Goal: Task Accomplishment & Management: Manage account settings

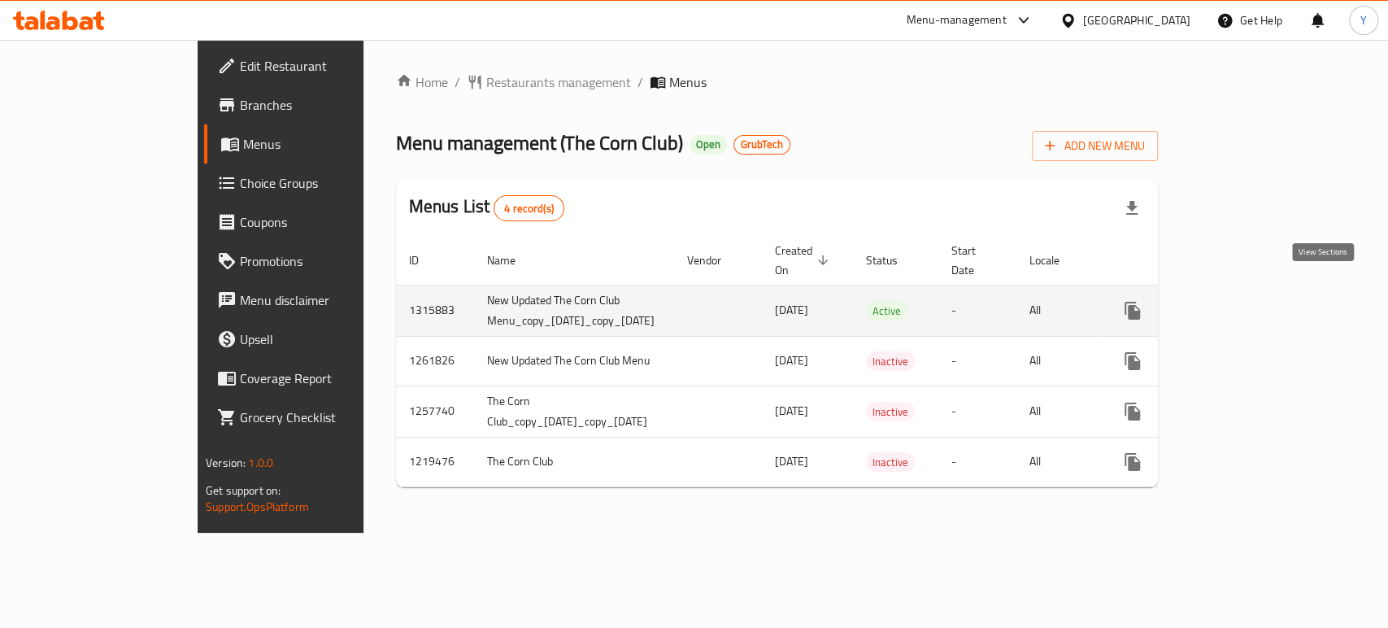
click at [1269, 302] on link "enhanced table" at bounding box center [1249, 310] width 39 height 39
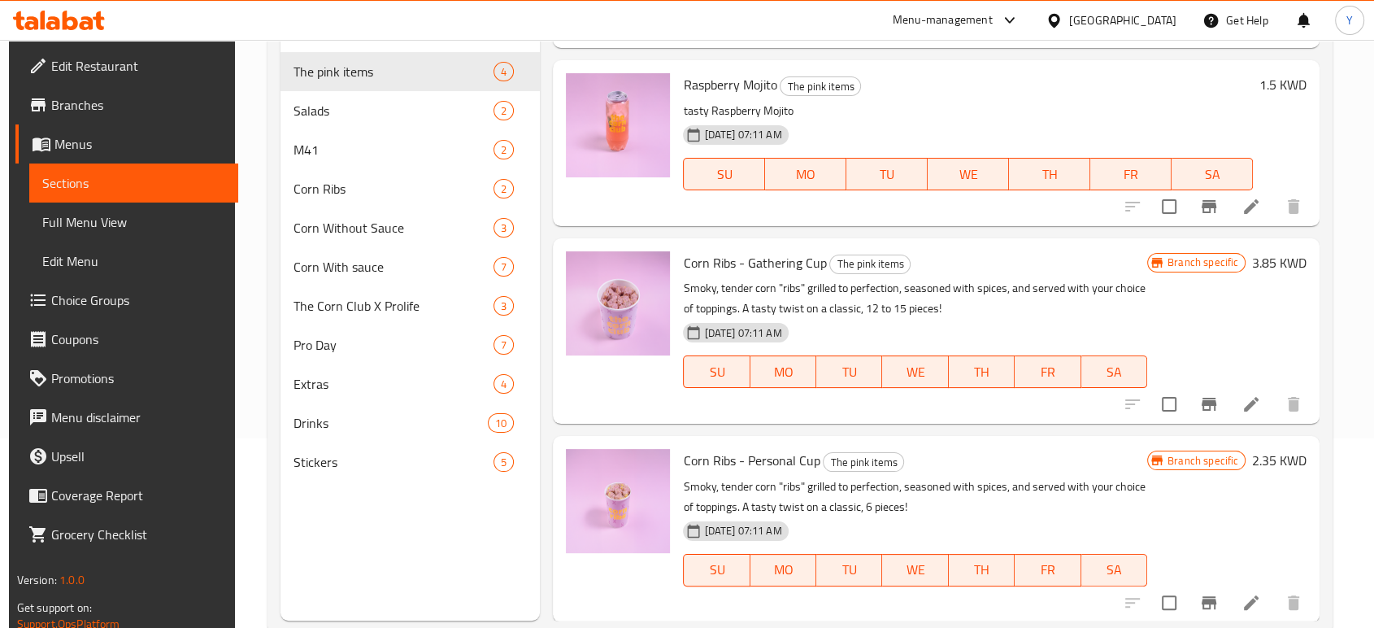
scroll to position [190, 0]
click at [1244, 403] on icon at bounding box center [1251, 403] width 15 height 15
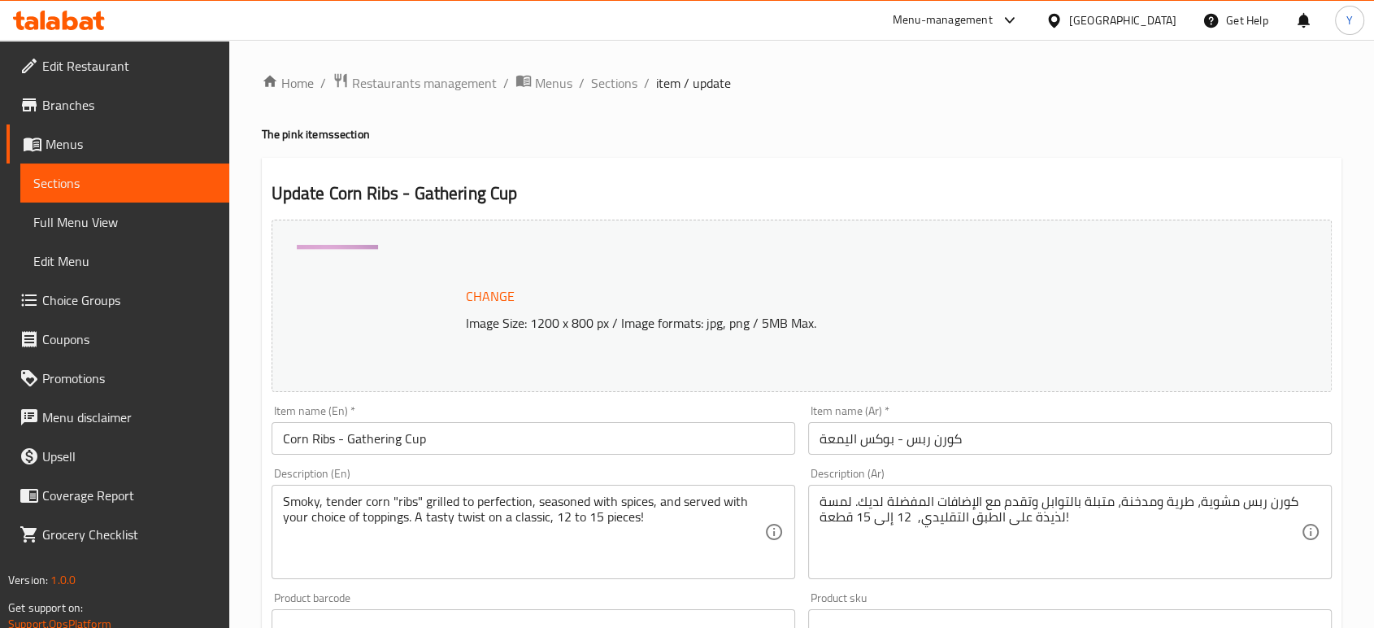
scroll to position [544, 0]
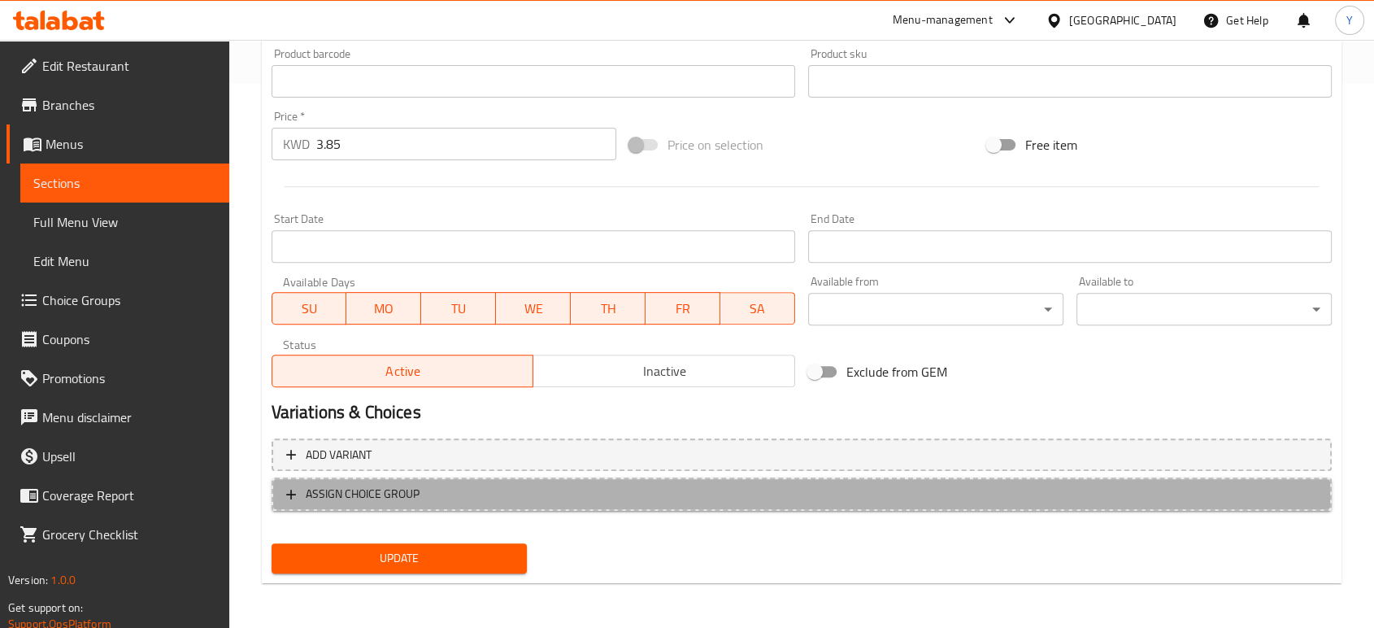
click at [285, 496] on icon "button" at bounding box center [291, 494] width 16 height 16
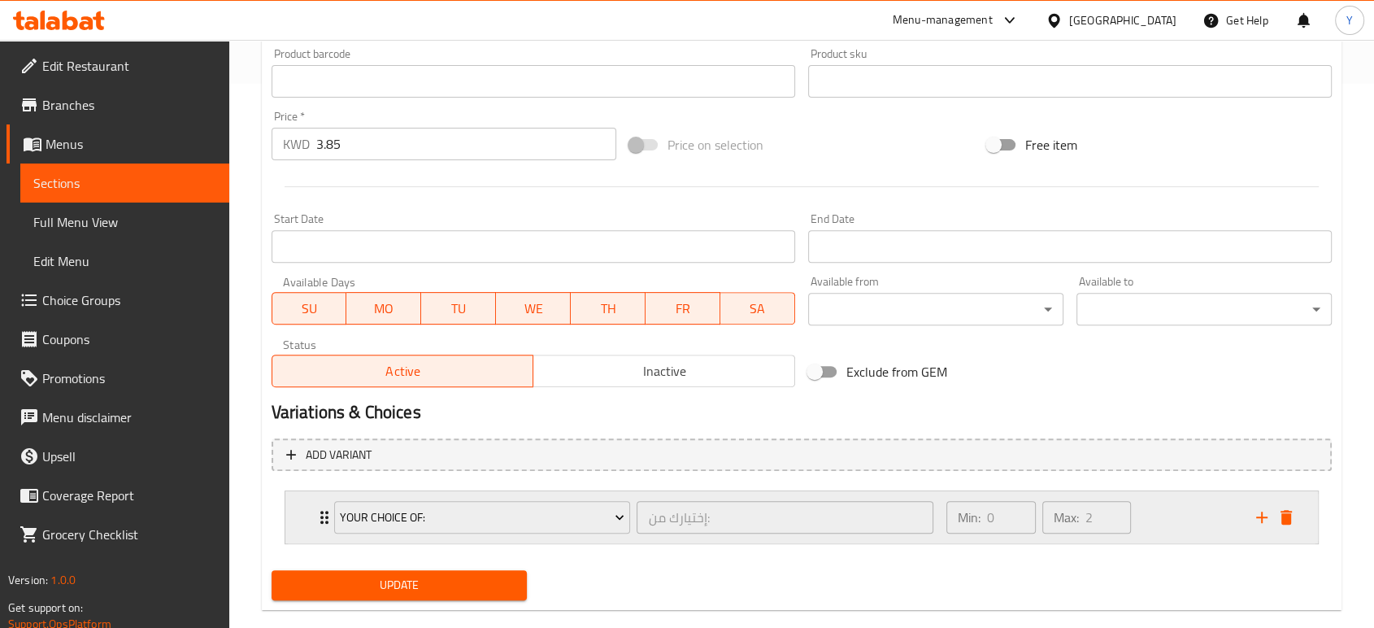
click at [319, 507] on icon "Expand" at bounding box center [325, 517] width 20 height 20
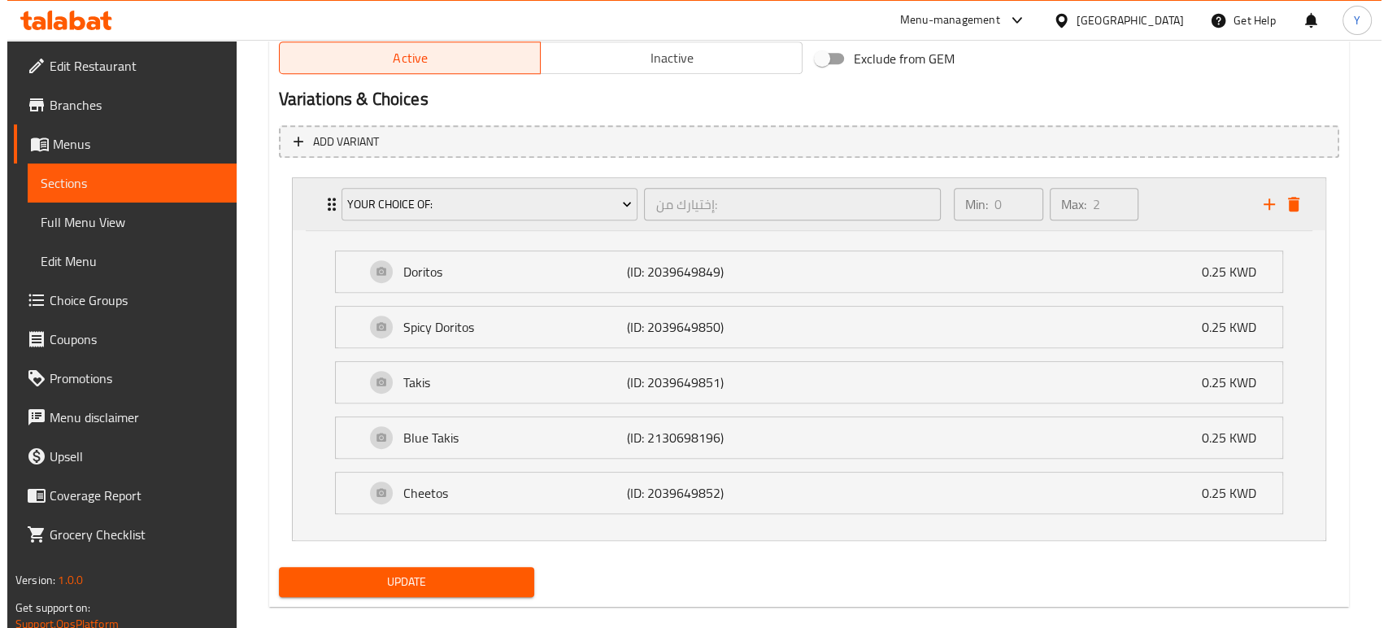
scroll to position [880, 0]
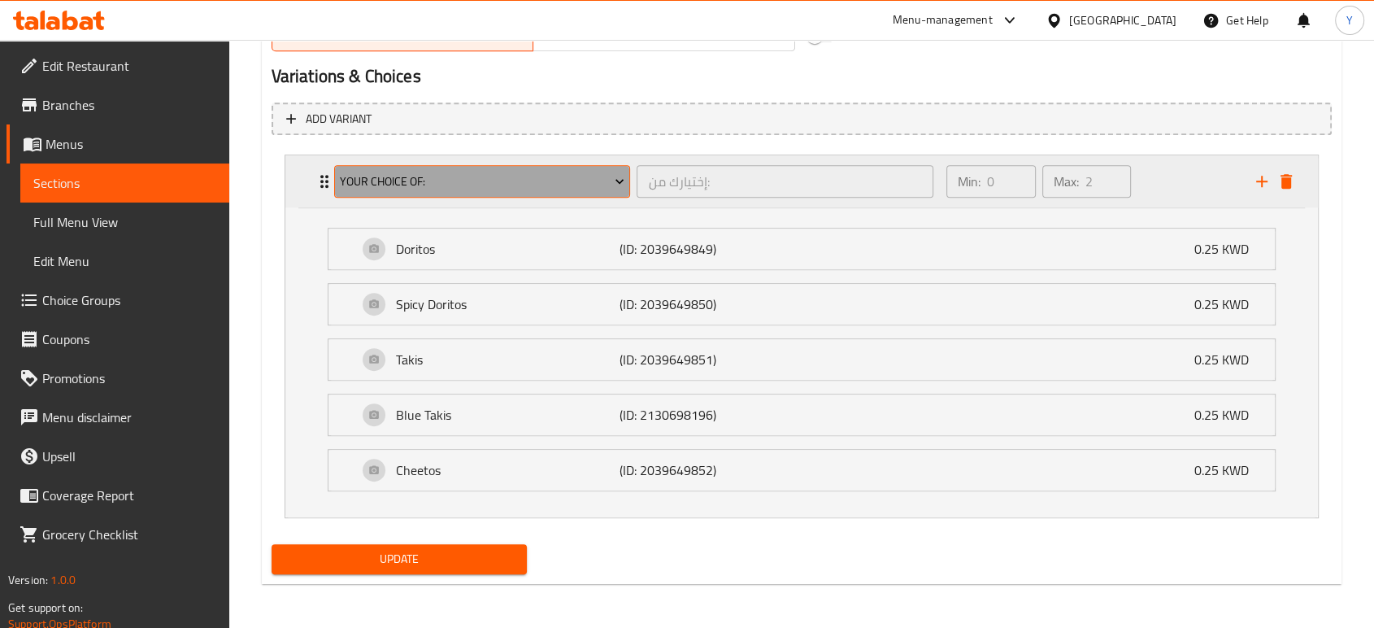
click at [410, 185] on span "Your Choice Of:" at bounding box center [482, 182] width 285 height 20
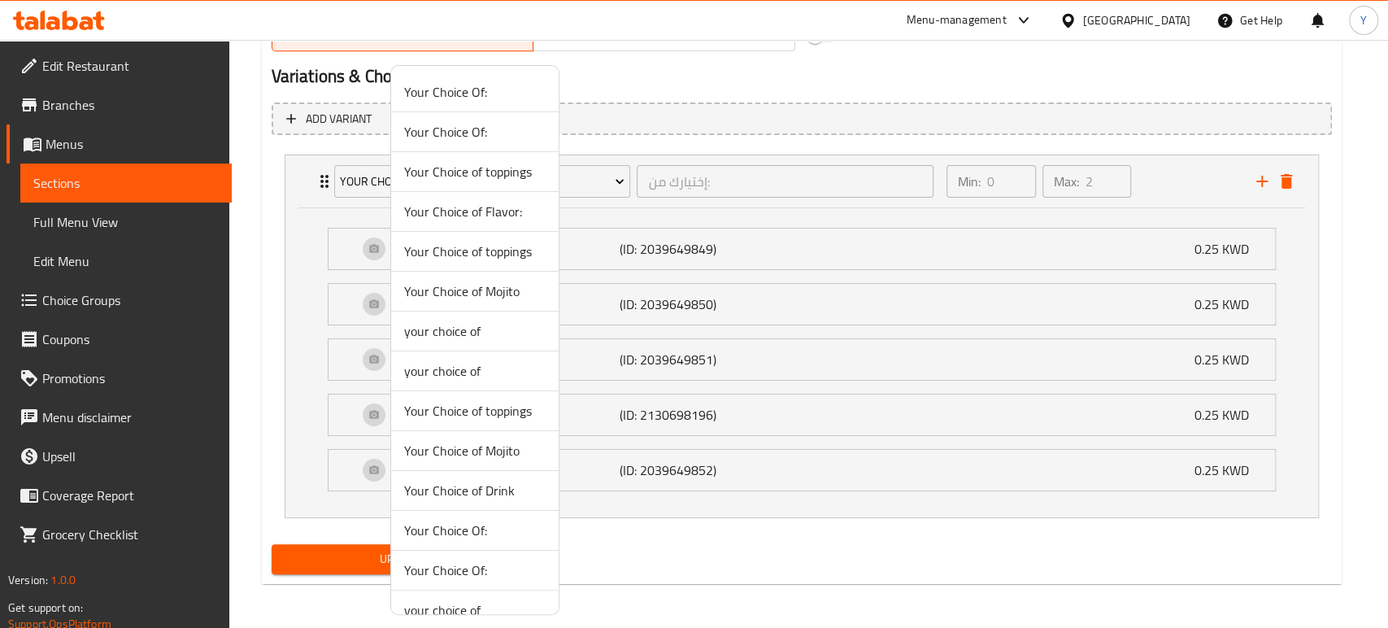
scroll to position [59, 0]
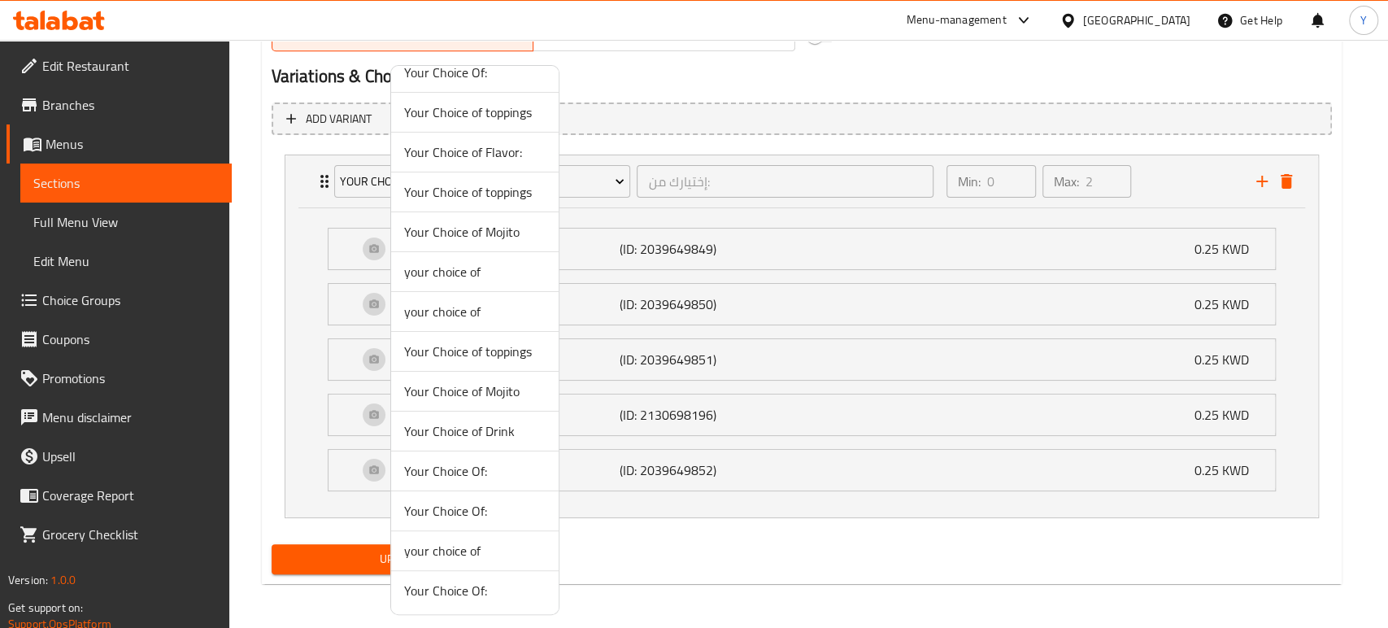
click at [471, 354] on span "Your Choice of toppings" at bounding box center [474, 351] width 141 height 20
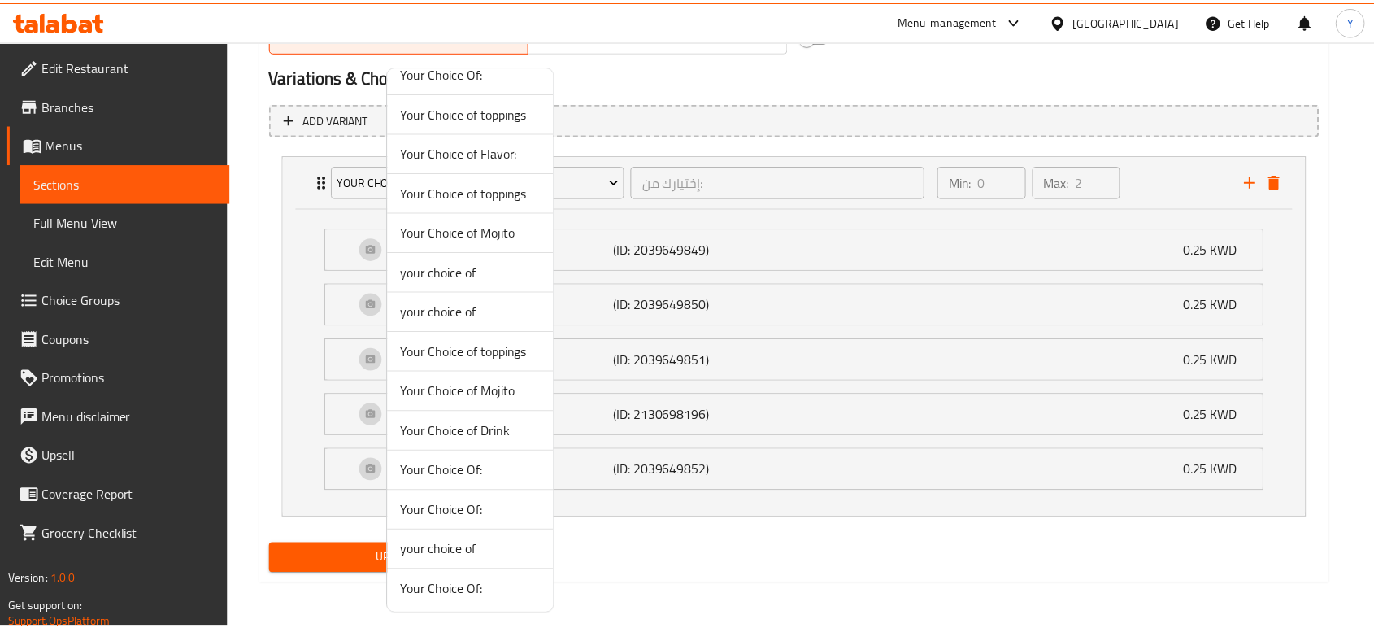
scroll to position [571, 0]
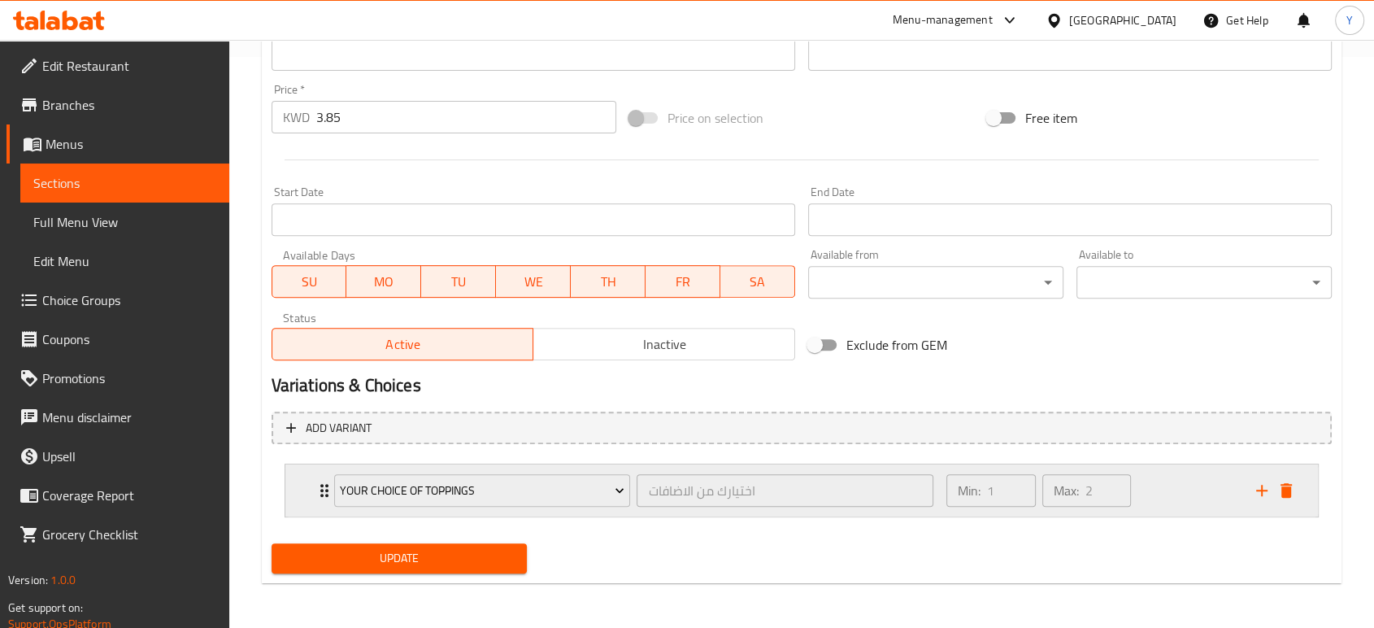
click at [304, 486] on div "Your Choice of toppings اختيارك من الاضافات ​ Min: 1 ​ Max: 2 ​" at bounding box center [801, 490] width 1032 height 52
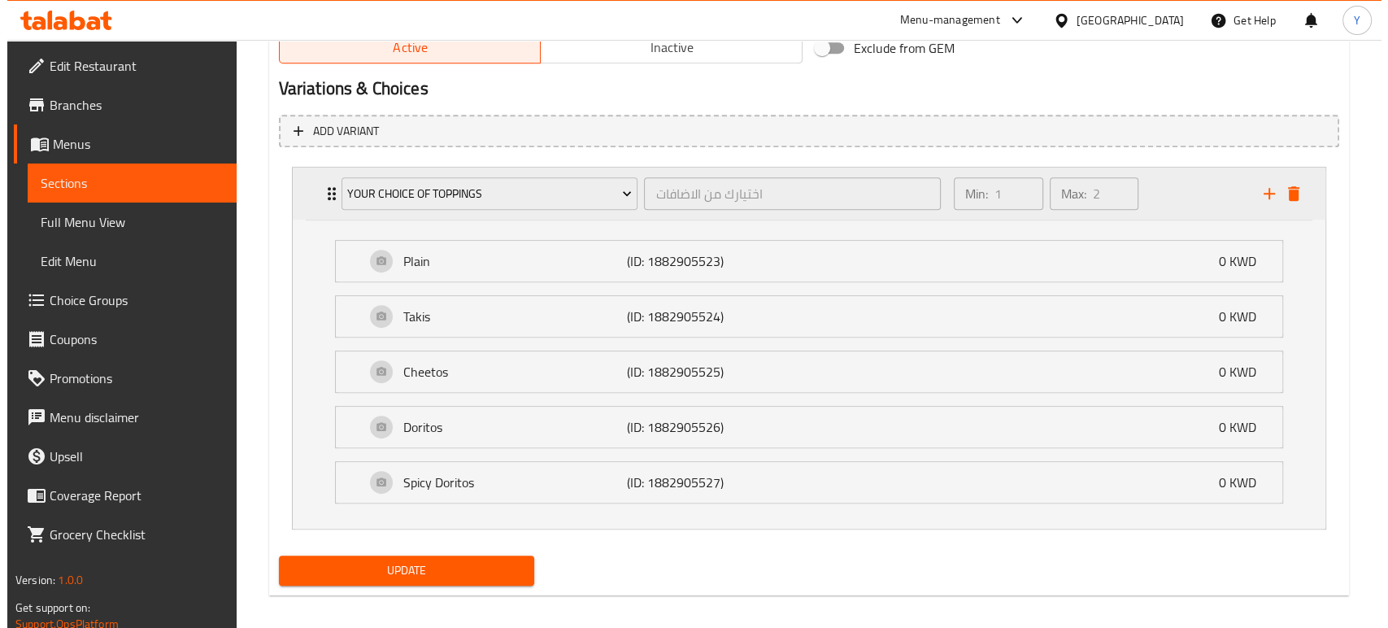
scroll to position [880, 0]
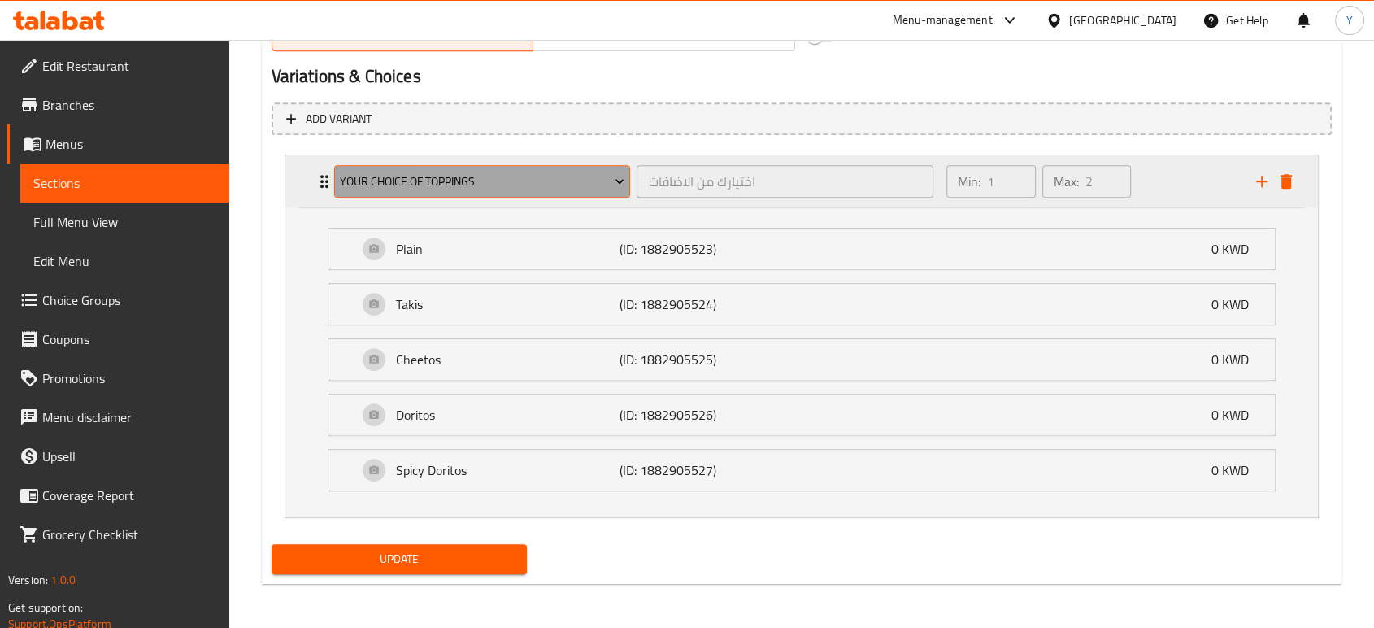
click at [473, 189] on span "Your Choice of toppings" at bounding box center [482, 182] width 285 height 20
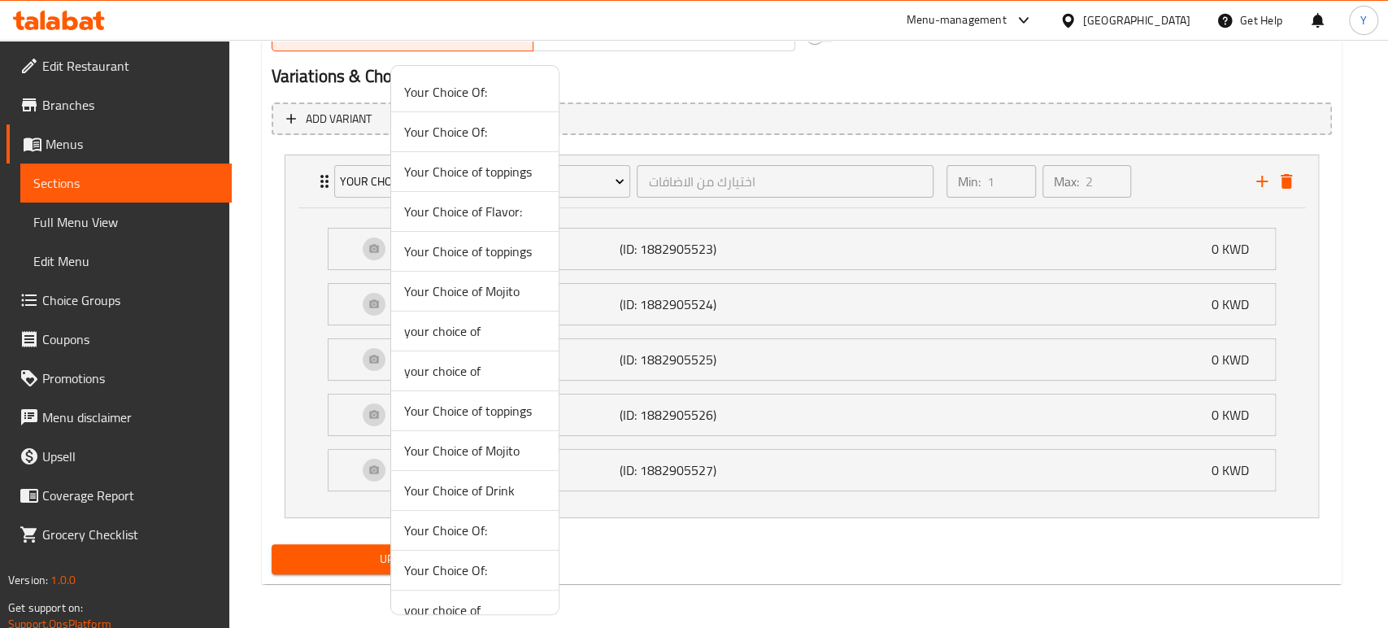
scroll to position [59, 0]
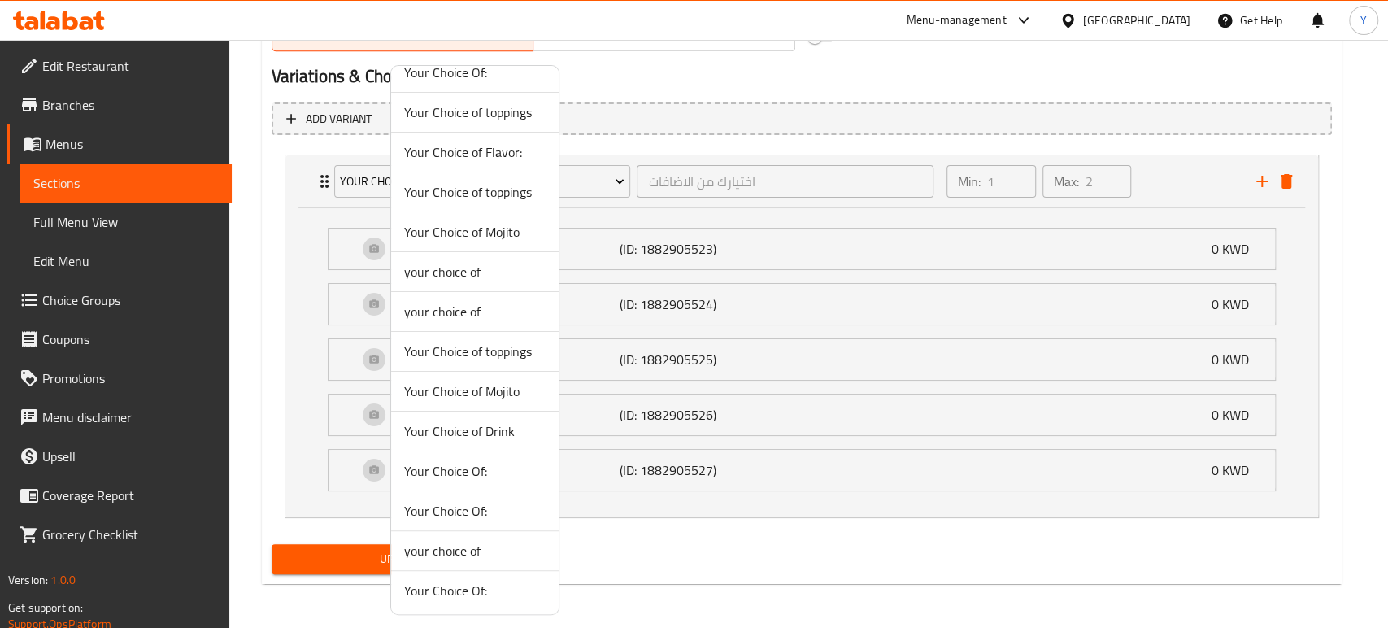
click at [487, 551] on span "your choice of" at bounding box center [474, 551] width 141 height 20
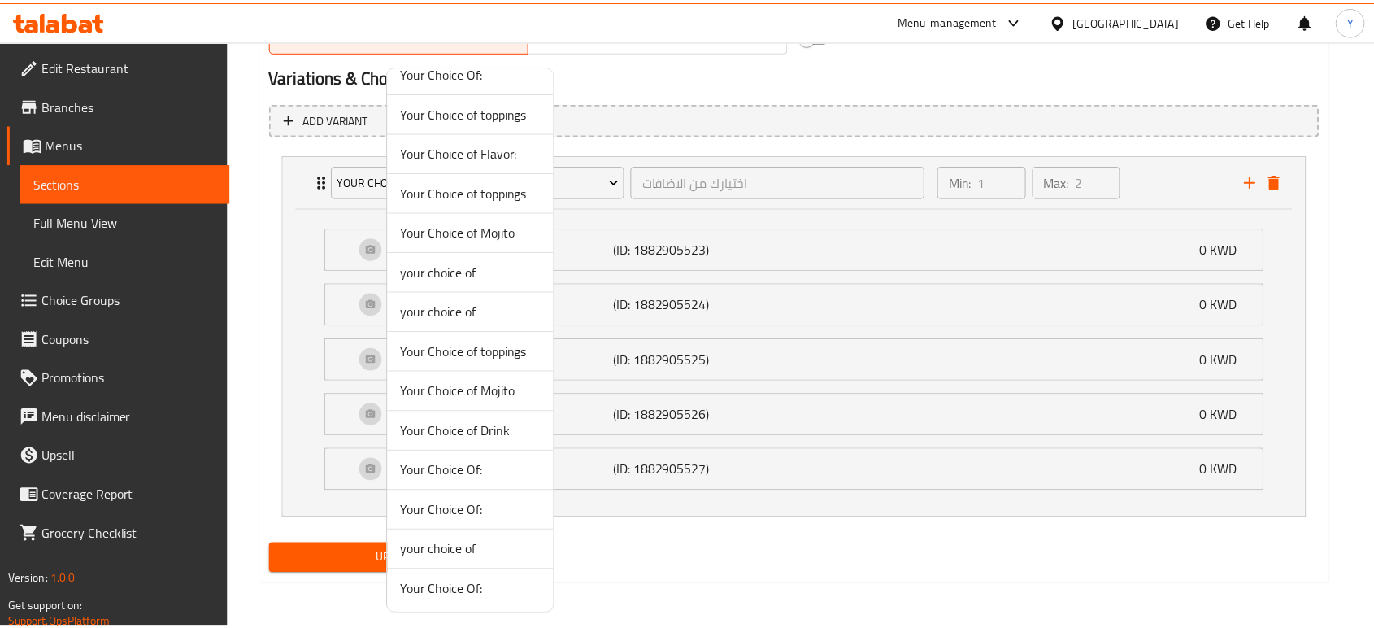
scroll to position [571, 0]
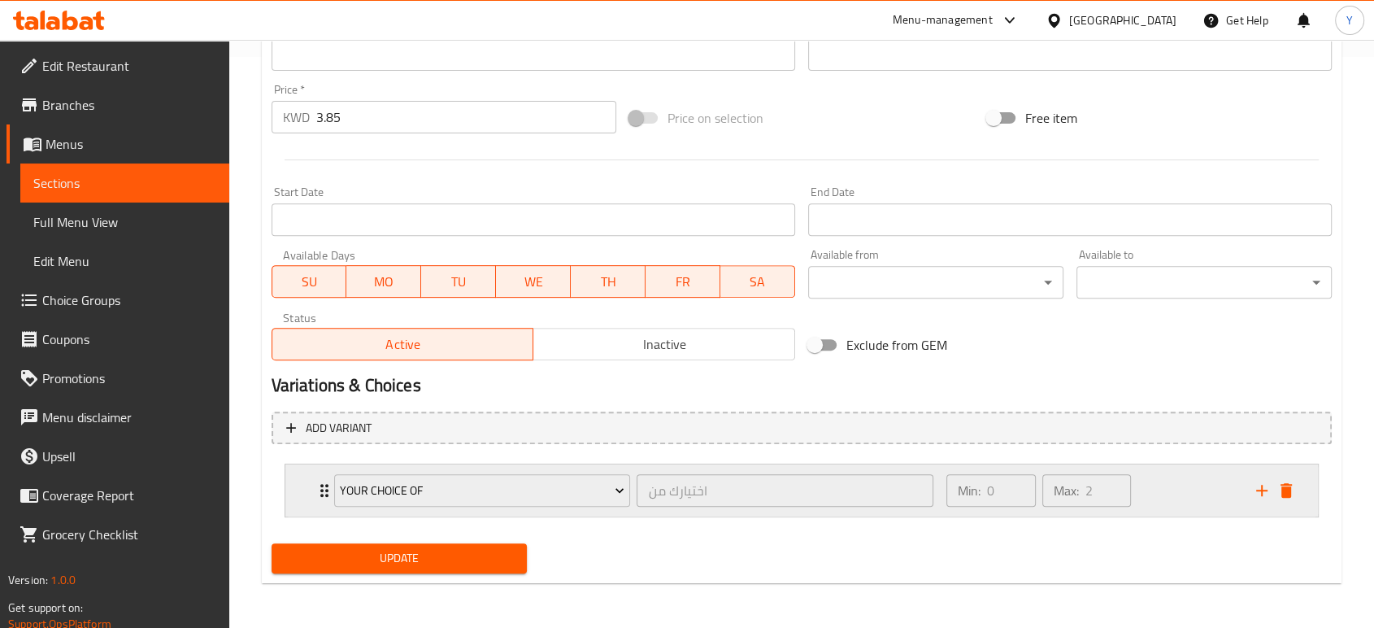
click at [316, 497] on icon "Expand" at bounding box center [325, 490] width 20 height 20
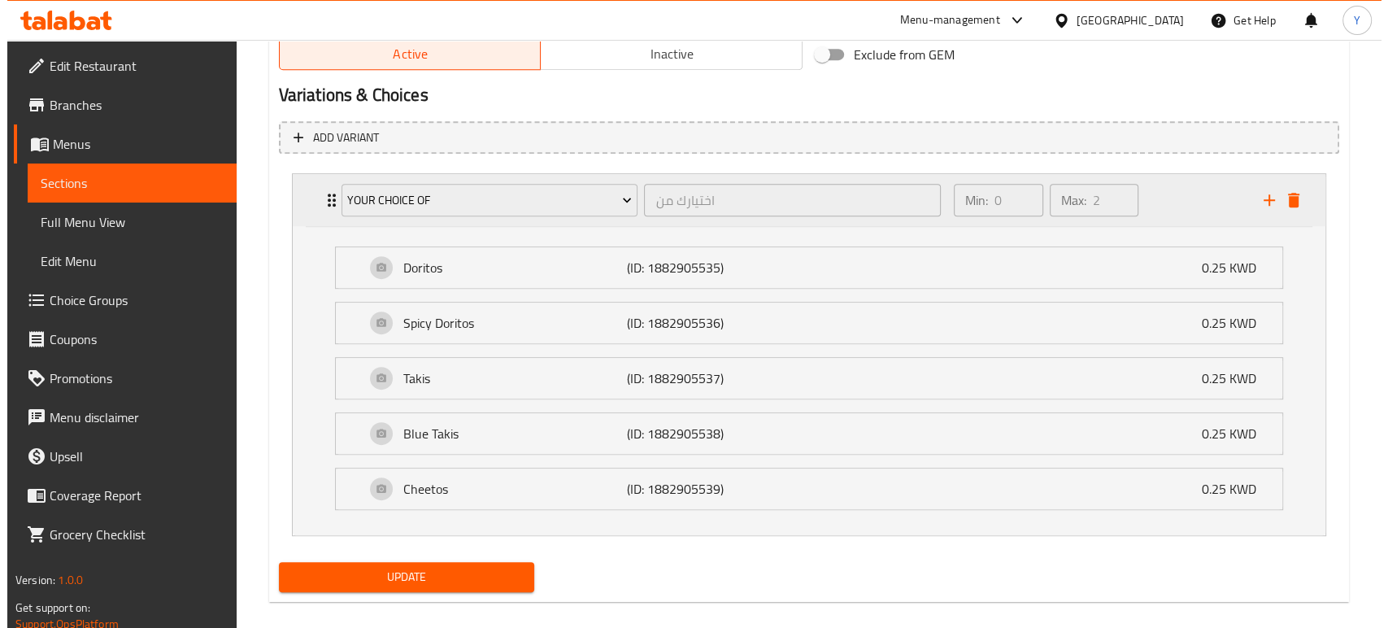
scroll to position [880, 0]
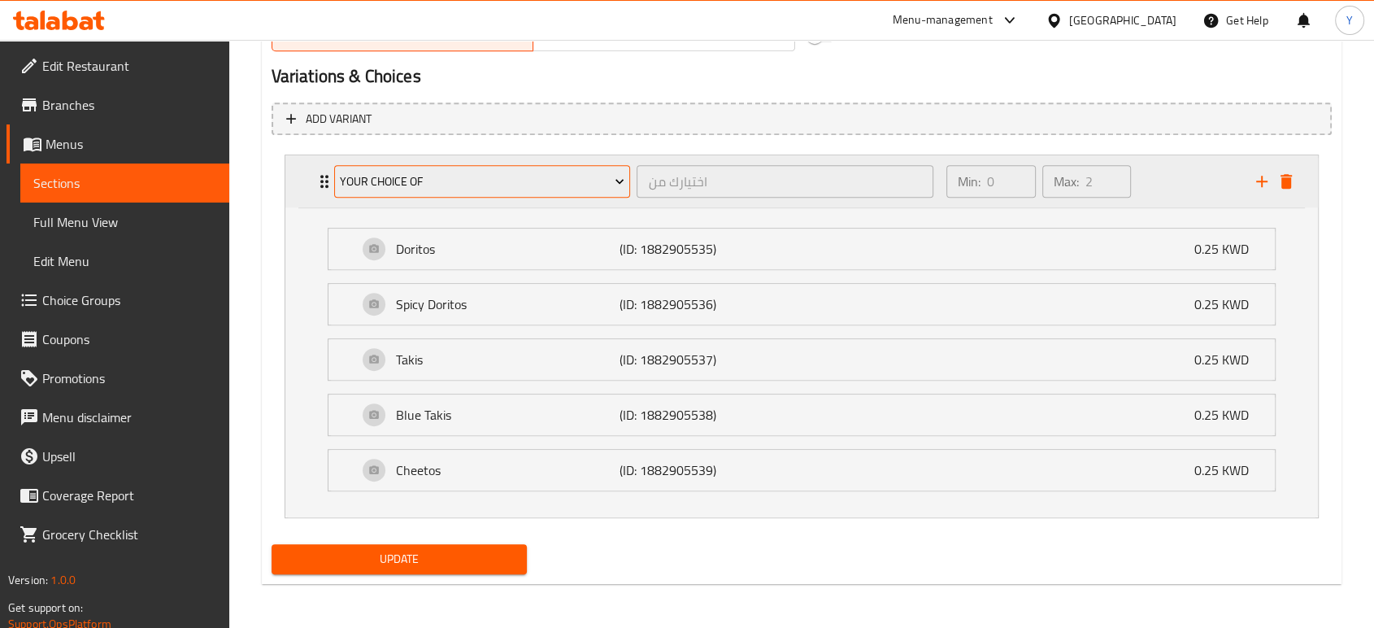
click at [450, 176] on span "your choice of" at bounding box center [482, 182] width 285 height 20
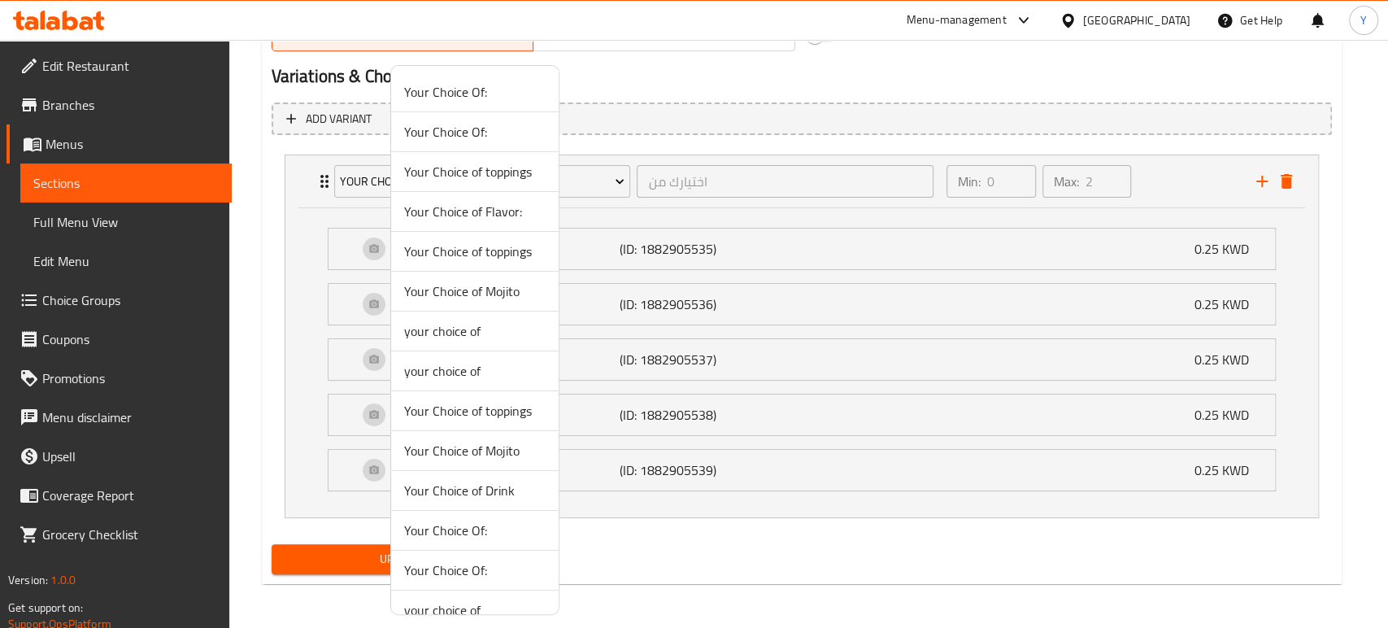
scroll to position [59, 0]
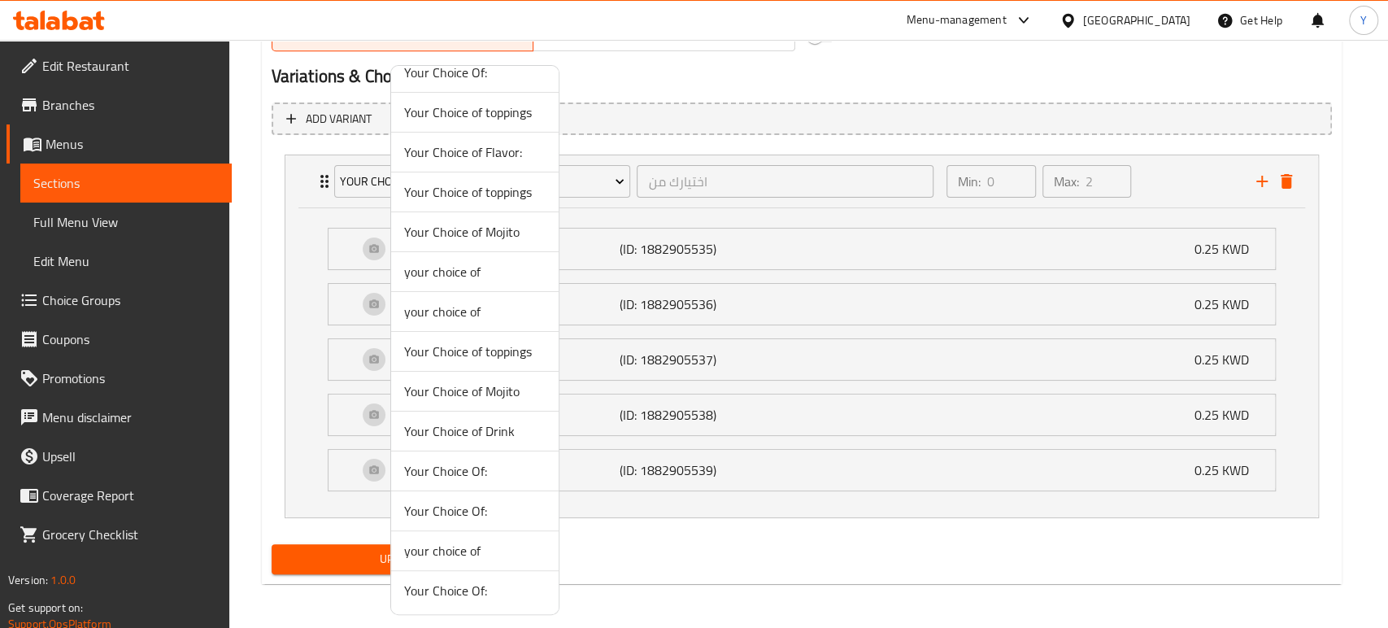
click at [468, 588] on span "Your Choice Of:" at bounding box center [474, 590] width 141 height 20
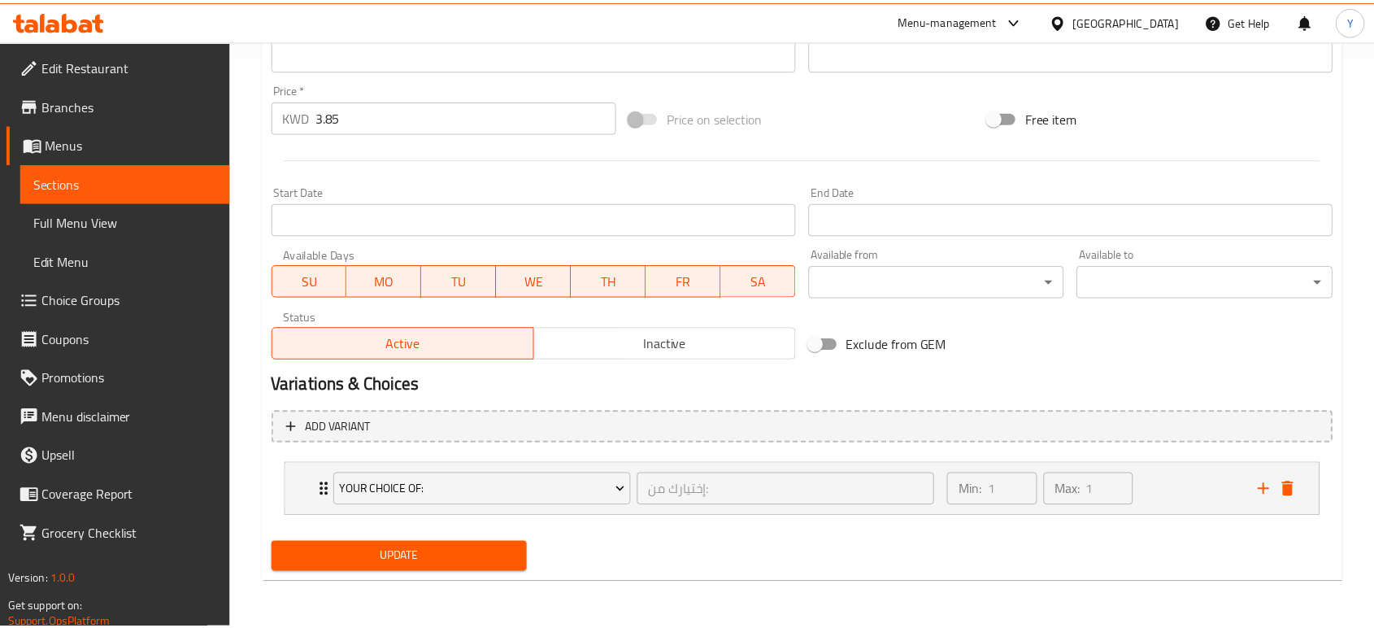
scroll to position [571, 0]
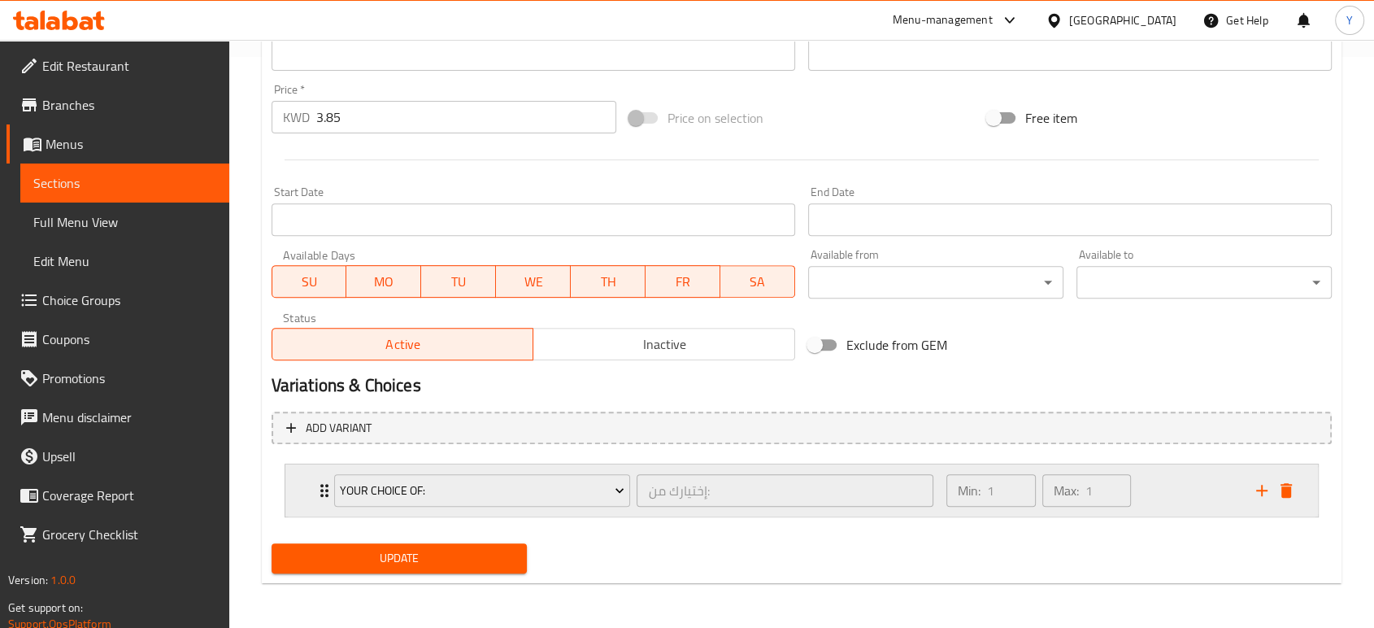
click at [312, 489] on div "Your Choice Of: إختيارك من: ​ Min: 1 ​ Max: 1 ​" at bounding box center [801, 490] width 1032 height 52
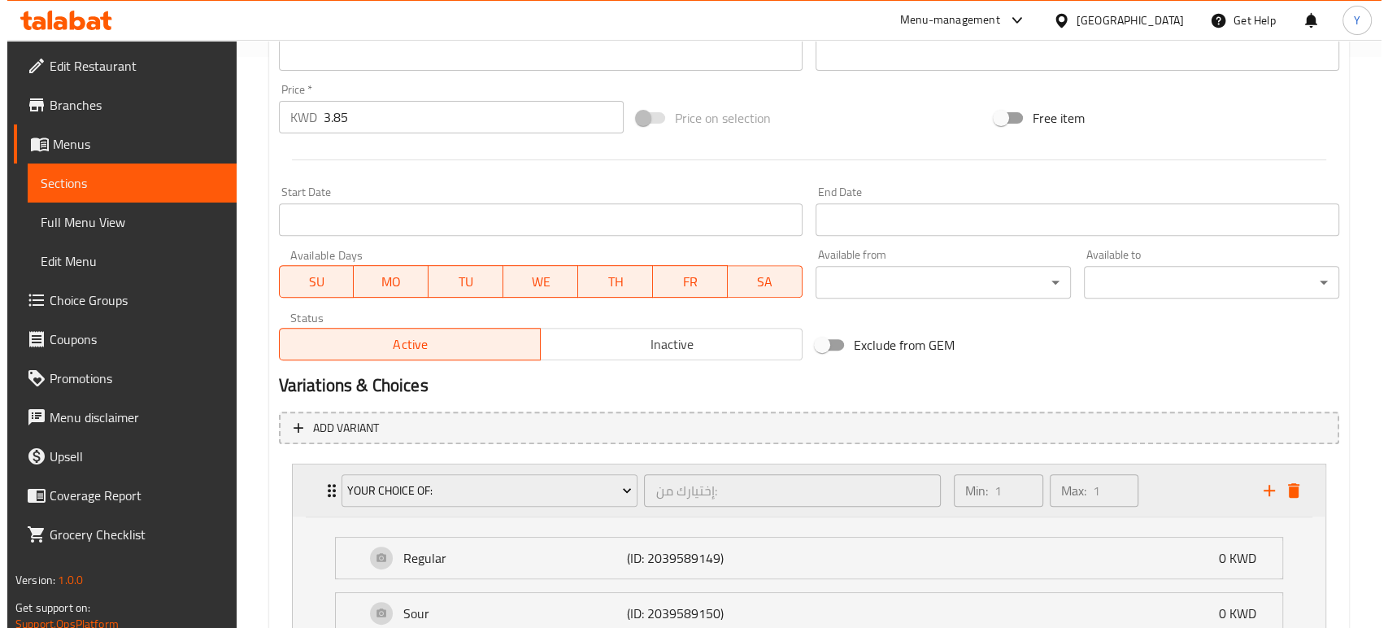
scroll to position [715, 0]
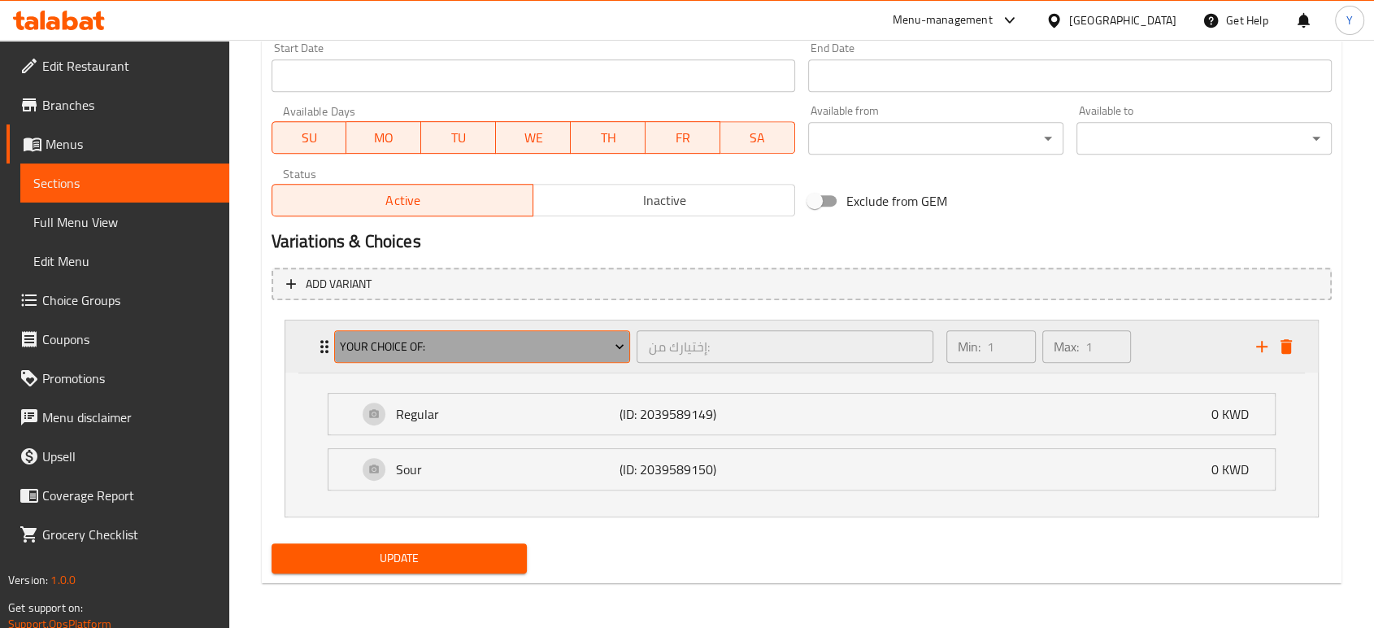
click at [420, 343] on span "Your Choice Of:" at bounding box center [482, 347] width 285 height 20
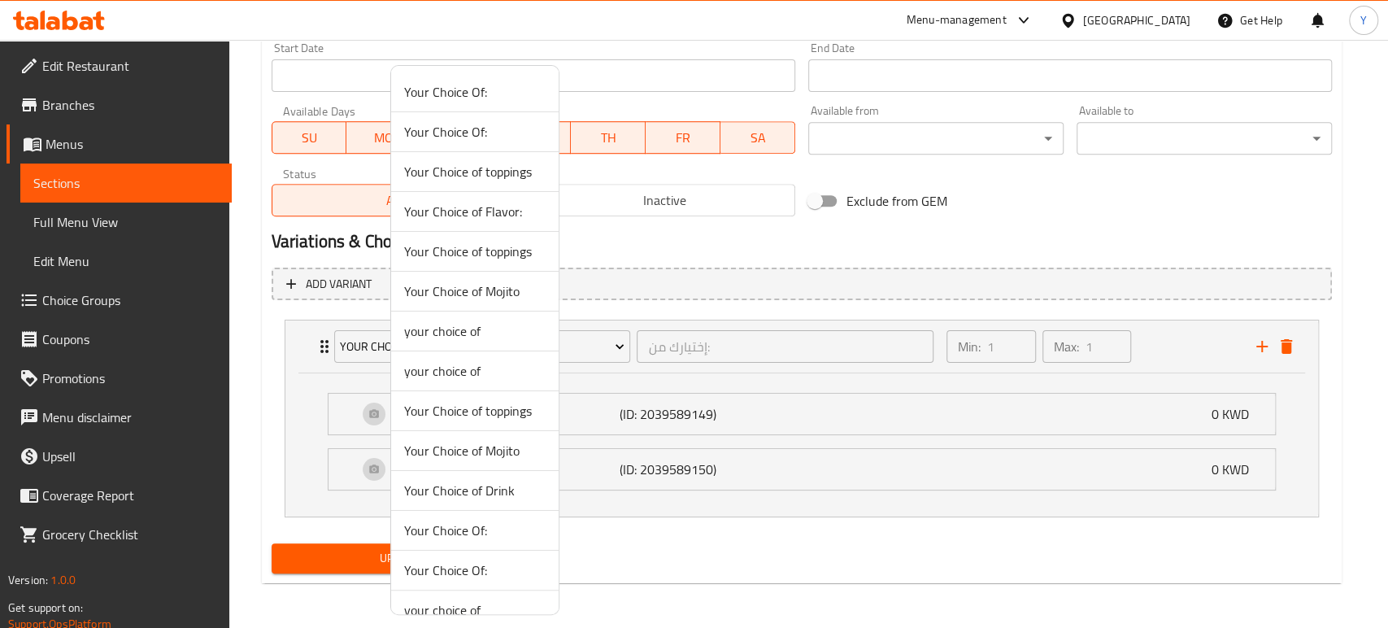
scroll to position [59, 0]
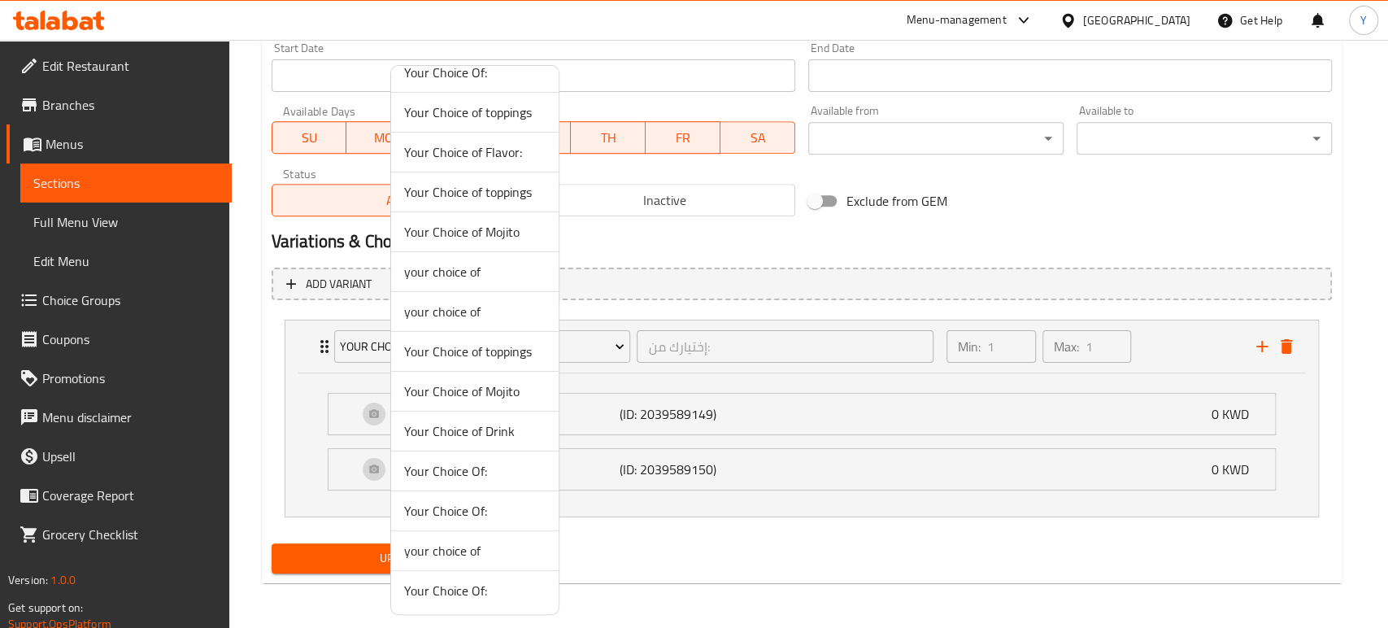
click at [479, 512] on span "Your Choice Of:" at bounding box center [474, 511] width 141 height 20
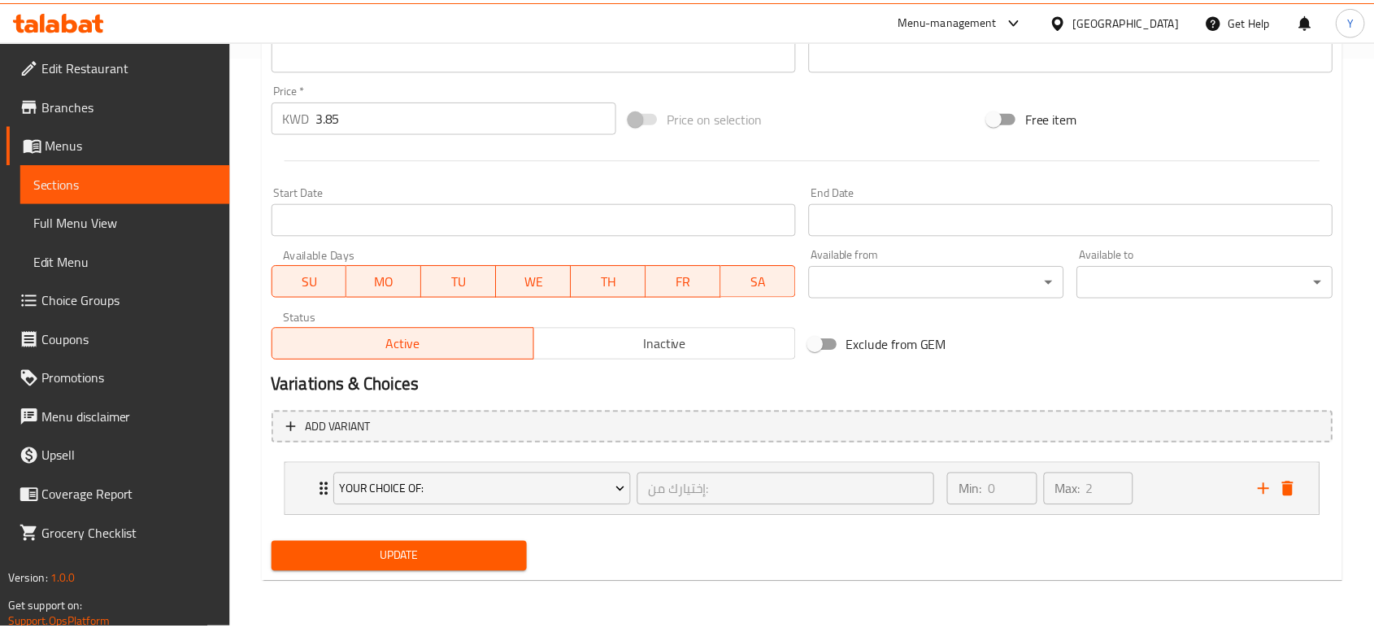
scroll to position [571, 0]
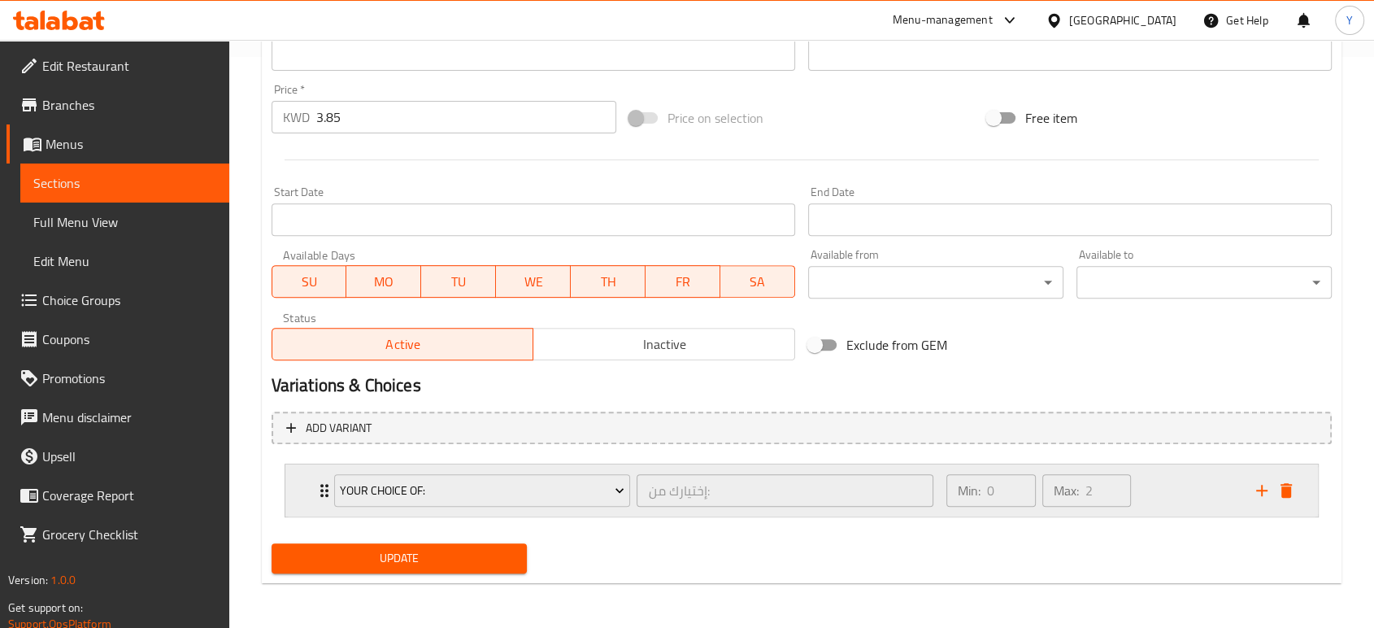
click at [316, 477] on div "Your Choice Of: إختيارك من: ​ Min: 0 ​ Max: 2 ​" at bounding box center [807, 490] width 984 height 52
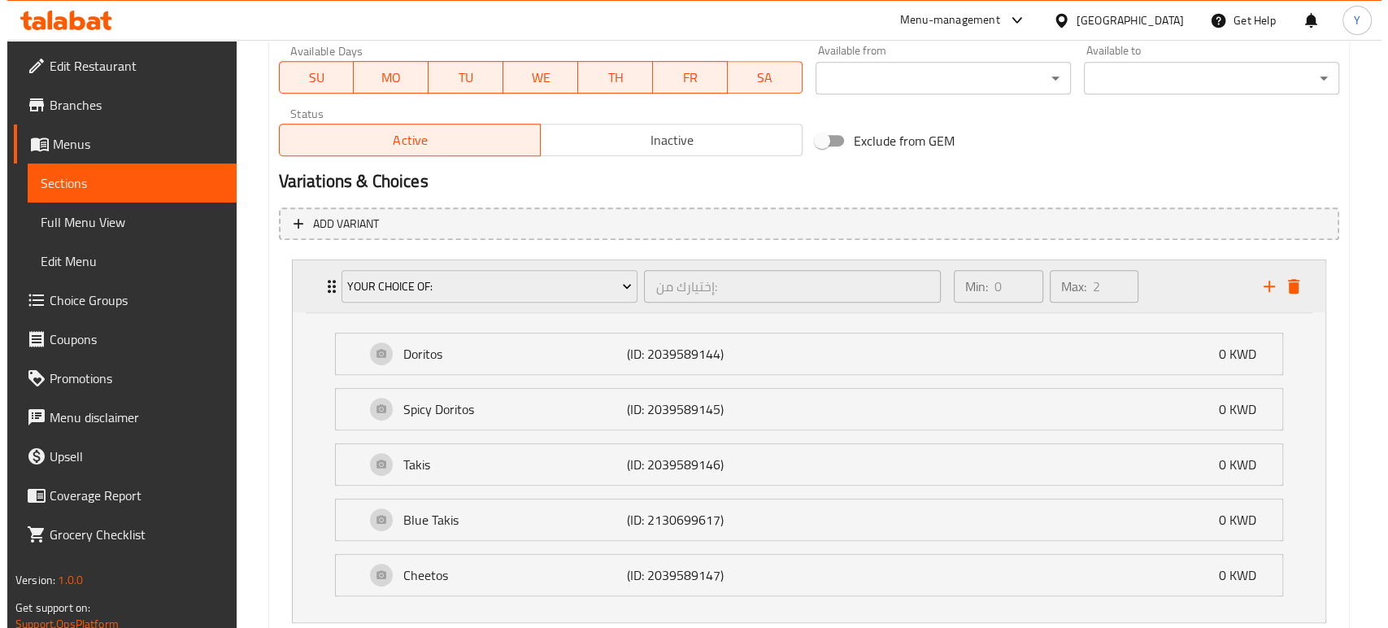
scroll to position [775, 0]
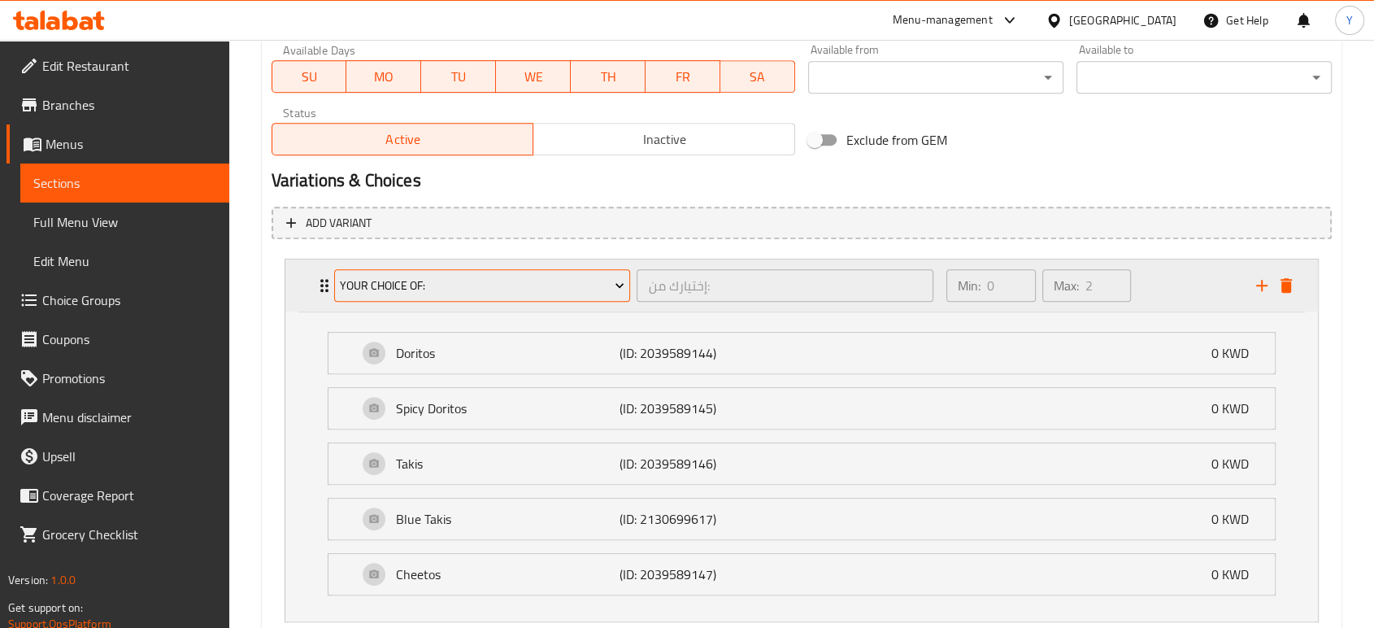
click at [469, 290] on span "Your Choice Of:" at bounding box center [482, 286] width 285 height 20
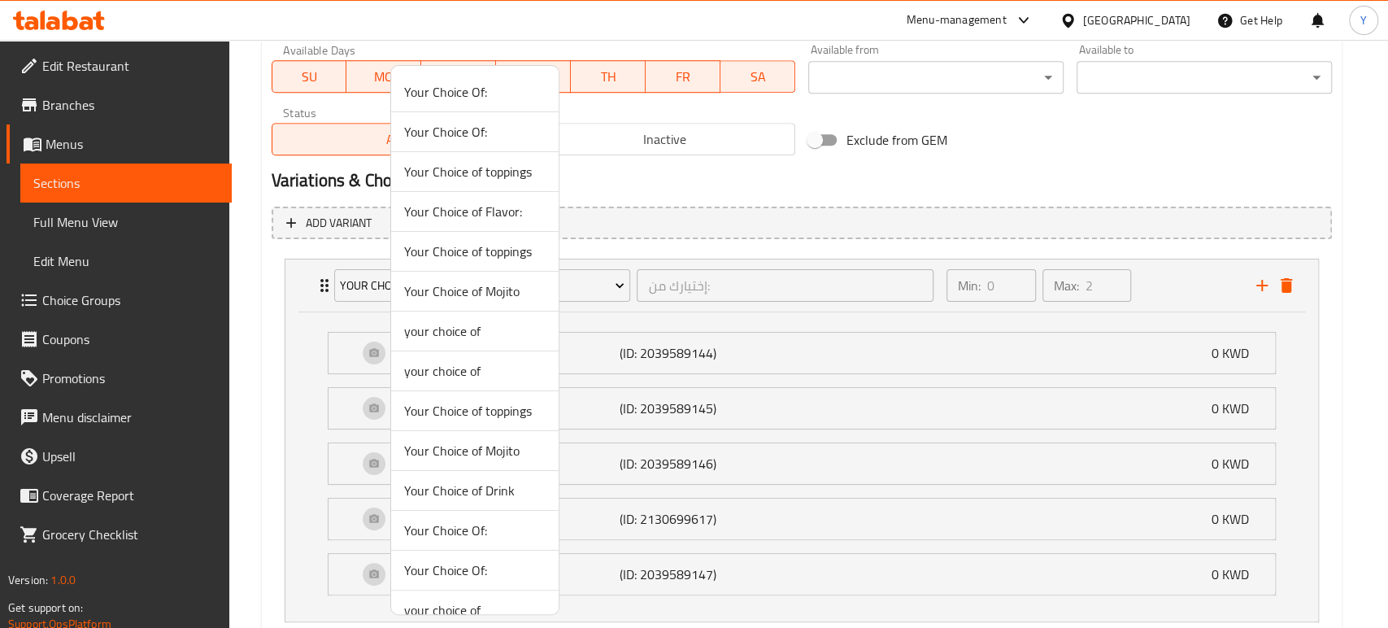
scroll to position [59, 0]
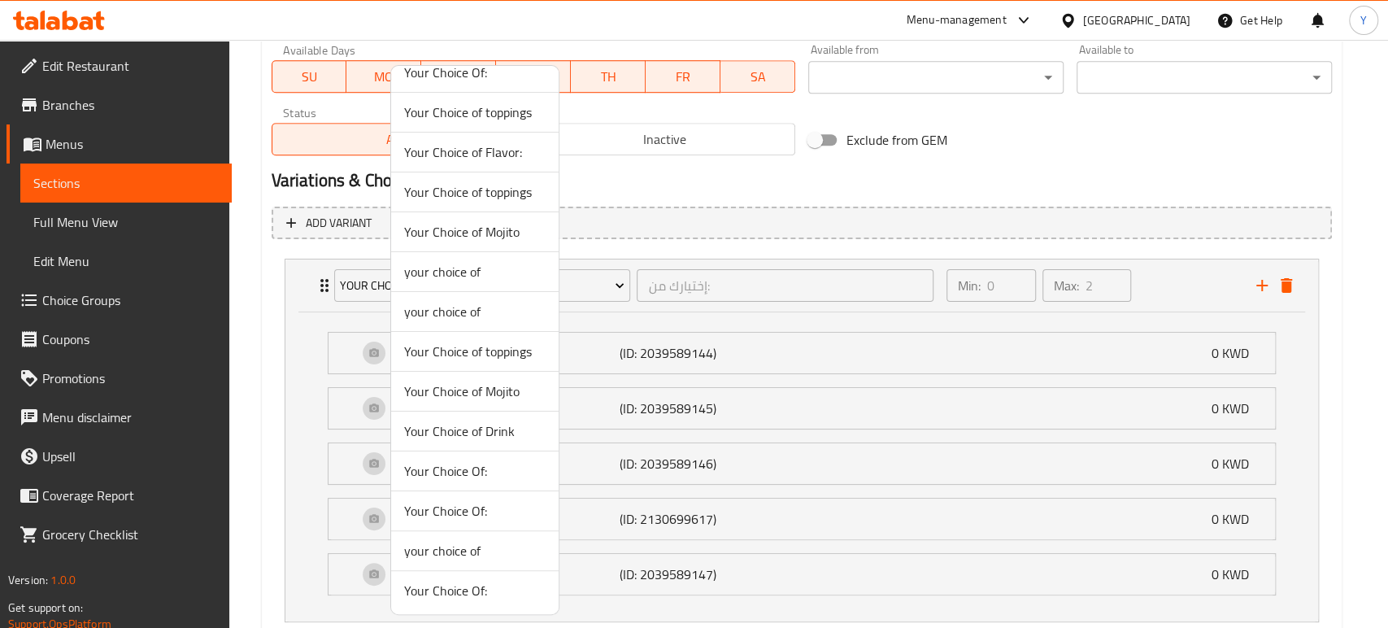
click at [457, 468] on span "Your Choice Of:" at bounding box center [474, 471] width 141 height 20
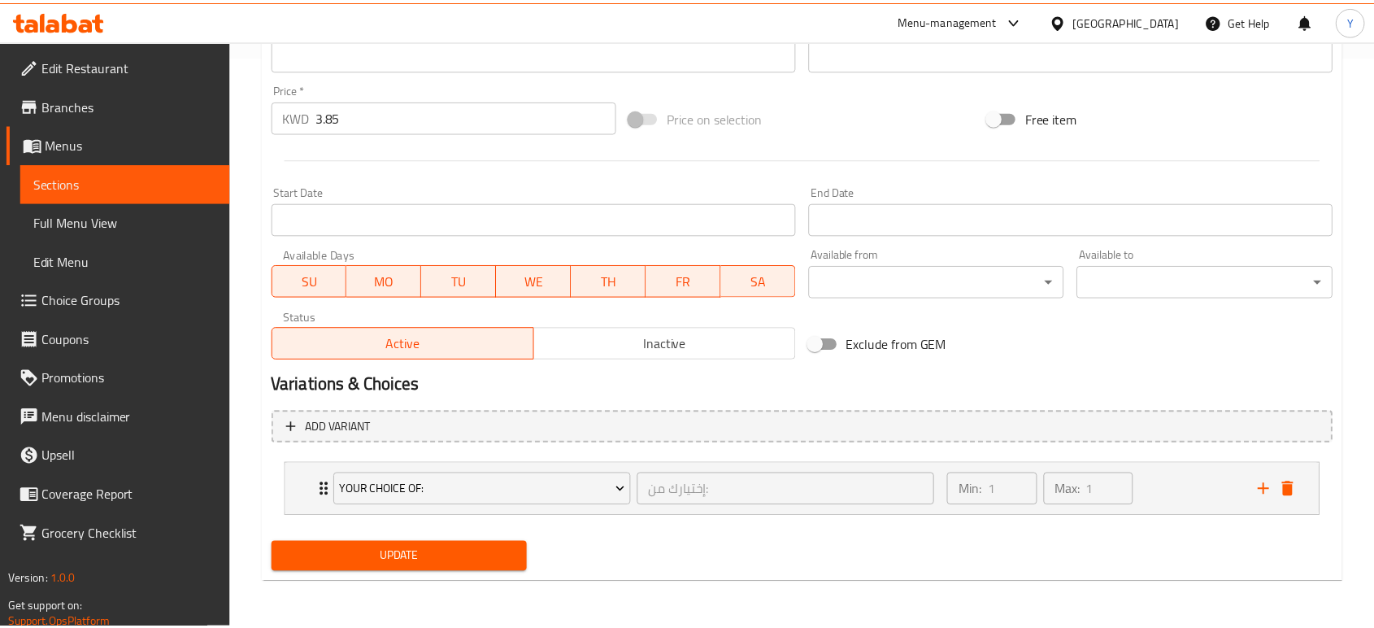
scroll to position [571, 0]
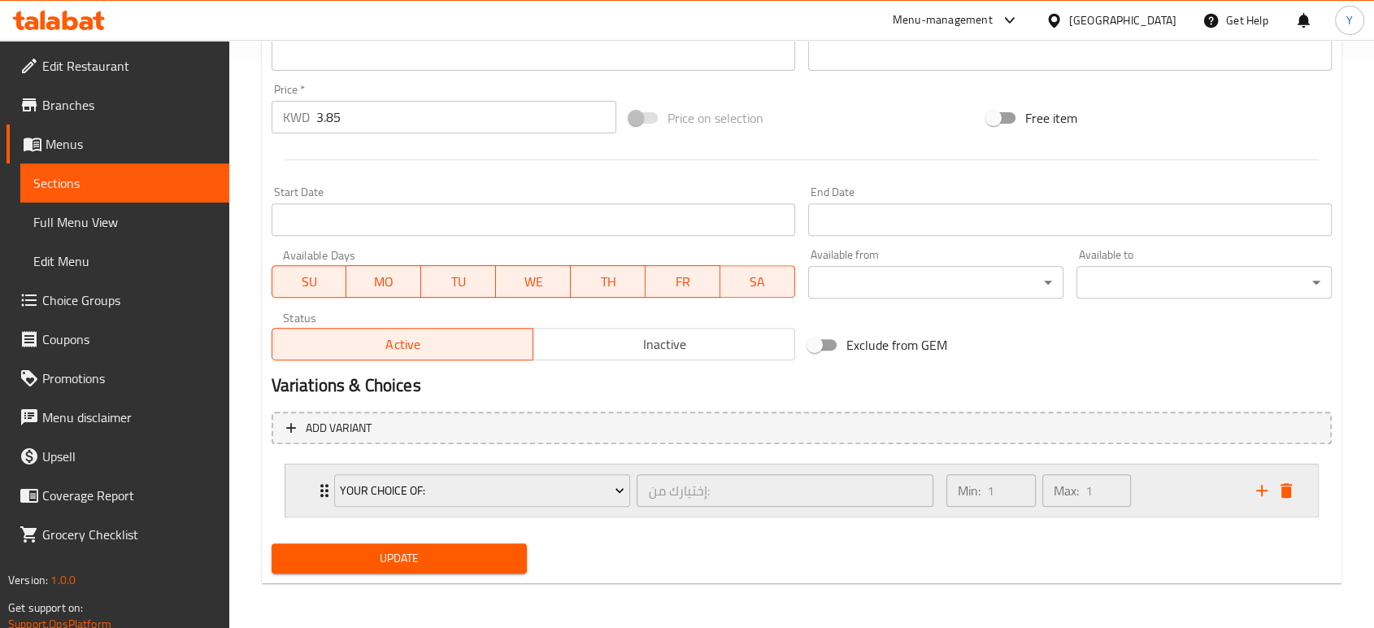
click at [312, 483] on div "Your Choice Of: إختيارك من: ​ Min: 1 ​ Max: 1 ​" at bounding box center [801, 490] width 1032 height 52
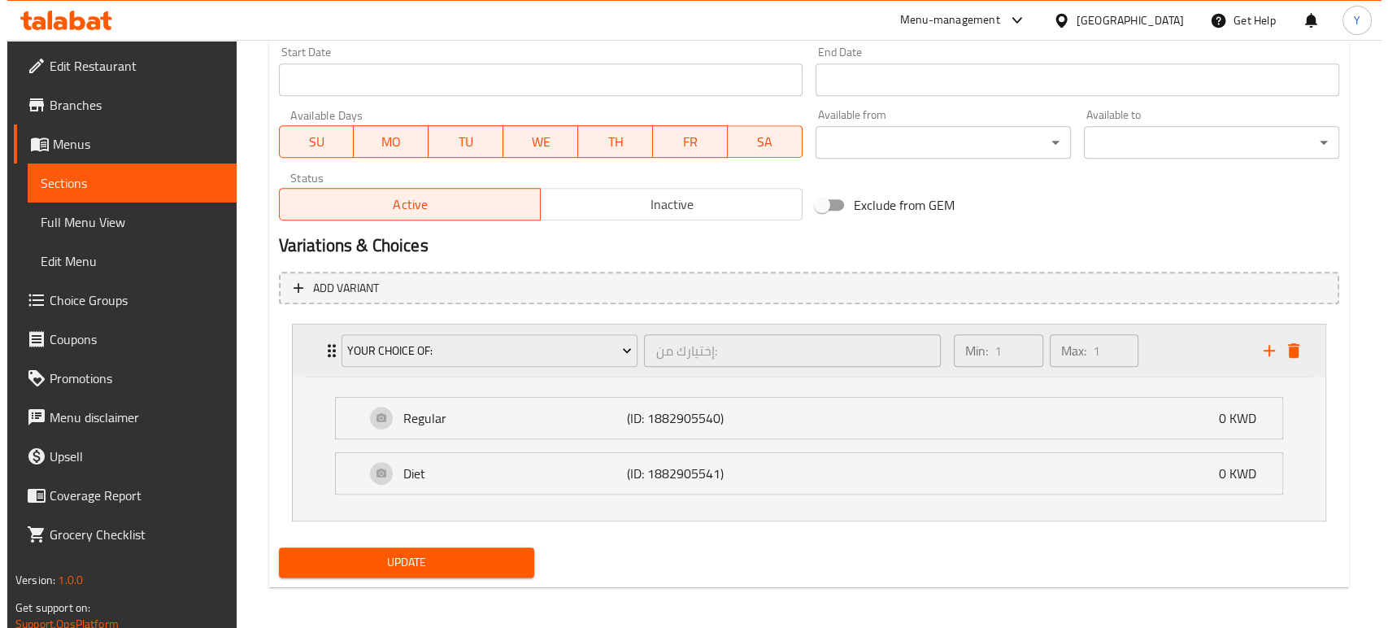
scroll to position [715, 0]
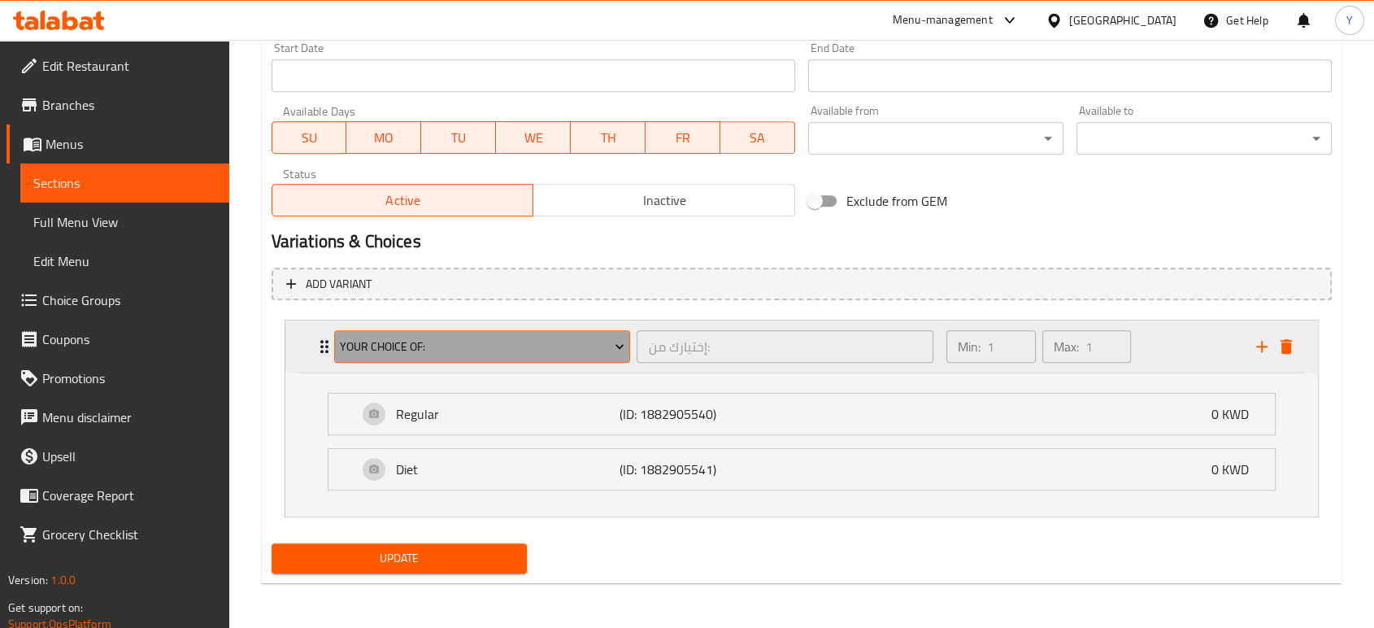
click at [481, 347] on span "Your Choice Of:" at bounding box center [482, 347] width 285 height 20
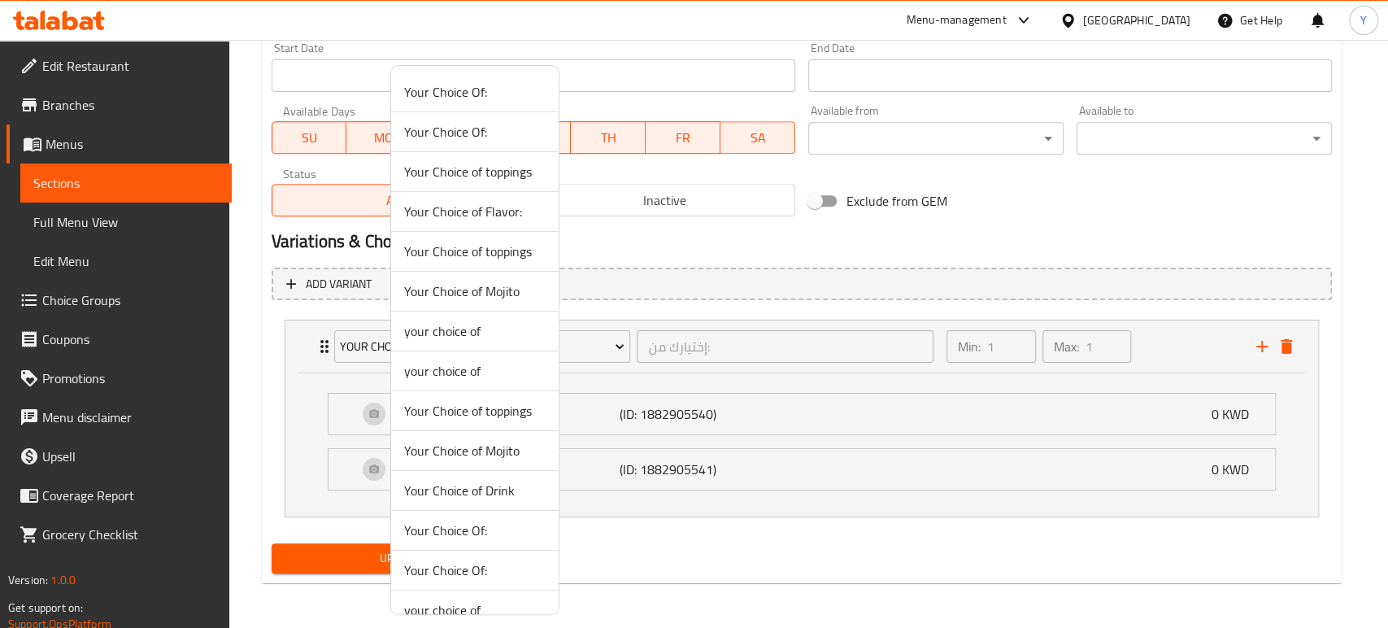
scroll to position [59, 0]
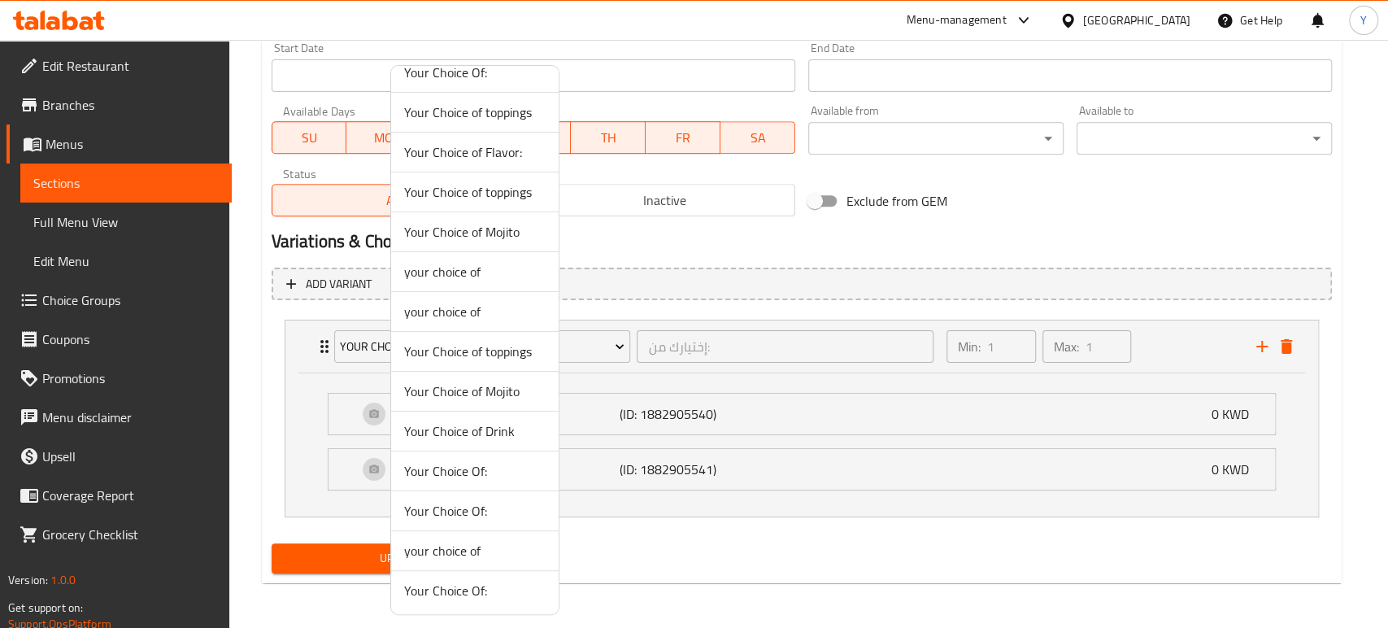
click at [474, 307] on span "your choice of" at bounding box center [474, 312] width 141 height 20
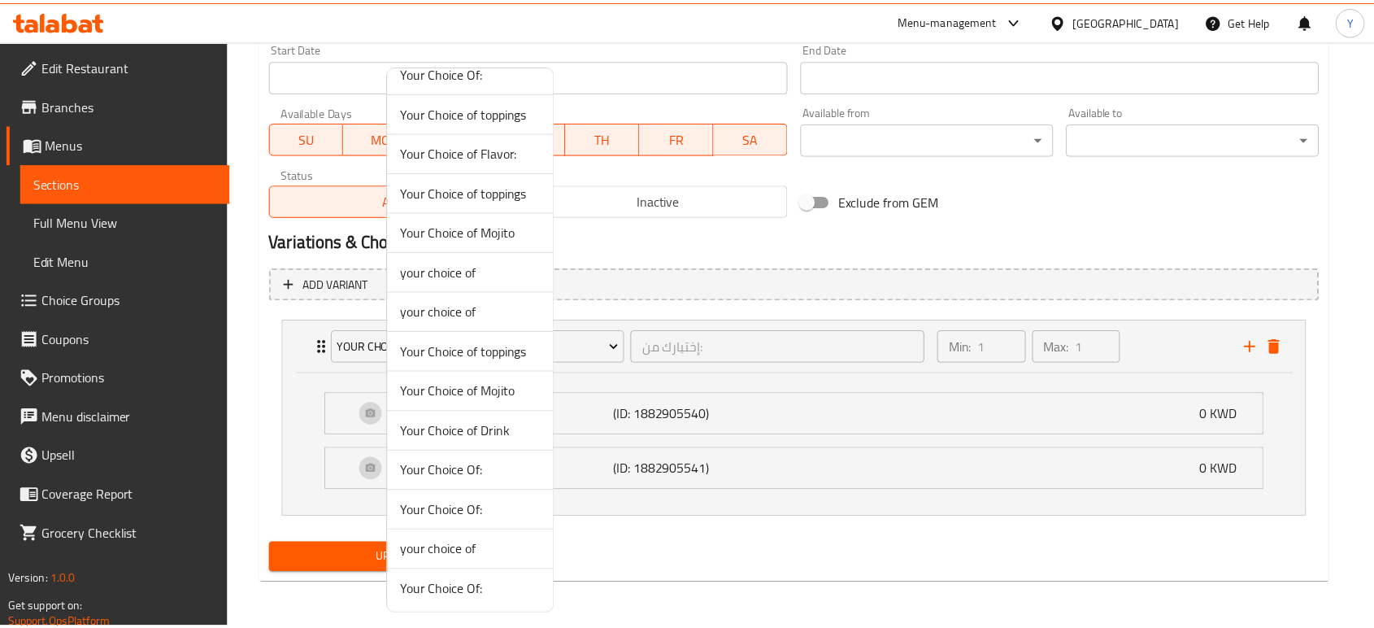
scroll to position [571, 0]
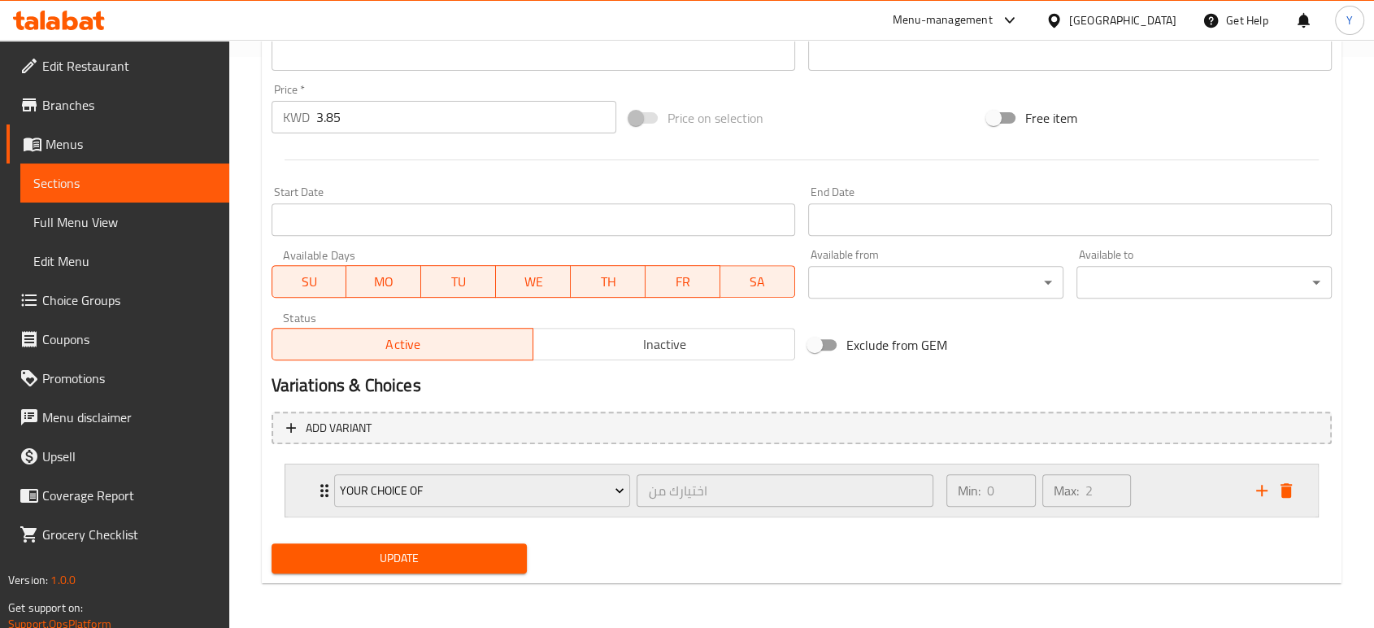
click at [291, 484] on div "your choice of اختيارك من ​ Min: 0 ​ Max: 2 ​" at bounding box center [801, 490] width 1032 height 52
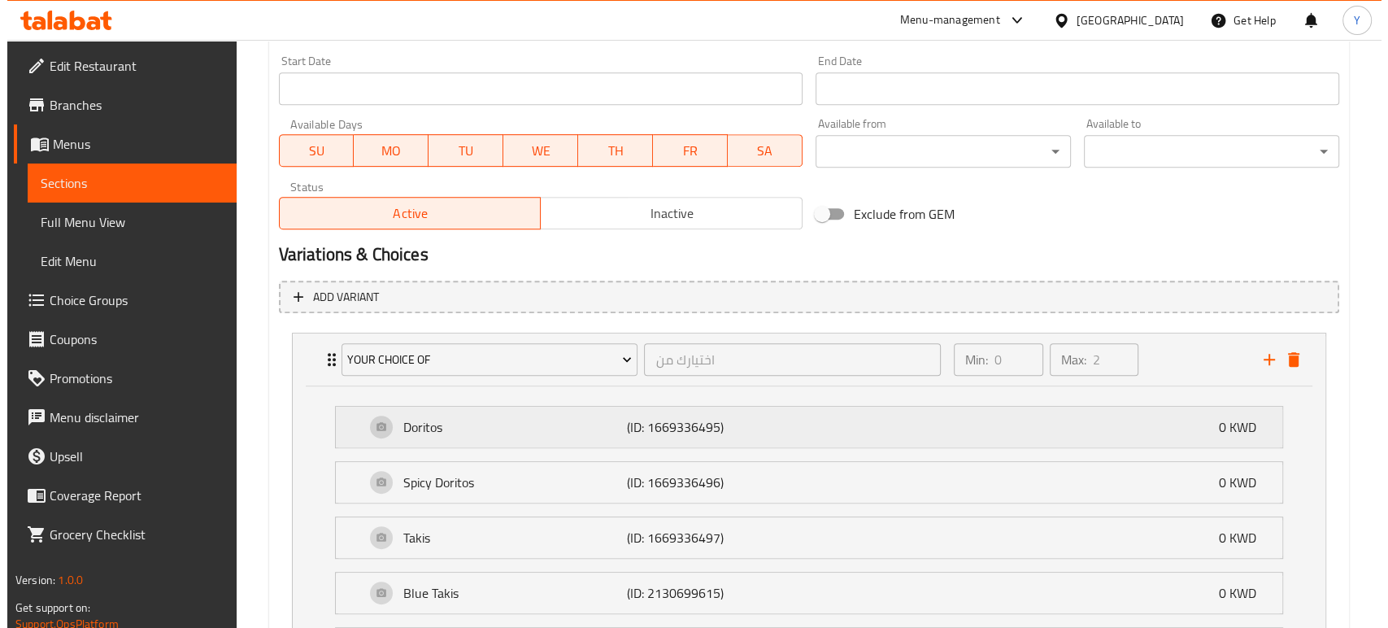
scroll to position [690, 0]
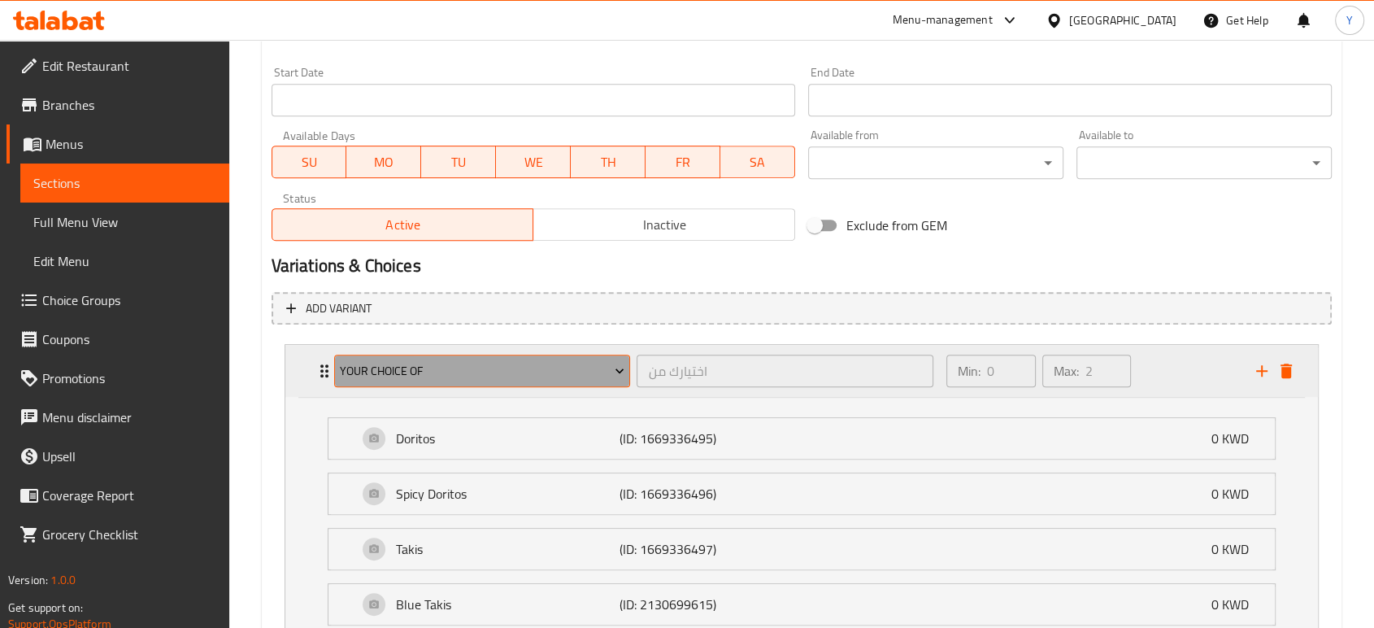
click at [498, 367] on span "your choice of" at bounding box center [482, 371] width 285 height 20
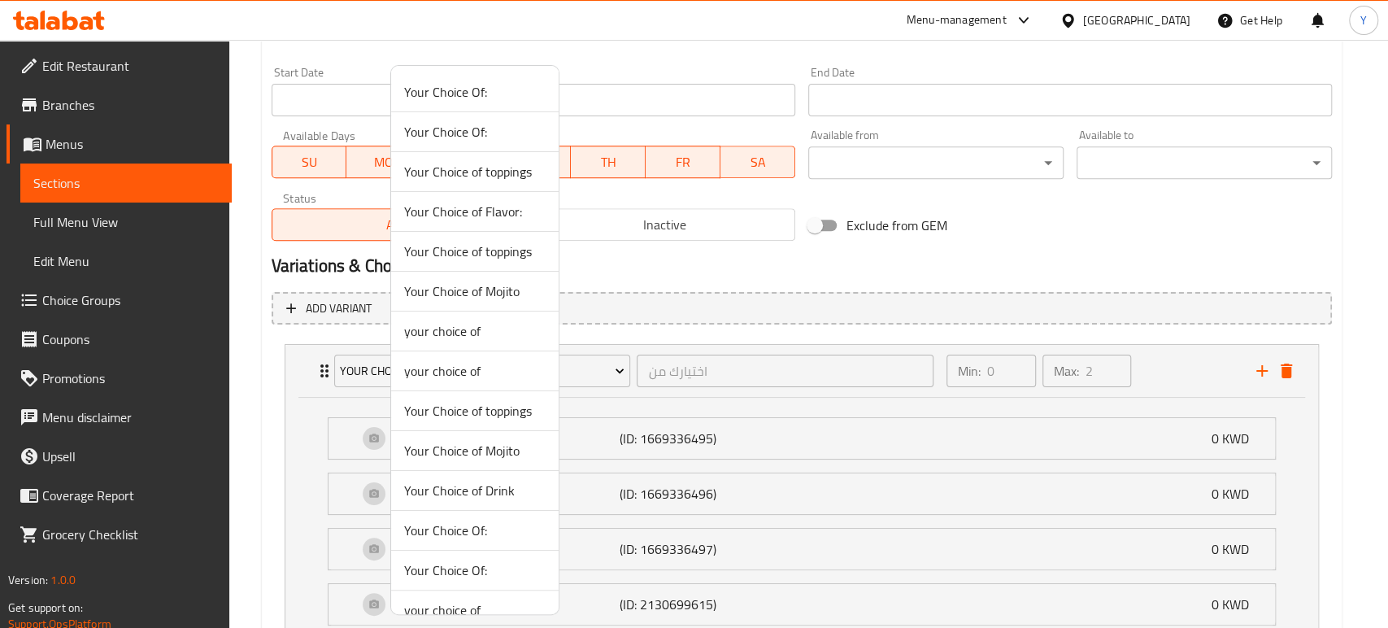
click at [480, 332] on span "your choice of" at bounding box center [474, 331] width 141 height 20
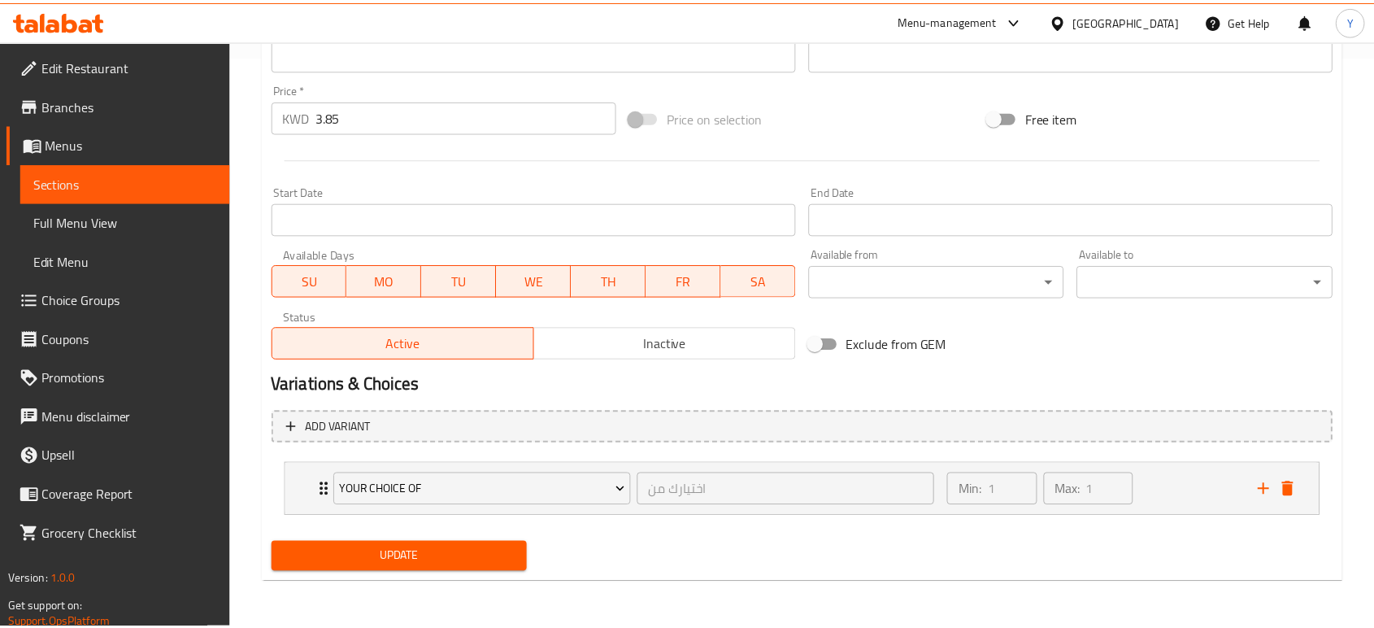
scroll to position [571, 0]
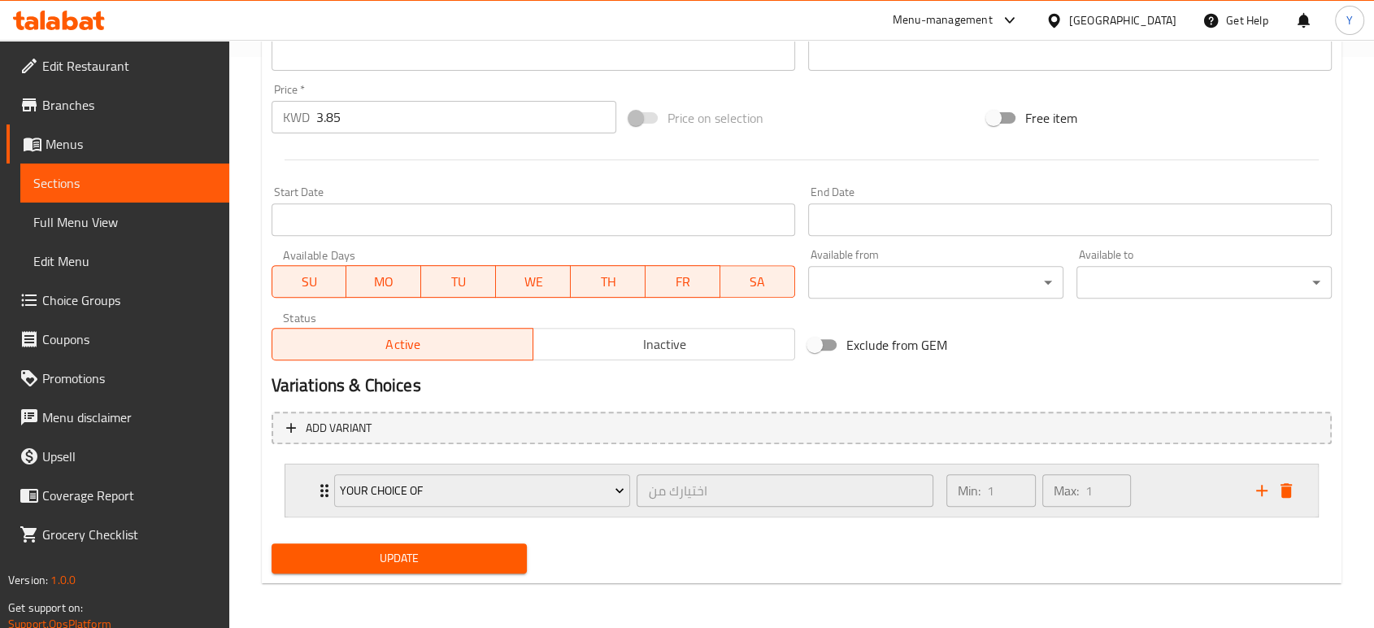
click at [300, 499] on div "your choice of اختيارك من ​ Min: 1 ​ Max: 1 ​" at bounding box center [801, 490] width 1032 height 52
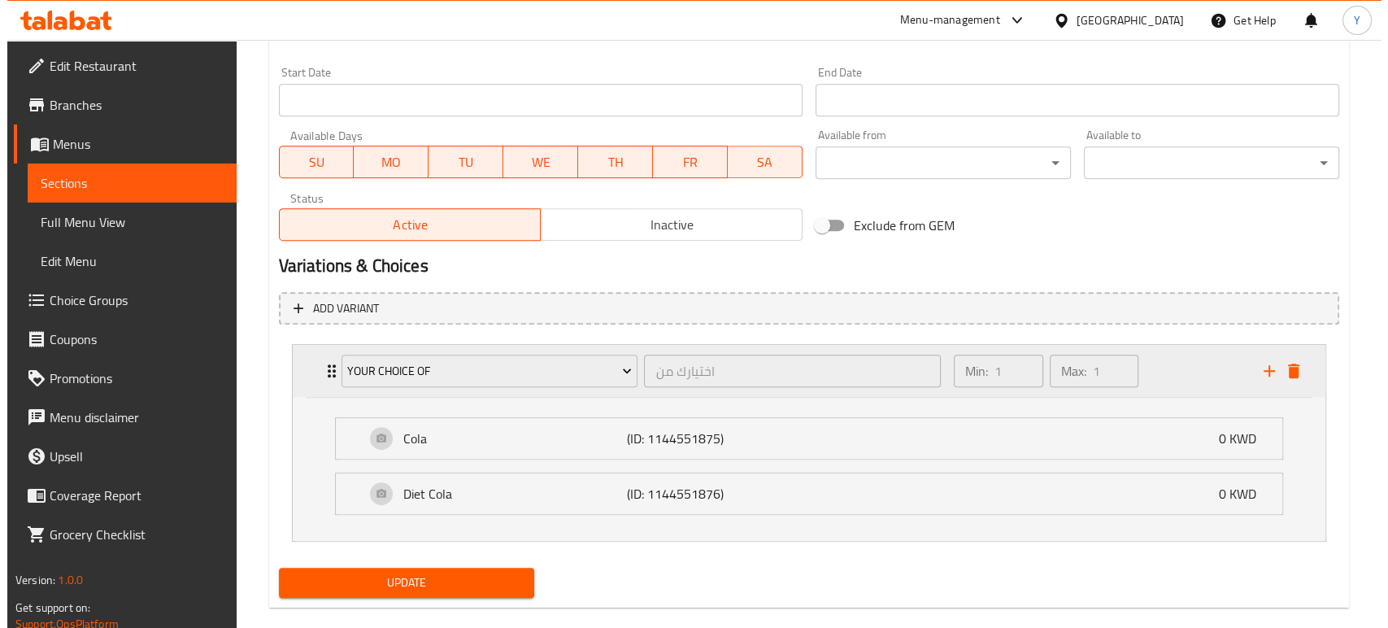
scroll to position [715, 0]
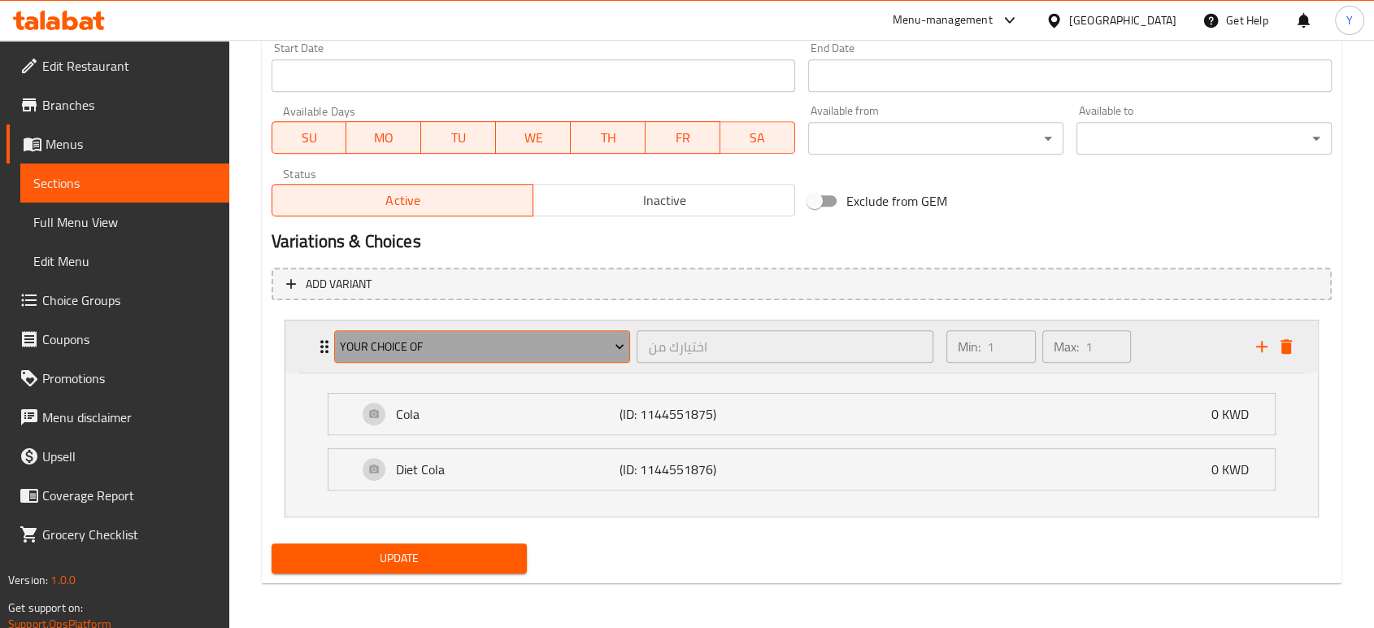
click at [406, 350] on span "your choice of" at bounding box center [482, 347] width 285 height 20
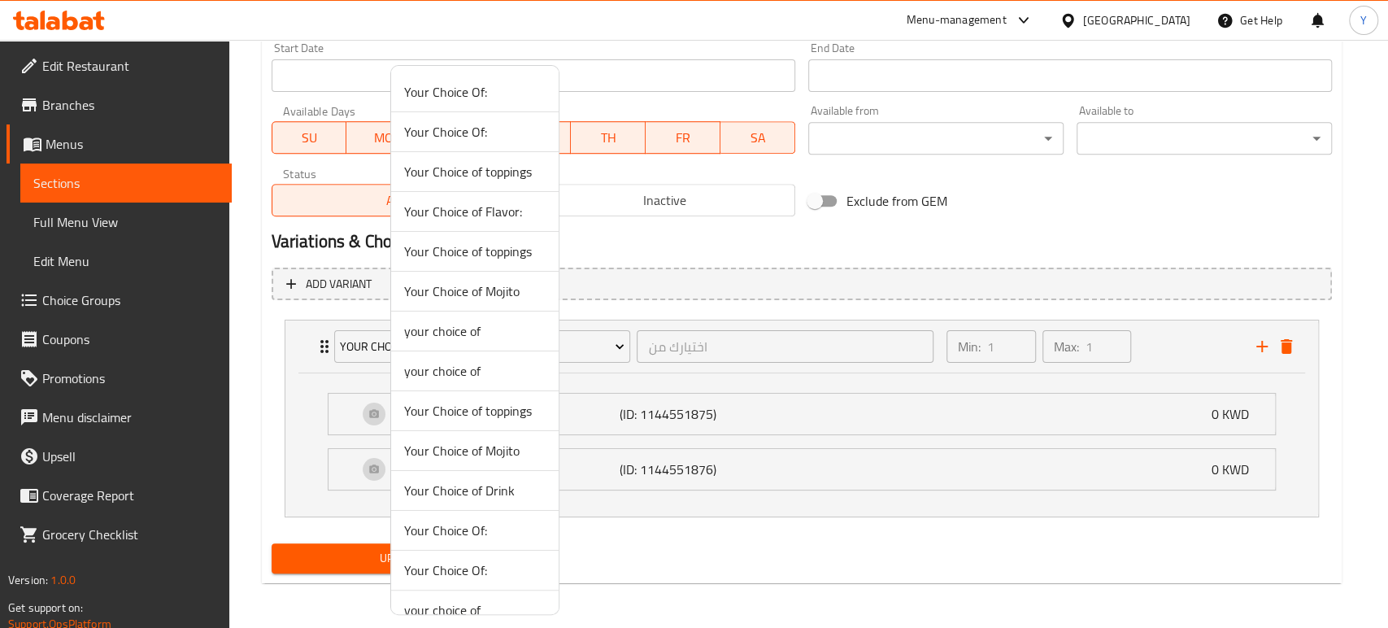
click at [491, 251] on span "Your Choice of toppings" at bounding box center [474, 251] width 141 height 20
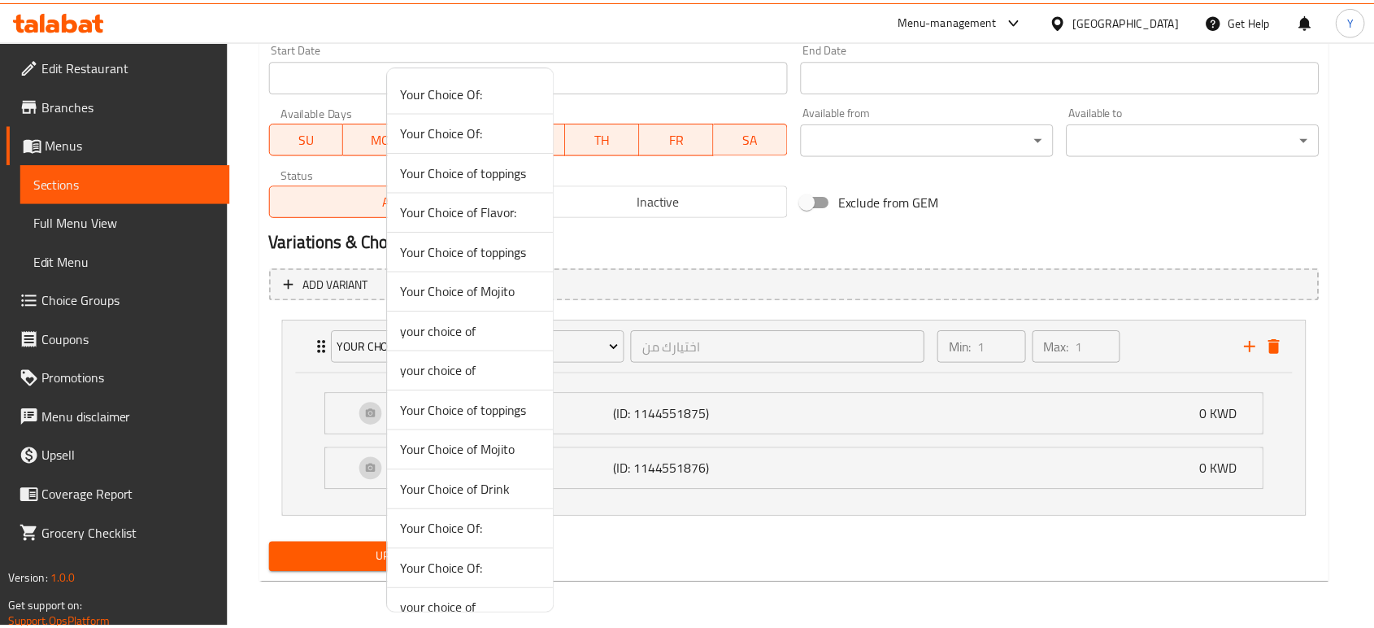
scroll to position [571, 0]
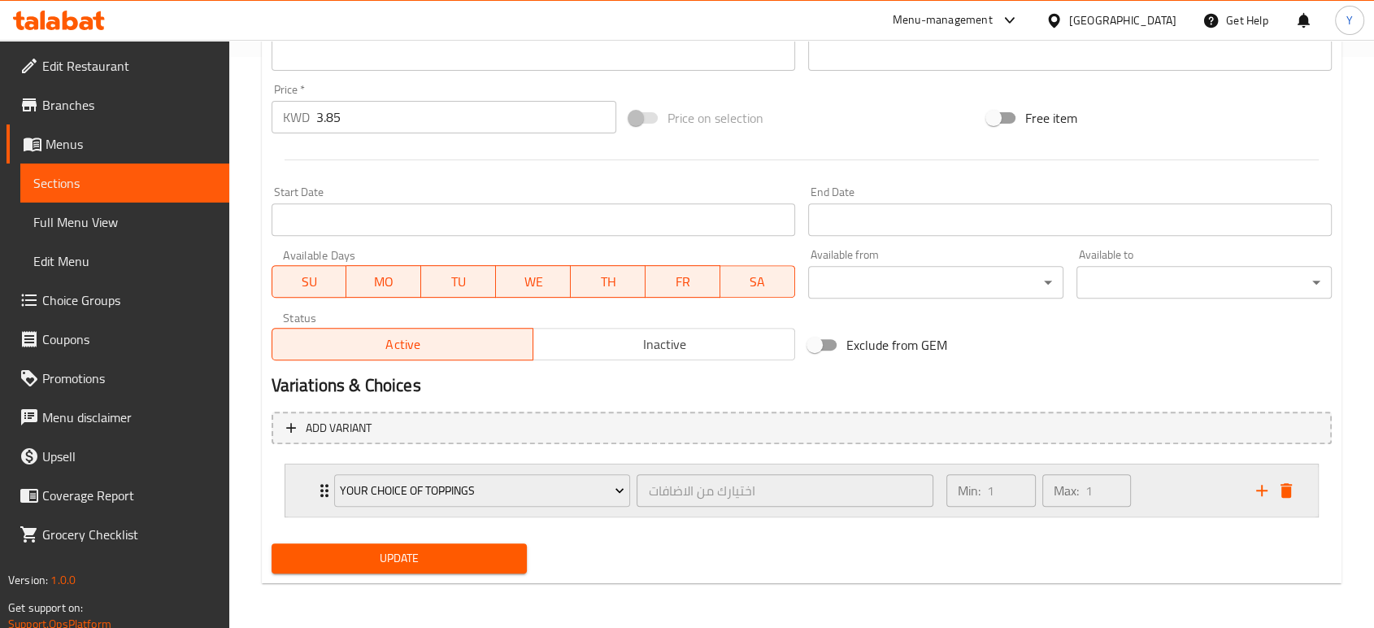
click at [309, 483] on div "Your Choice of toppings اختيارك من الاضافات ​ Min: 1 ​ Max: 1 ​" at bounding box center [801, 490] width 1032 height 52
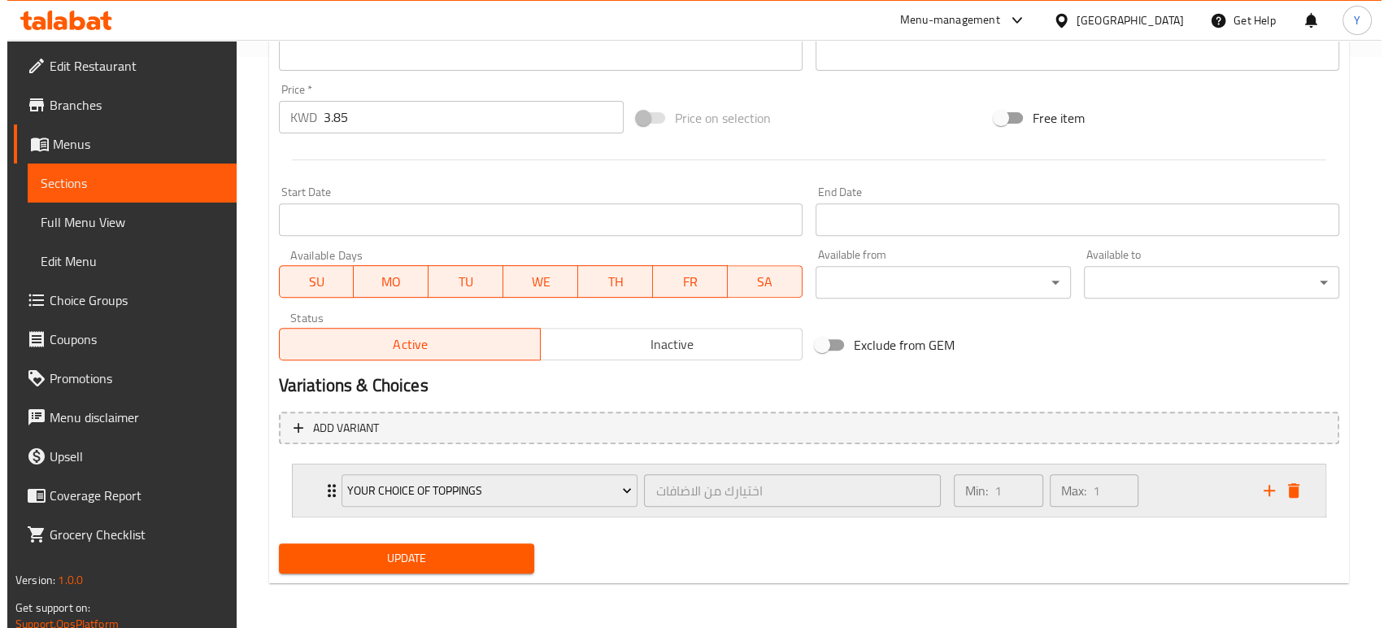
scroll to position [715, 0]
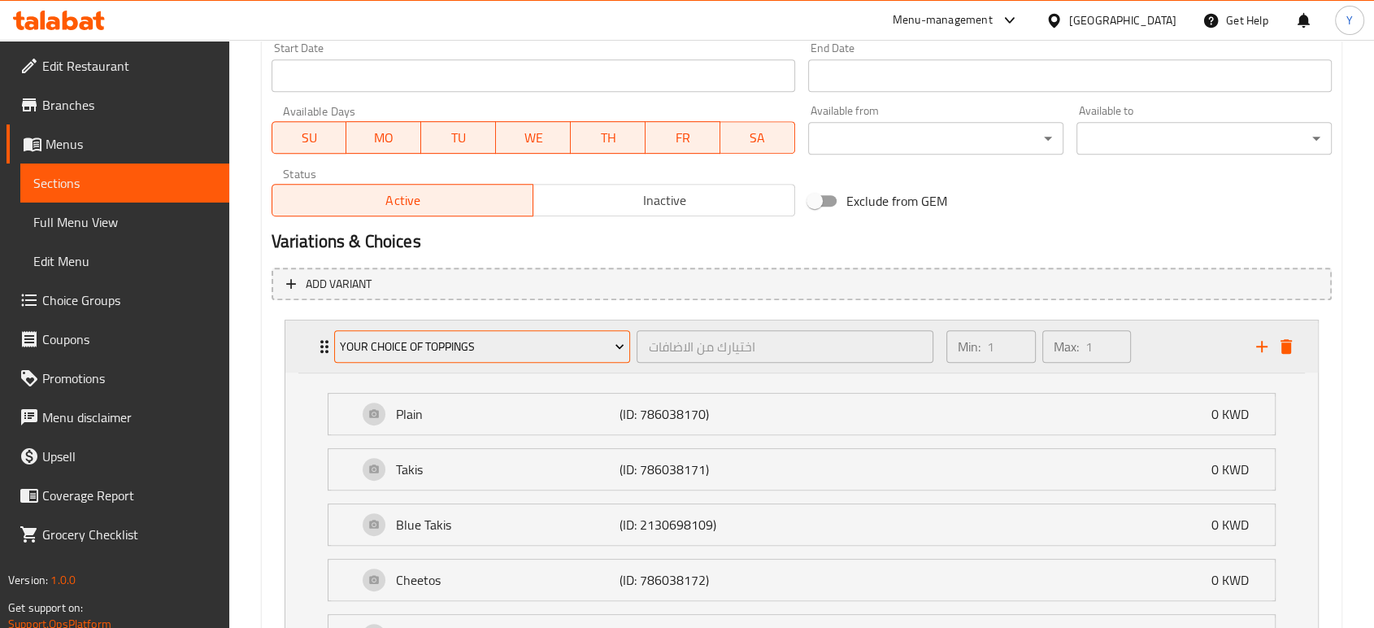
click at [467, 338] on span "Your Choice of toppings" at bounding box center [482, 347] width 285 height 20
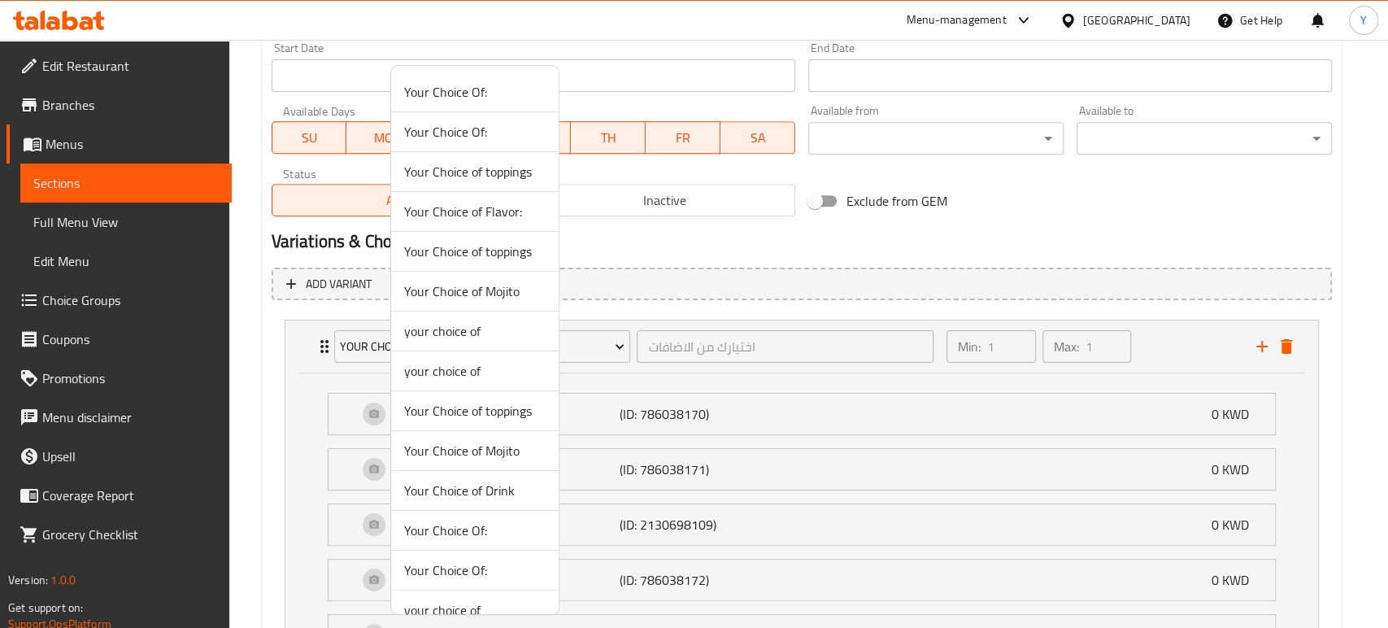
click at [505, 209] on span "Your Choice of Flavor:" at bounding box center [474, 212] width 141 height 20
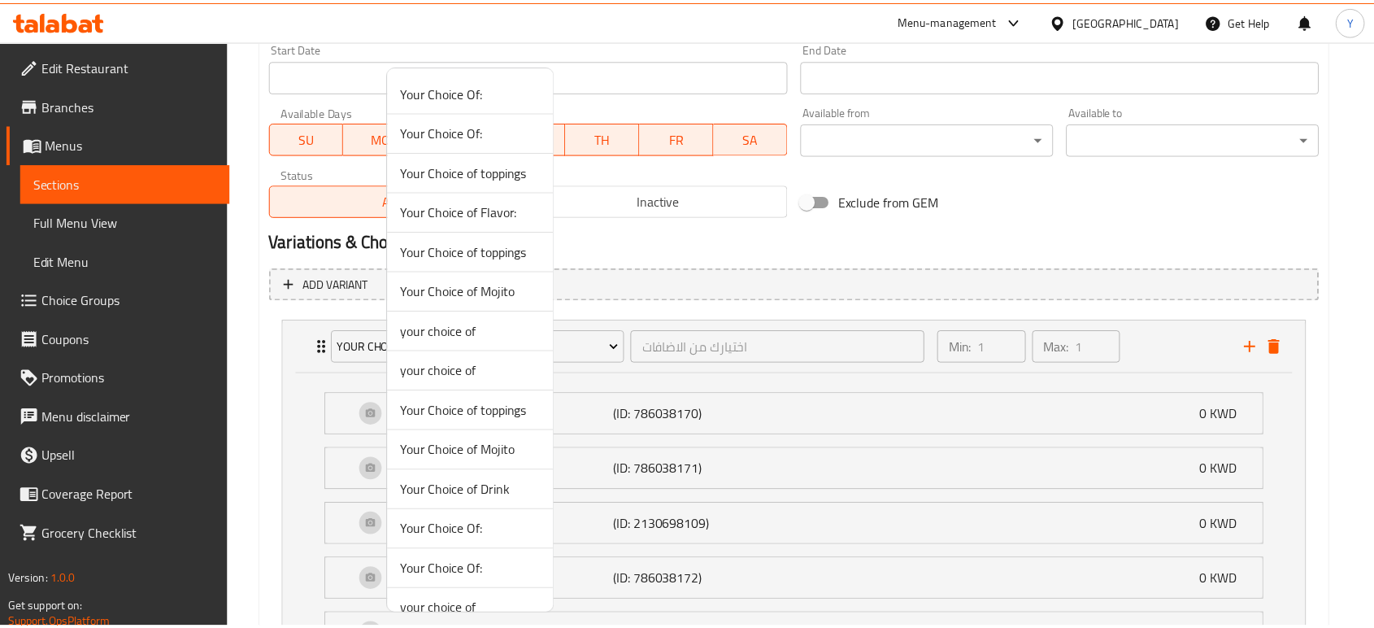
scroll to position [571, 0]
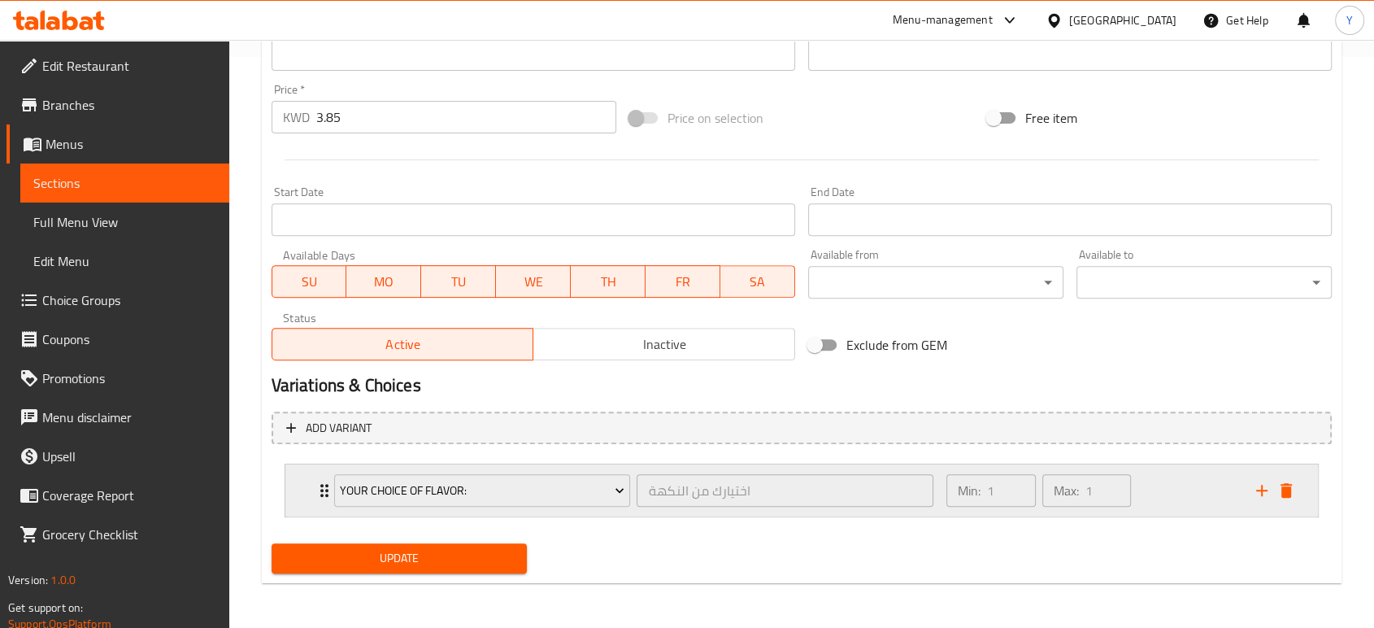
click at [311, 487] on div "Your Choice of Flavor: اختيارك من النكهة ​ Min: 1 ​ Max: 1 ​" at bounding box center [801, 490] width 1032 height 52
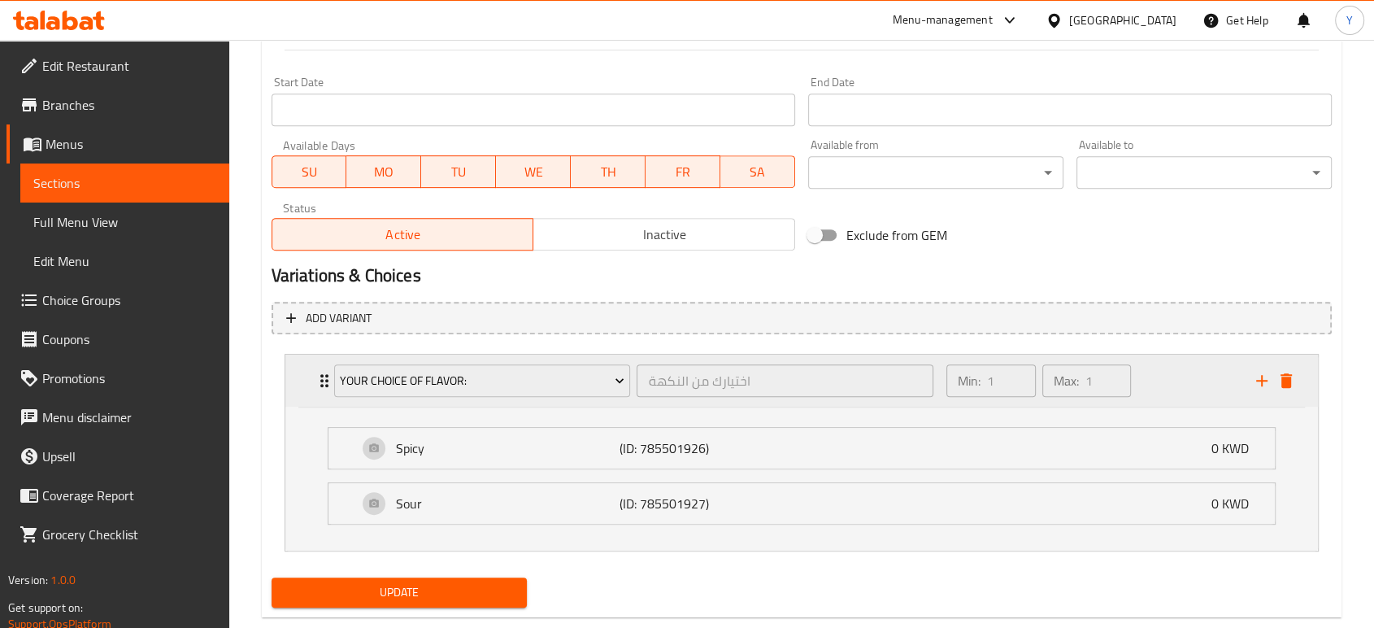
scroll to position [715, 0]
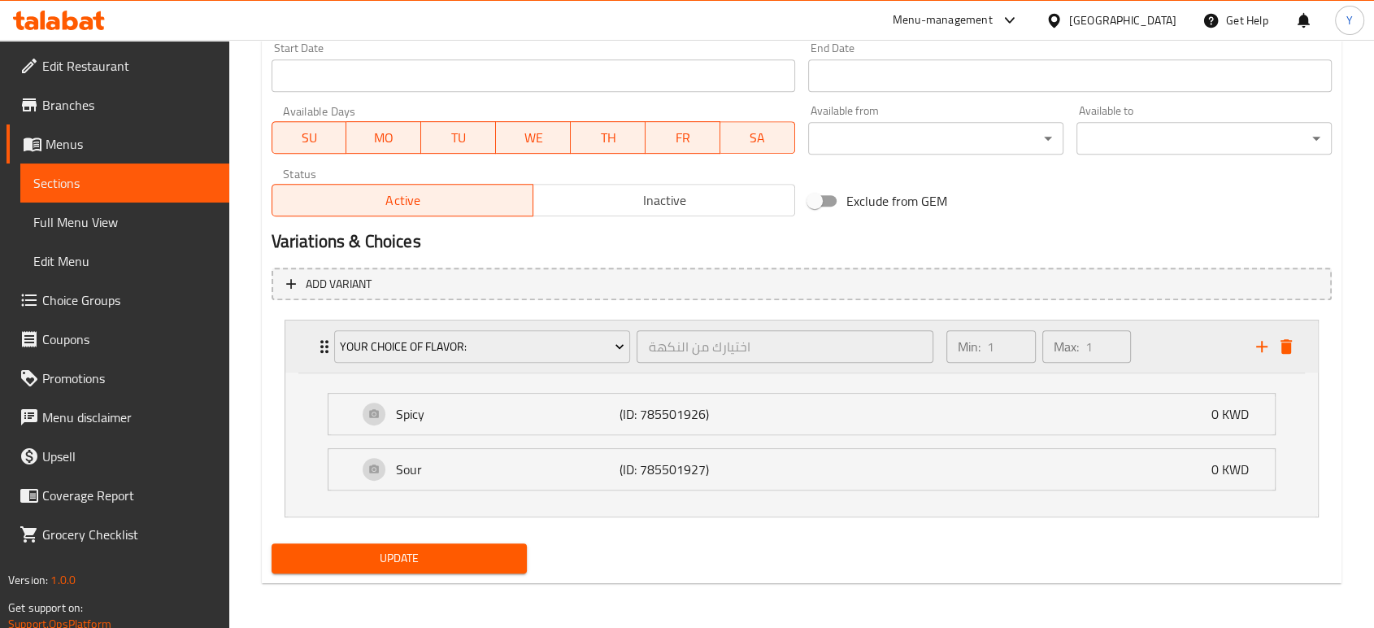
click at [429, 366] on div "Your Choice of Flavor: اختيارك من النكهة ​" at bounding box center [633, 346] width 619 height 52
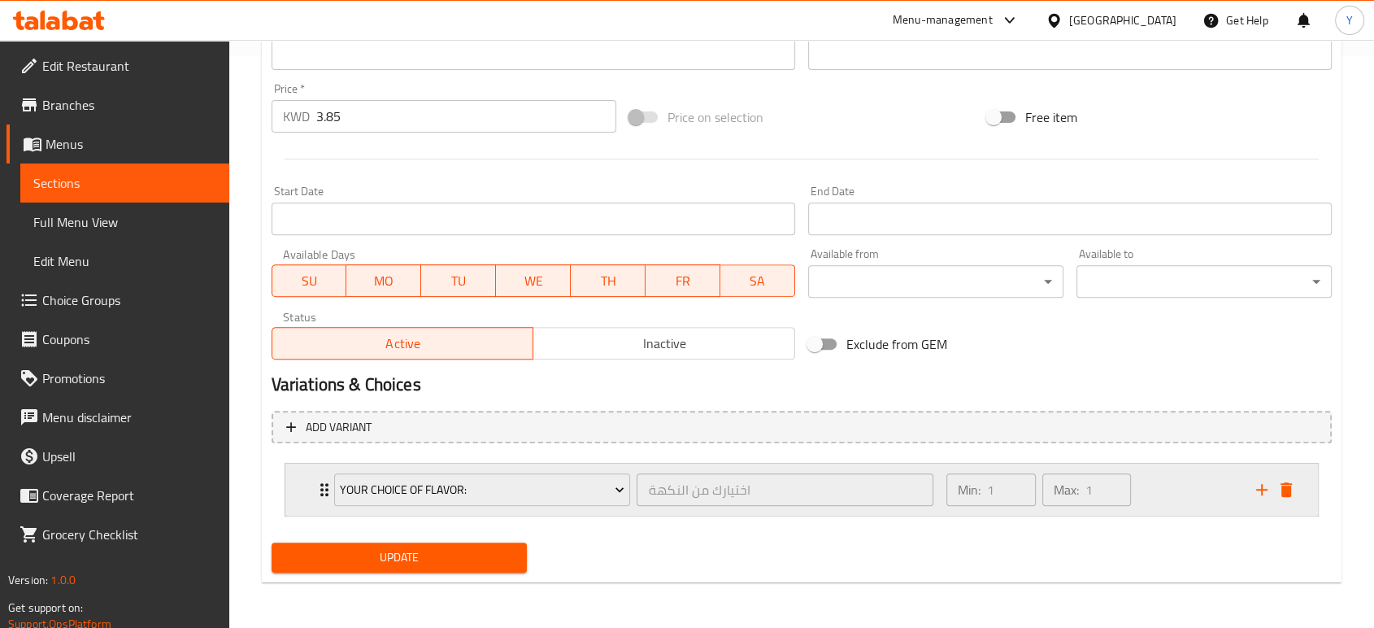
scroll to position [0, 0]
click at [328, 486] on div "Your Choice of Flavor: اختيارك من النكهة ​" at bounding box center [633, 490] width 619 height 52
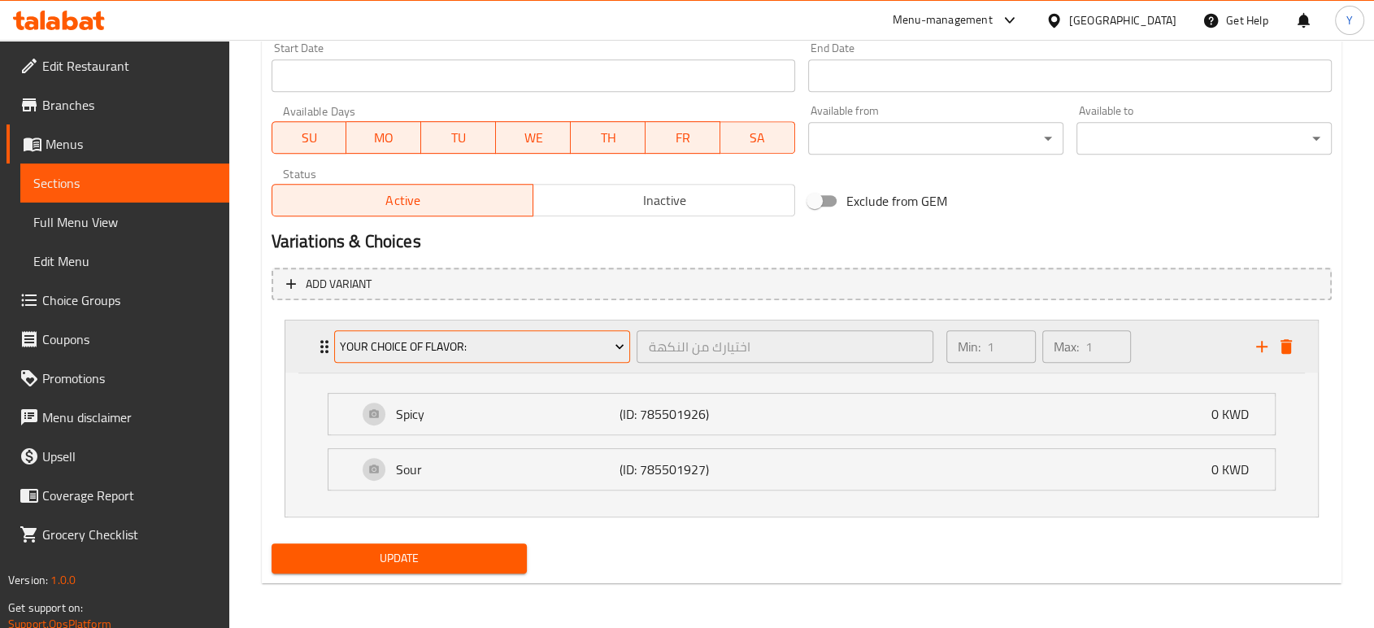
click at [606, 360] on button "Your Choice of Flavor:" at bounding box center [482, 346] width 297 height 33
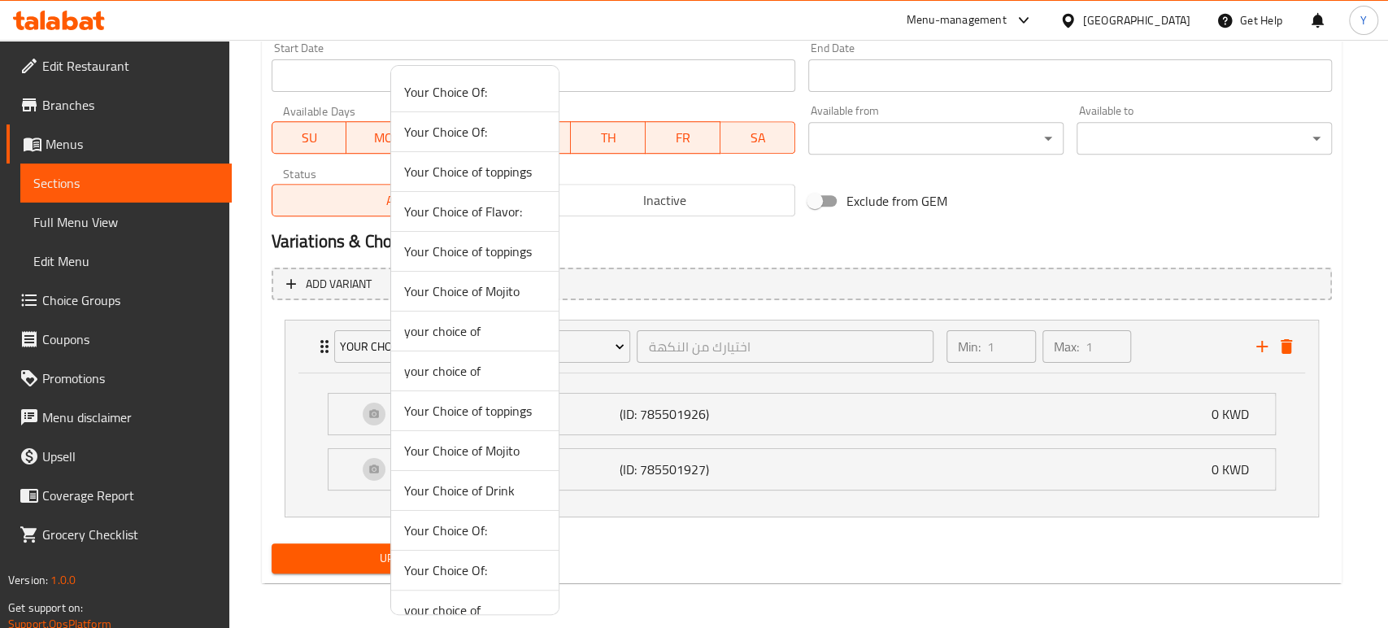
click at [486, 174] on span "Your Choice of toppings" at bounding box center [474, 172] width 141 height 20
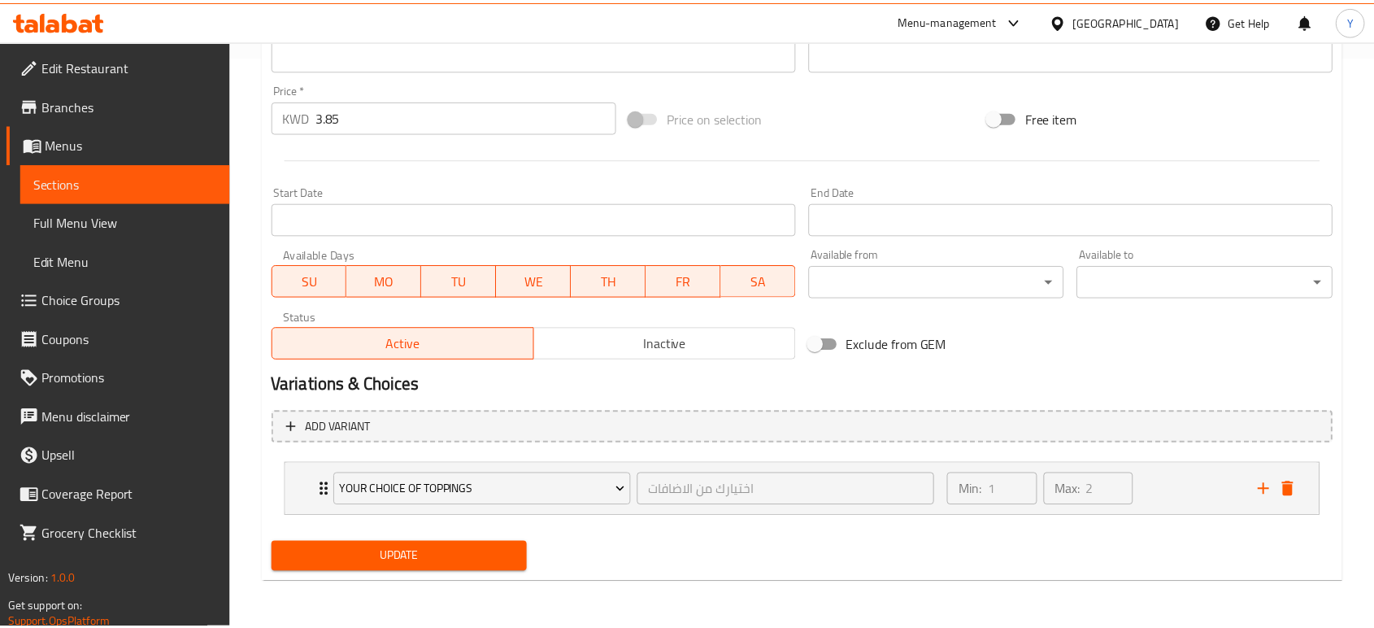
scroll to position [571, 0]
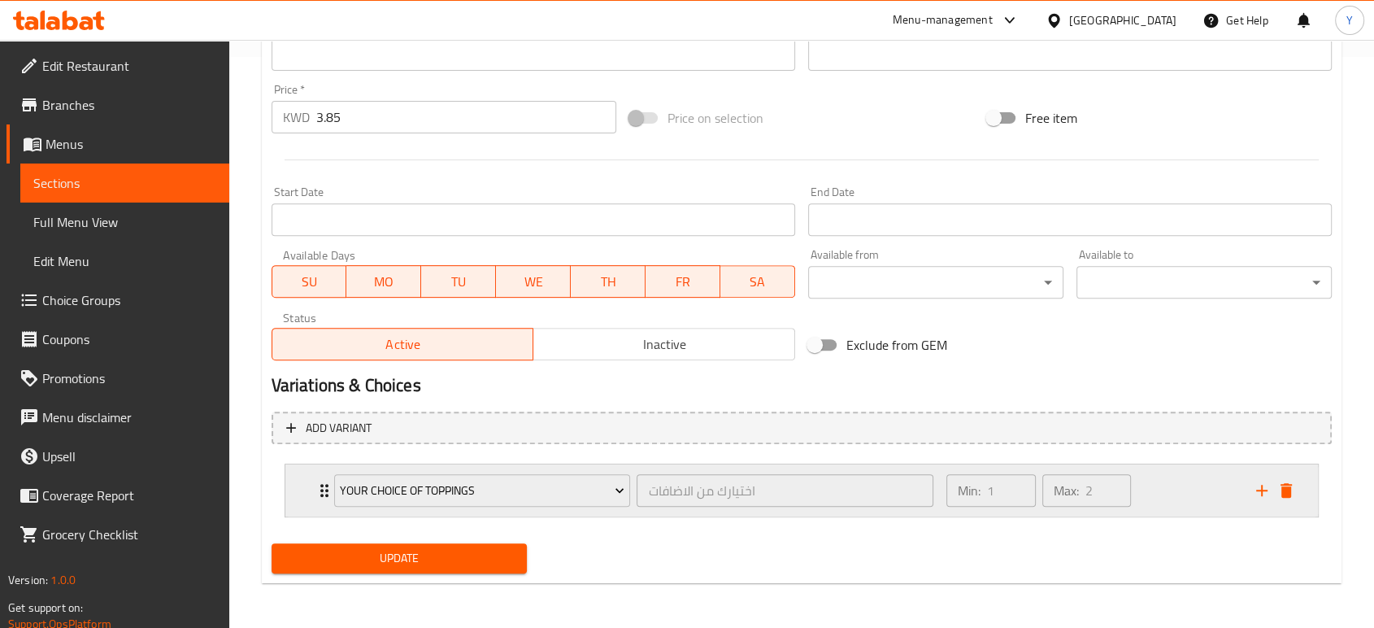
click at [318, 500] on div "Your Choice of toppings اختيارك من الاضافات ​ Min: 1 ​ Max: 2 ​" at bounding box center [807, 490] width 984 height 52
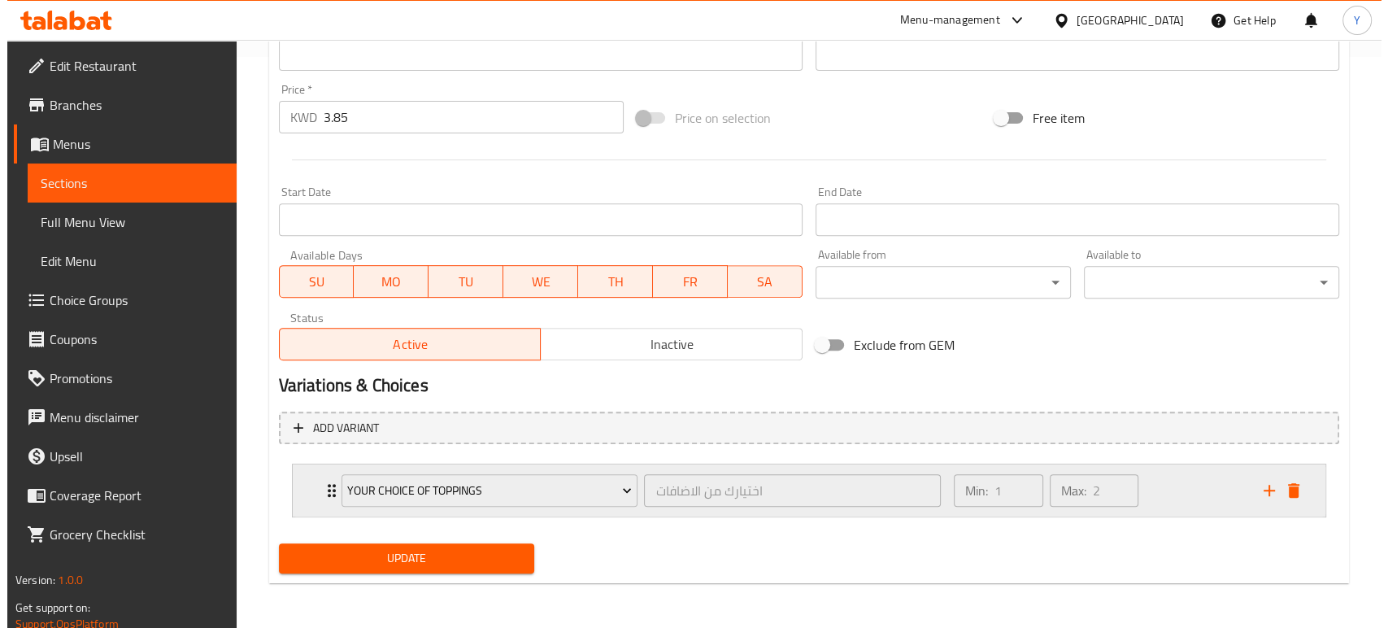
scroll to position [715, 0]
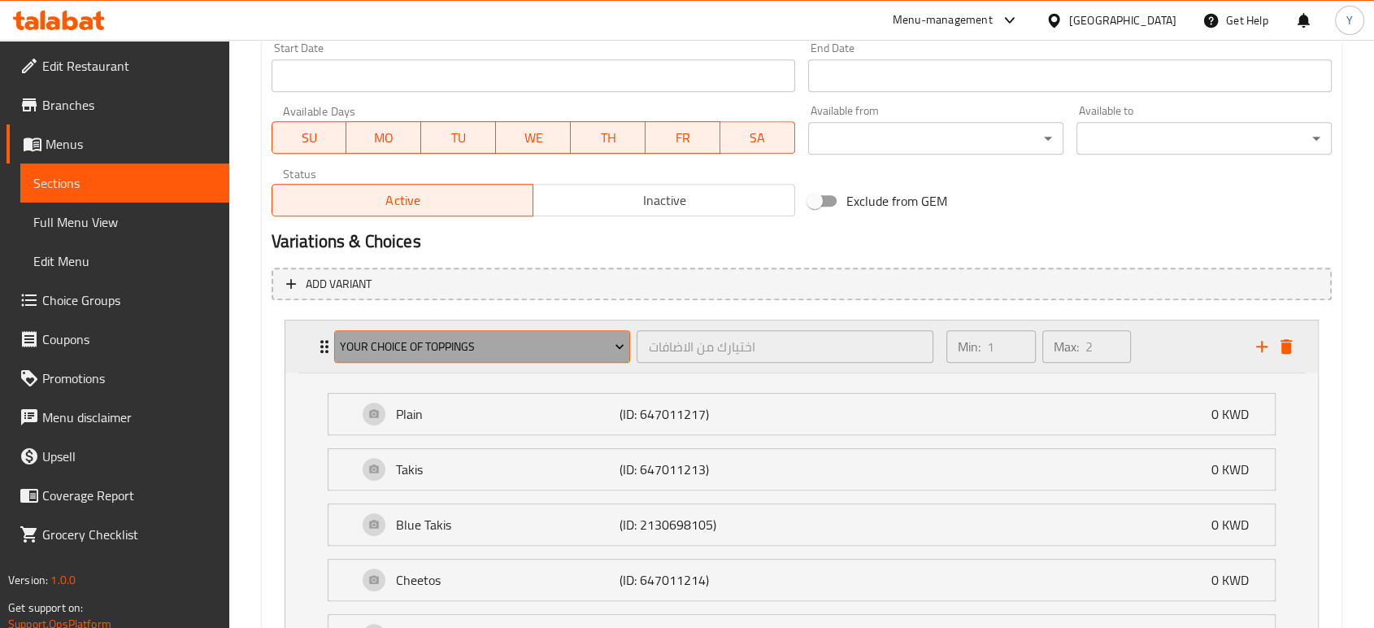
click at [572, 348] on span "Your Choice of toppings" at bounding box center [482, 347] width 285 height 20
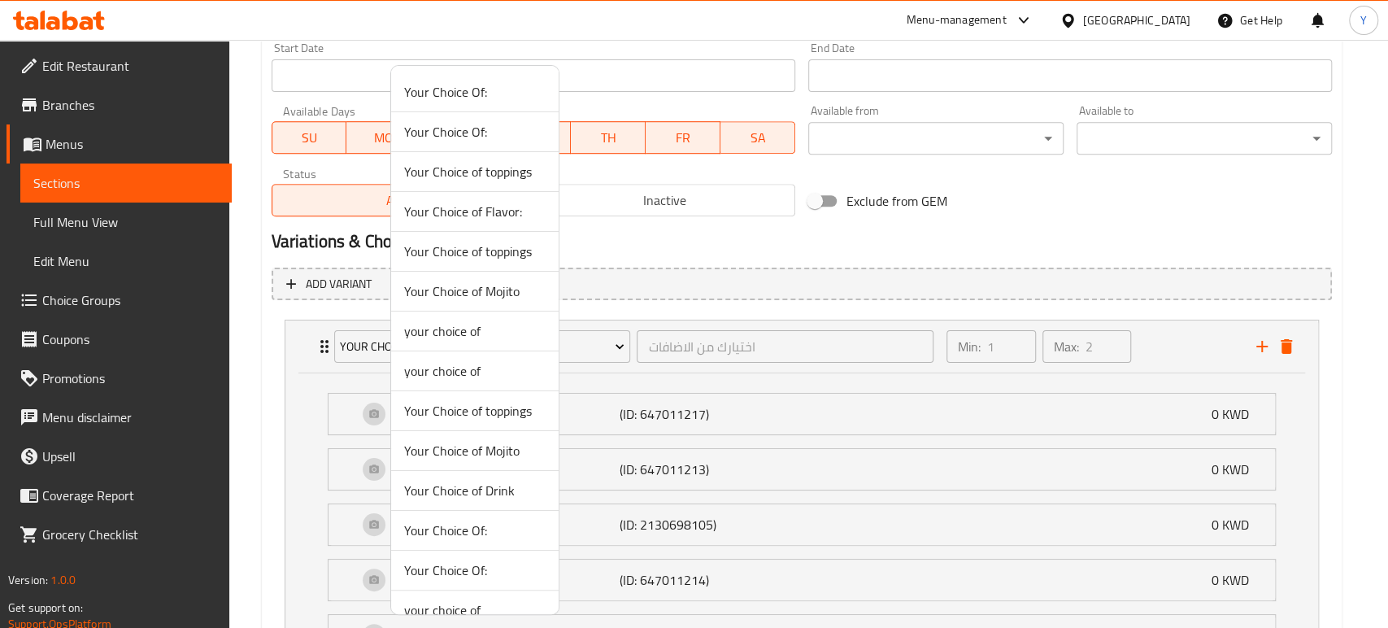
click at [461, 133] on span "Your Choice Of:" at bounding box center [474, 132] width 141 height 20
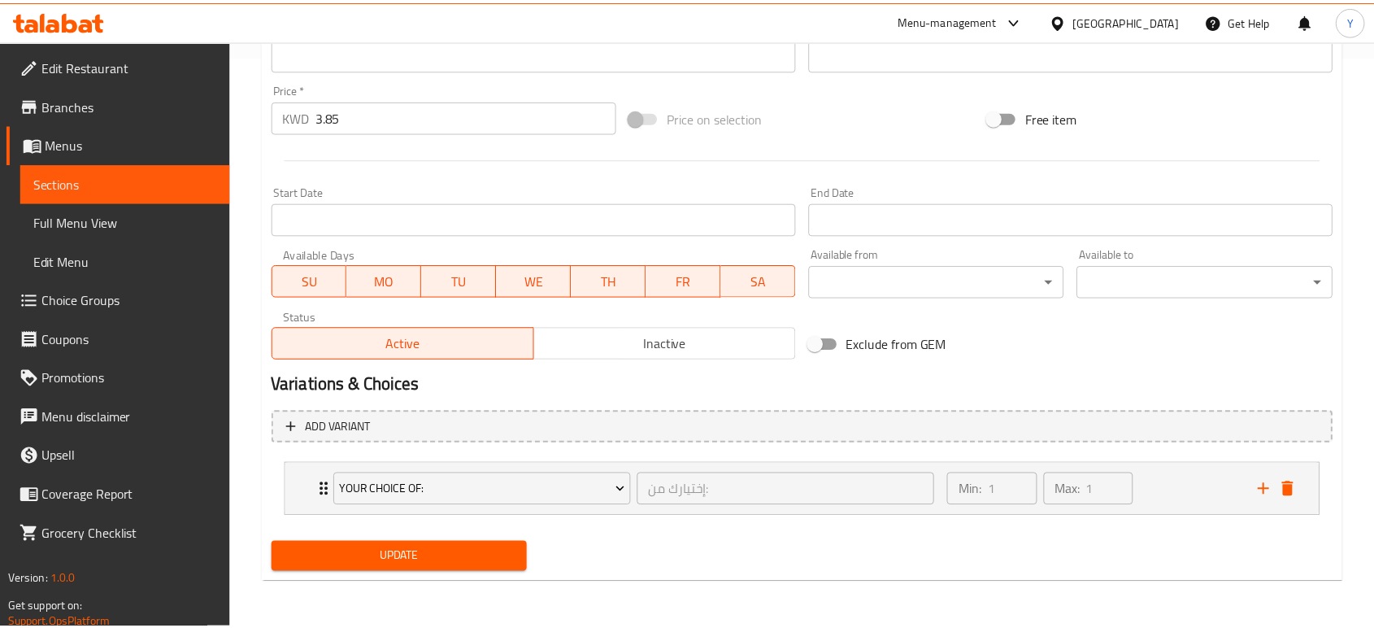
scroll to position [571, 0]
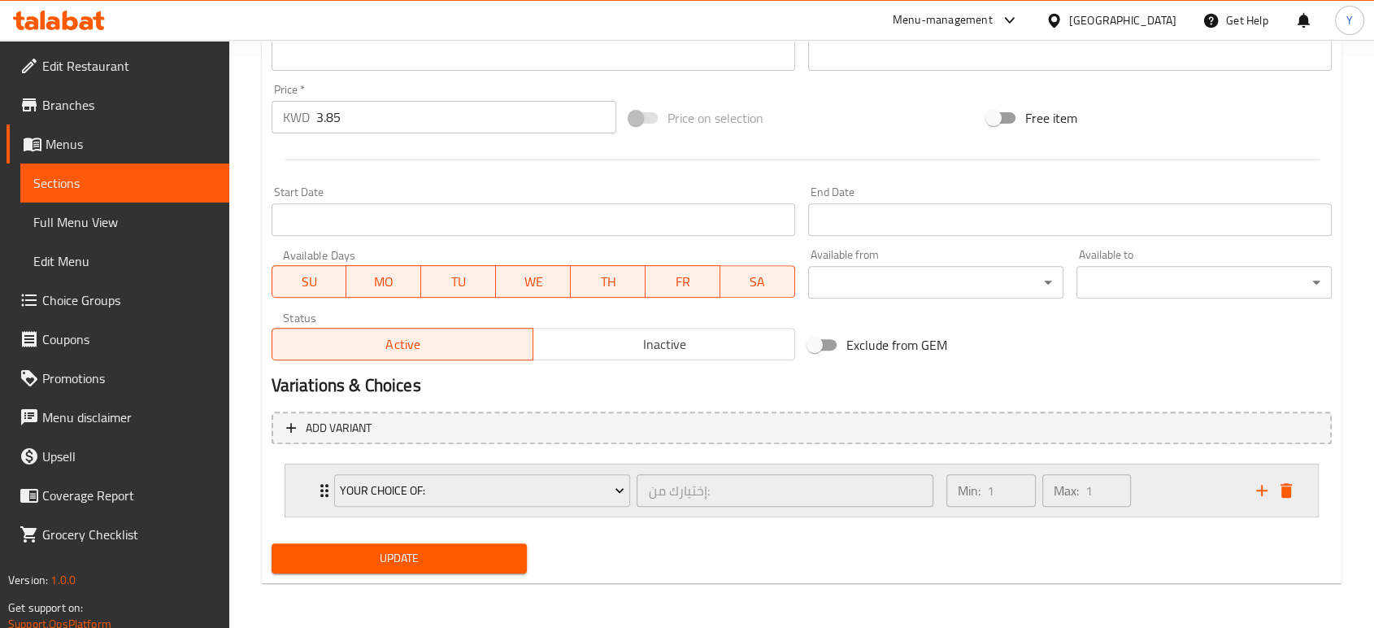
click at [323, 497] on icon "Expand" at bounding box center [325, 490] width 20 height 20
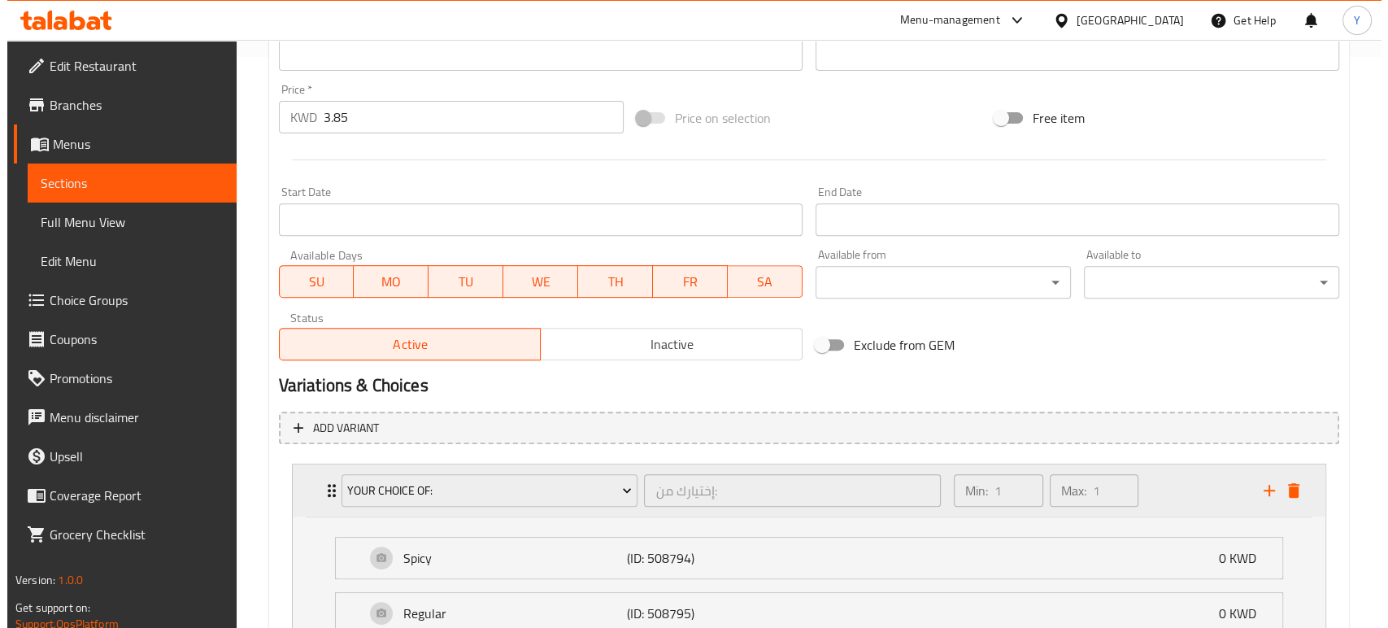
scroll to position [715, 0]
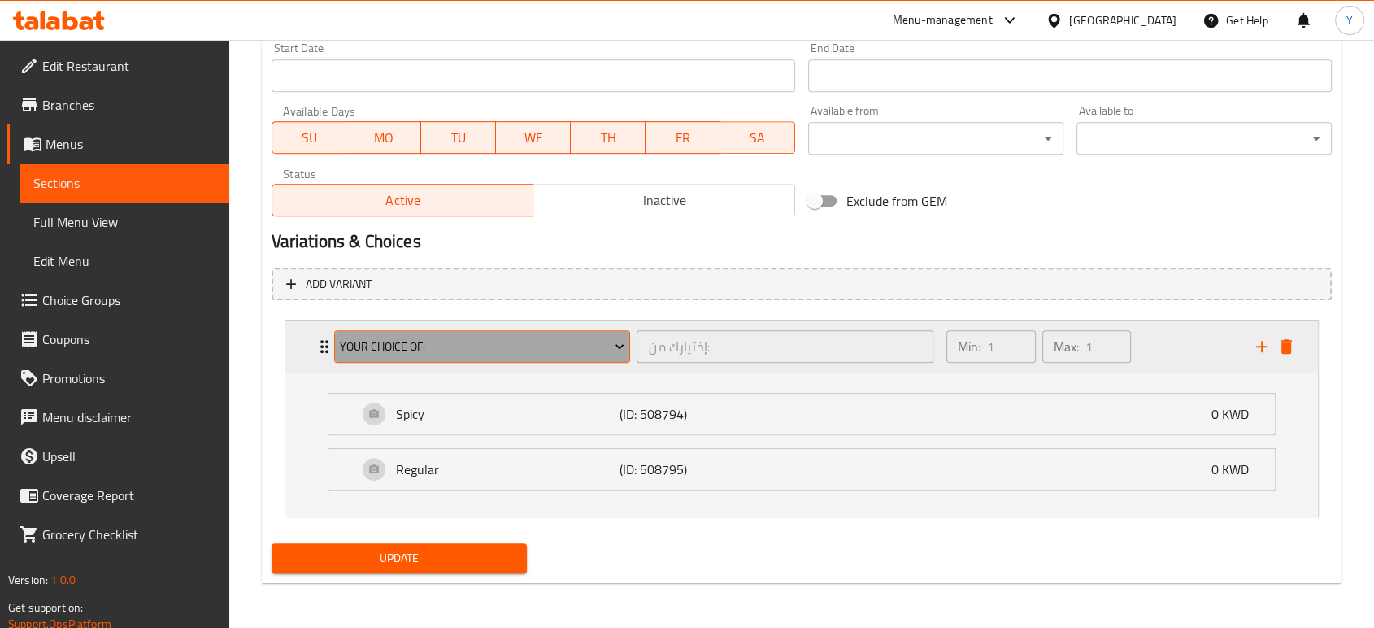
click at [467, 350] on span "Your Choice Of:" at bounding box center [482, 347] width 285 height 20
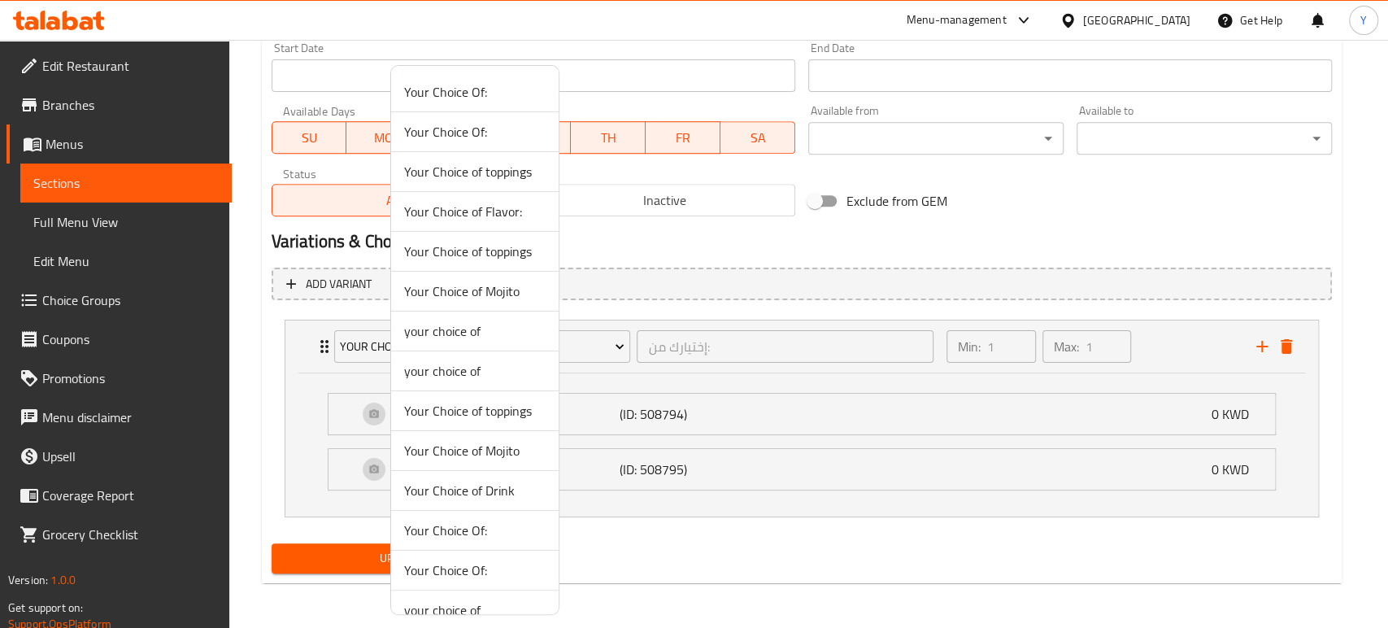
click at [472, 90] on span "Your Choice Of:" at bounding box center [474, 92] width 141 height 20
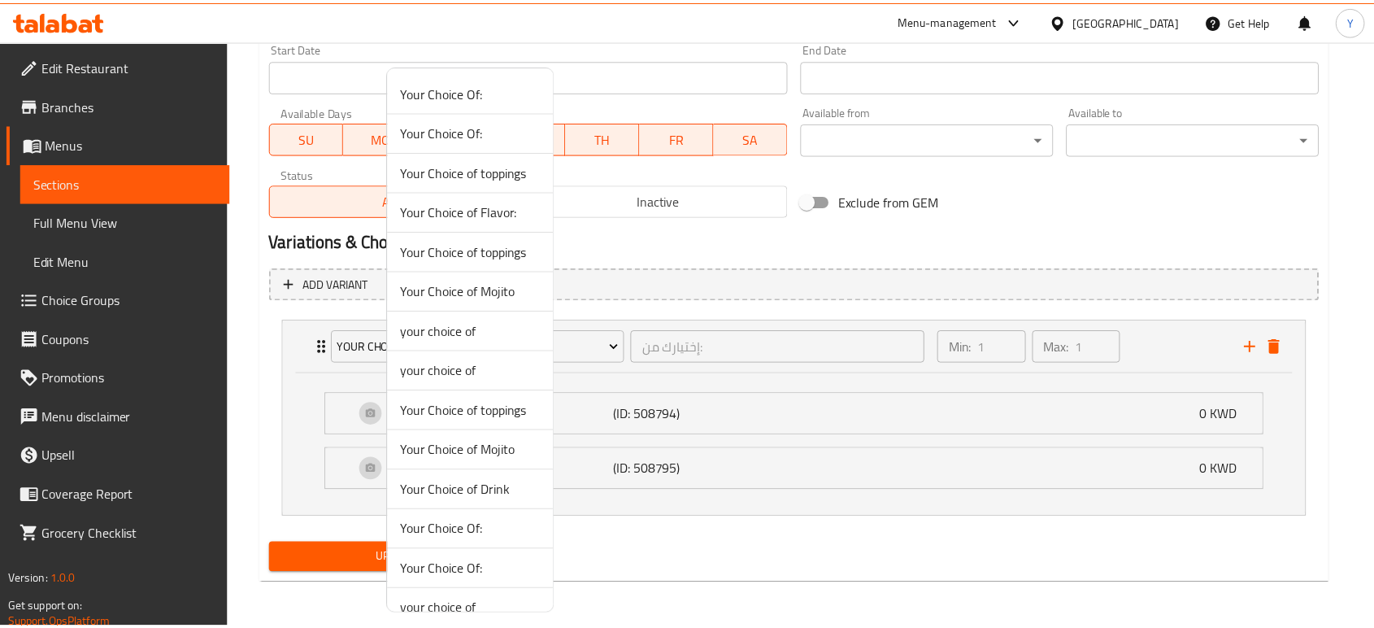
scroll to position [571, 0]
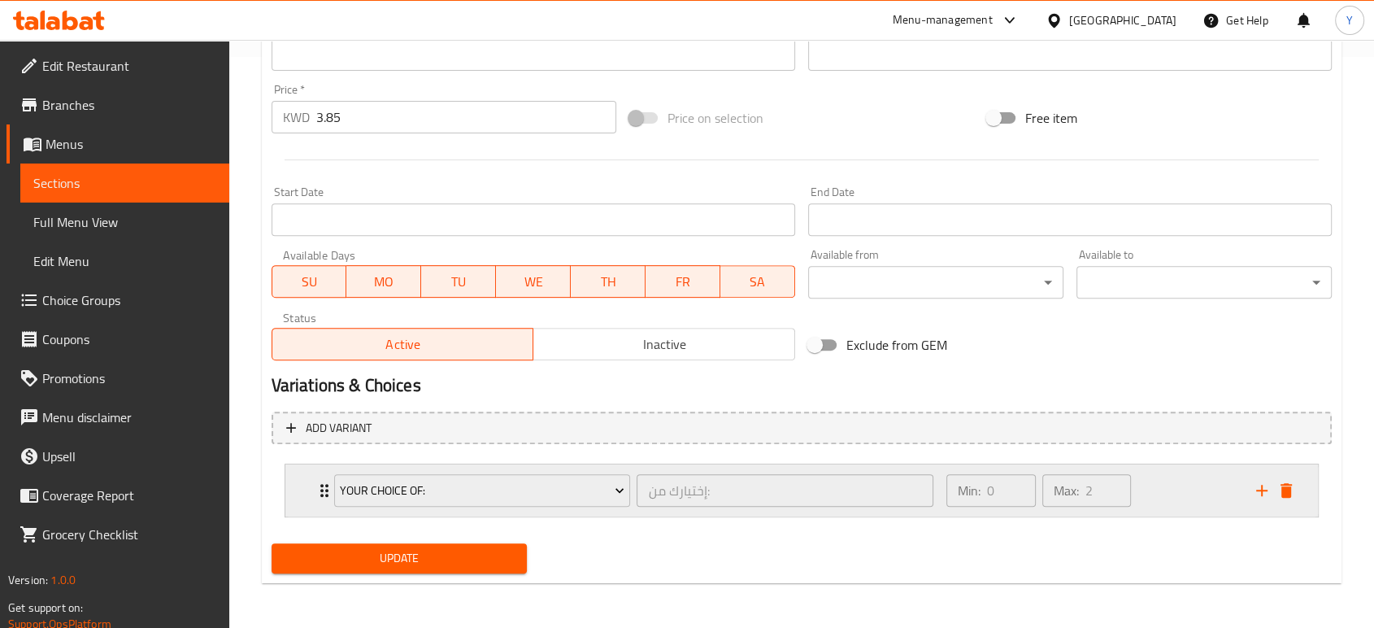
click at [320, 481] on icon "Expand" at bounding box center [325, 490] width 20 height 20
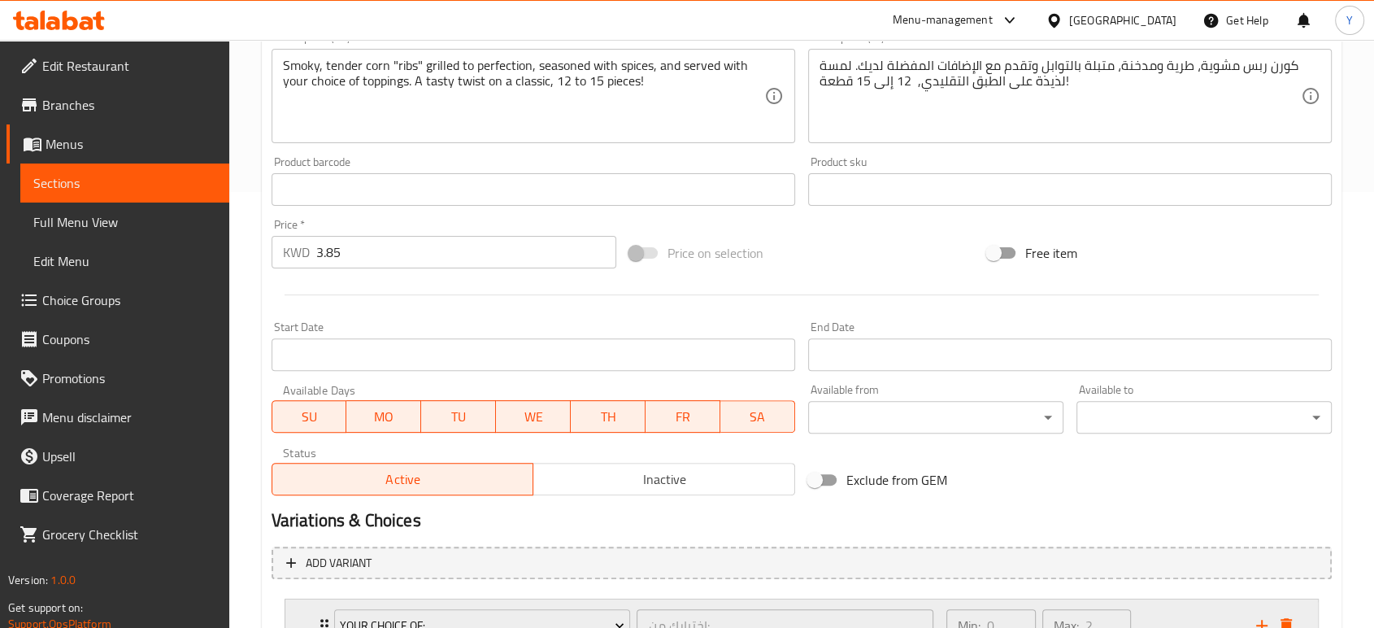
scroll to position [414, 0]
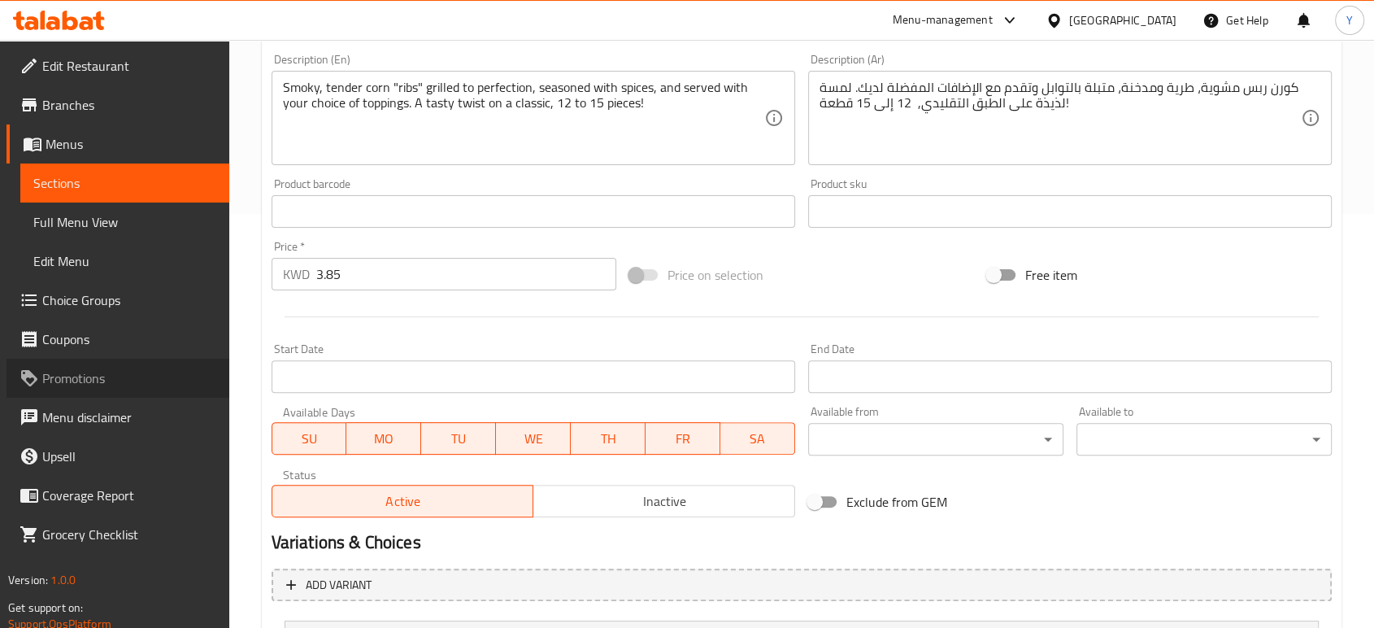
click at [197, 384] on span "Promotions" at bounding box center [129, 378] width 174 height 20
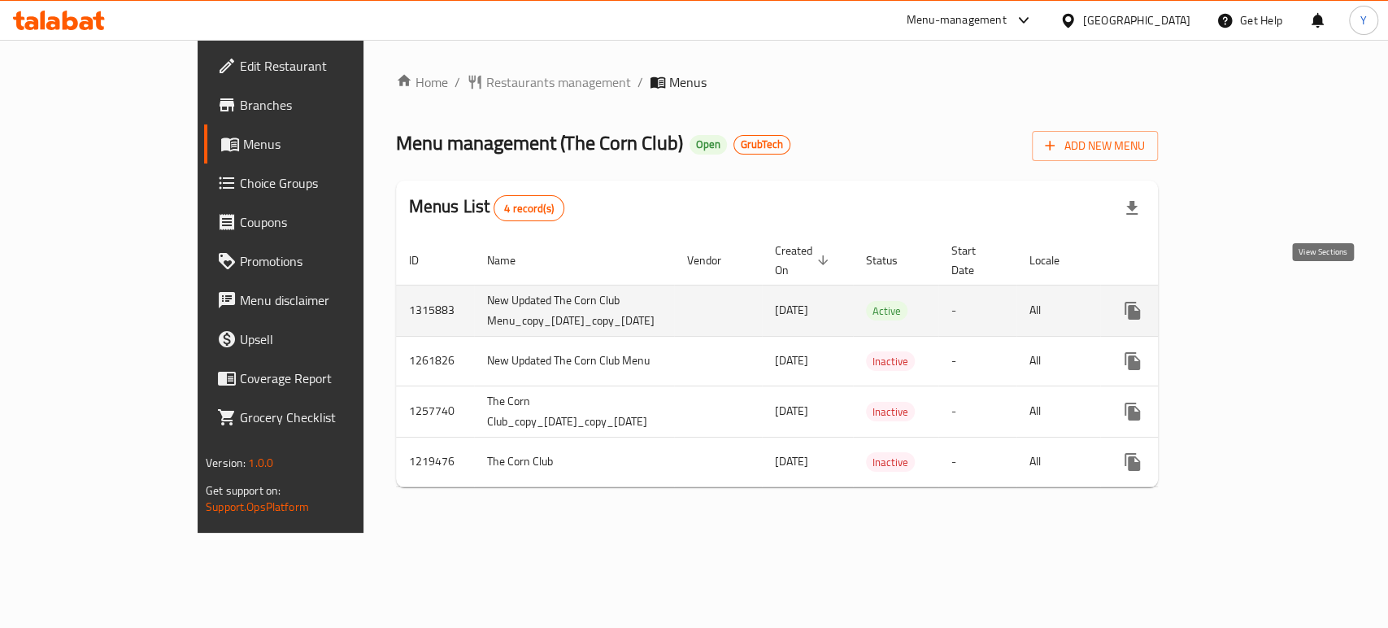
click at [1259, 301] on icon "enhanced table" at bounding box center [1250, 311] width 20 height 20
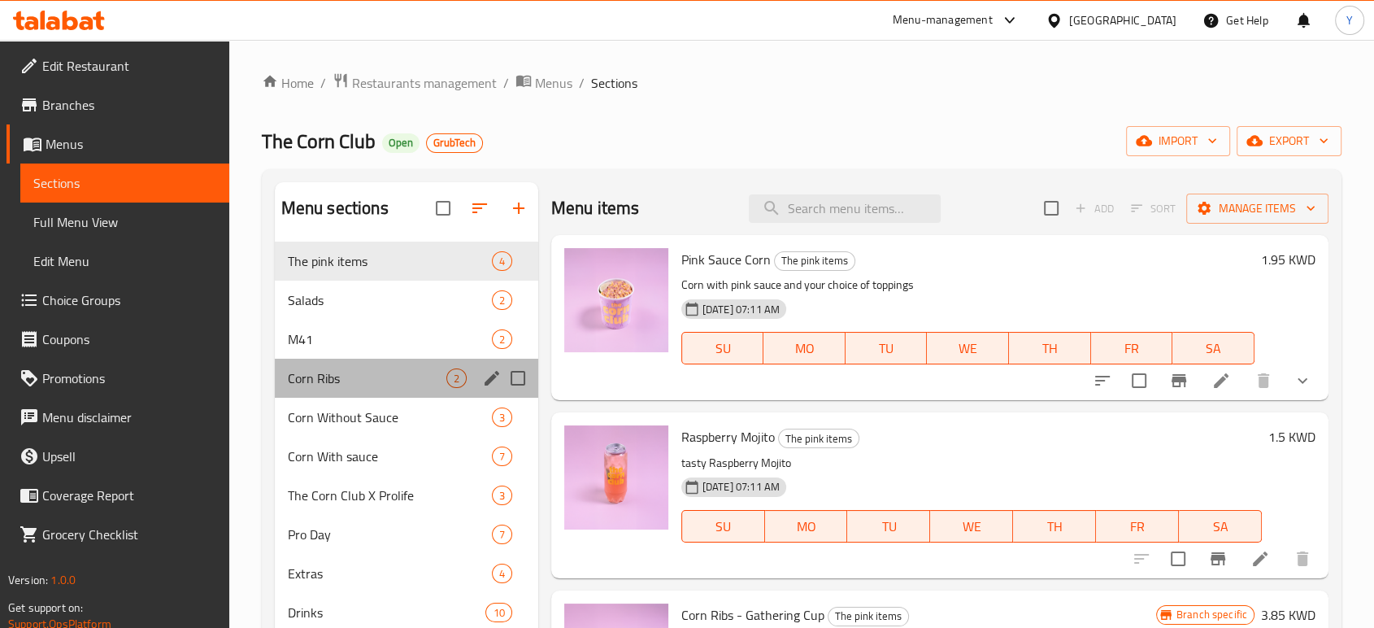
click at [364, 388] on div "Corn Ribs 2" at bounding box center [406, 377] width 263 height 39
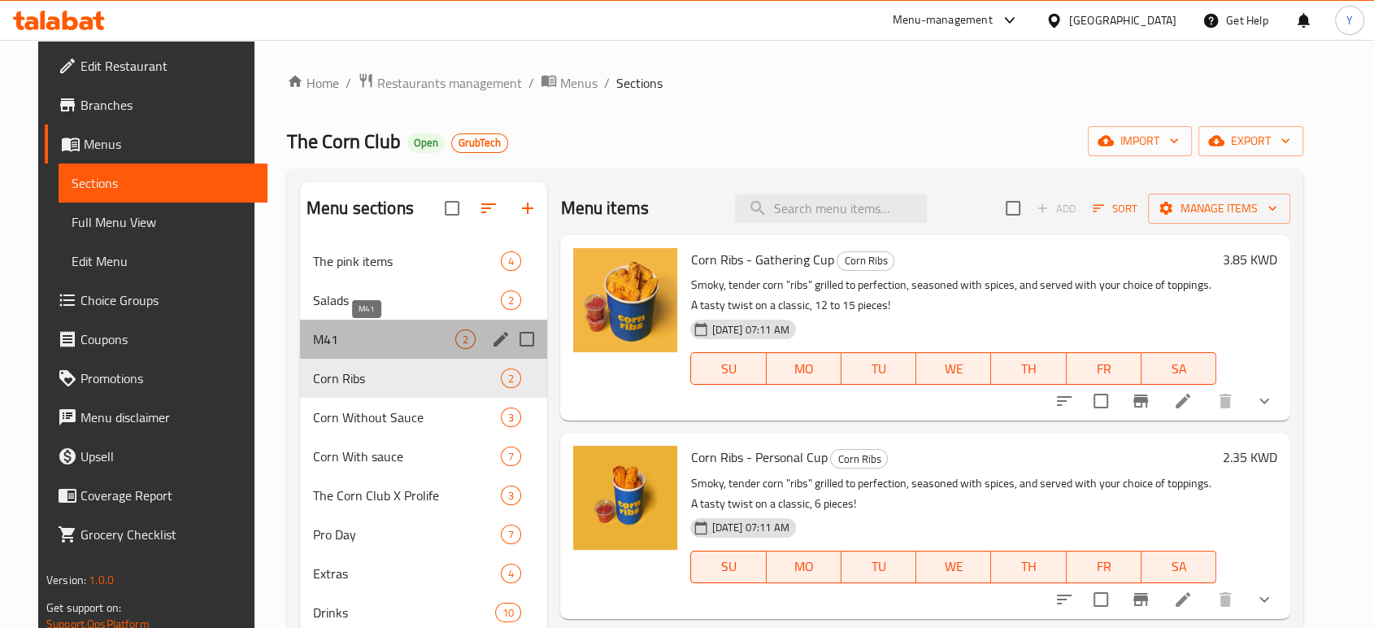
click at [397, 345] on span "M41" at bounding box center [384, 339] width 142 height 20
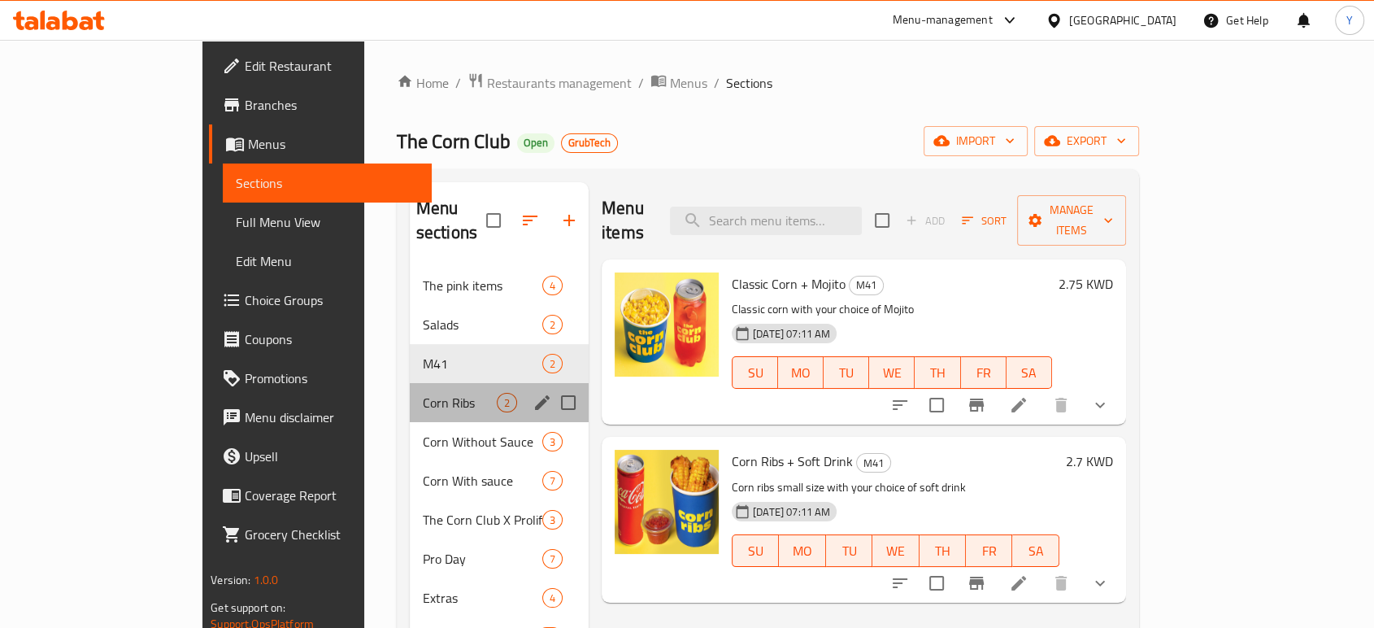
click at [410, 383] on div "Corn Ribs 2" at bounding box center [499, 402] width 179 height 39
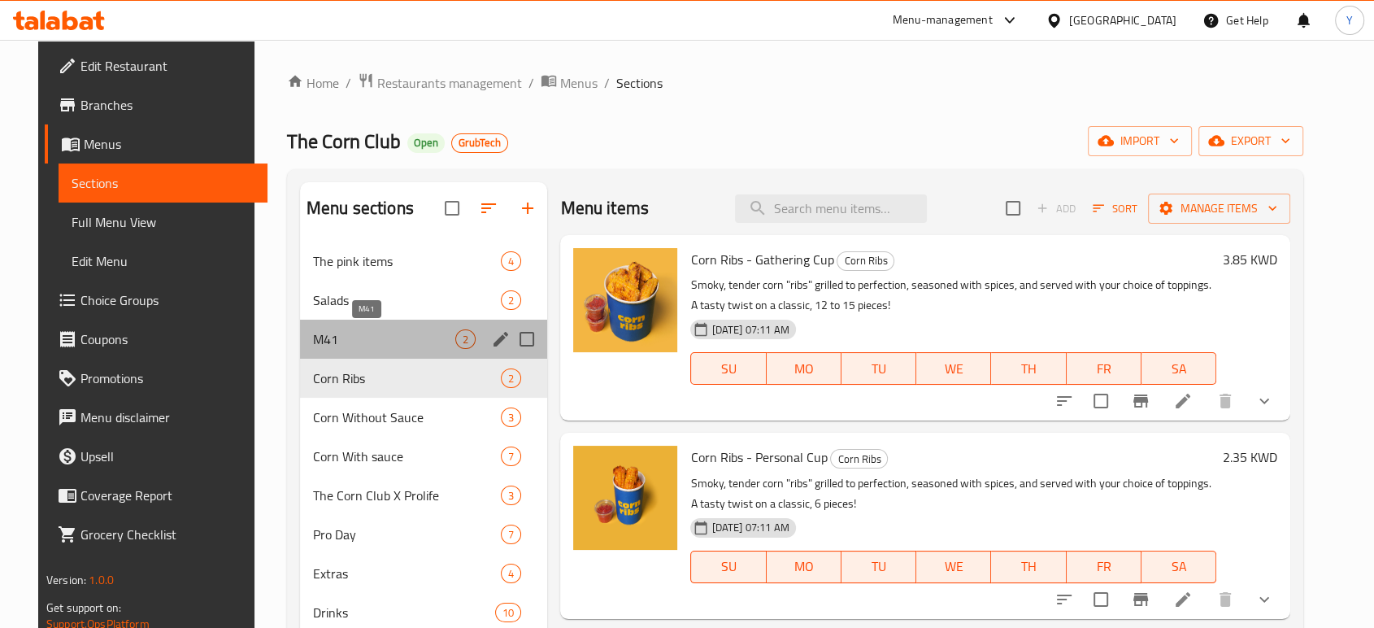
click at [397, 343] on span "M41" at bounding box center [384, 339] width 142 height 20
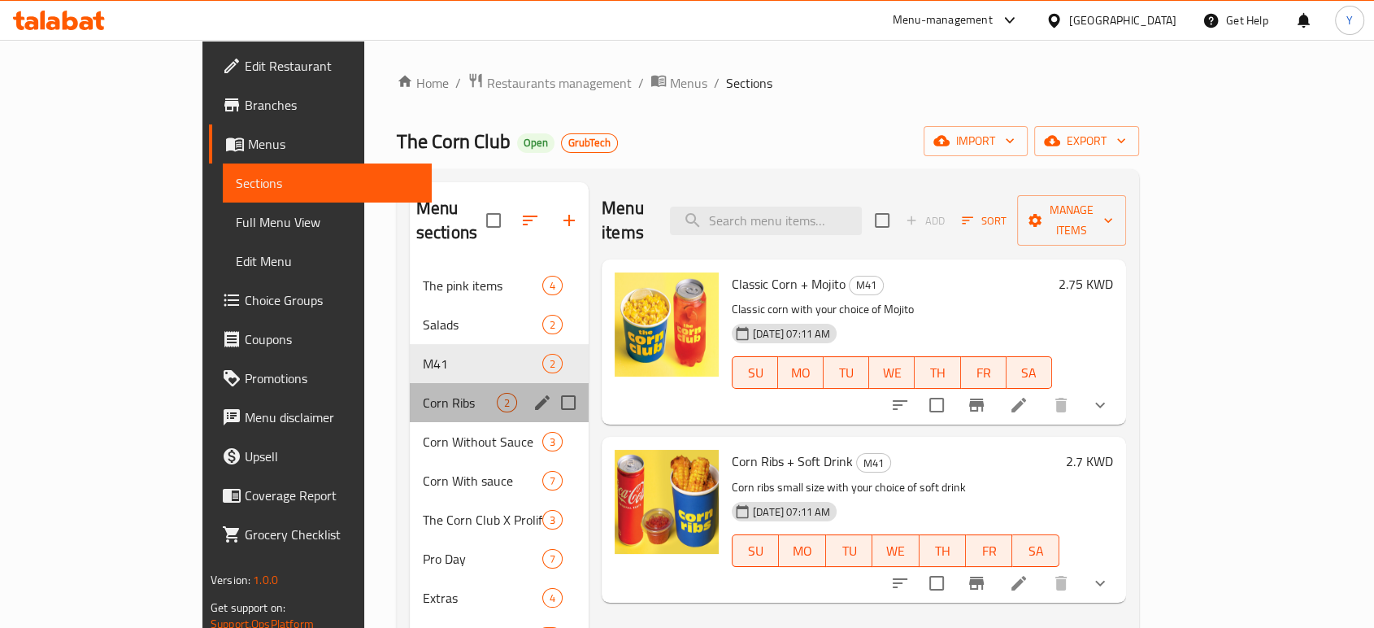
click at [410, 383] on div "Corn Ribs 2" at bounding box center [499, 402] width 179 height 39
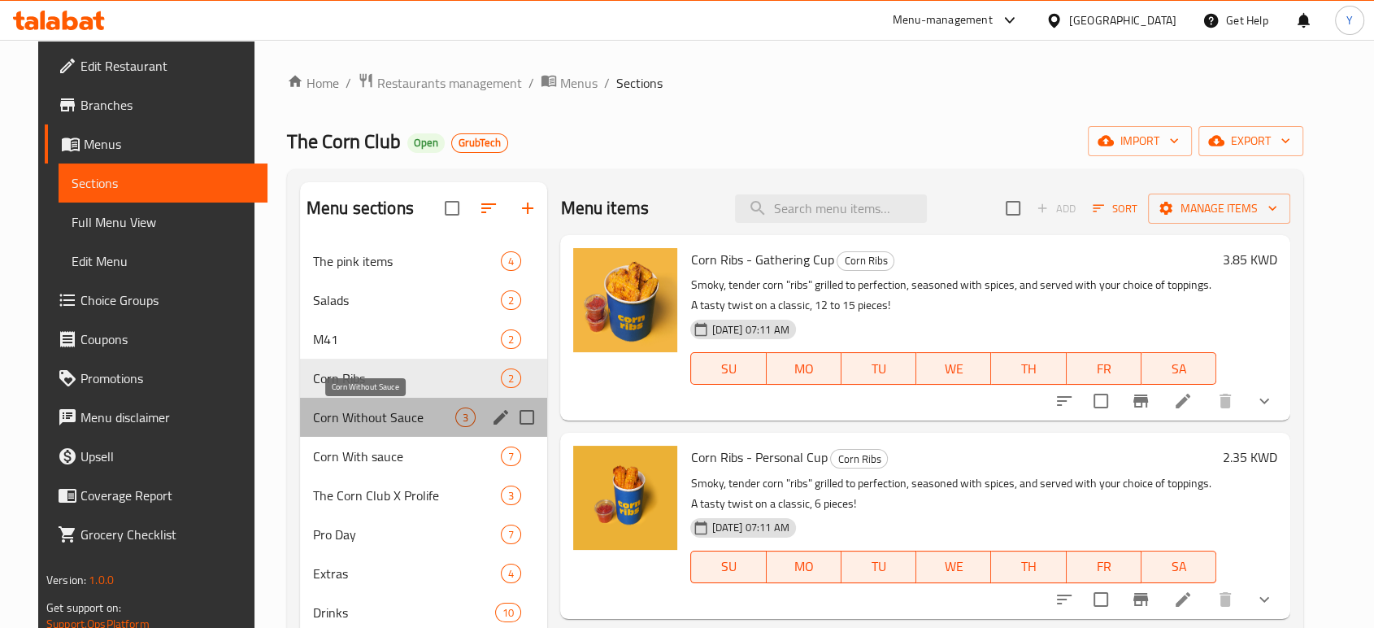
click at [391, 415] on span "Corn Without Sauce" at bounding box center [384, 417] width 142 height 20
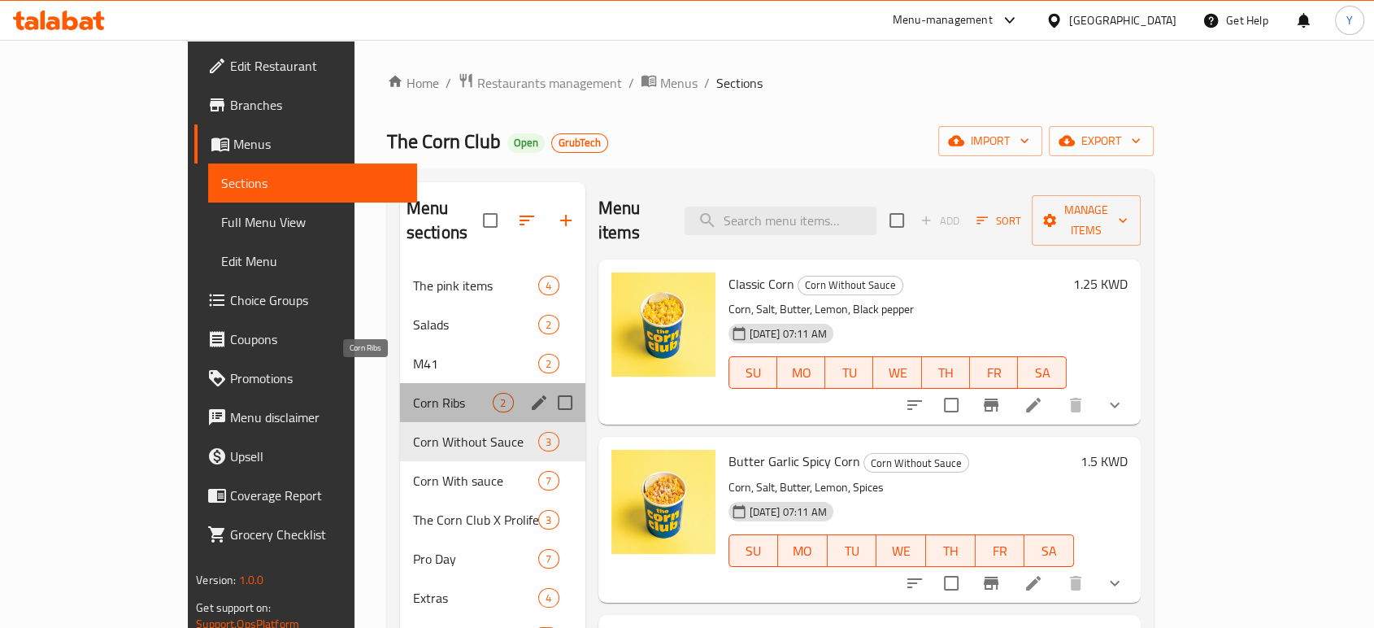
click at [413, 393] on span "Corn Ribs" at bounding box center [453, 403] width 80 height 20
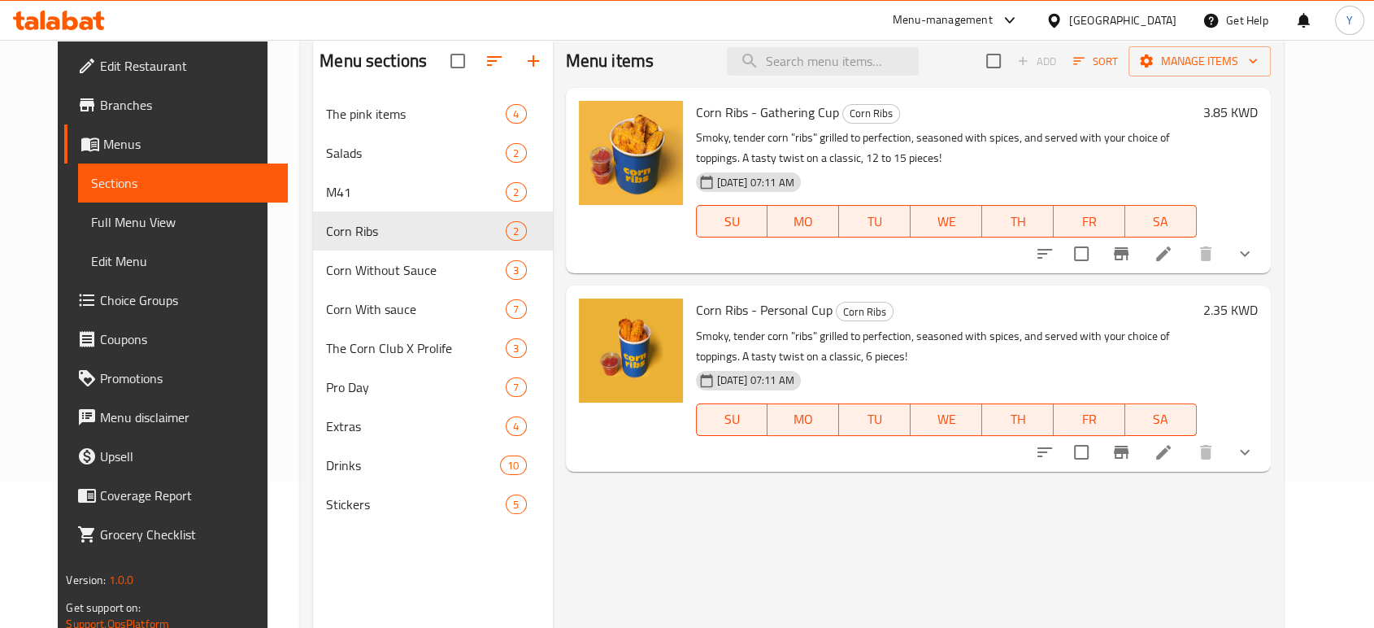
scroll to position [149, 0]
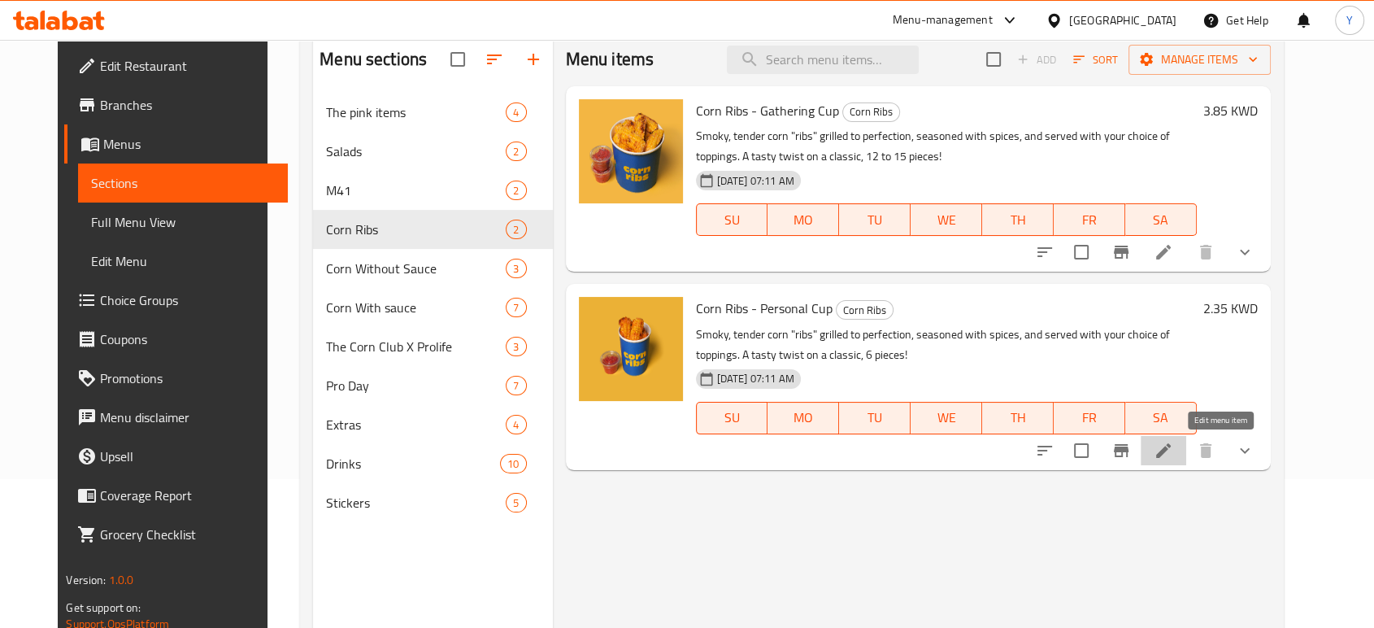
click at [1173, 445] on icon at bounding box center [1163, 451] width 20 height 20
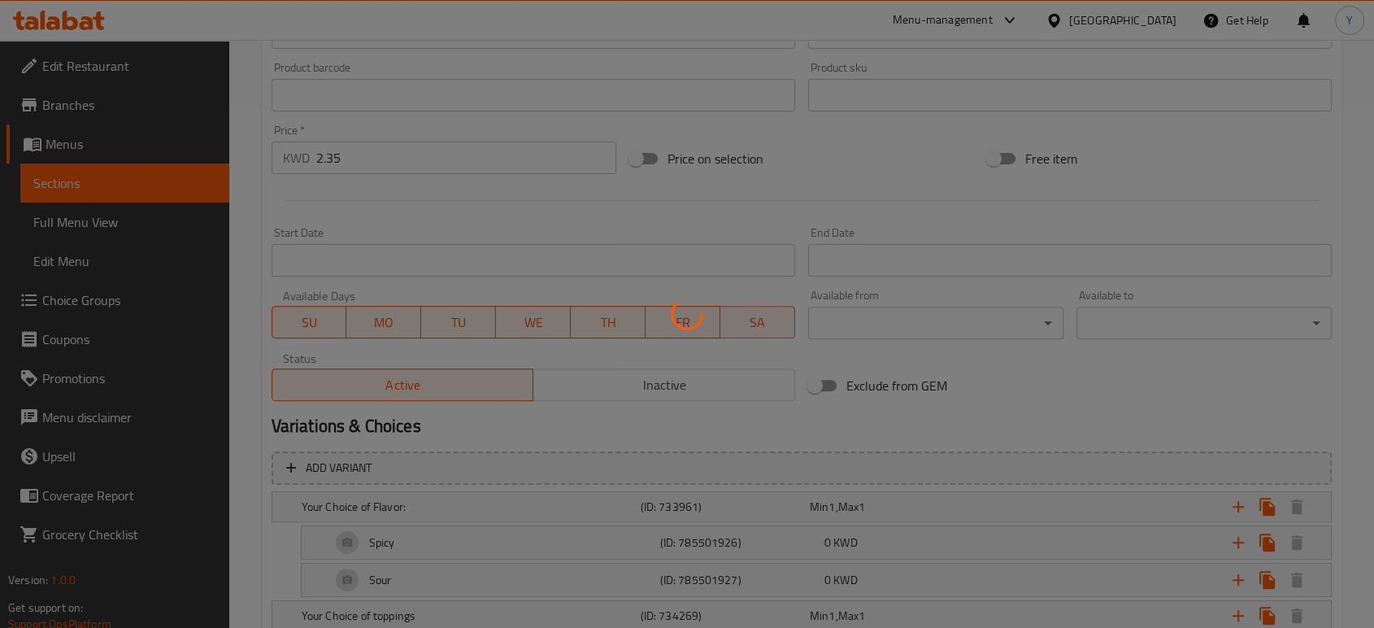
scroll to position [637, 0]
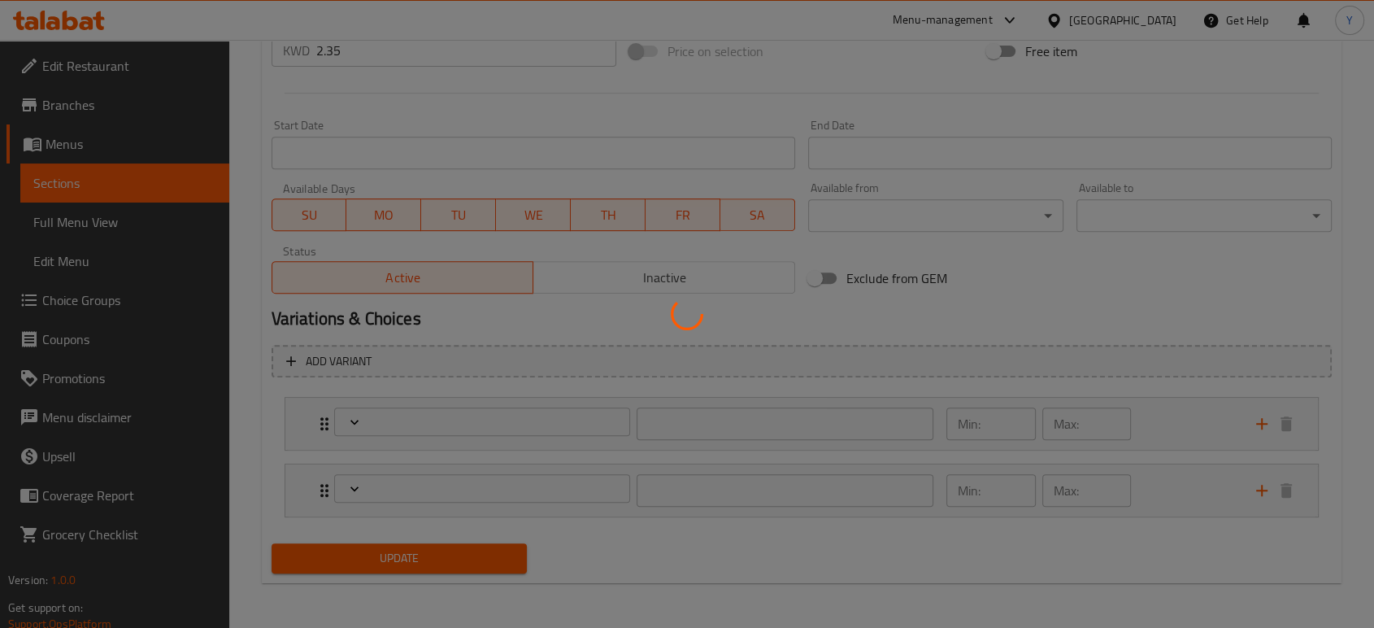
type input "اختيارك من النكهة"
type input "1"
type input "اختيارك من الاضافات"
type input "1"
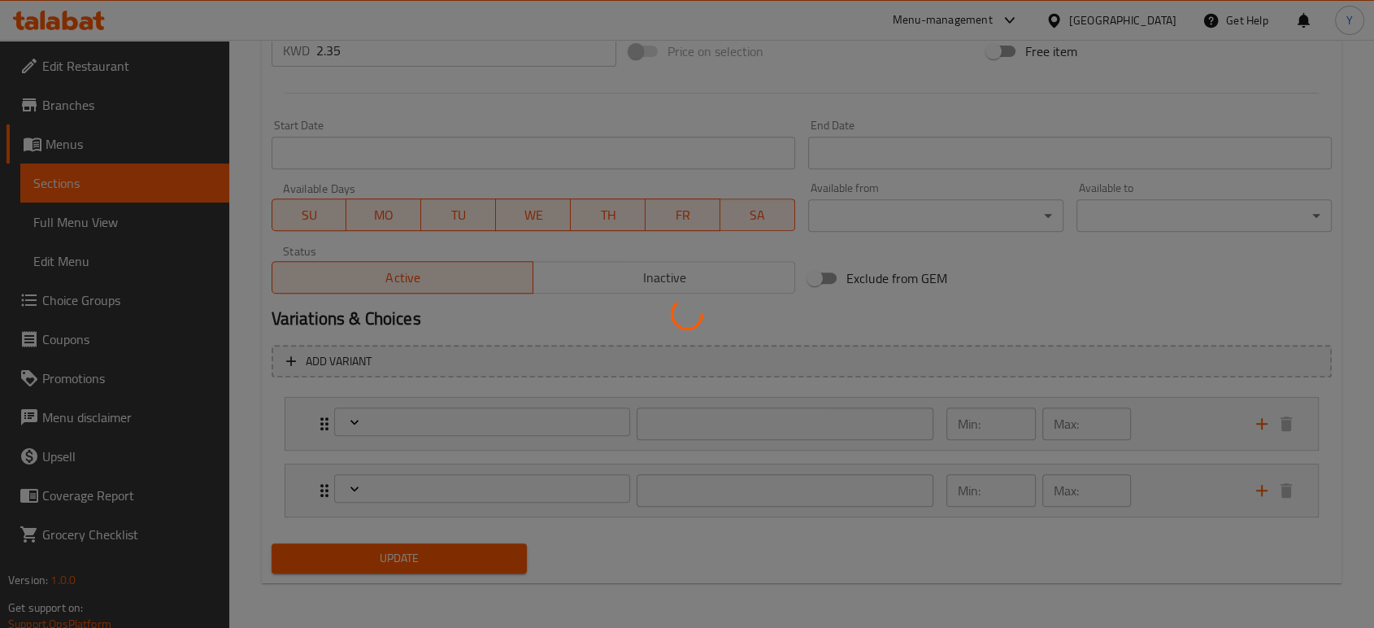
type input "1"
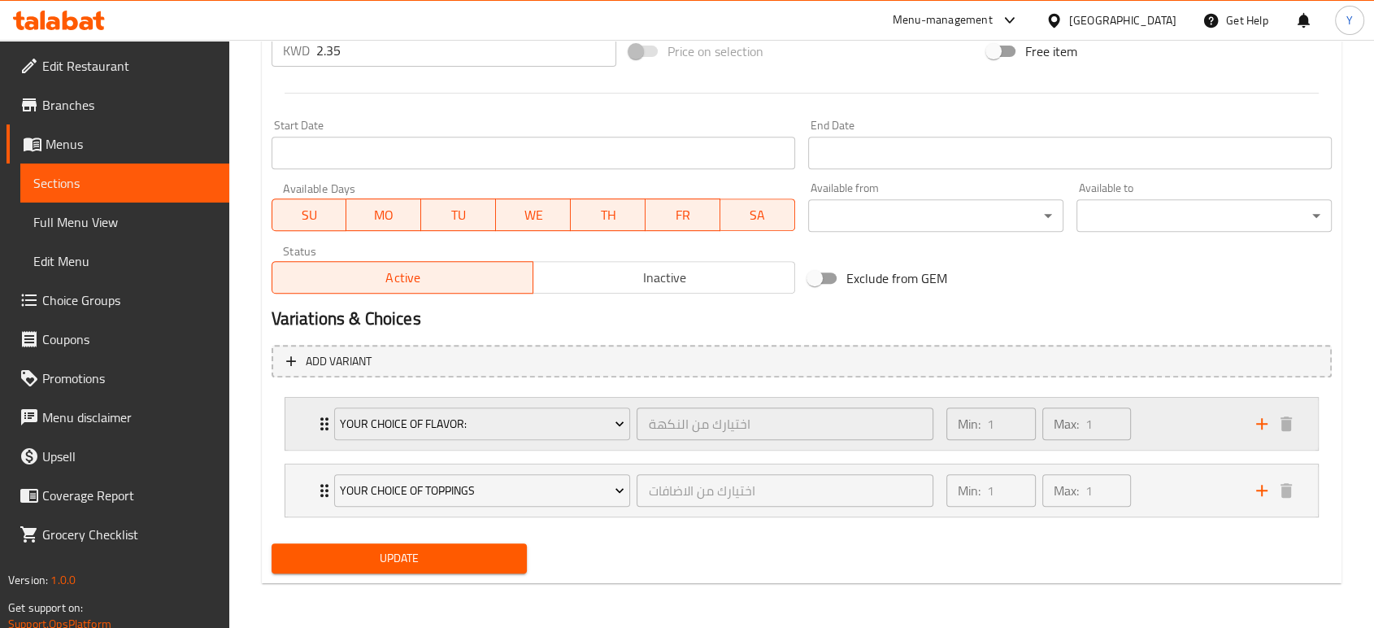
click at [298, 425] on div "Your Choice of Flavor: اختيارك من النكهة ​ Min: 1 ​ Max: 1 ​" at bounding box center [801, 424] width 1032 height 52
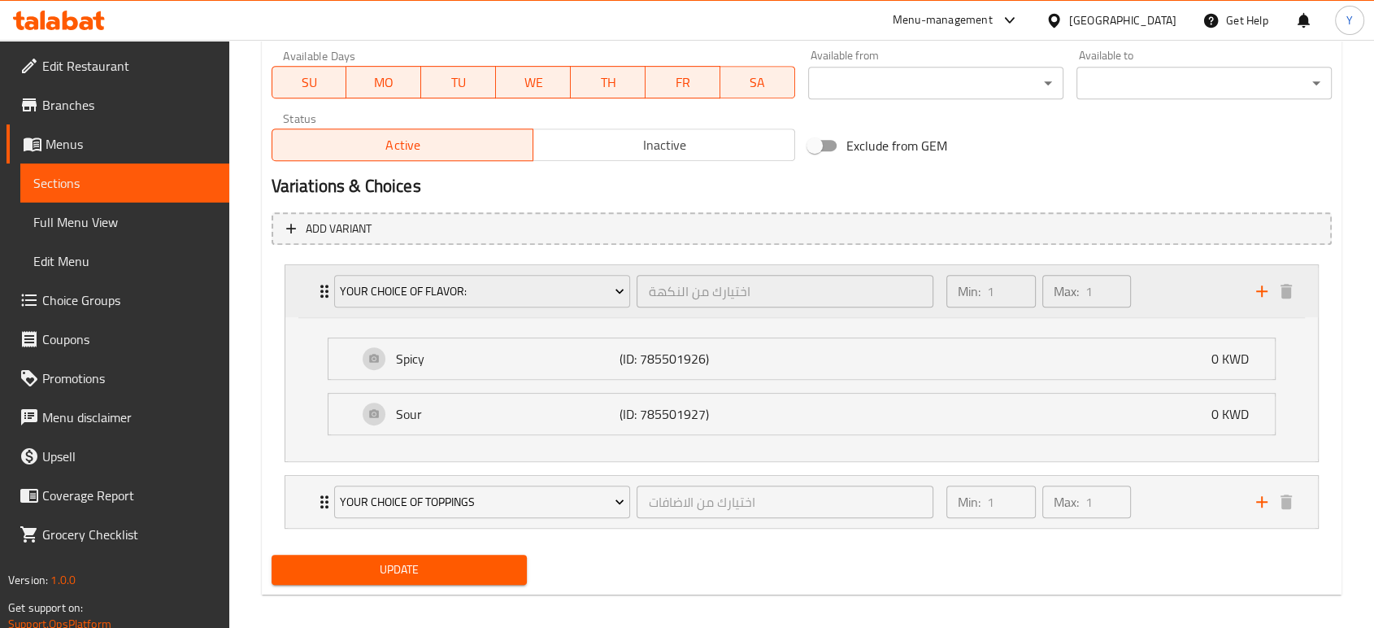
scroll to position [780, 0]
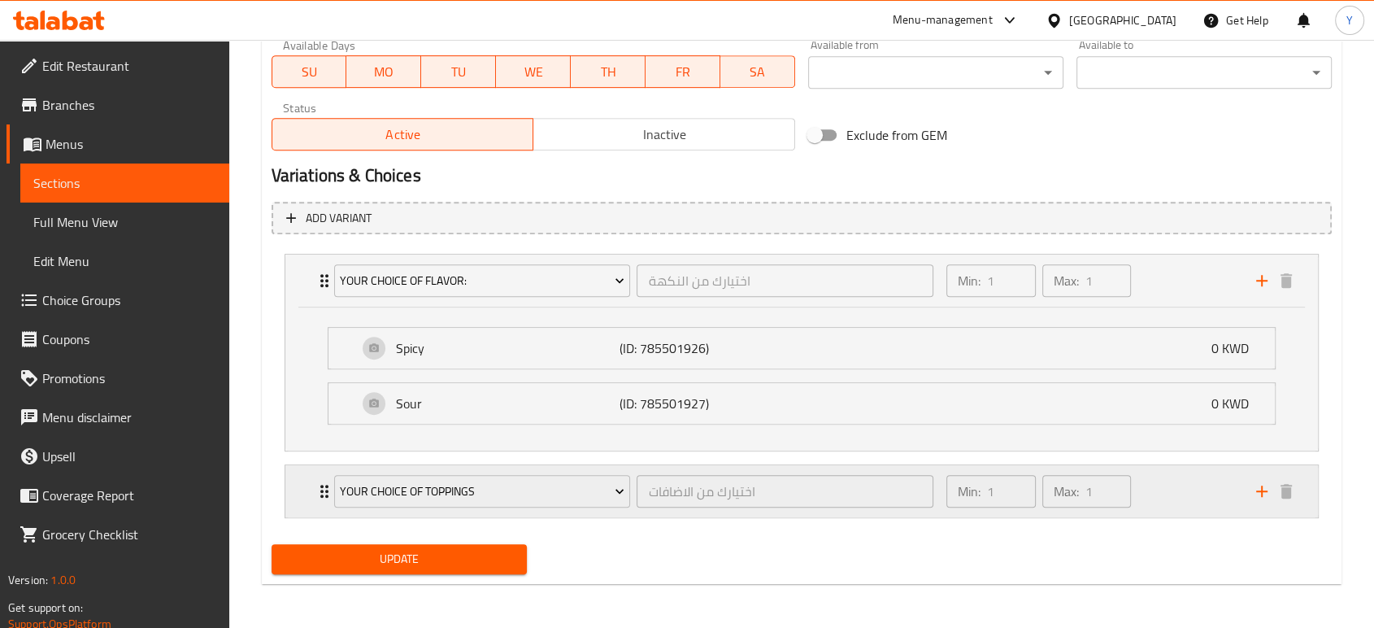
click at [305, 480] on div "Your Choice of toppings اختيارك من الاضافات ​ Min: 1 ​ Max: 1 ​" at bounding box center [801, 491] width 1032 height 52
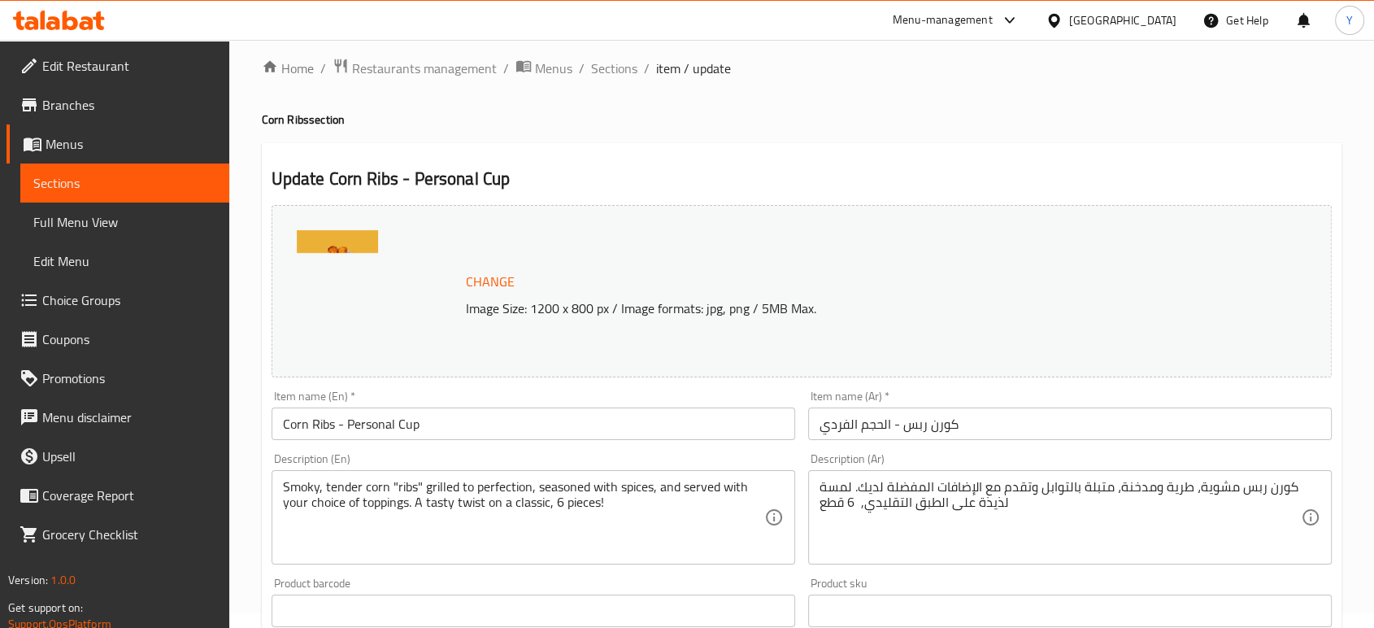
scroll to position [0, 0]
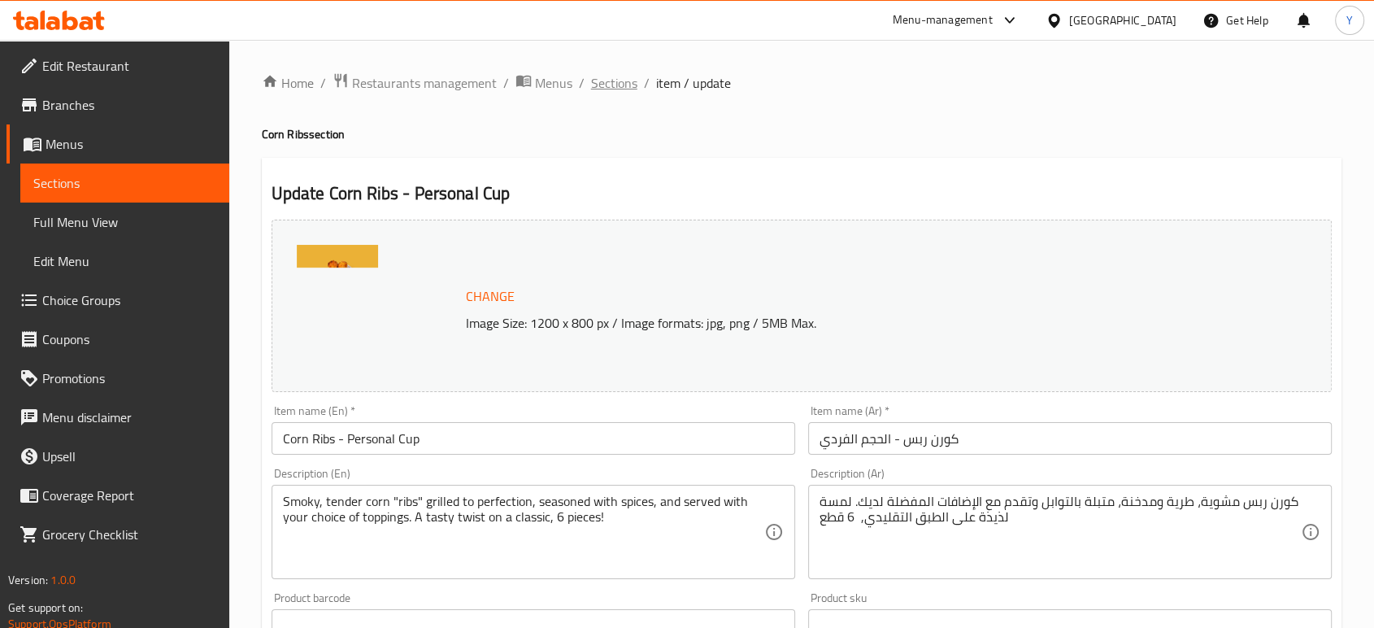
click at [612, 89] on span "Sections" at bounding box center [614, 83] width 46 height 20
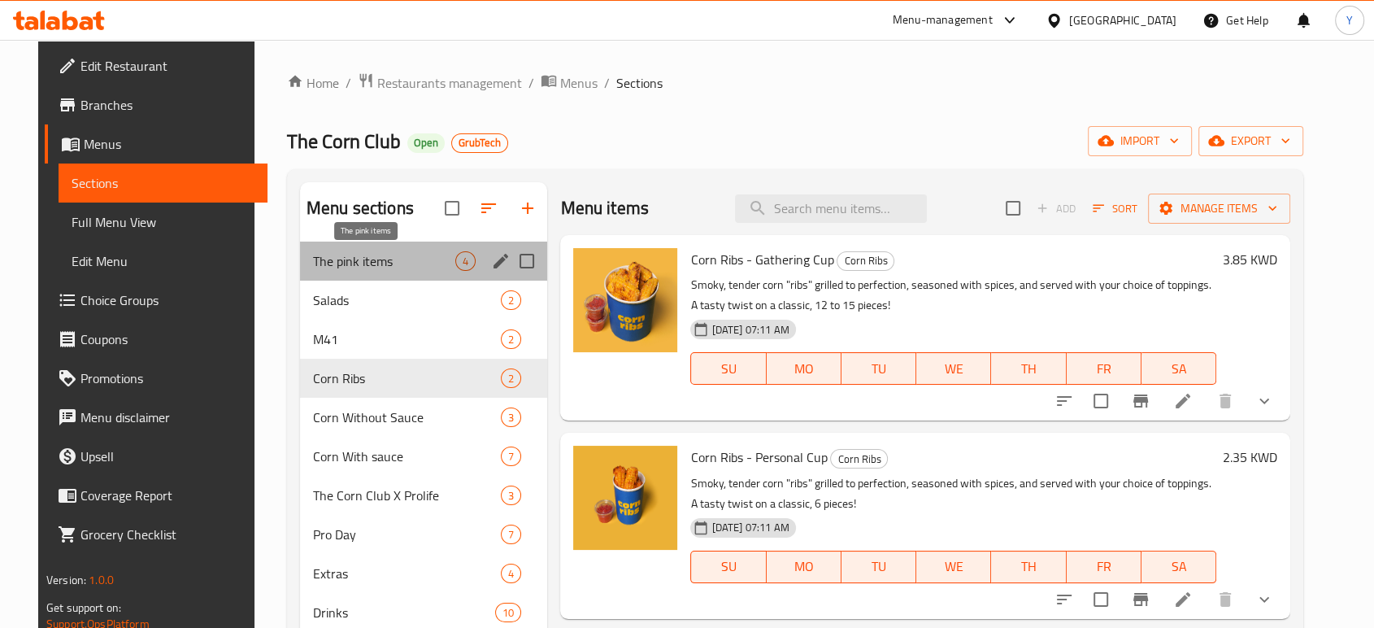
click at [364, 264] on span "The pink items" at bounding box center [384, 261] width 142 height 20
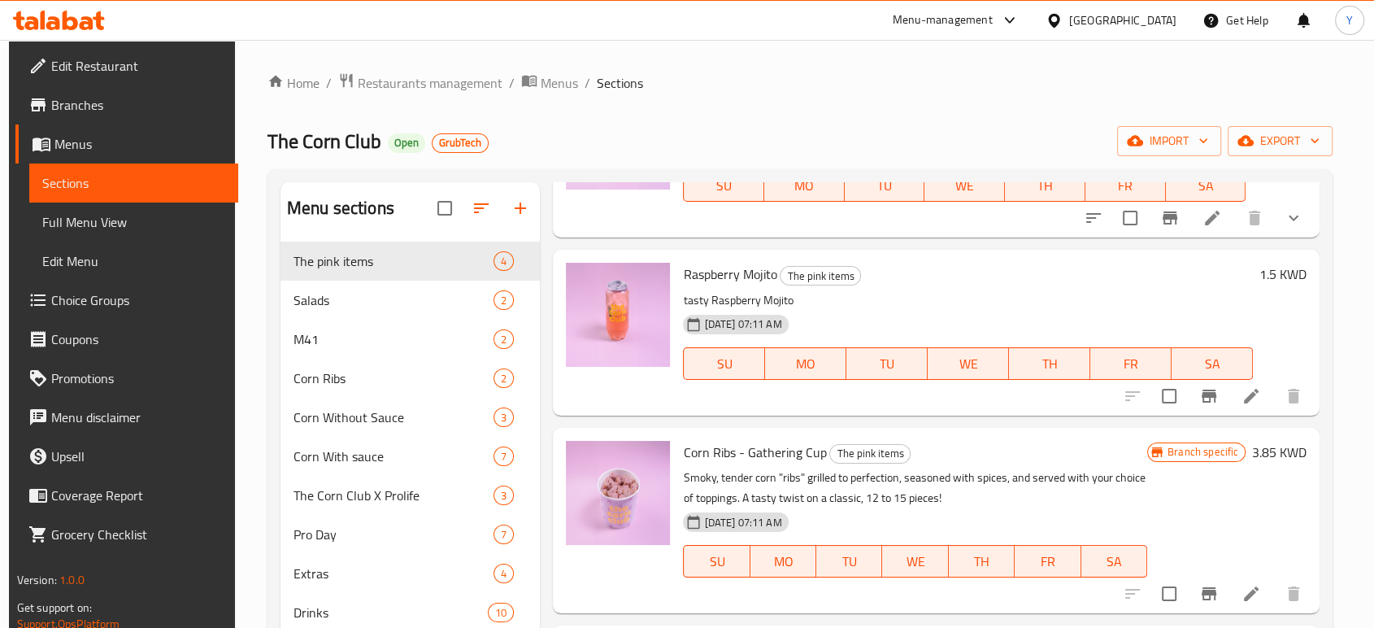
scroll to position [214, 0]
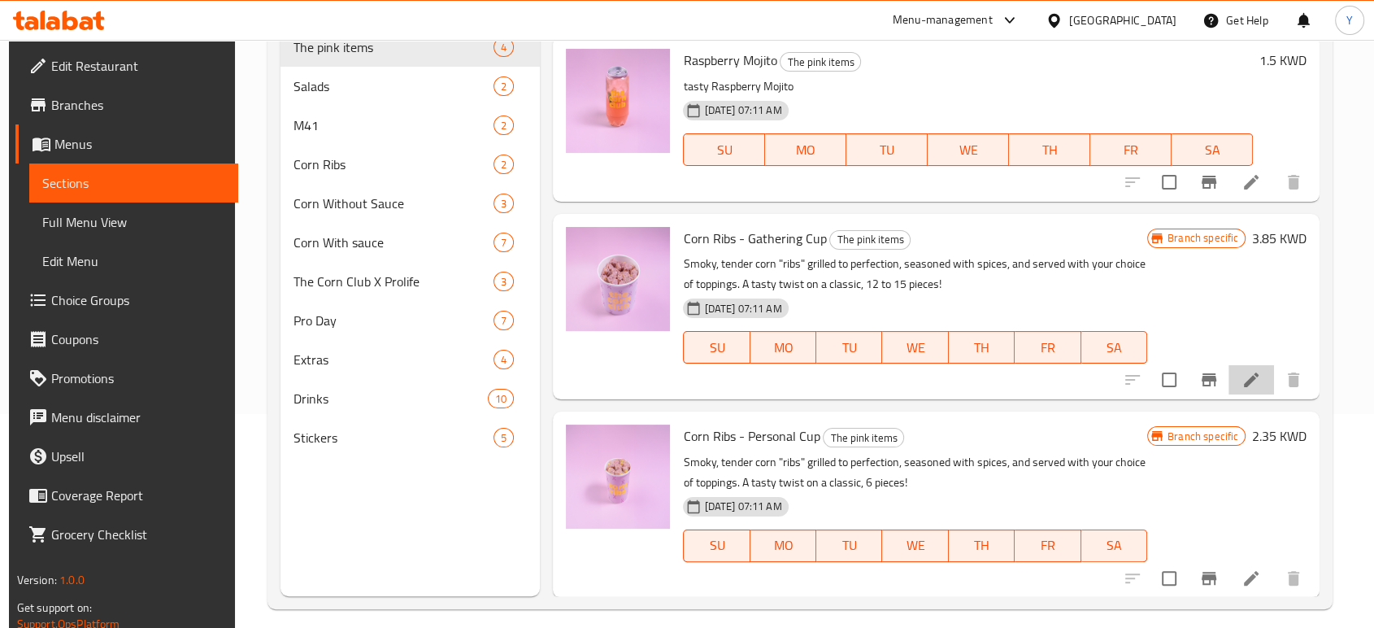
click at [1250, 367] on li at bounding box center [1251, 379] width 46 height 29
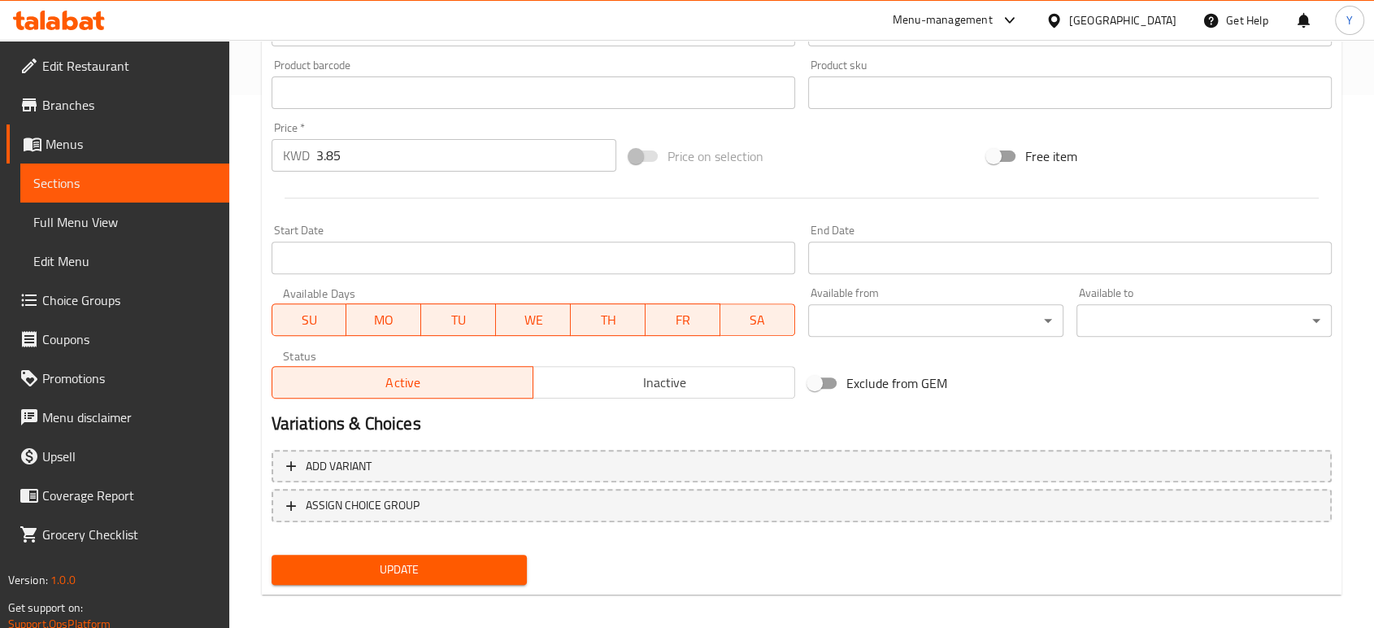
scroll to position [544, 0]
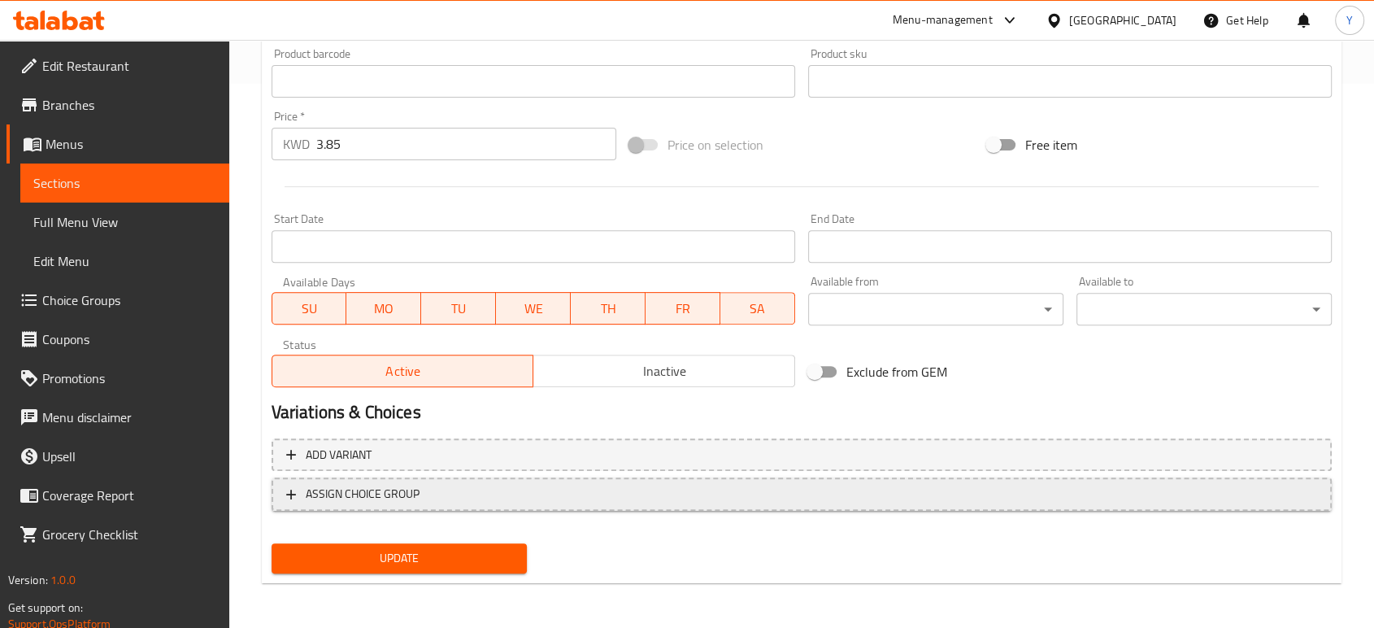
click at [310, 493] on span "ASSIGN CHOICE GROUP" at bounding box center [363, 494] width 114 height 20
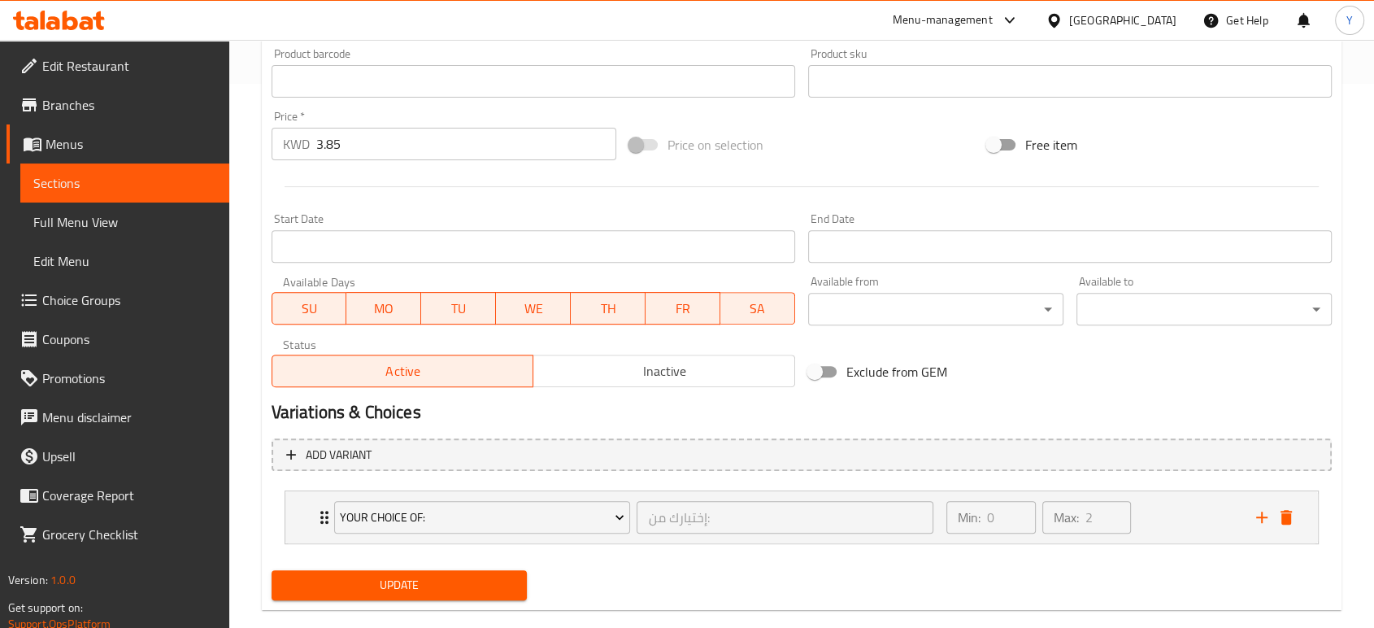
scroll to position [571, 0]
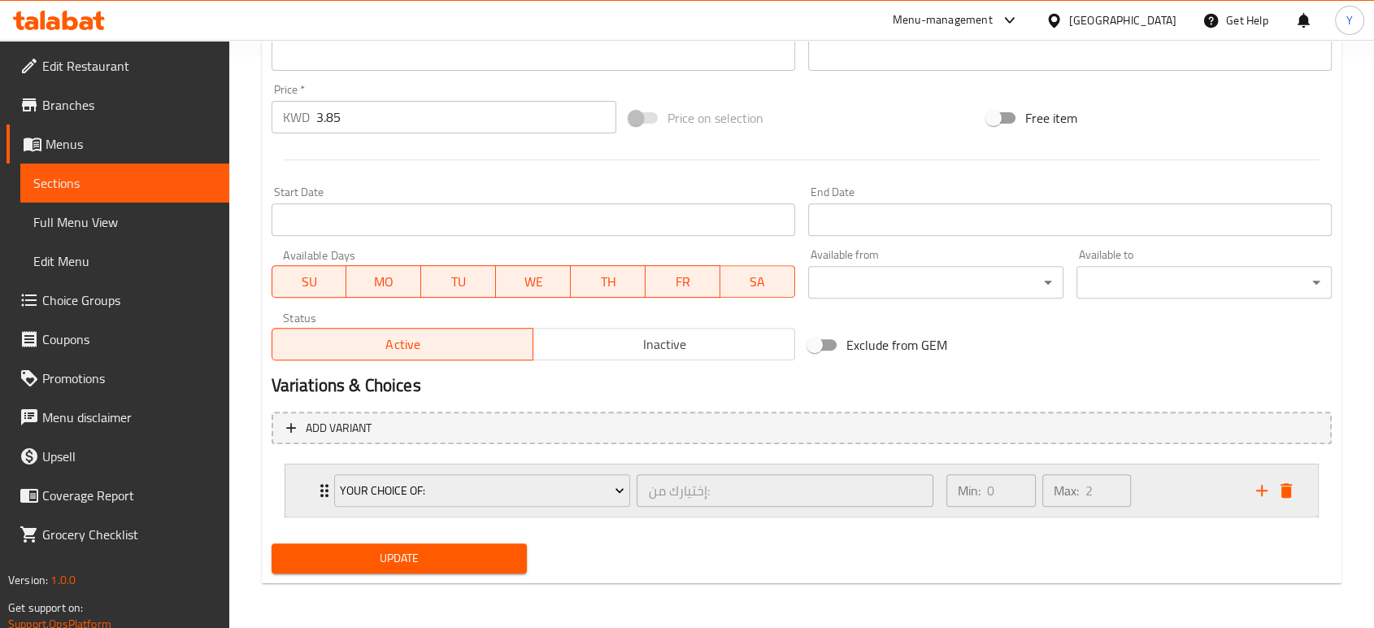
click at [315, 484] on icon "Expand" at bounding box center [325, 490] width 20 height 20
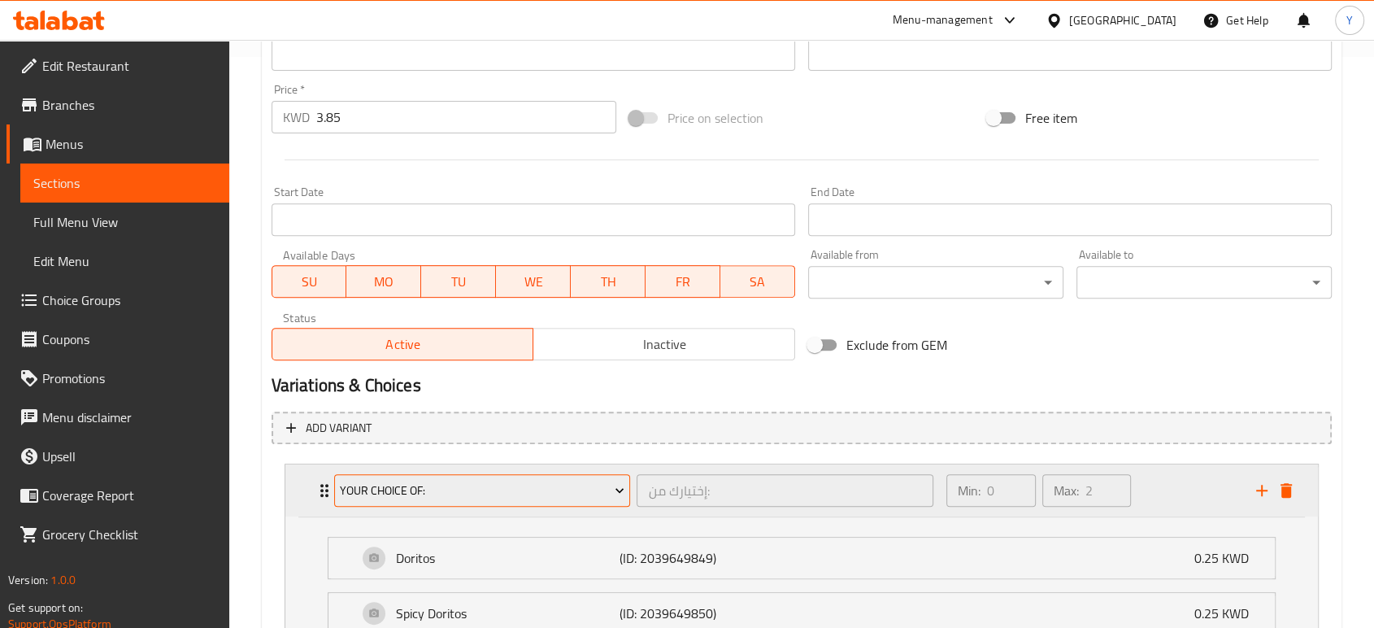
click at [450, 491] on span "Your Choice Of:" at bounding box center [482, 490] width 285 height 20
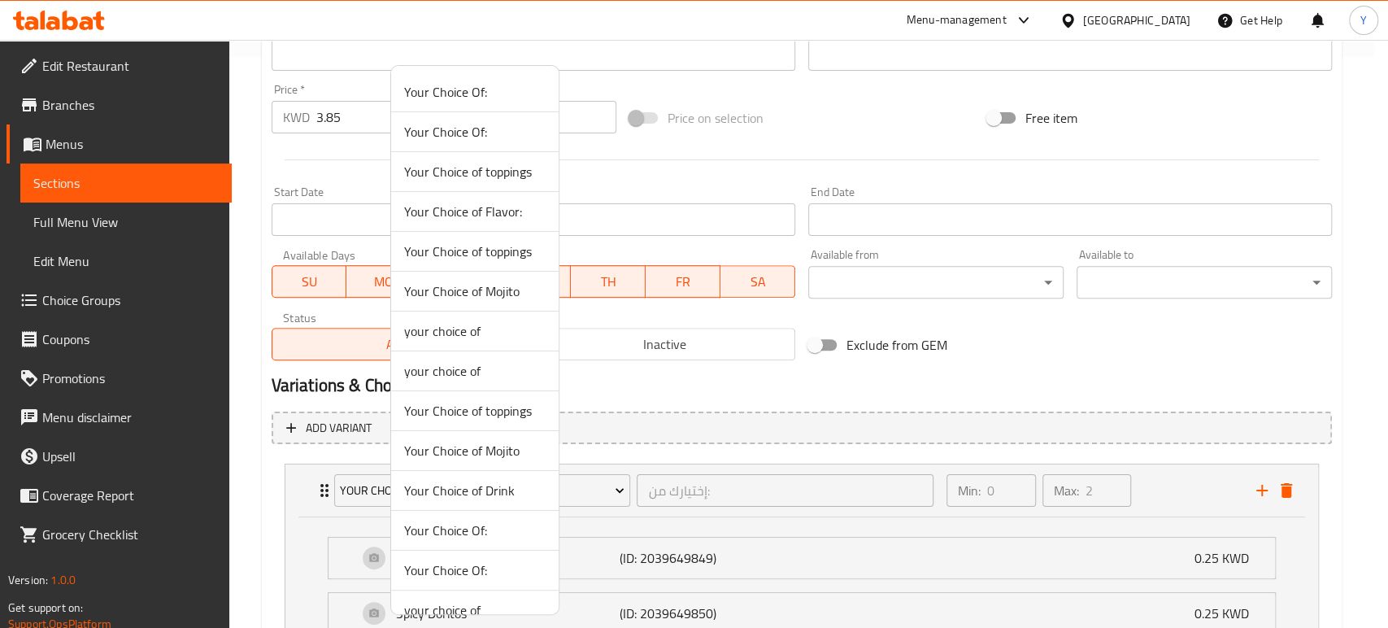
click at [461, 402] on span "Your Choice of toppings" at bounding box center [474, 411] width 141 height 20
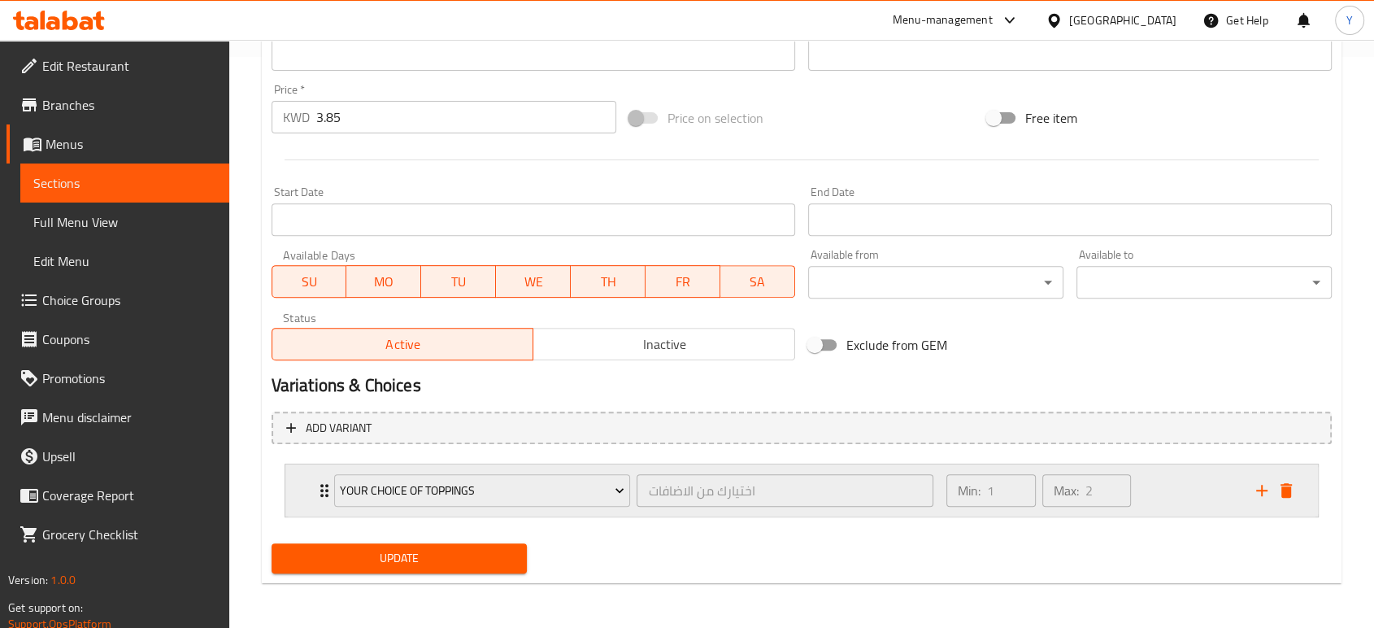
click at [323, 498] on icon "Expand" at bounding box center [325, 490] width 20 height 20
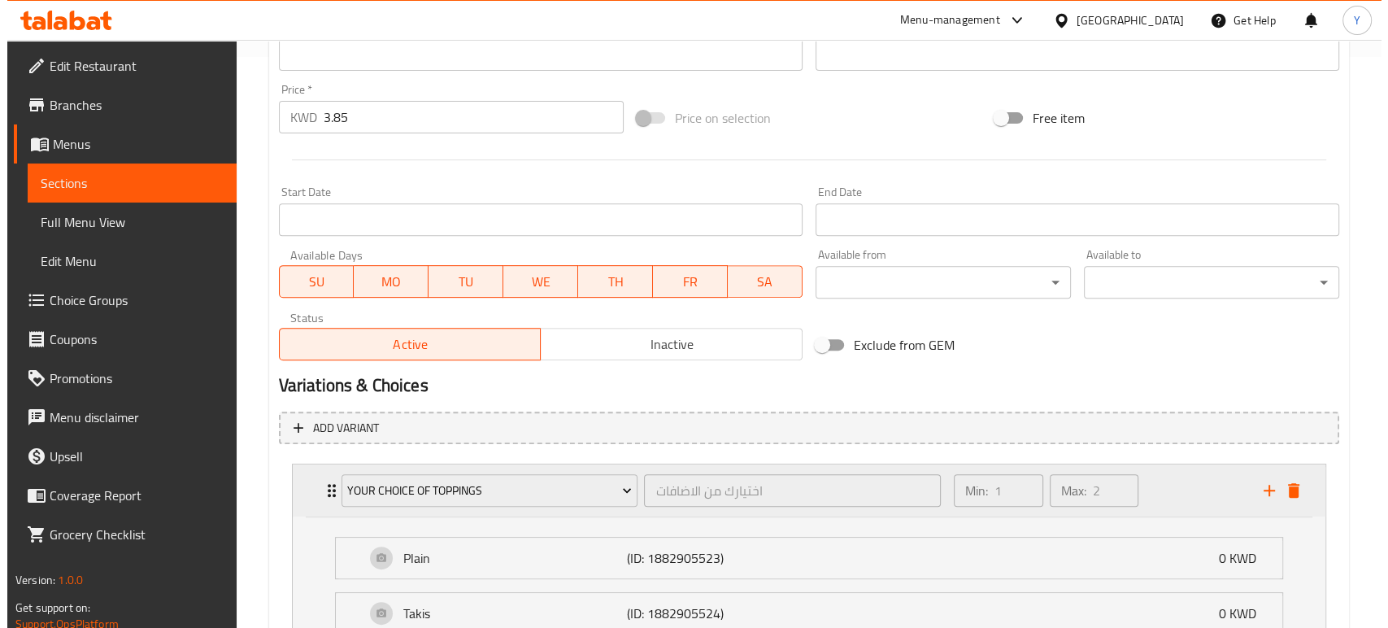
scroll to position [880, 0]
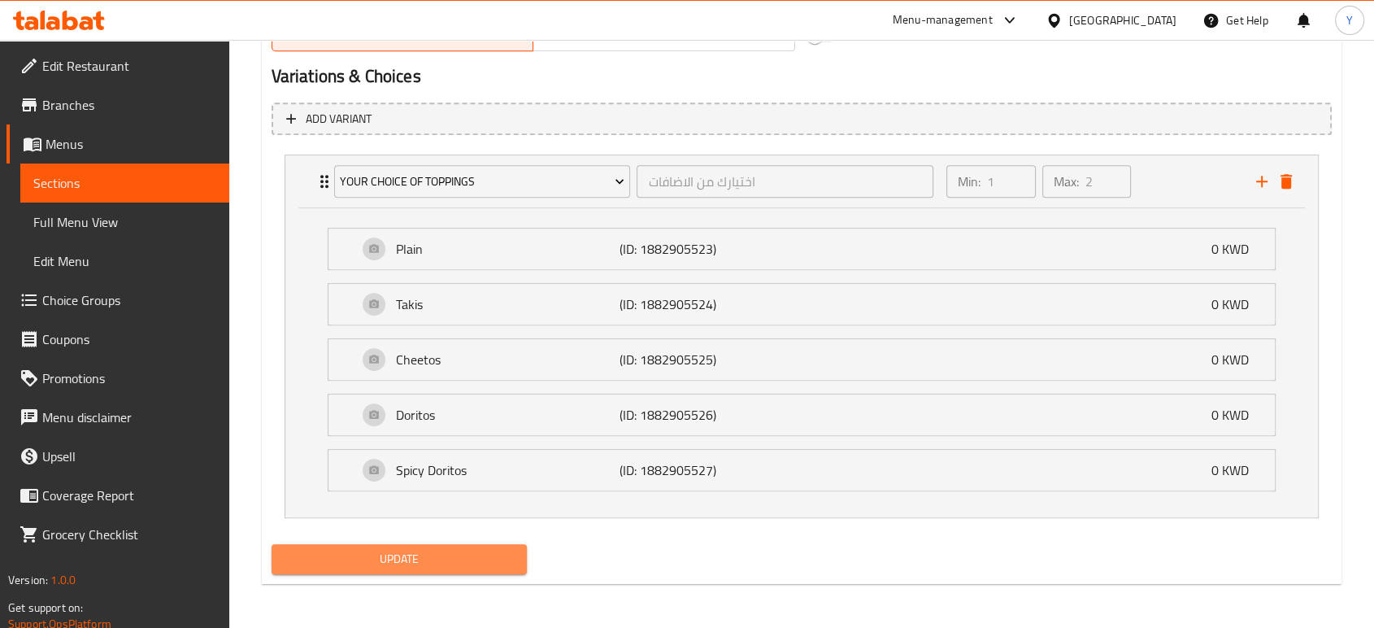
click at [416, 558] on span "Update" at bounding box center [399, 559] width 229 height 20
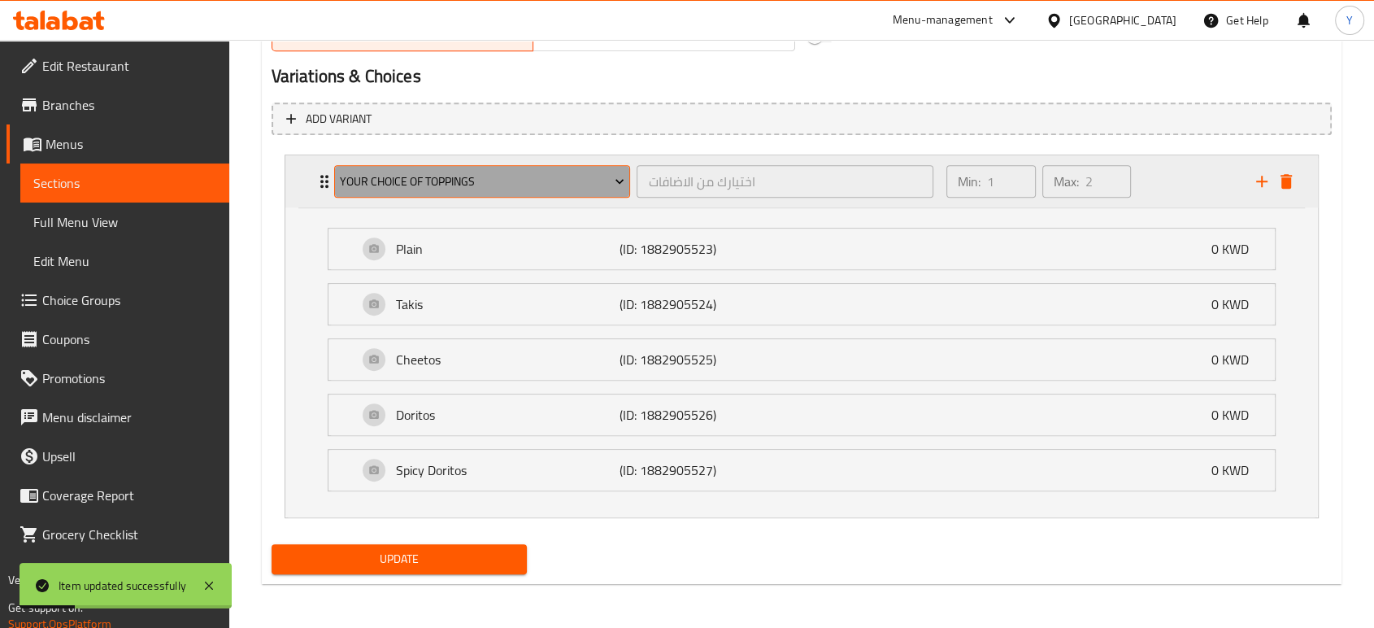
click at [355, 180] on span "Your Choice of toppings" at bounding box center [482, 182] width 285 height 20
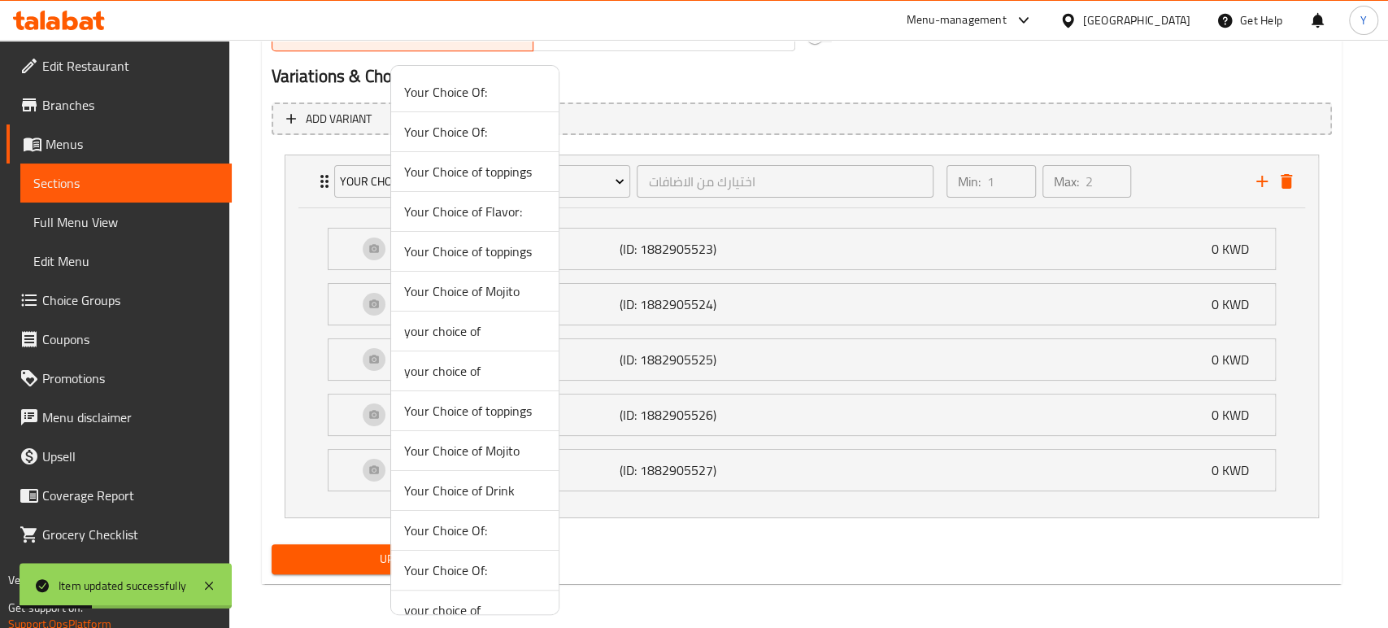
scroll to position [59, 0]
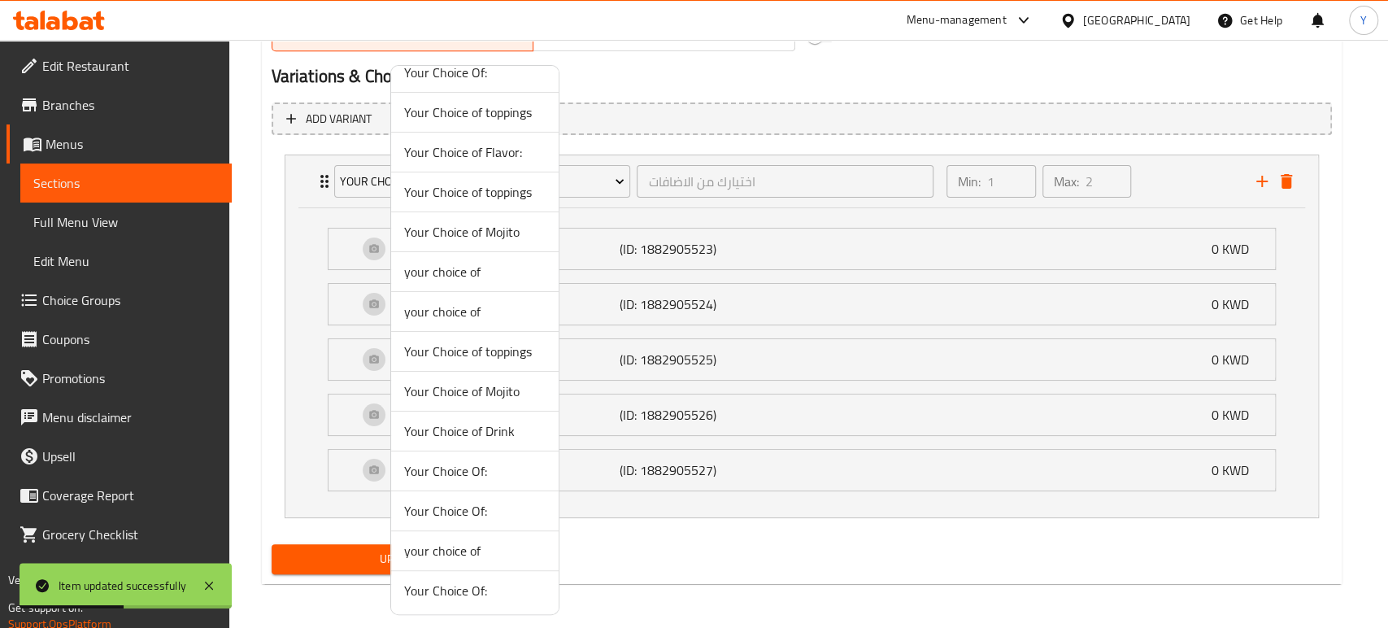
click at [496, 350] on span "Your Choice of toppings" at bounding box center [474, 351] width 141 height 20
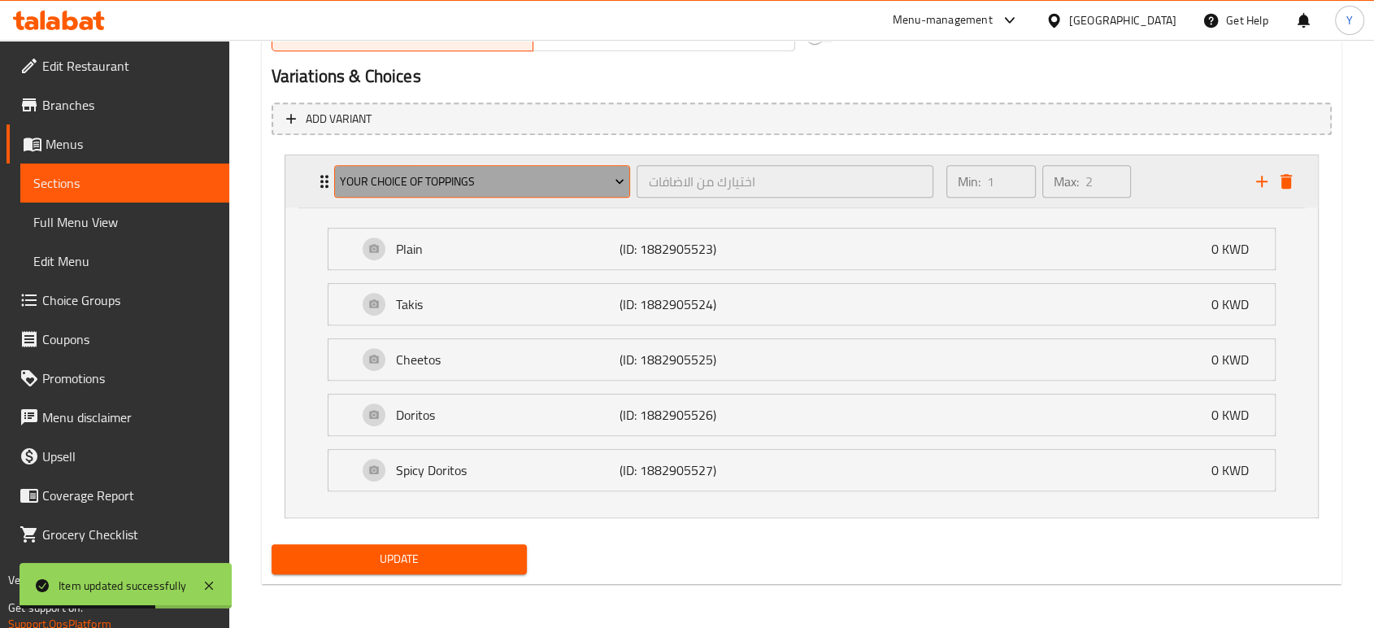
click at [428, 167] on button "Your Choice of toppings" at bounding box center [482, 181] width 297 height 33
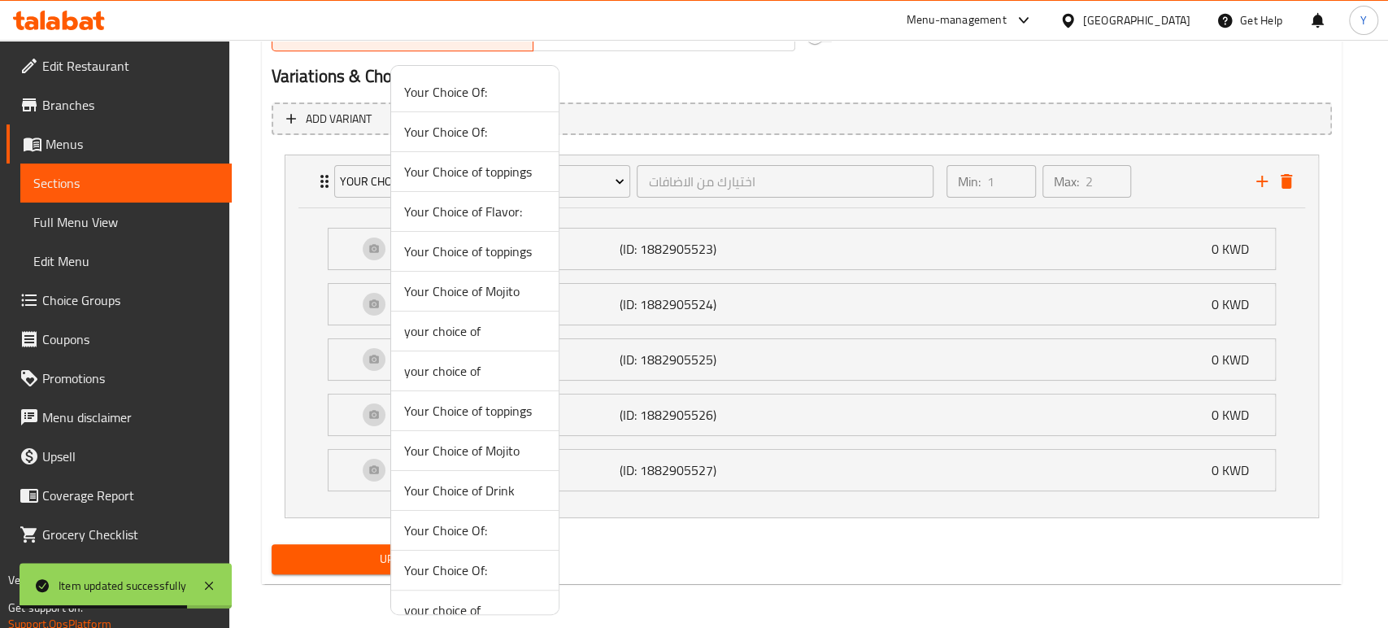
click at [475, 171] on span "Your Choice of toppings" at bounding box center [474, 172] width 141 height 20
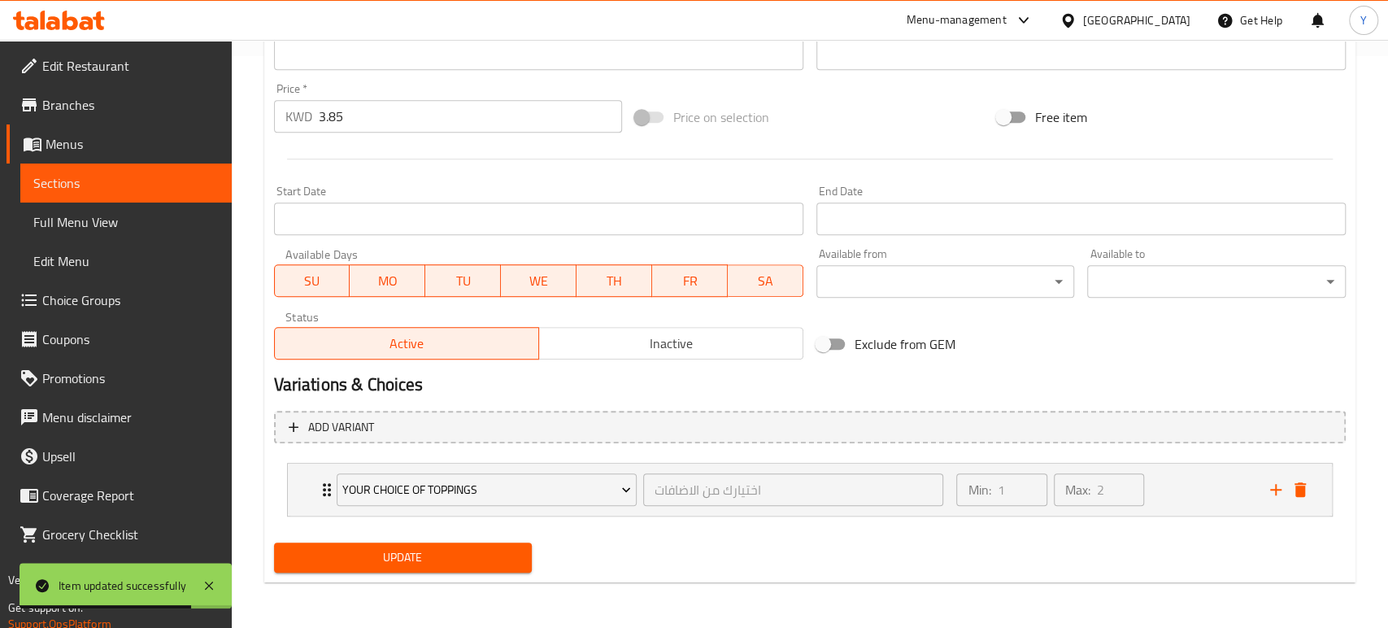
scroll to position [571, 0]
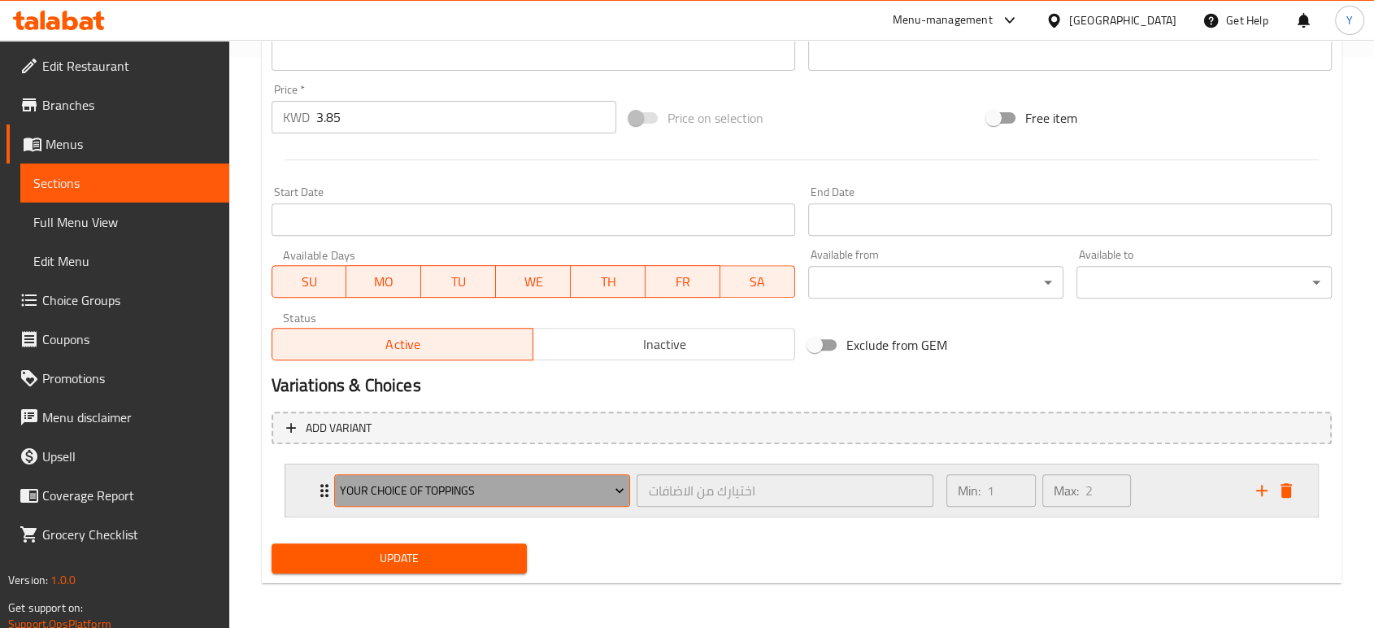
click at [382, 484] on span "Your Choice of toppings" at bounding box center [482, 490] width 285 height 20
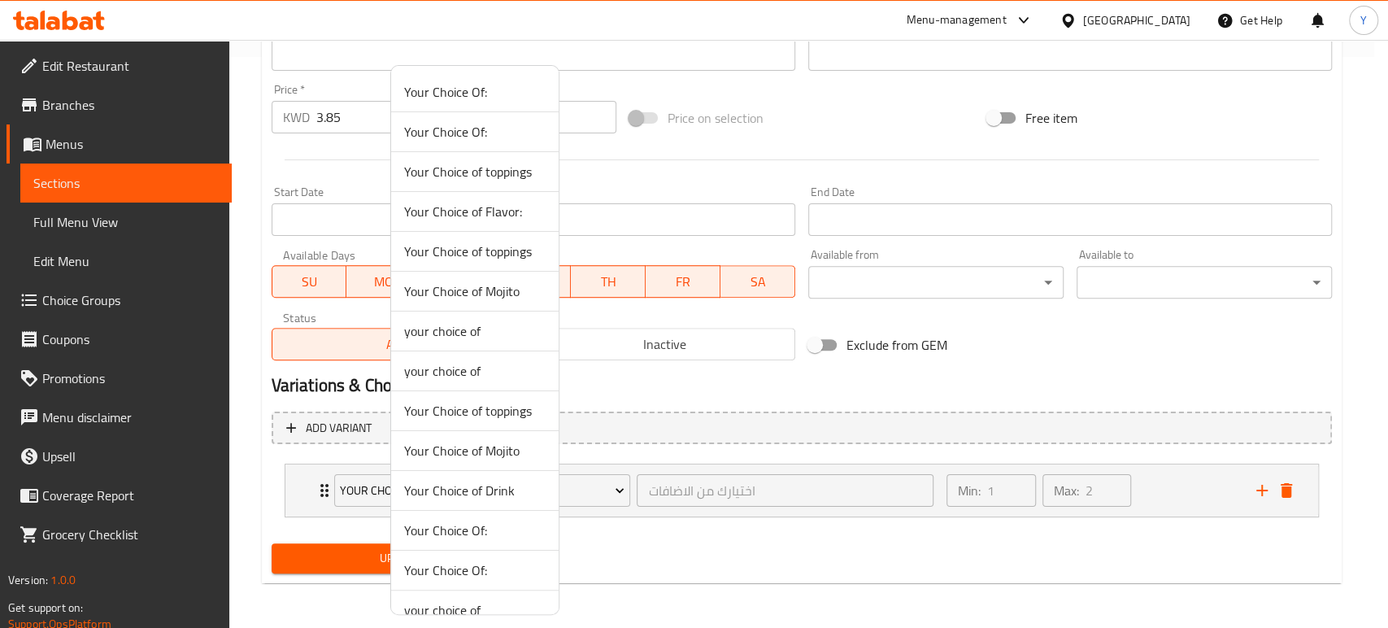
click at [477, 409] on span "Your Choice of toppings" at bounding box center [474, 411] width 141 height 20
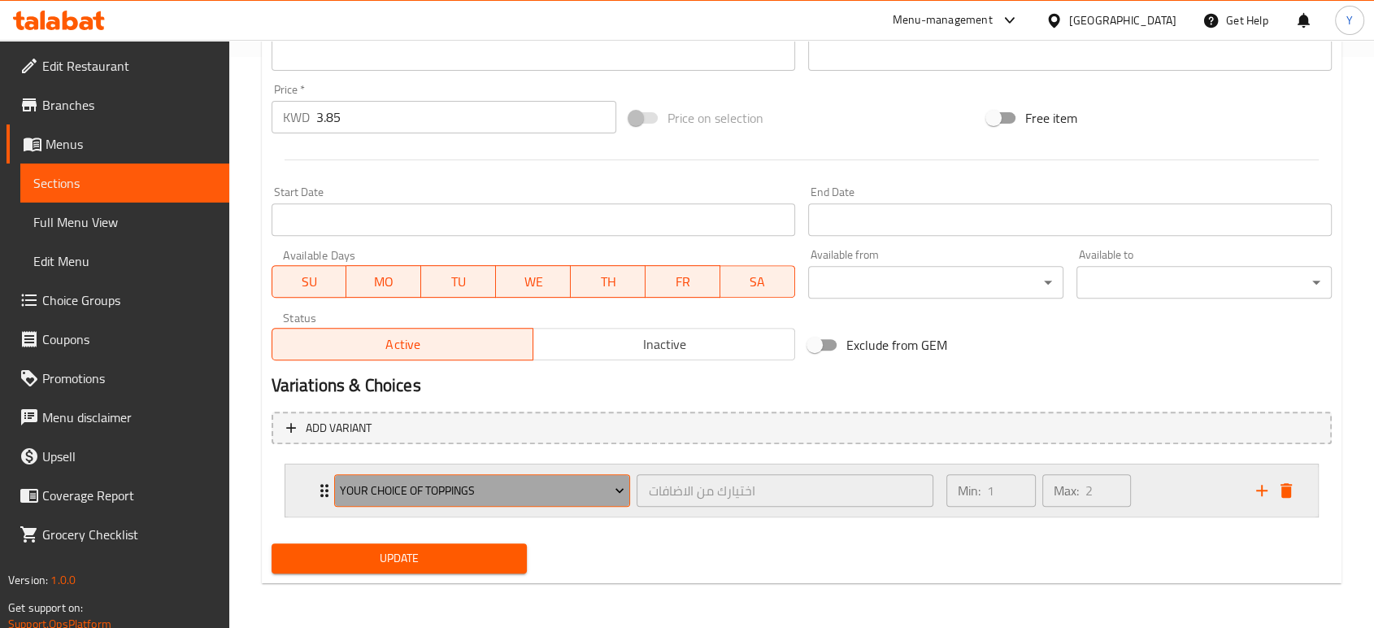
click at [468, 493] on span "Your Choice of toppings" at bounding box center [482, 490] width 285 height 20
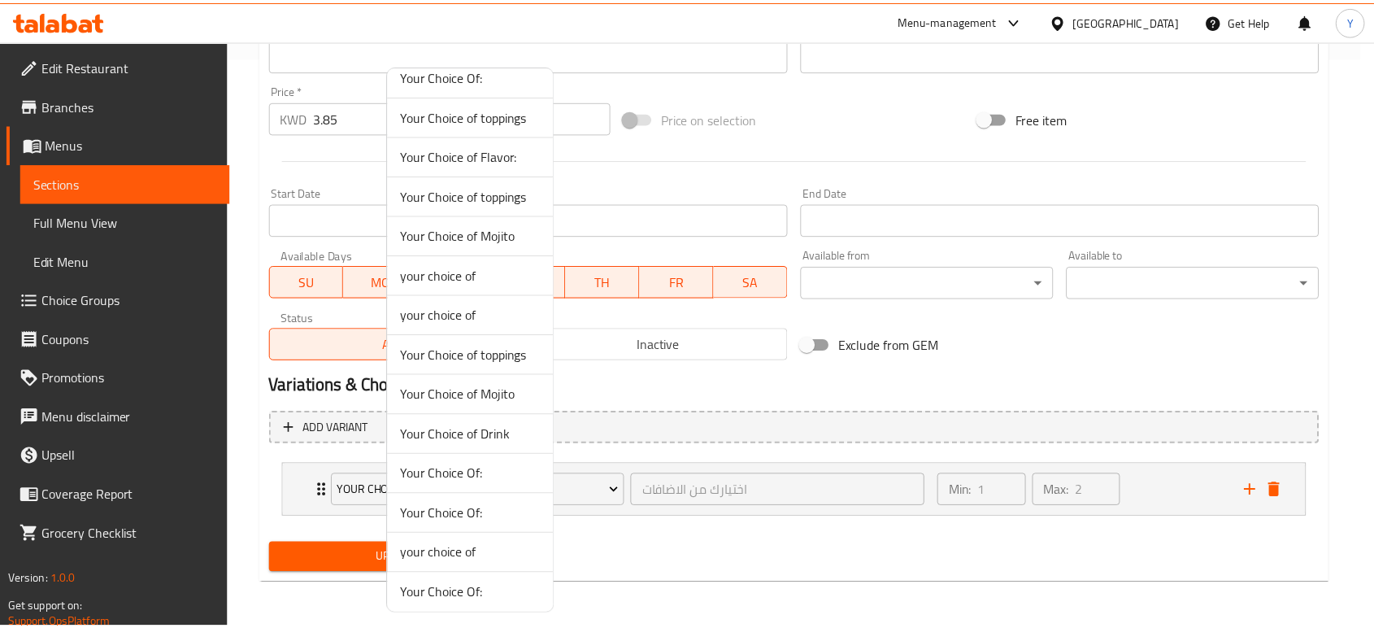
scroll to position [59, 0]
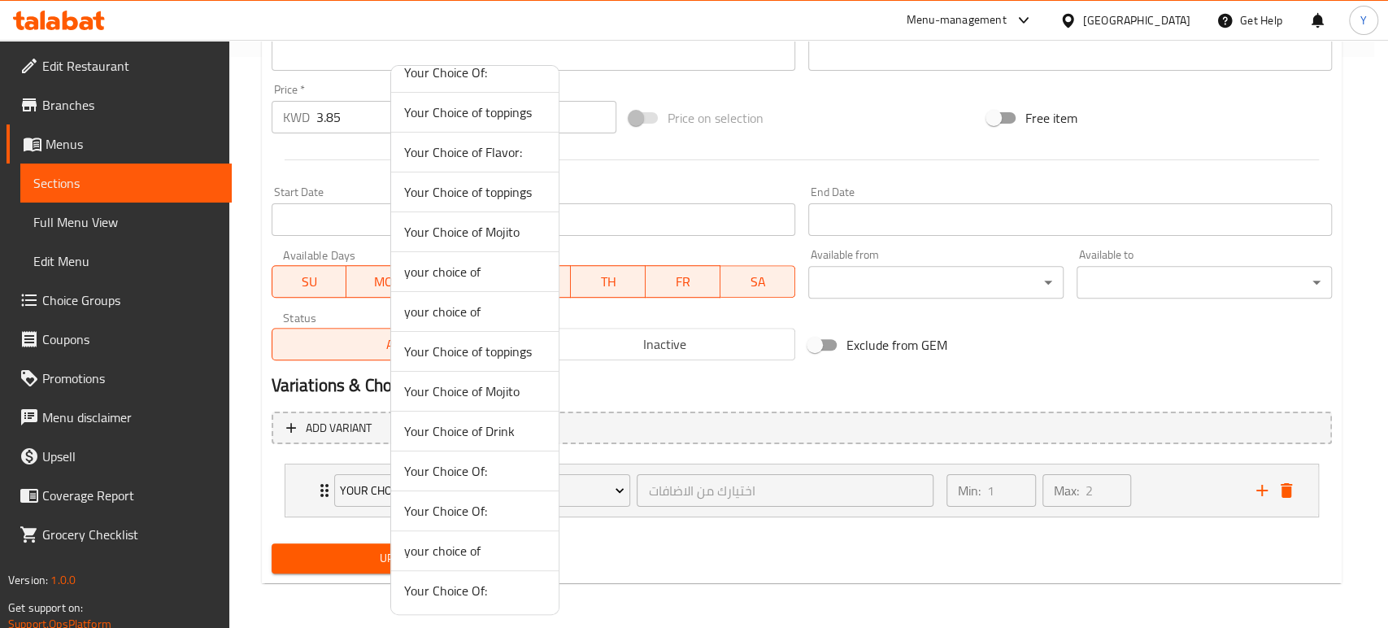
click at [501, 197] on span "Your Choice of toppings" at bounding box center [474, 192] width 141 height 20
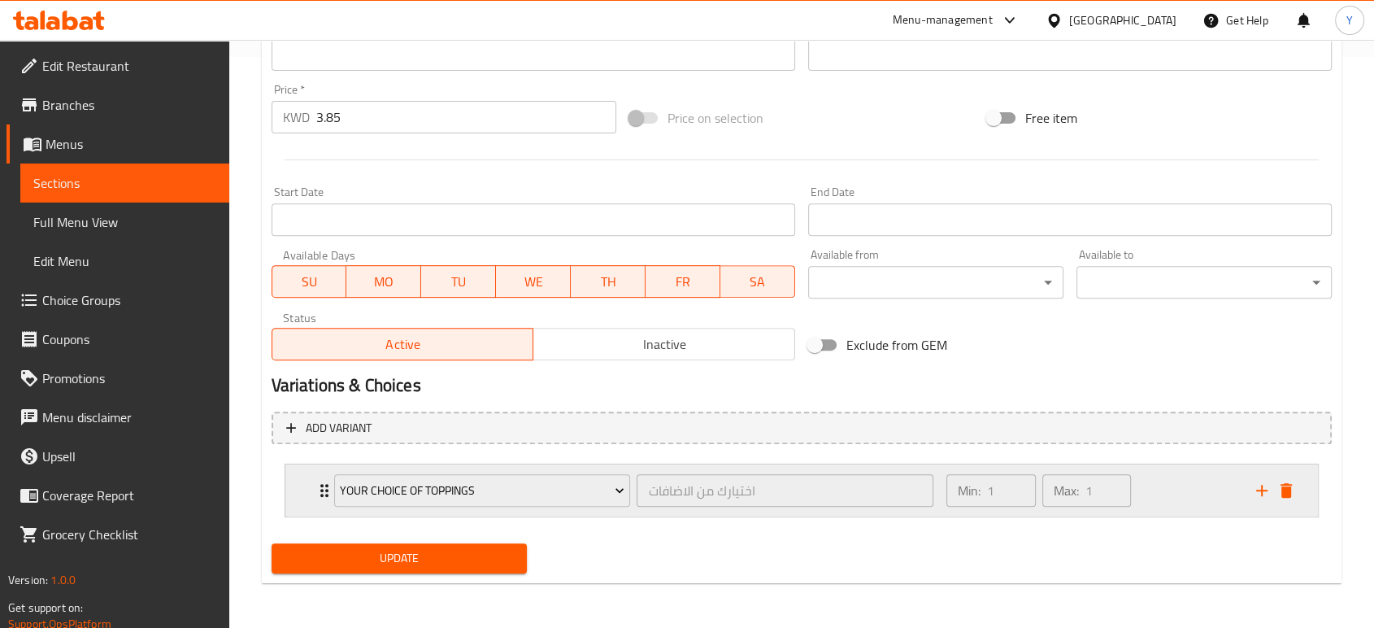
click at [307, 476] on div "Your Choice of toppings اختيارك من الاضافات ​ Min: 1 ​ Max: 1 ​" at bounding box center [801, 490] width 1032 height 52
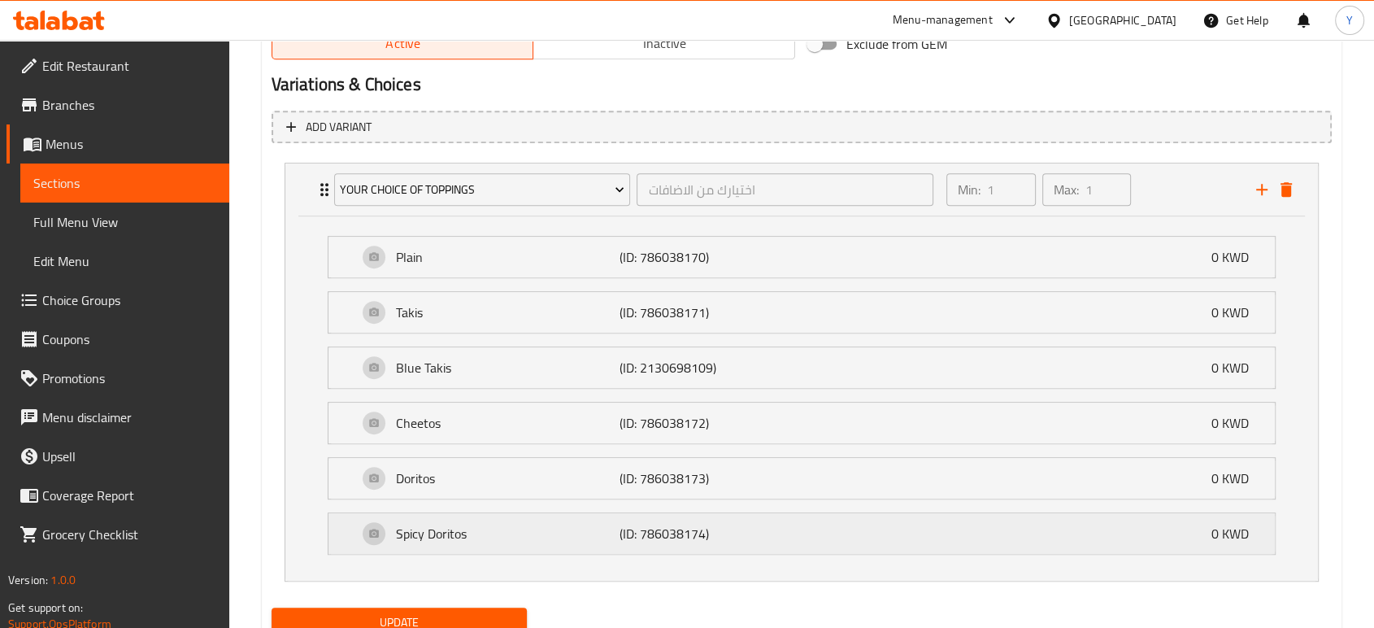
scroll to position [935, 0]
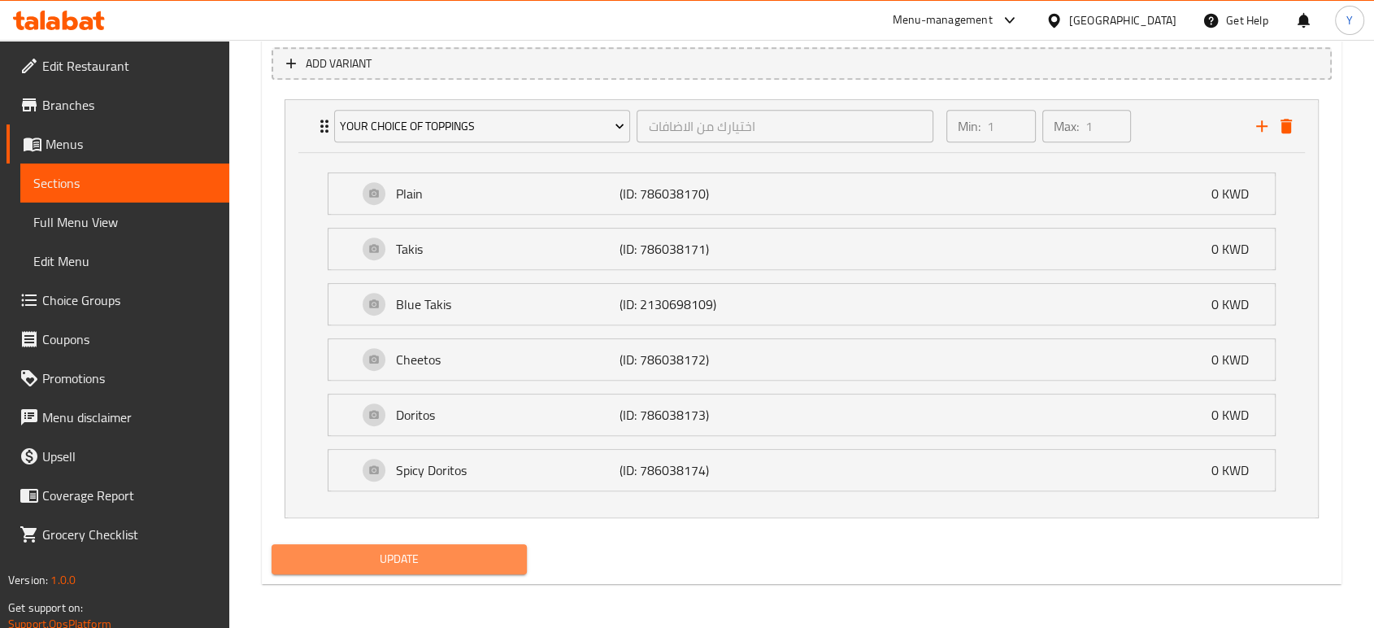
click at [384, 552] on span "Update" at bounding box center [399, 559] width 229 height 20
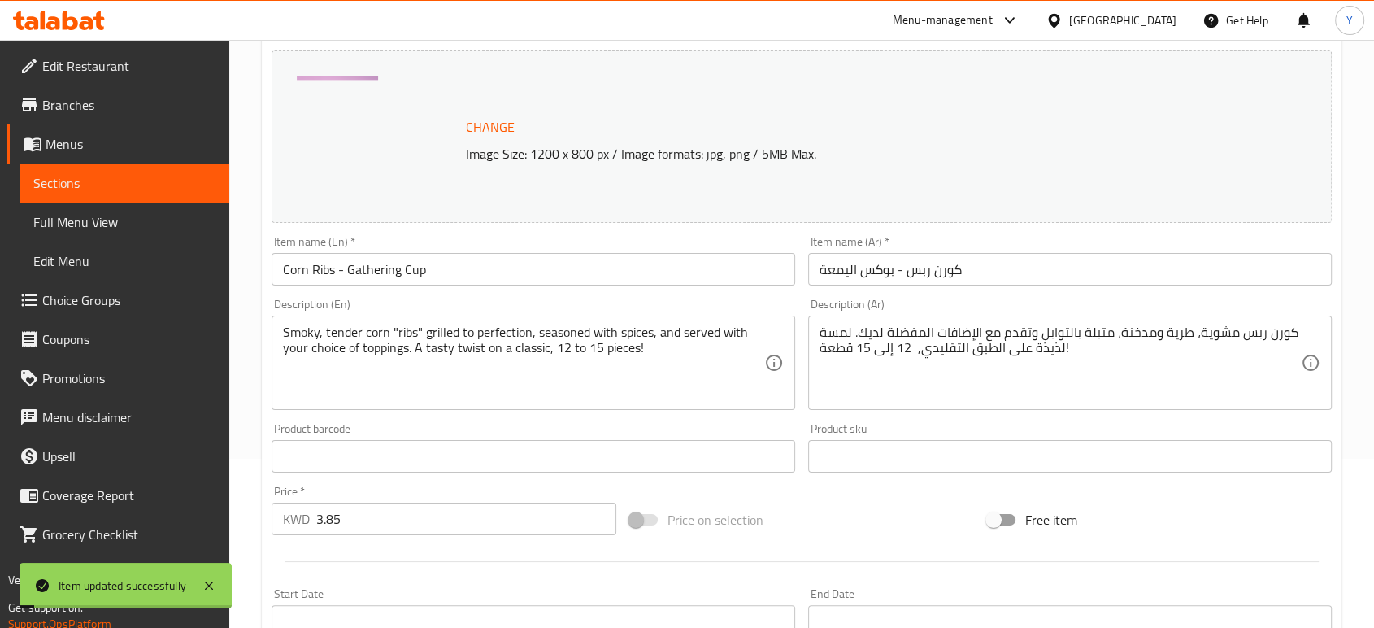
scroll to position [0, 0]
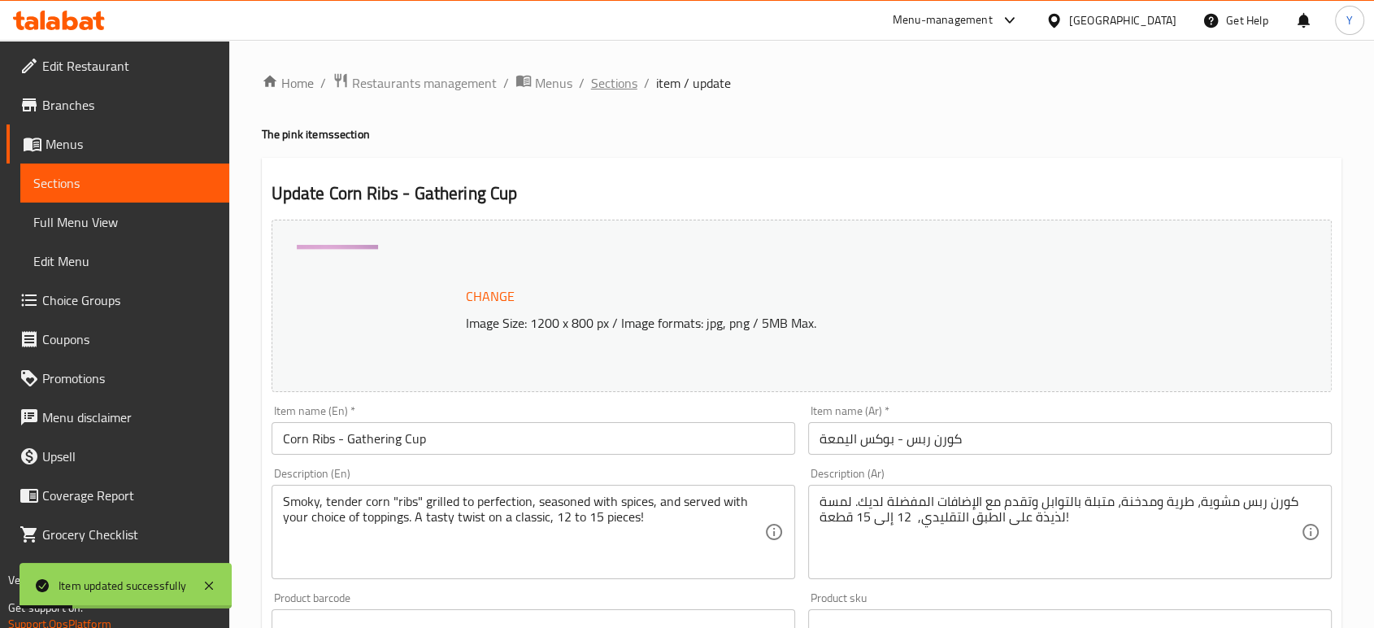
click at [611, 79] on span "Sections" at bounding box center [614, 83] width 46 height 20
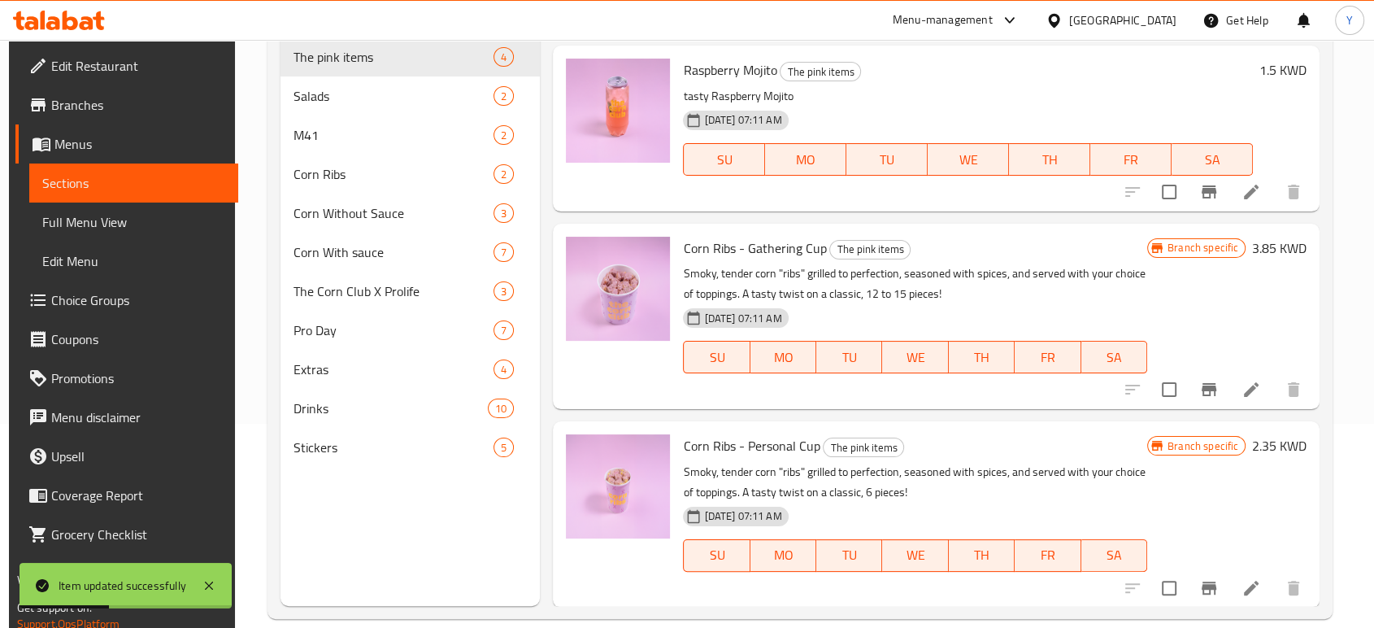
scroll to position [228, 0]
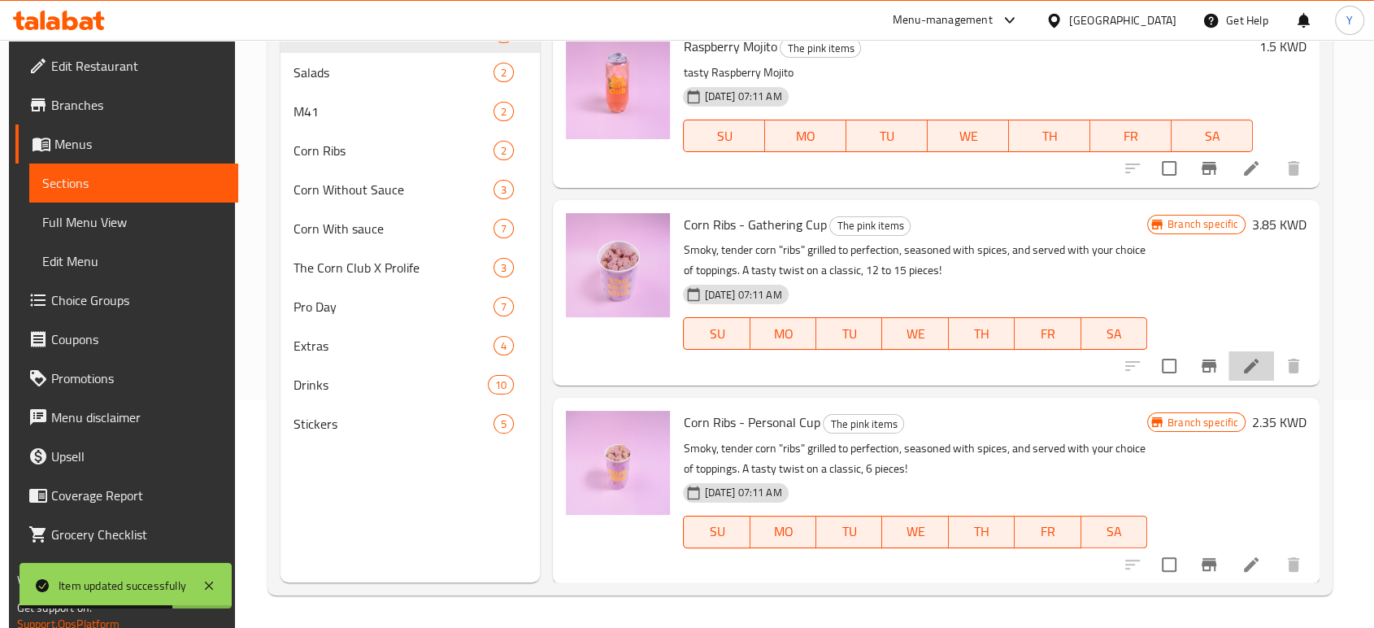
click at [1234, 351] on li at bounding box center [1251, 365] width 46 height 29
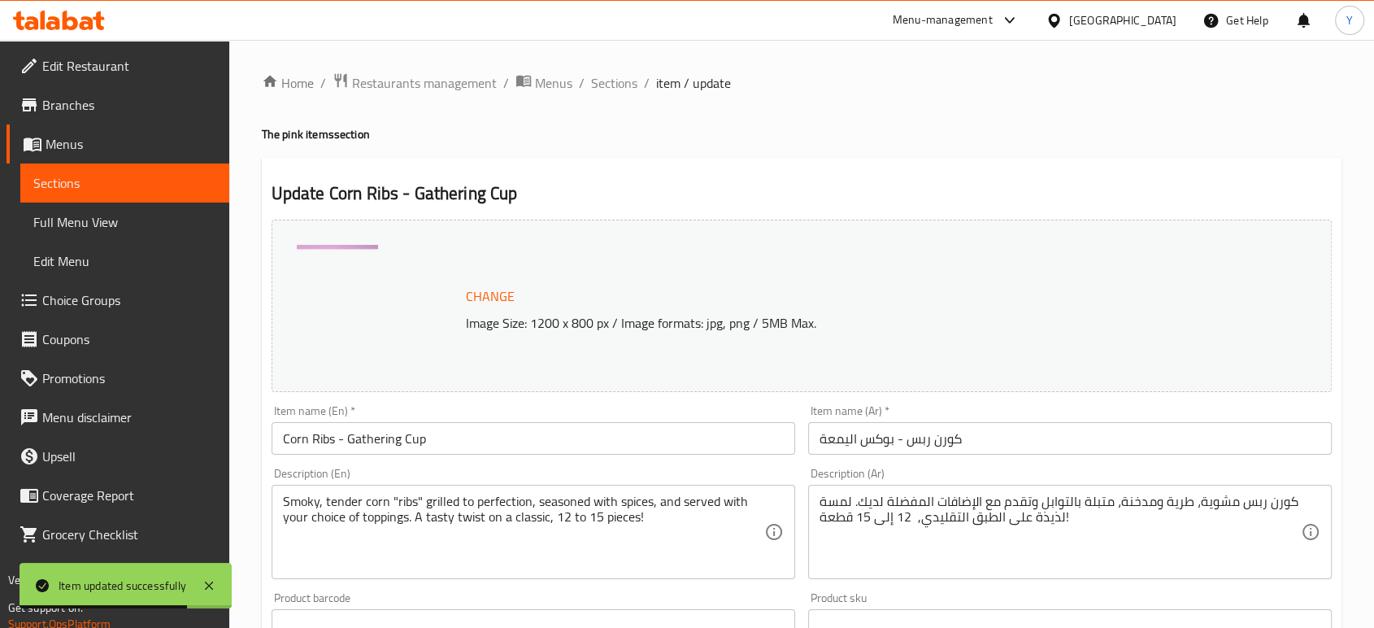
scroll to position [637, 0]
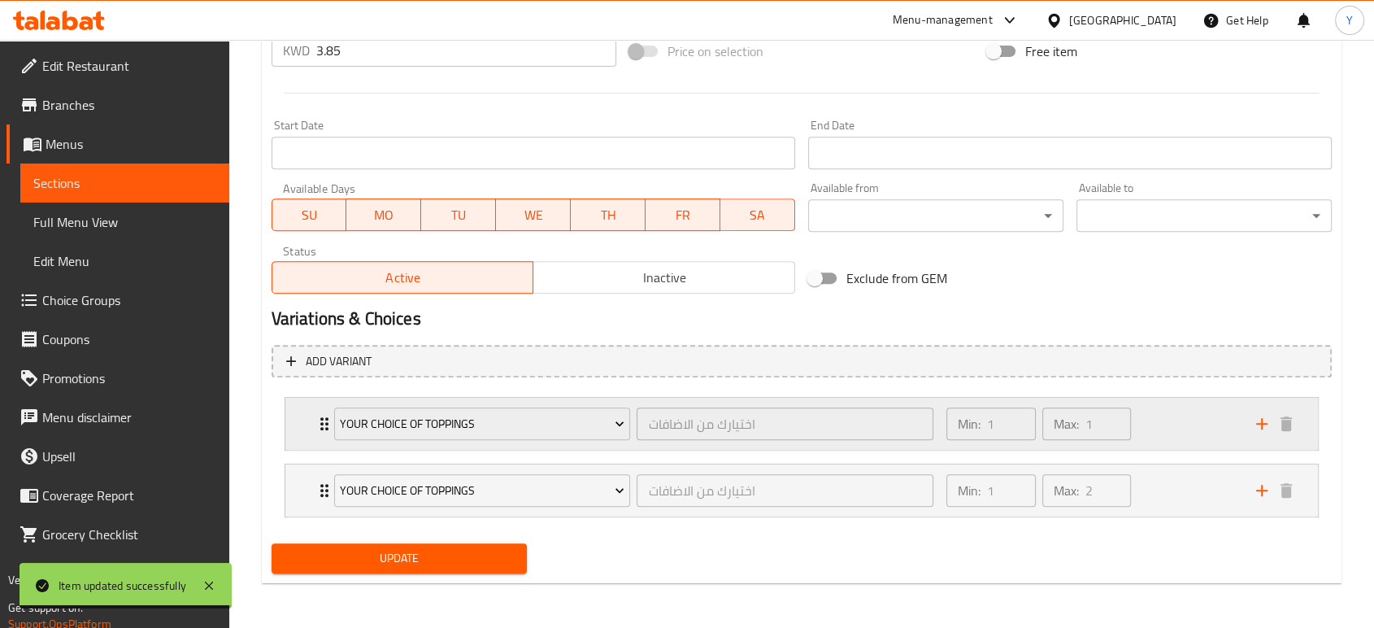
click at [320, 428] on icon "Expand" at bounding box center [324, 423] width 8 height 13
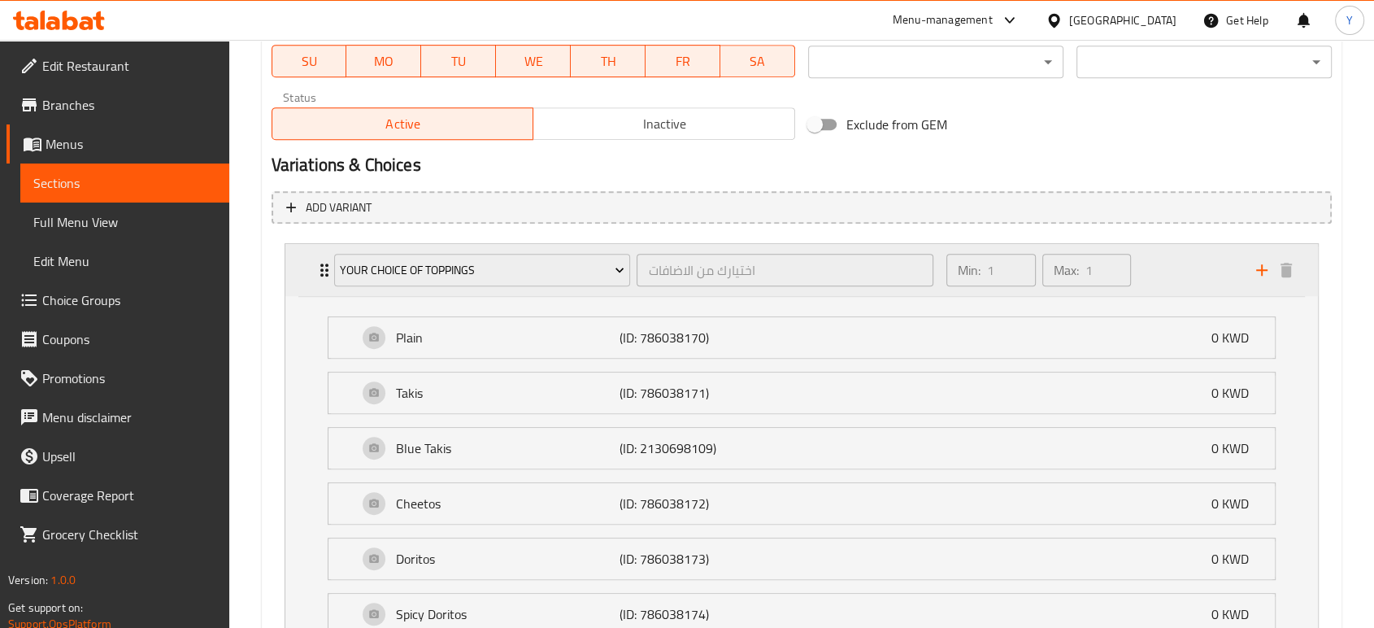
scroll to position [1001, 0]
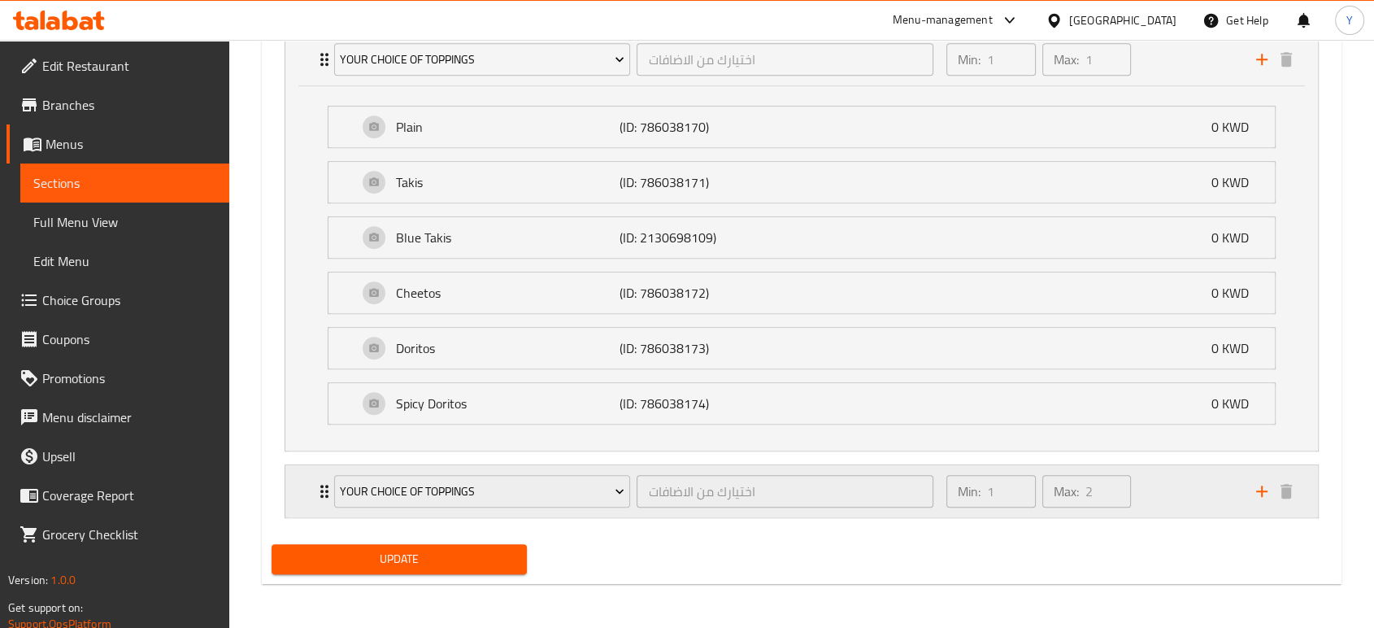
click at [311, 503] on div "Your Choice of toppings اختيارك من الاضافات ​ Min: 1 ​ Max: 2 ​" at bounding box center [801, 491] width 1032 height 52
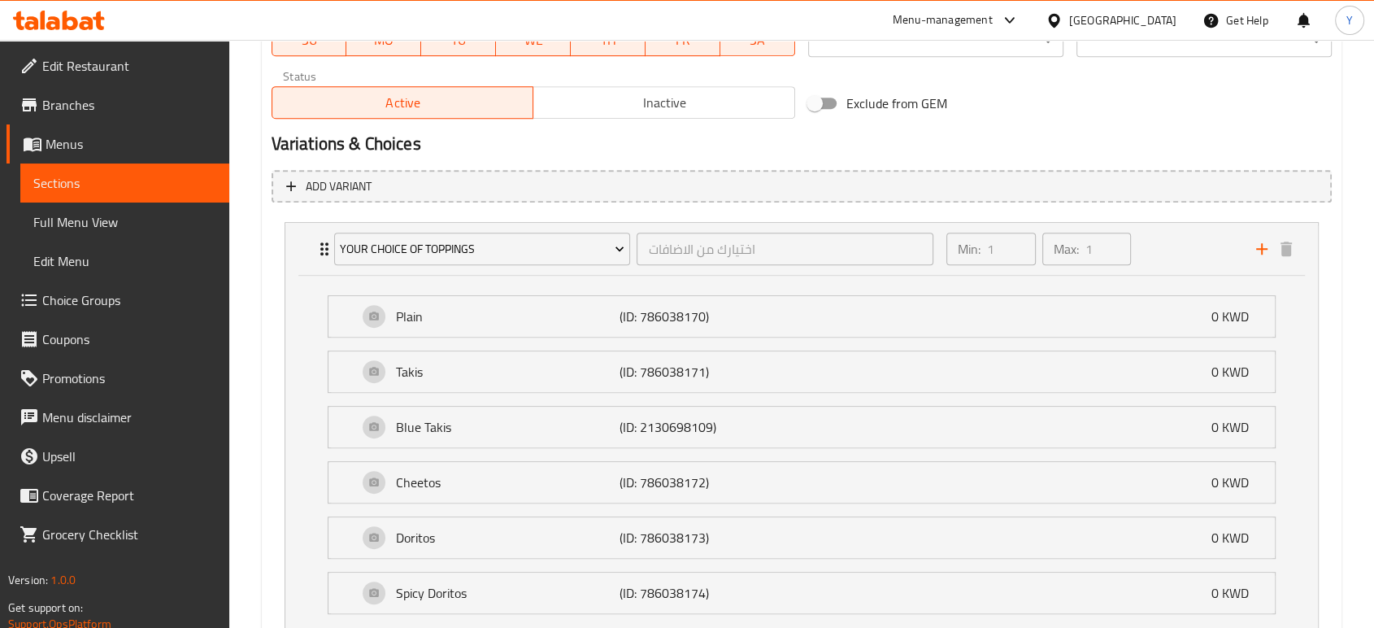
scroll to position [1310, 0]
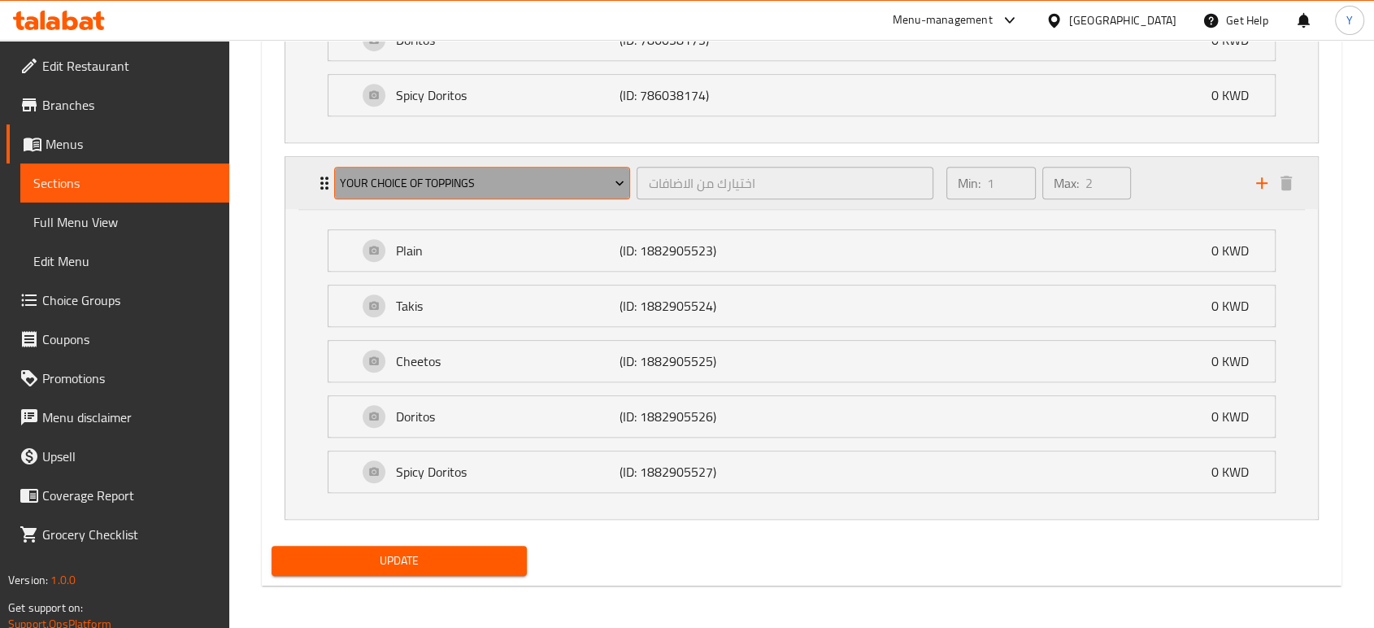
click at [562, 192] on button "Your Choice of toppings" at bounding box center [482, 183] width 297 height 33
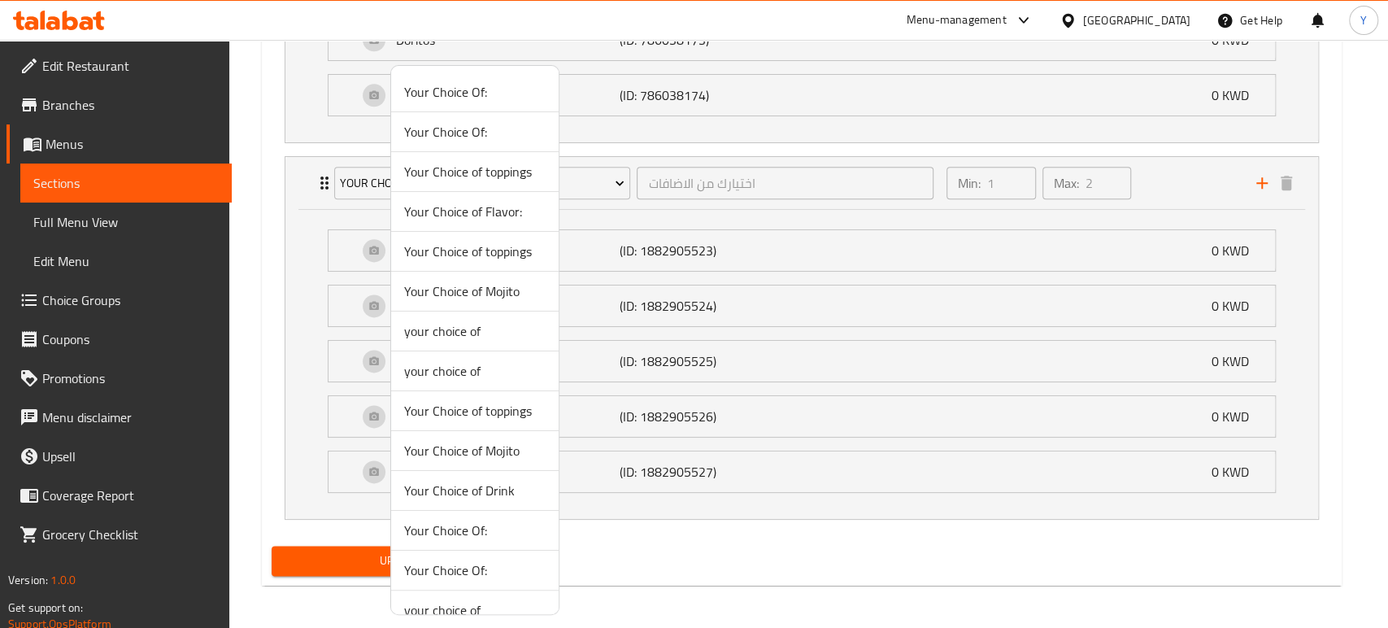
click at [1205, 200] on div at bounding box center [694, 314] width 1388 height 628
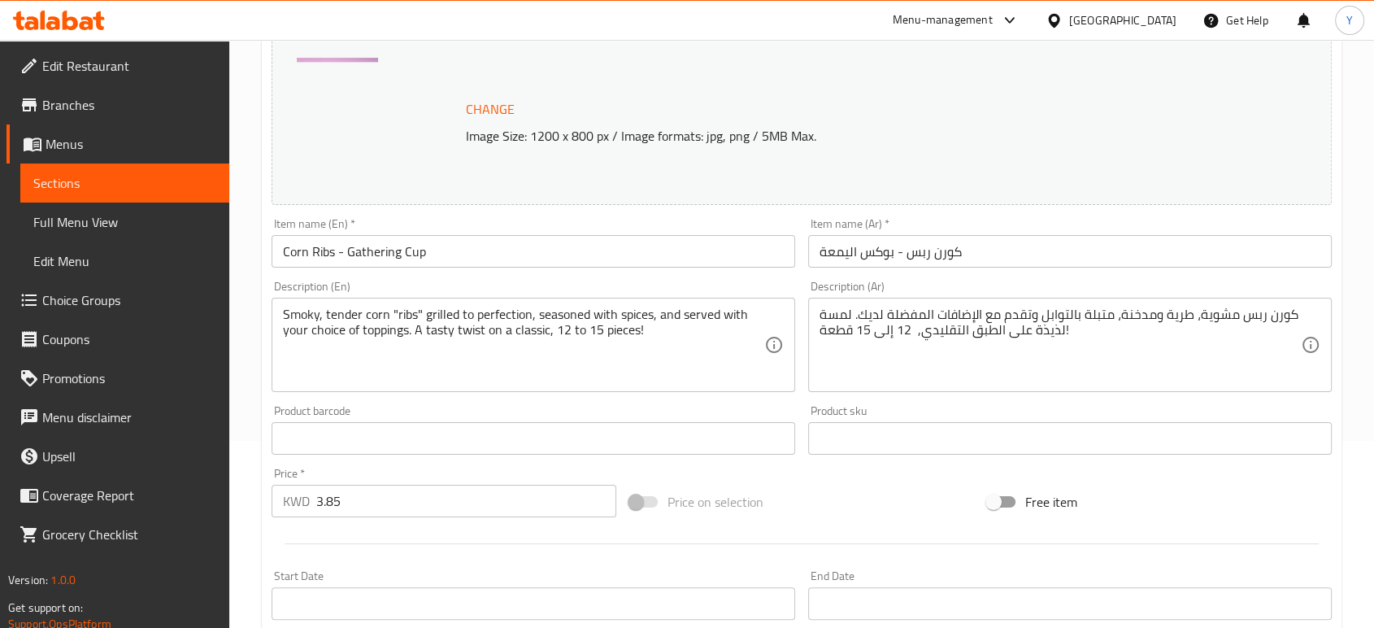
scroll to position [0, 0]
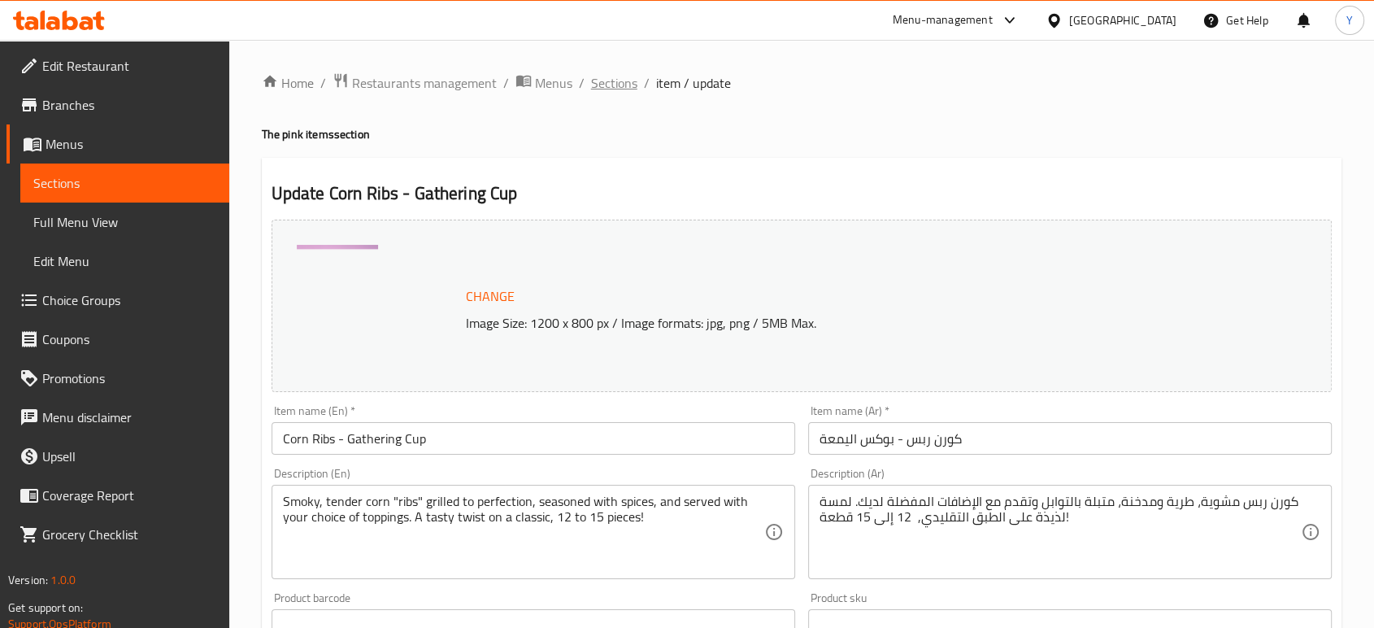
click at [628, 83] on span "Sections" at bounding box center [614, 83] width 46 height 20
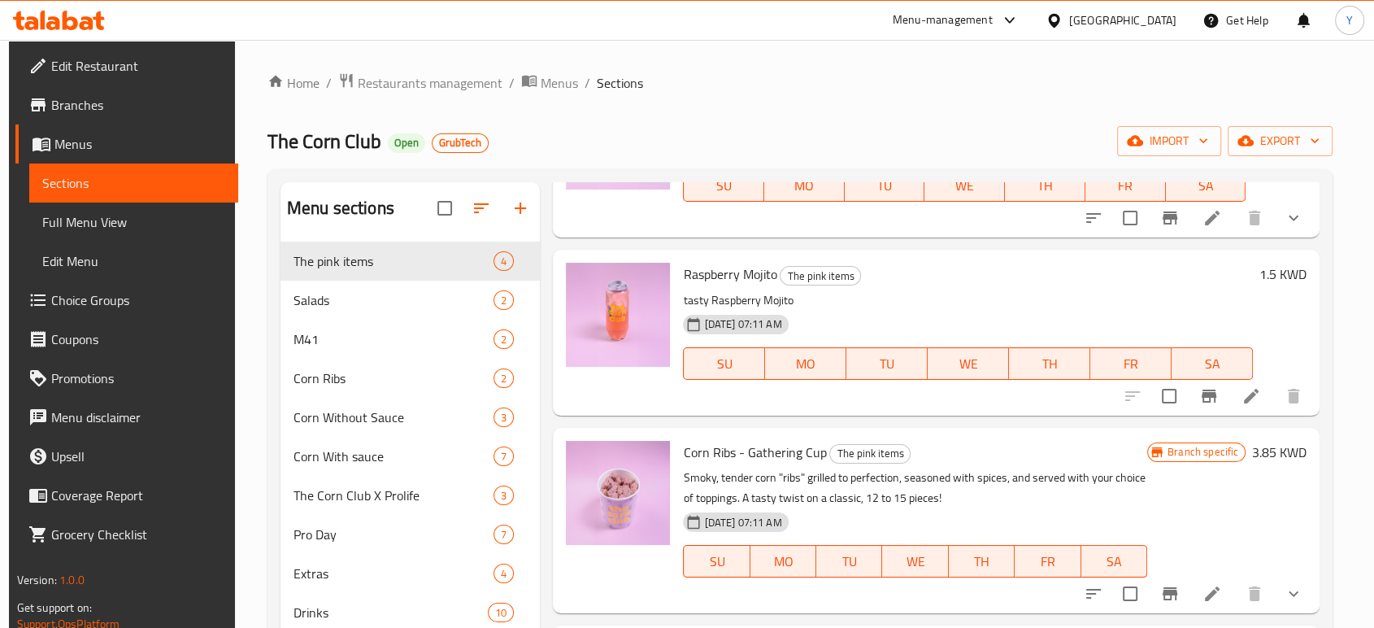
scroll to position [228, 0]
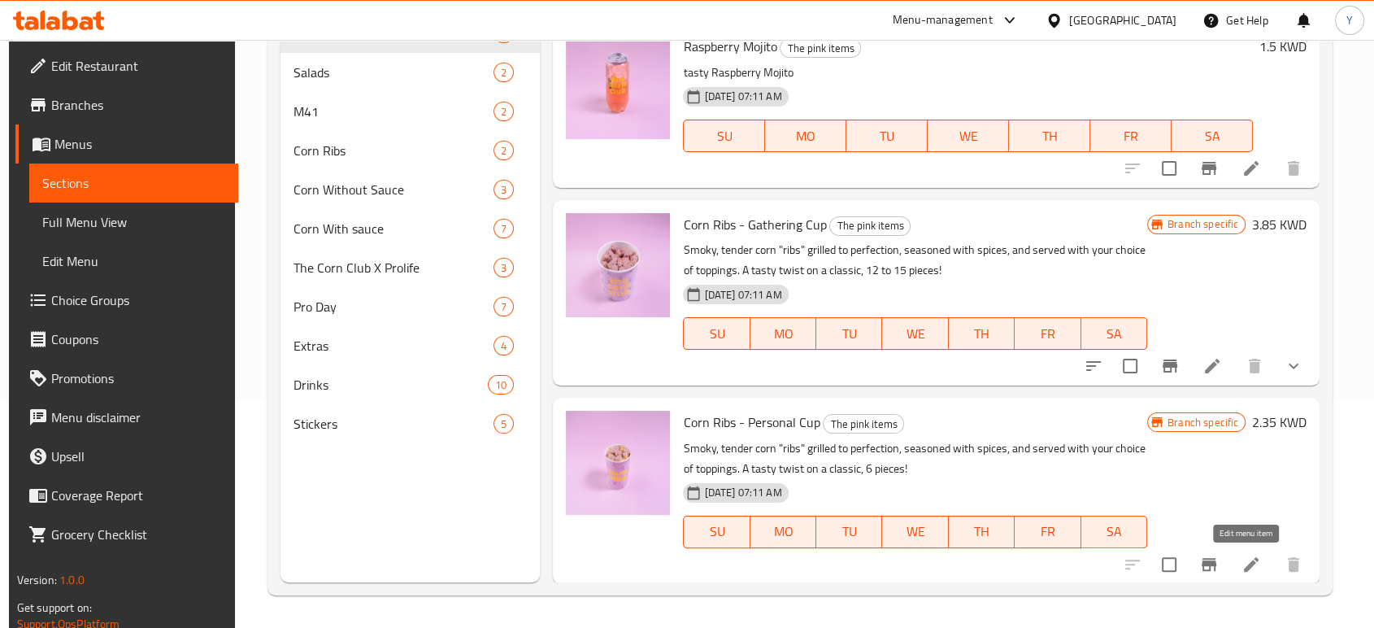
click at [1241, 563] on icon at bounding box center [1251, 564] width 20 height 20
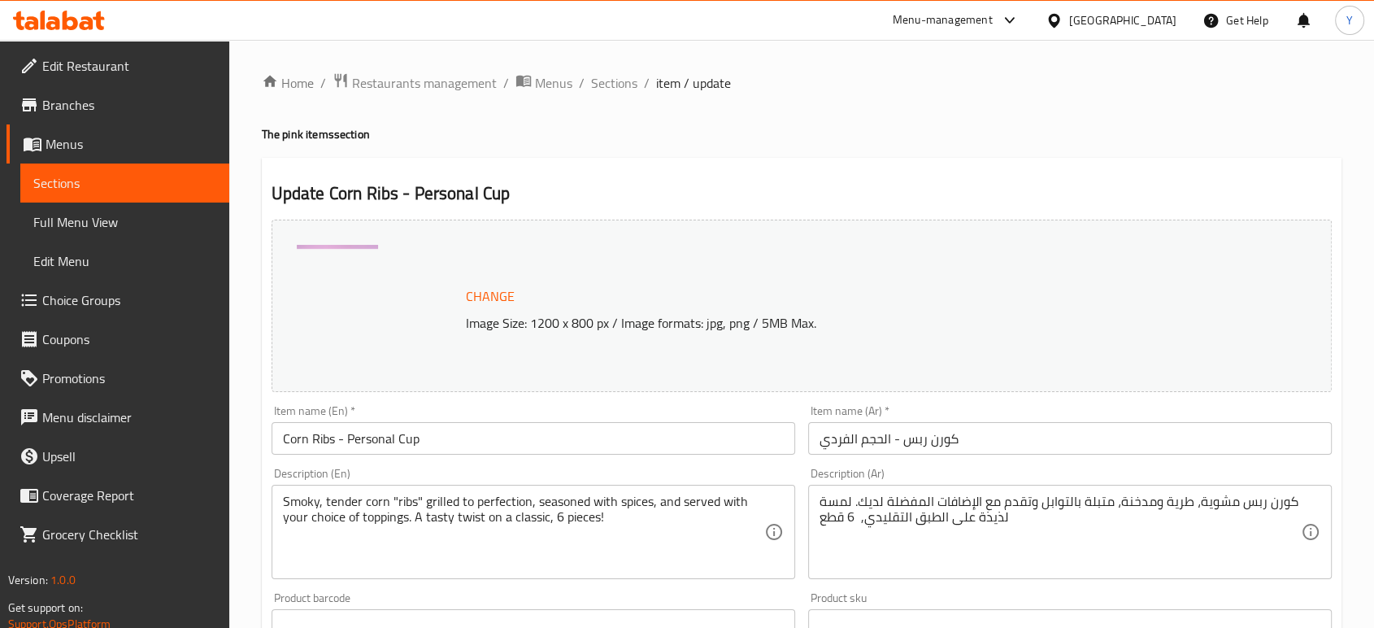
scroll to position [544, 0]
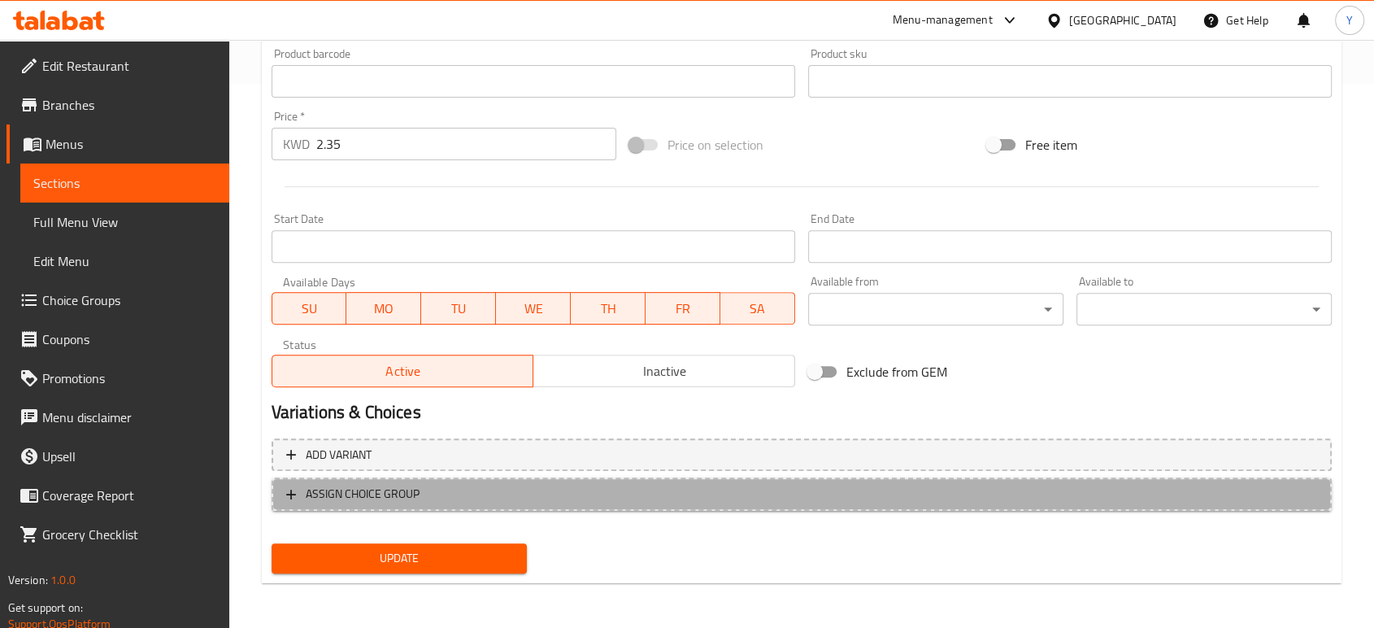
click at [373, 489] on span "ASSIGN CHOICE GROUP" at bounding box center [363, 494] width 114 height 20
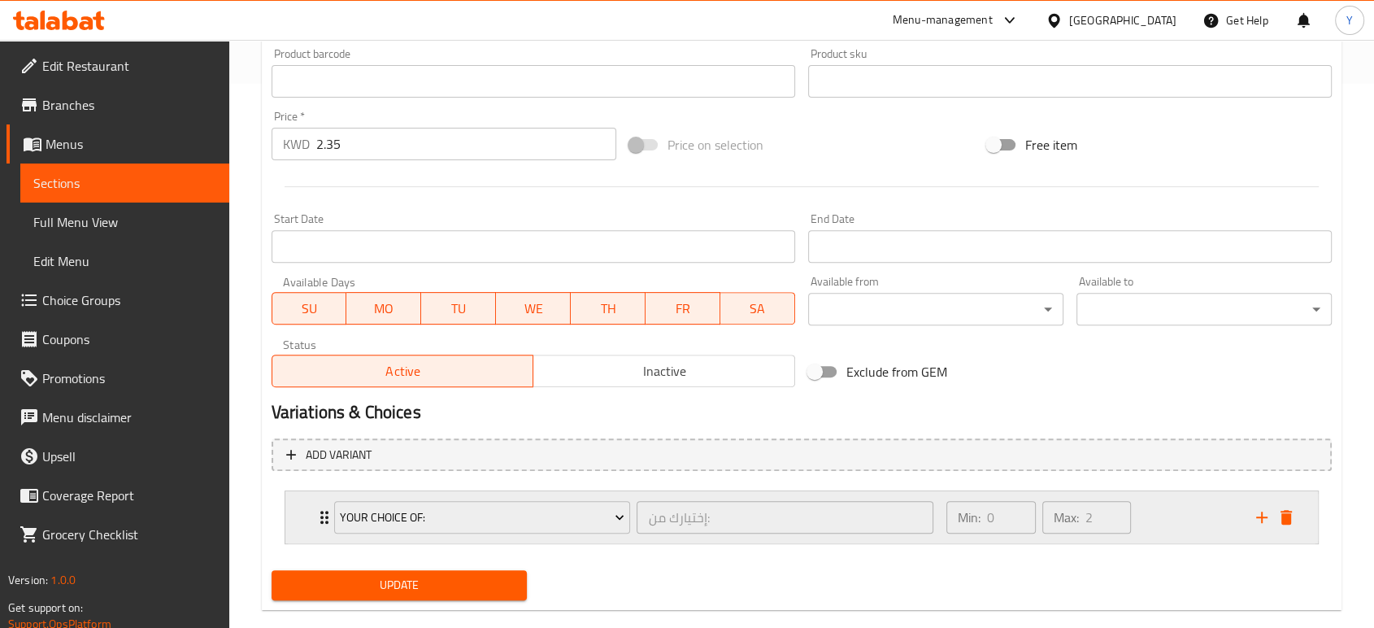
click at [323, 510] on icon "Expand" at bounding box center [325, 517] width 20 height 20
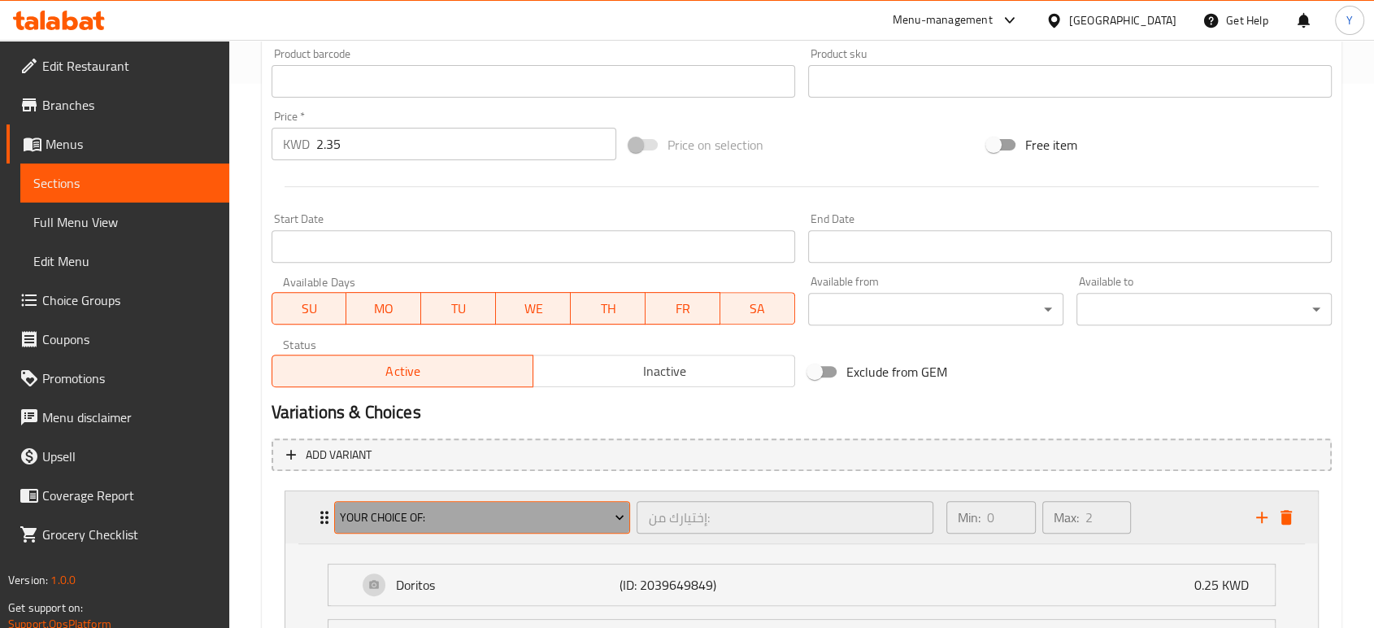
click at [371, 511] on span "Your Choice Of:" at bounding box center [482, 517] width 285 height 20
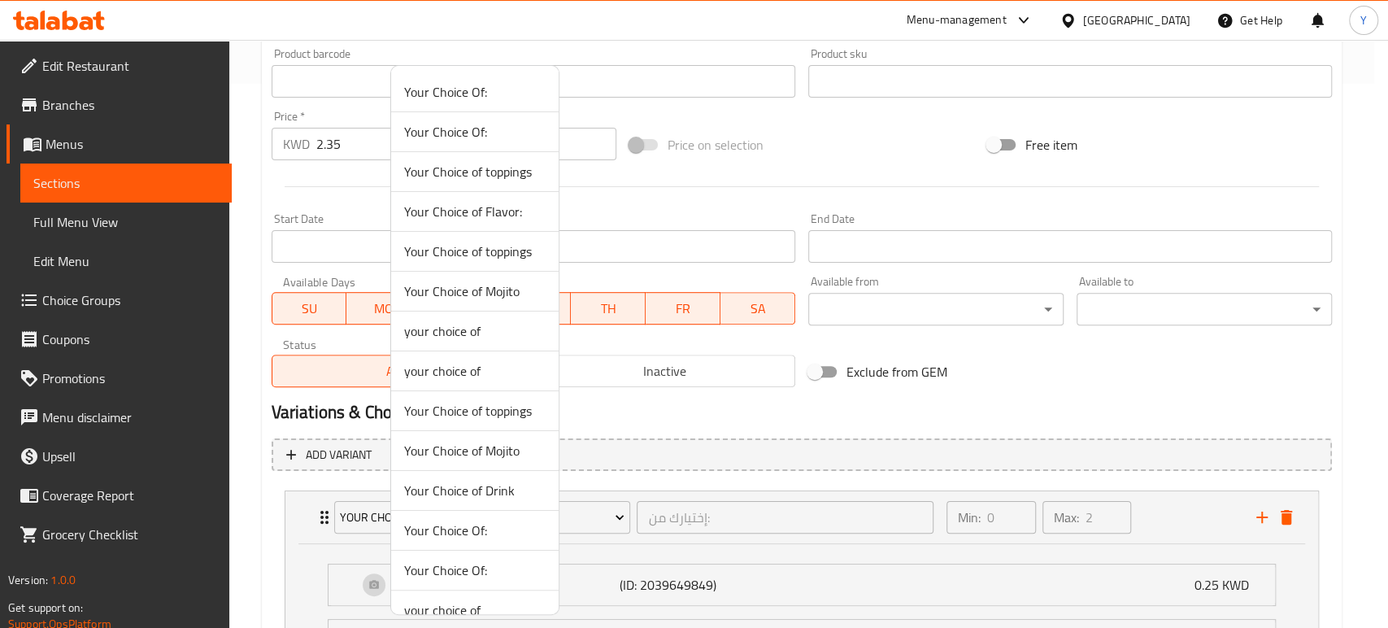
click at [475, 249] on span "Your Choice of toppings" at bounding box center [474, 251] width 141 height 20
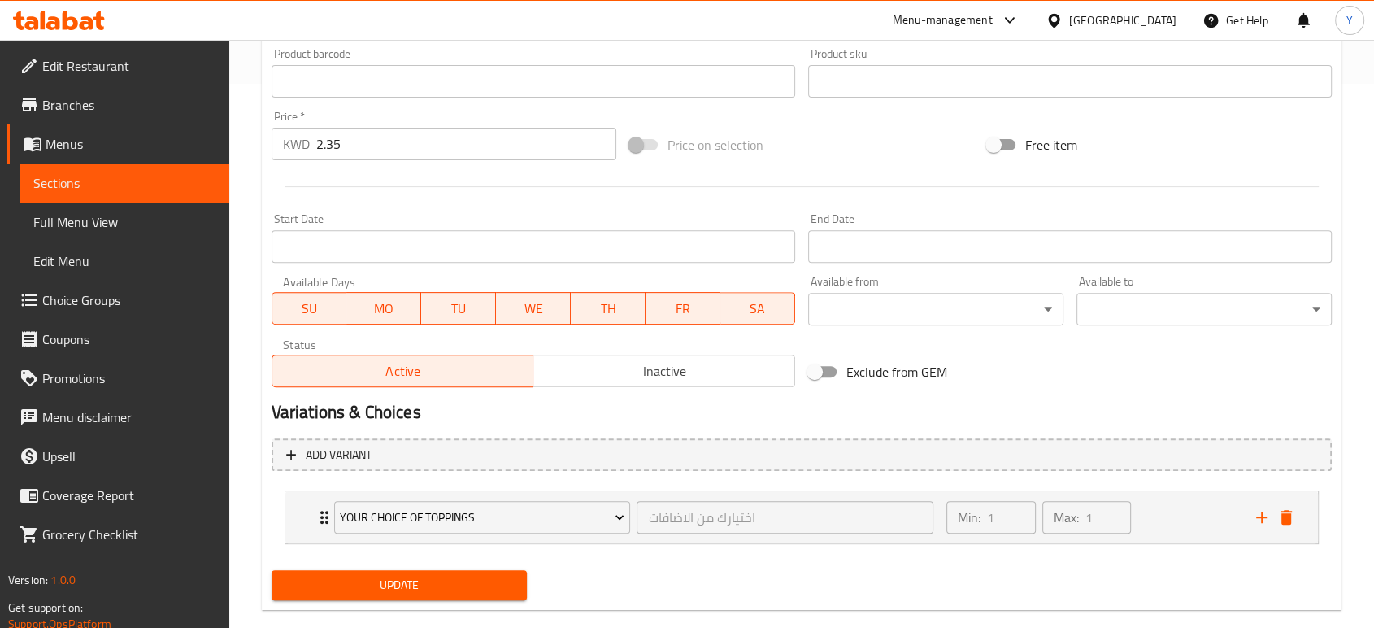
scroll to position [571, 0]
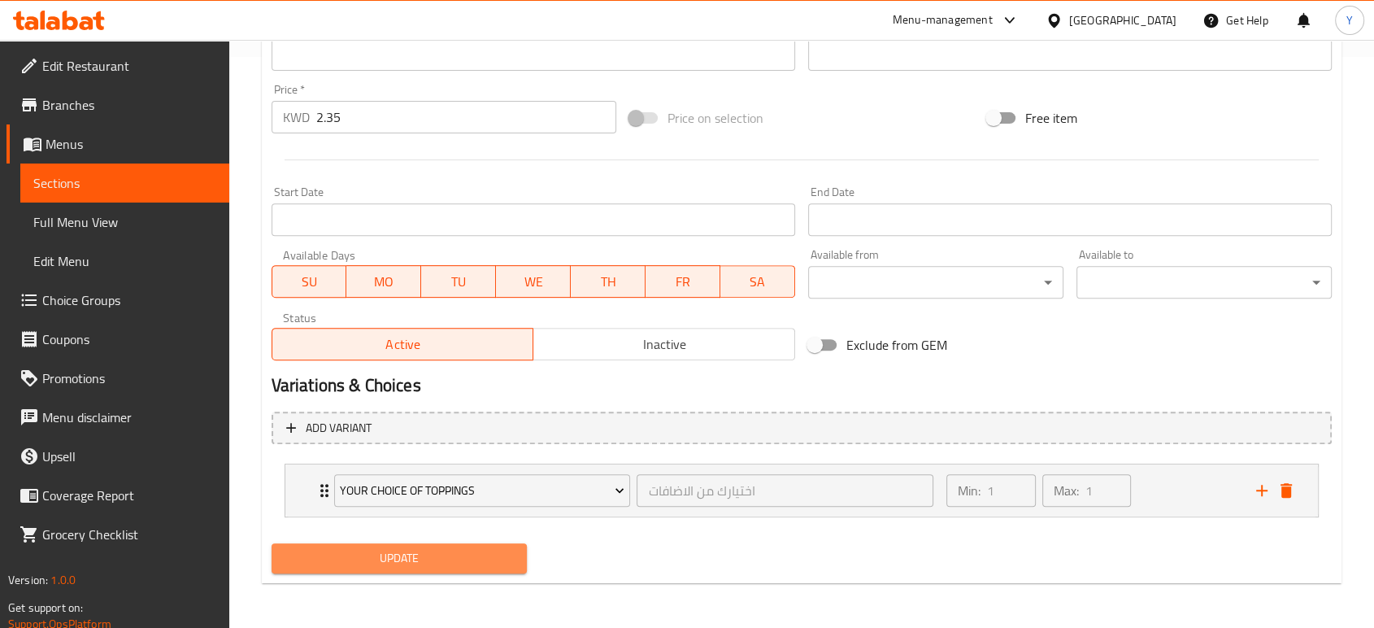
click at [377, 557] on span "Update" at bounding box center [399, 558] width 229 height 20
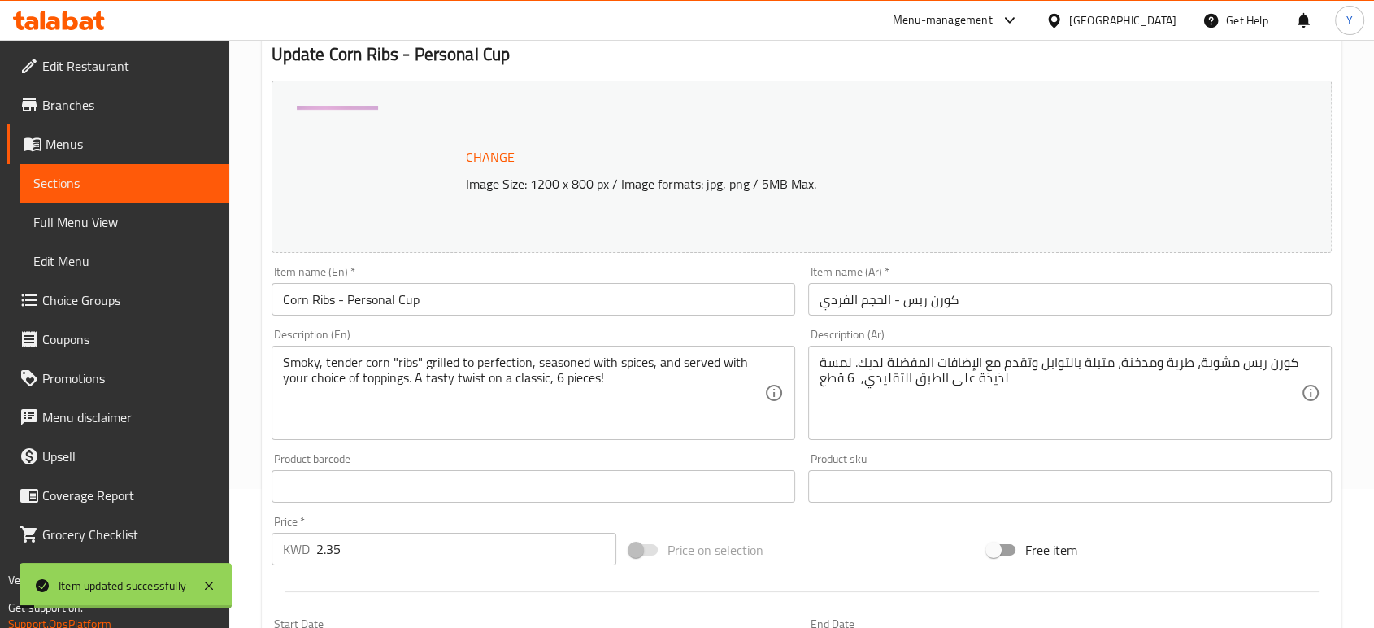
scroll to position [0, 0]
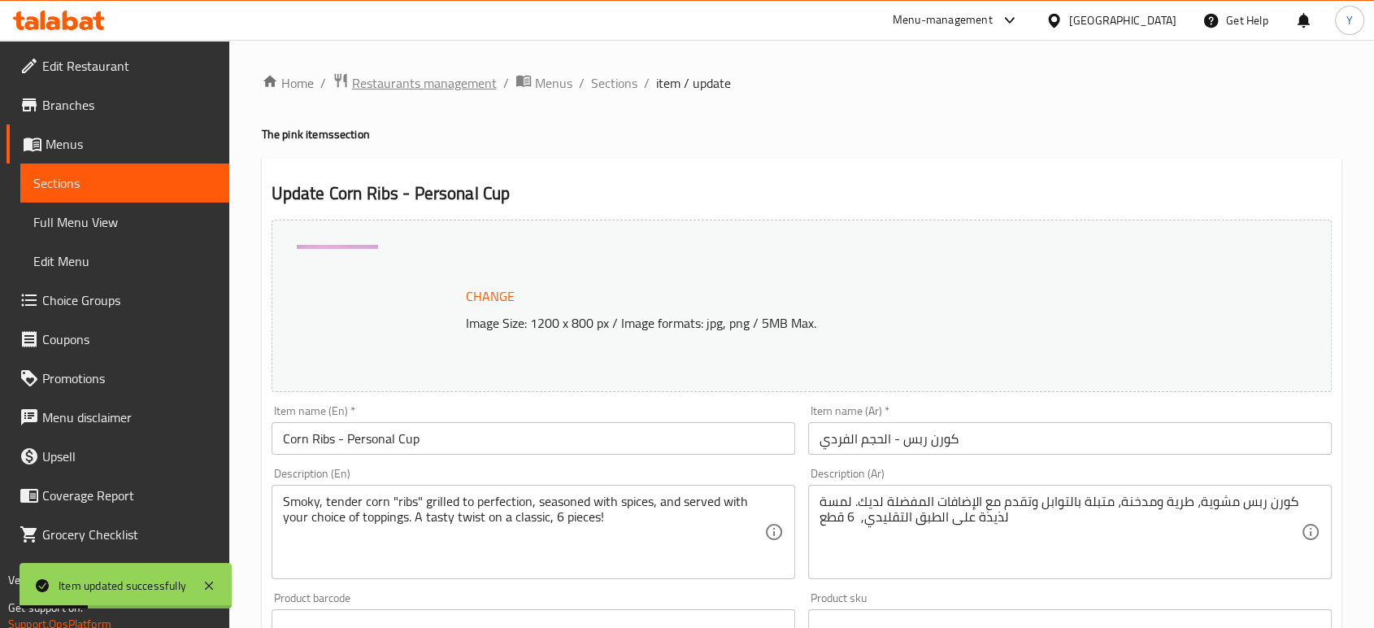
click at [456, 81] on span "Restaurants management" at bounding box center [424, 83] width 145 height 20
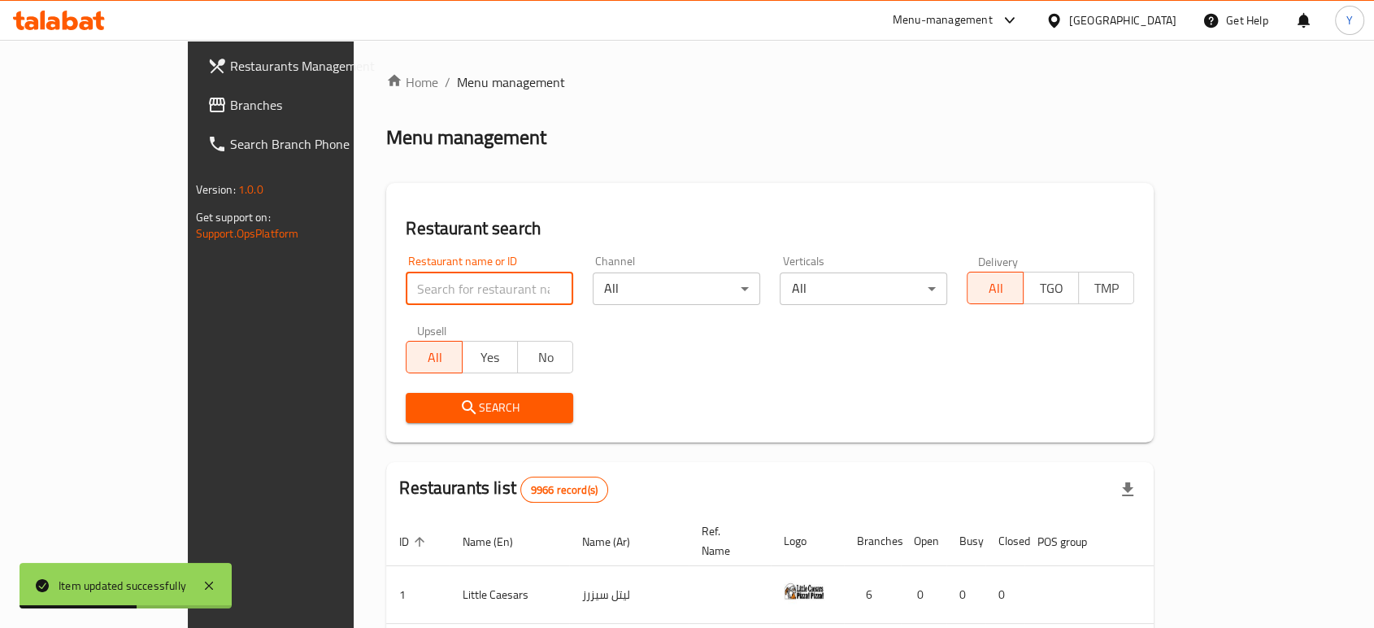
click at [450, 290] on input "search" at bounding box center [489, 288] width 167 height 33
type input "R"
type input "THE CORN"
click button "Search" at bounding box center [489, 408] width 167 height 30
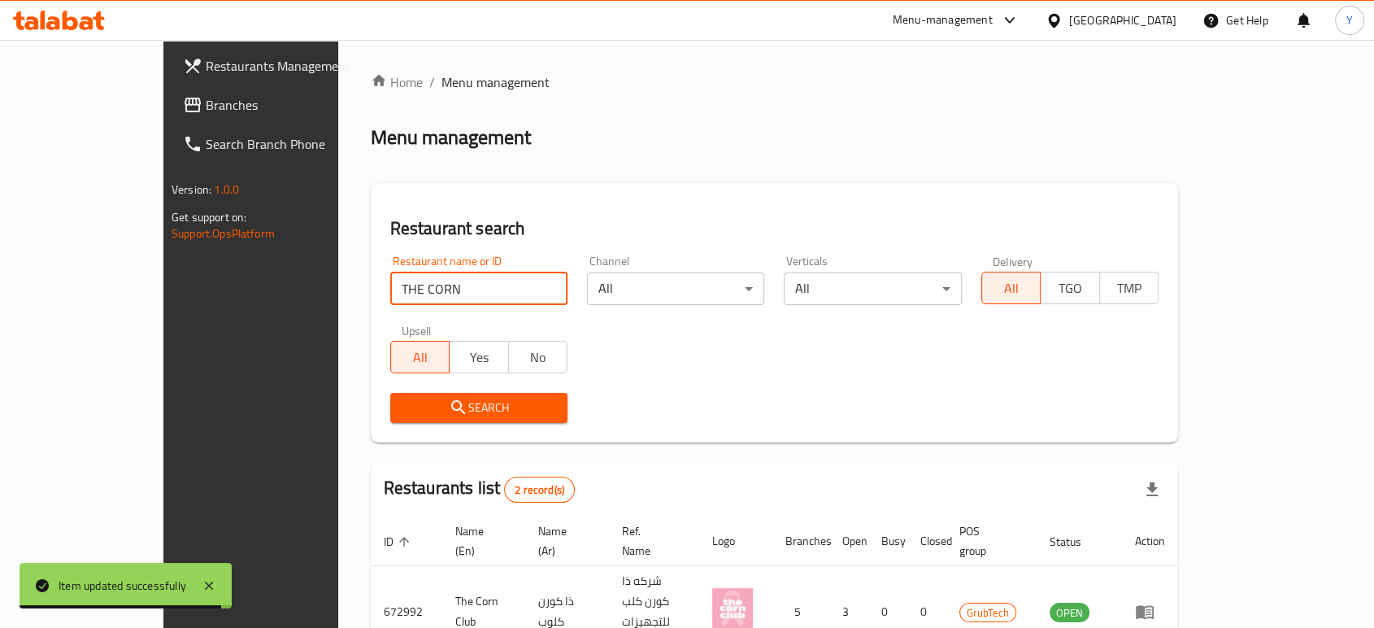
scroll to position [121, 0]
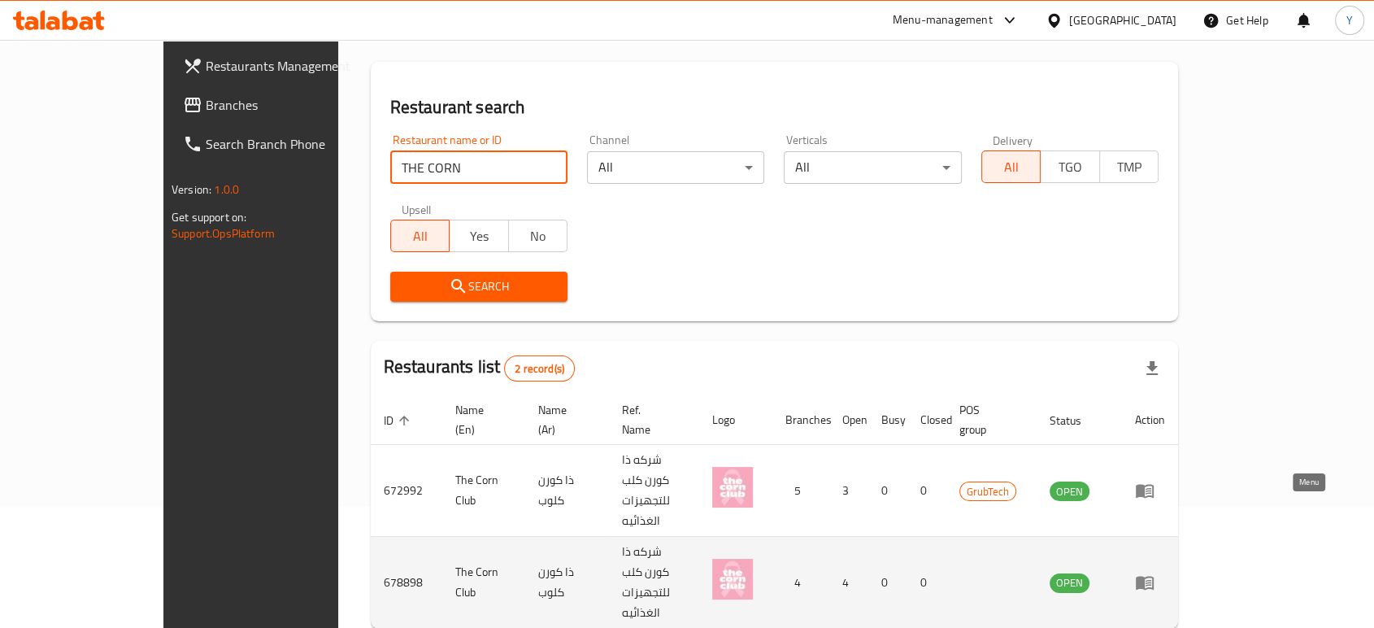
click at [1153, 576] on icon "enhanced table" at bounding box center [1145, 583] width 18 height 14
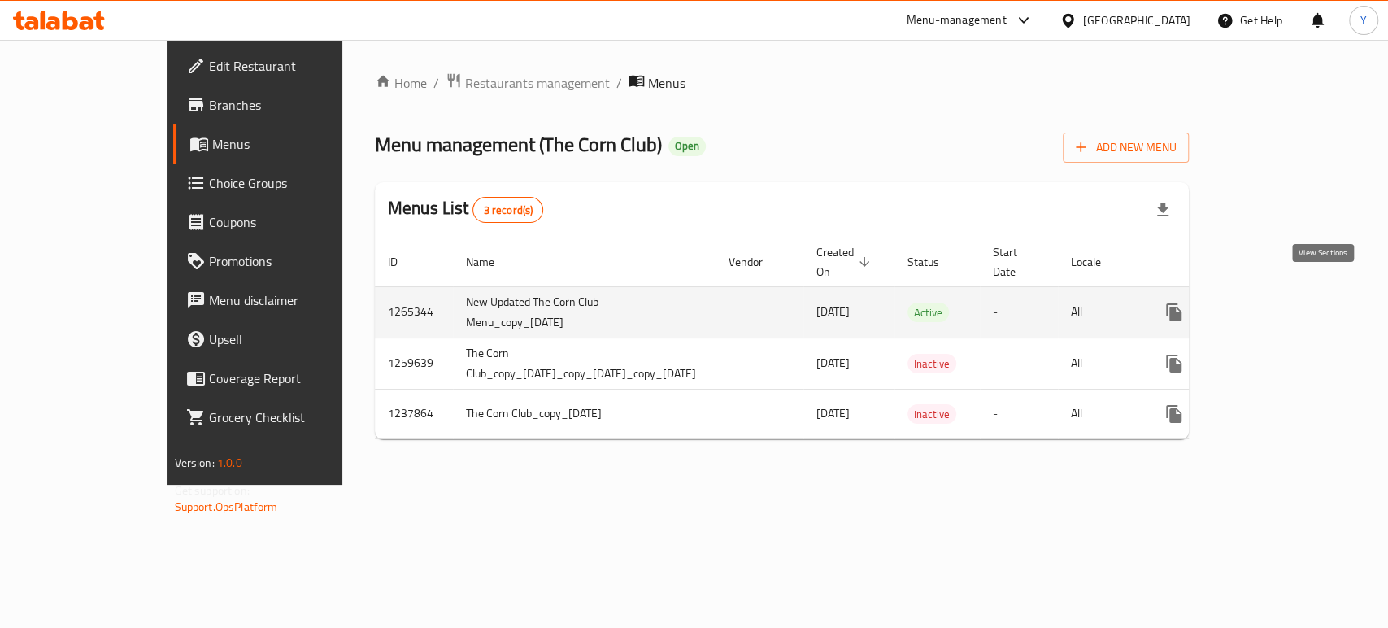
click at [1301, 302] on icon "enhanced table" at bounding box center [1291, 312] width 20 height 20
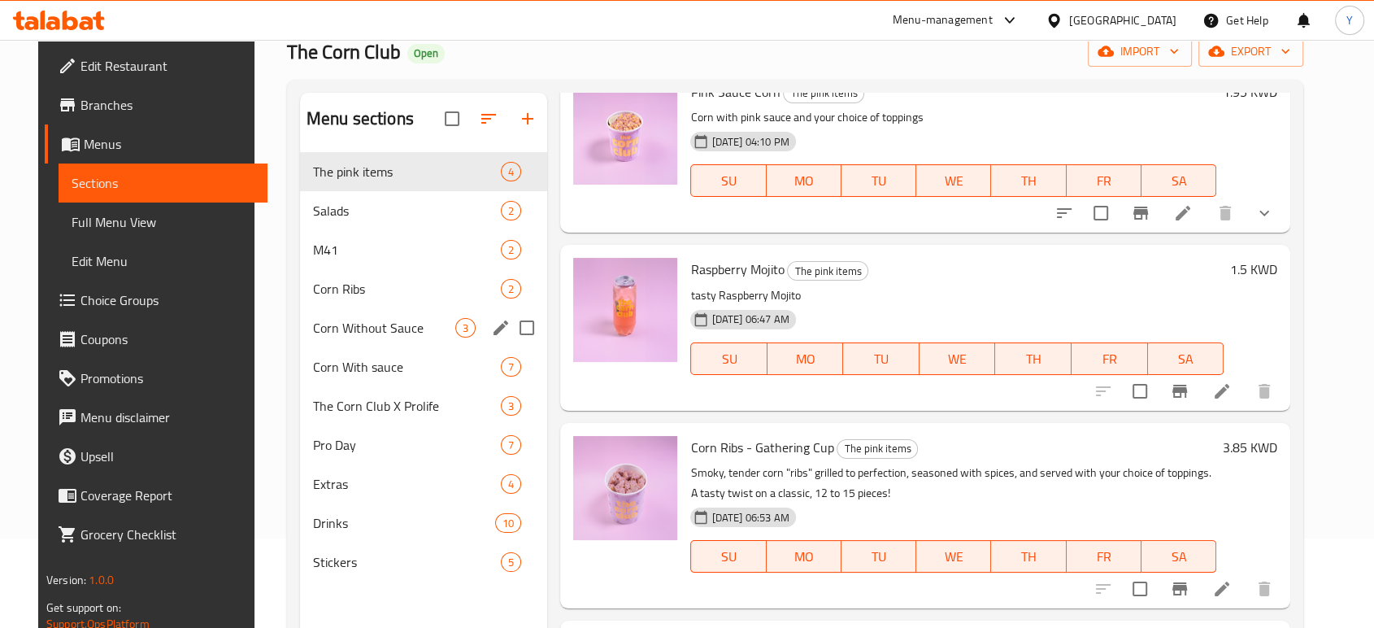
scroll to position [93, 0]
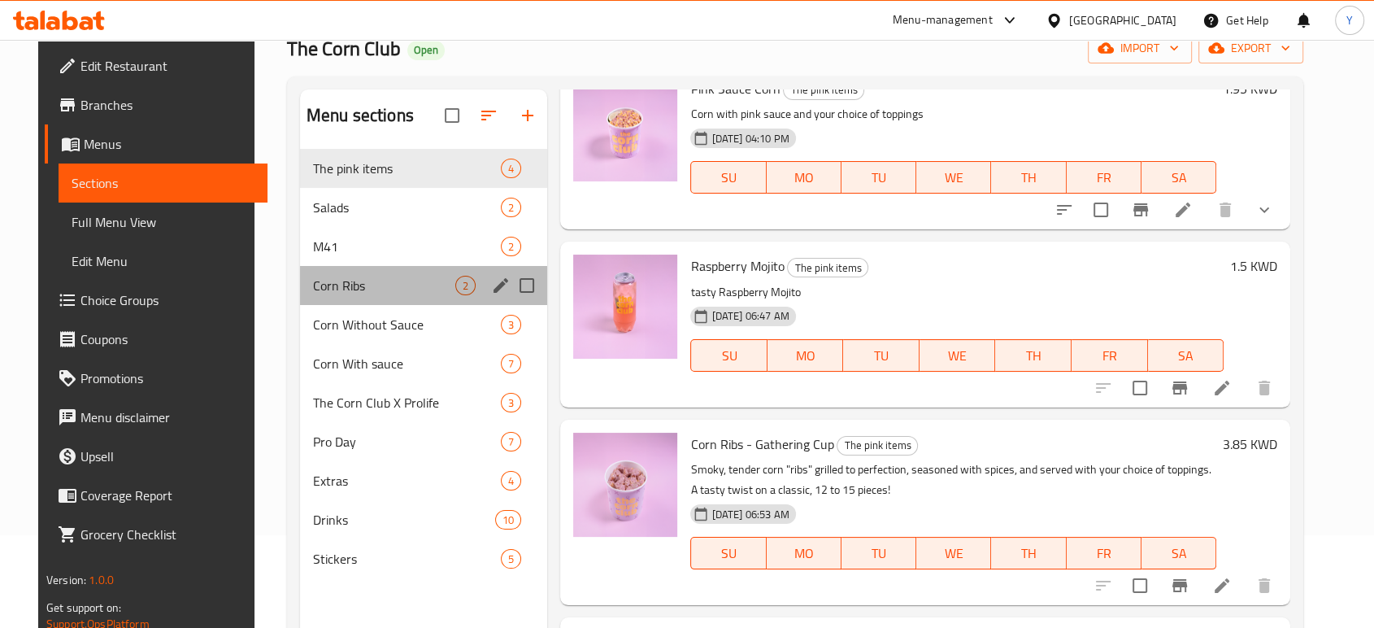
click at [381, 298] on div "Corn Ribs 2" at bounding box center [424, 285] width 248 height 39
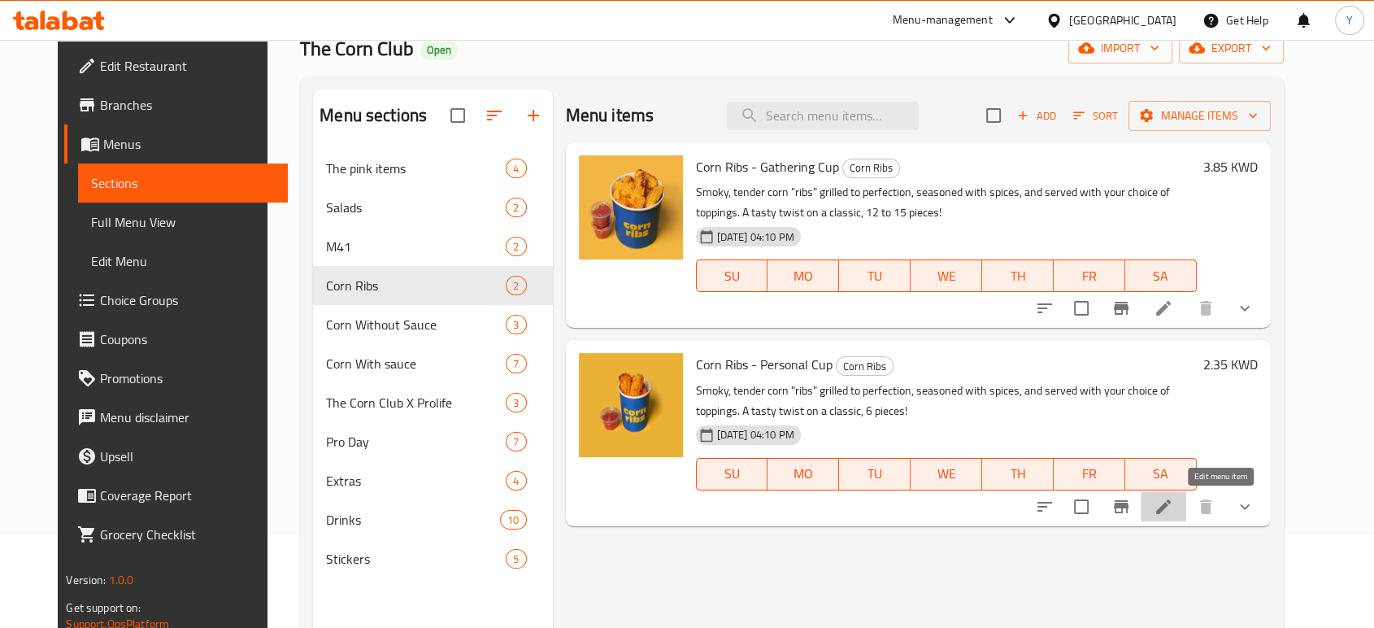
click at [1171, 509] on icon at bounding box center [1163, 506] width 15 height 15
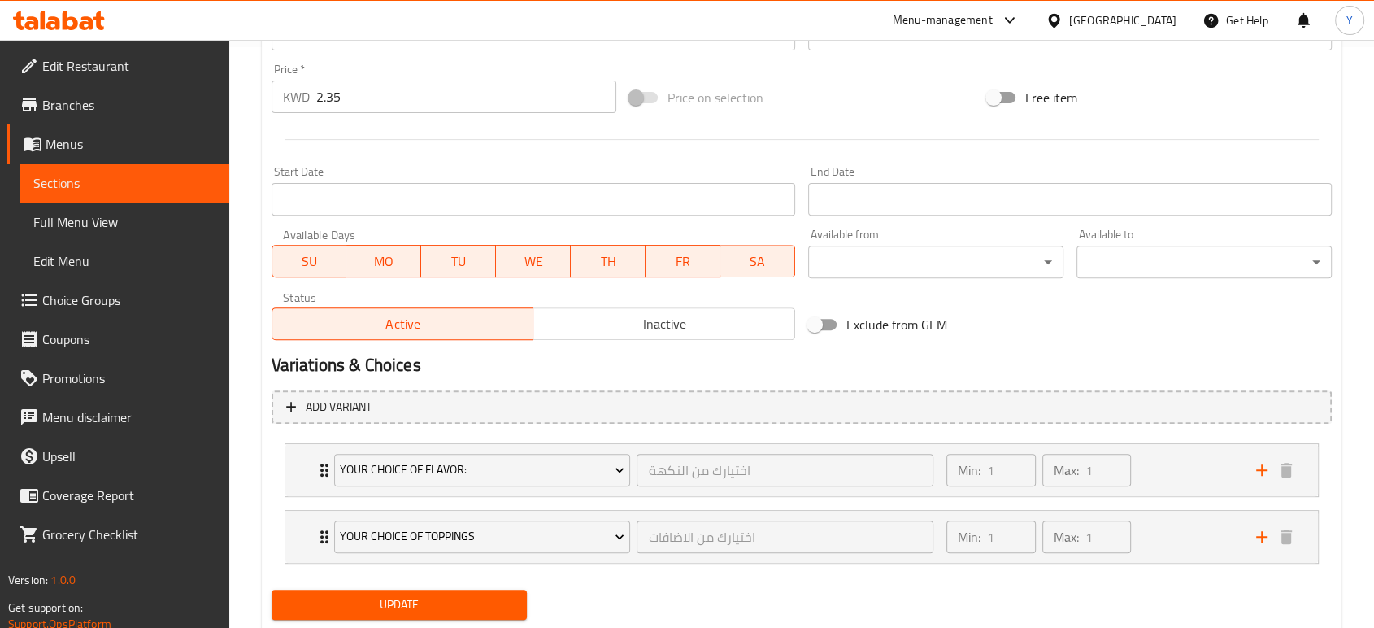
scroll to position [626, 0]
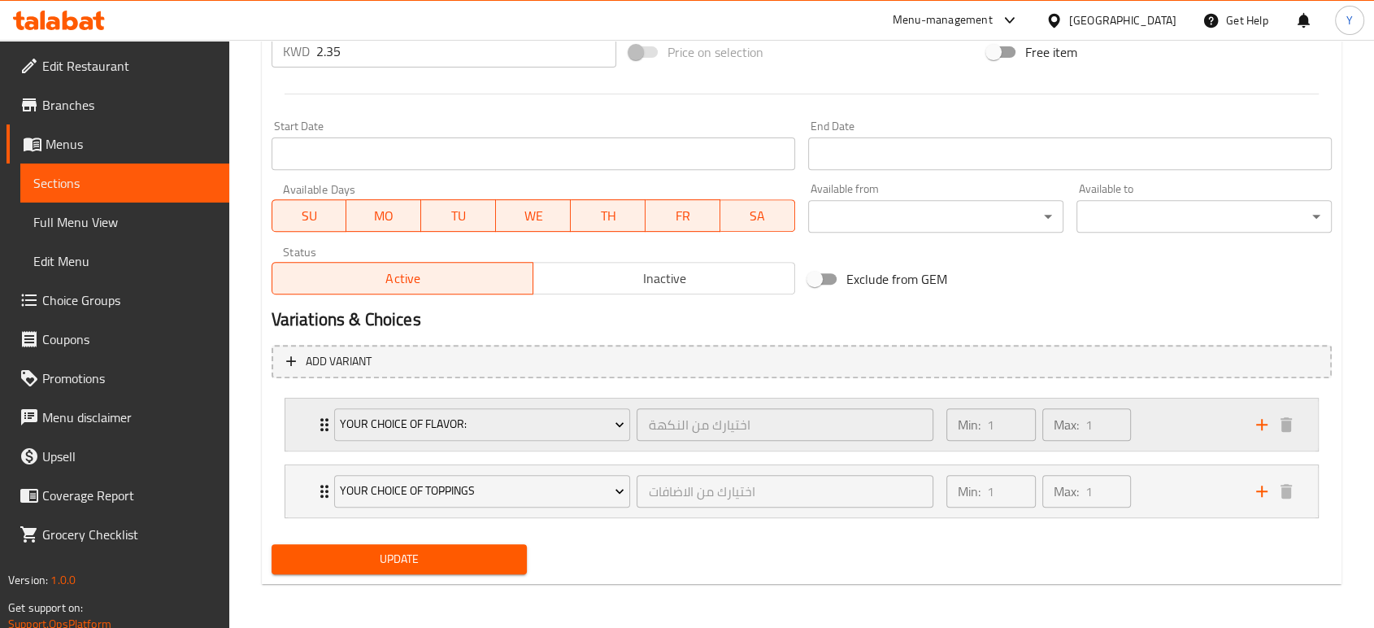
click at [317, 419] on icon "Expand" at bounding box center [325, 425] width 20 height 20
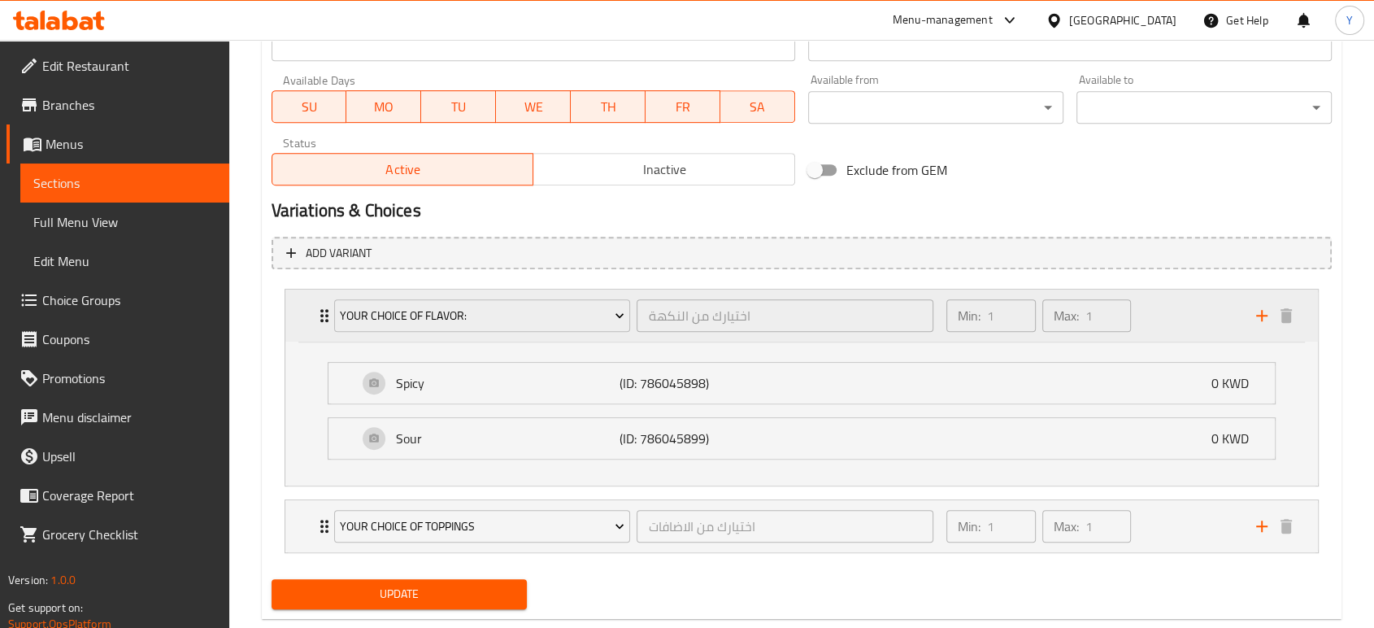
scroll to position [780, 0]
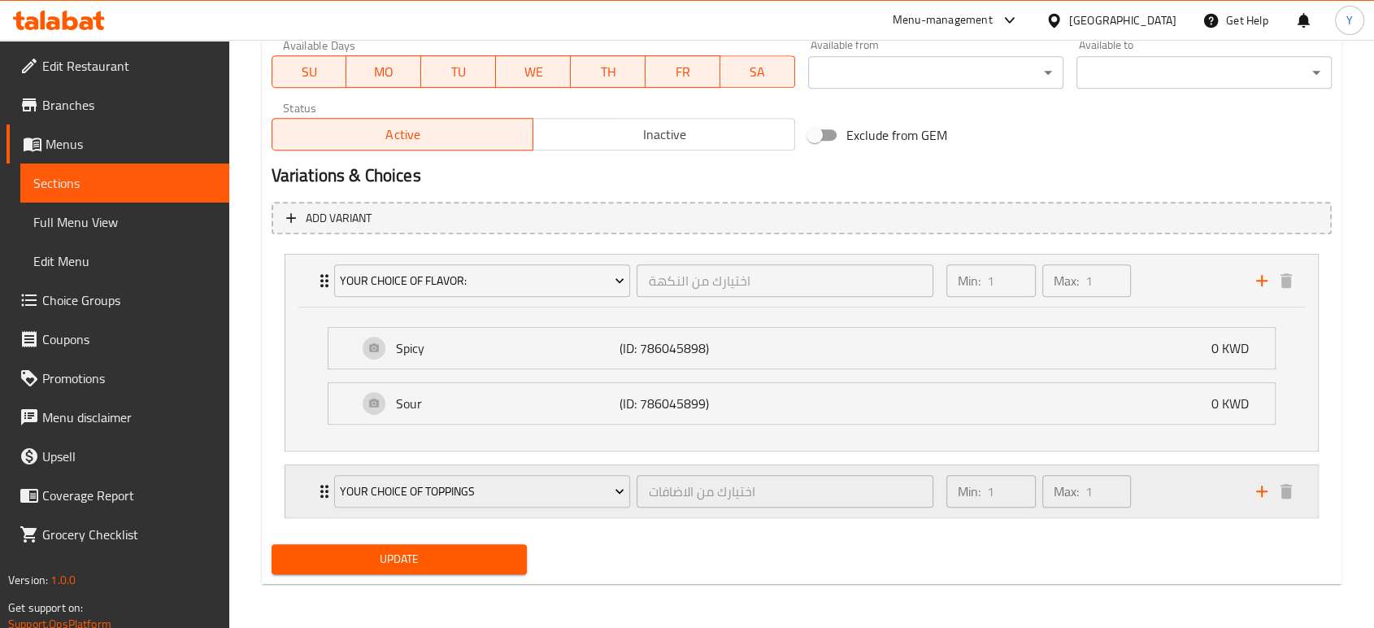
click at [302, 485] on div "Your Choice of toppings اختيارك من الاضافات ​ Min: 1 ​ Max: 1 ​" at bounding box center [801, 491] width 1032 height 52
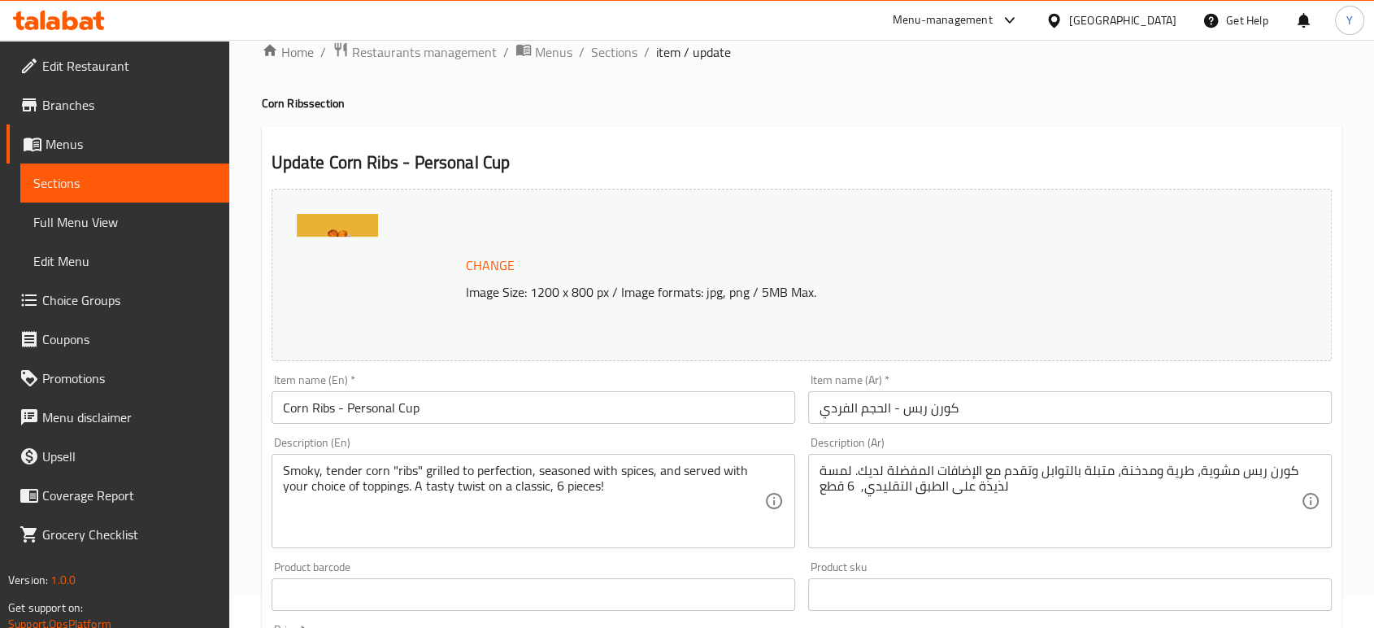
scroll to position [0, 0]
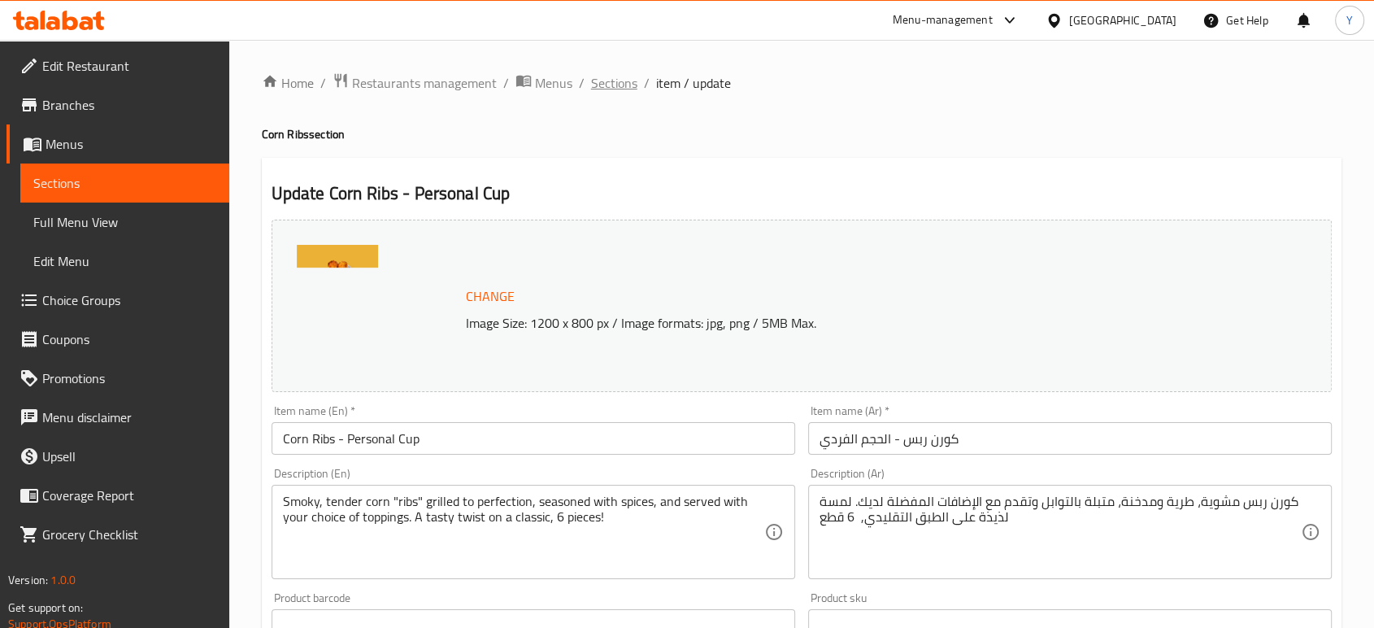
drag, startPoint x: 618, startPoint y: 95, endPoint x: 619, endPoint y: 85, distance: 9.8
click at [619, 85] on span "Sections" at bounding box center [614, 83] width 46 height 20
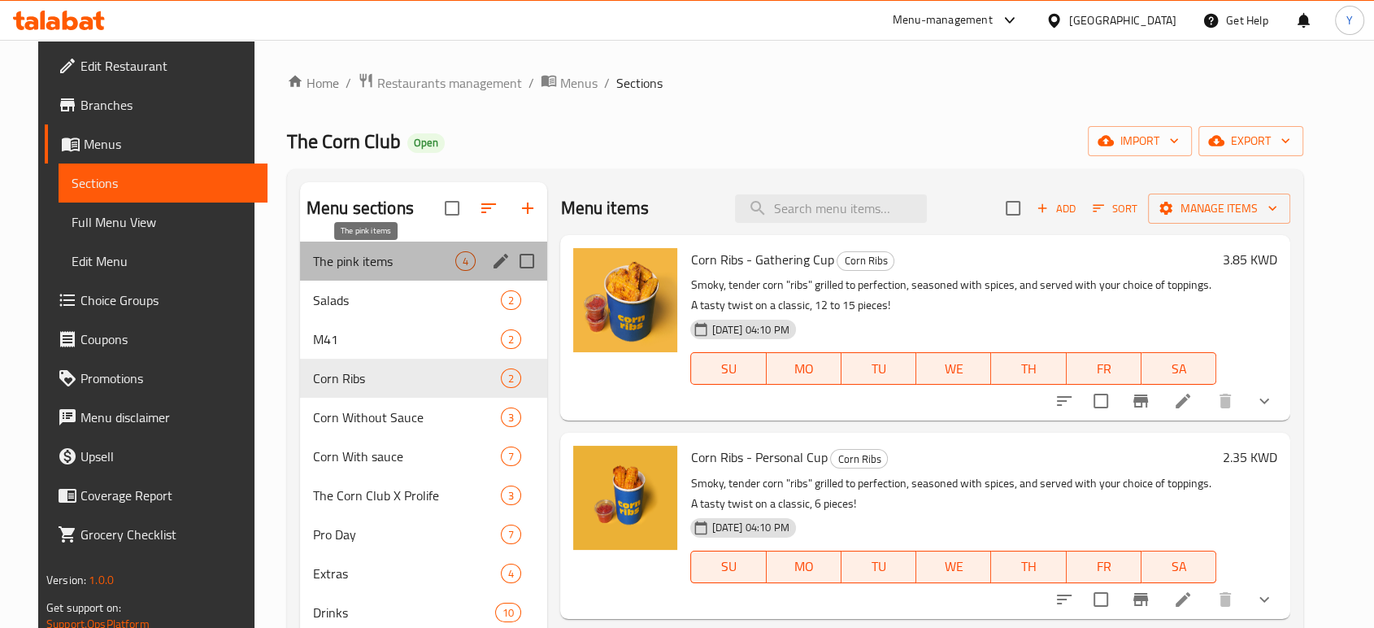
click at [351, 253] on span "The pink items" at bounding box center [384, 261] width 142 height 20
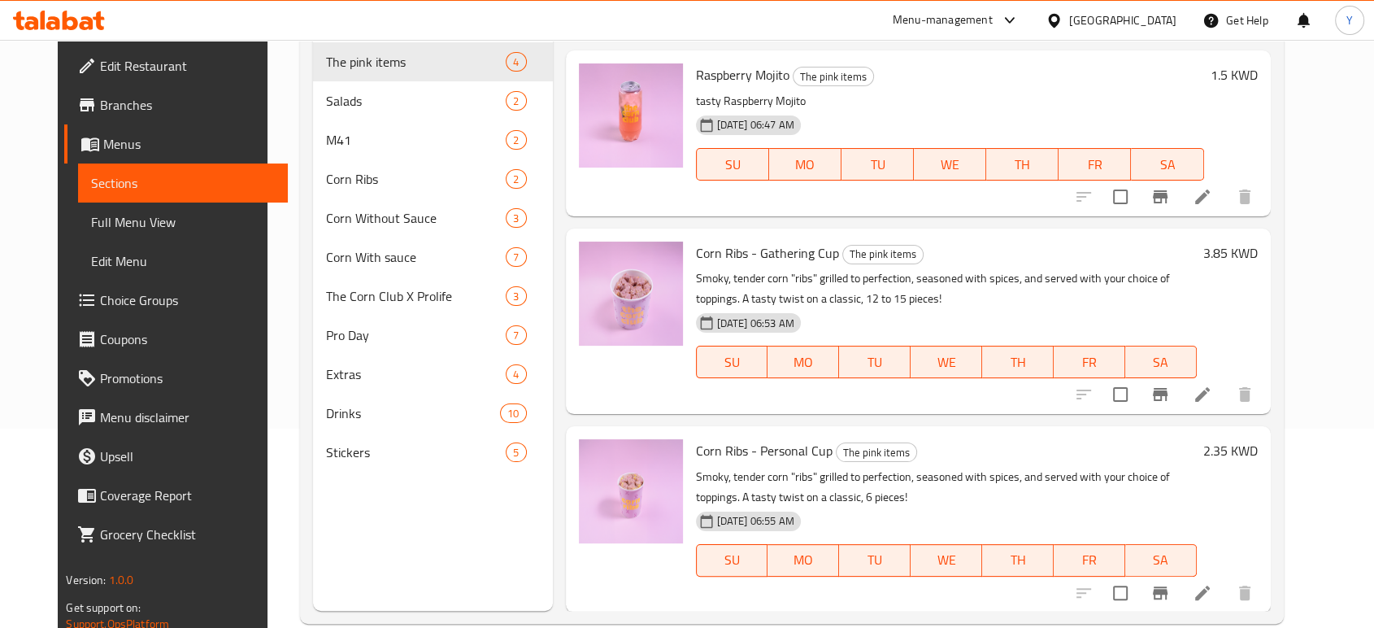
scroll to position [209, 0]
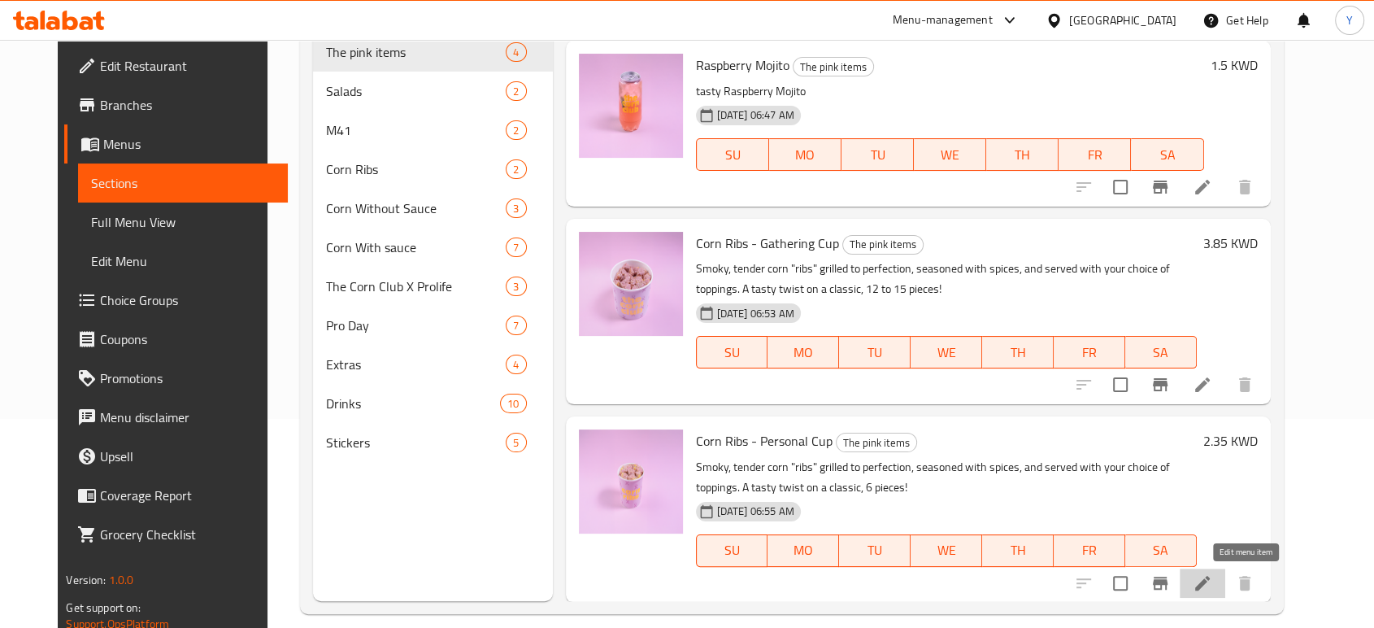
click at [1212, 575] on icon at bounding box center [1203, 583] width 20 height 20
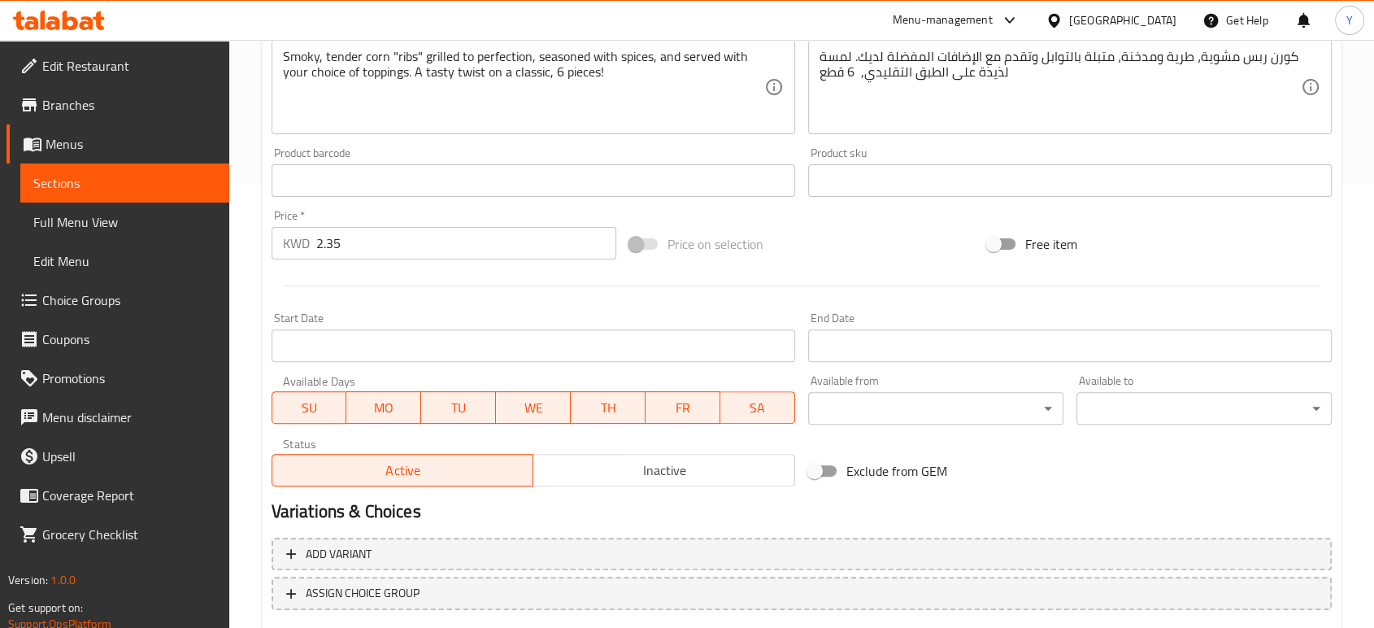
scroll to position [544, 0]
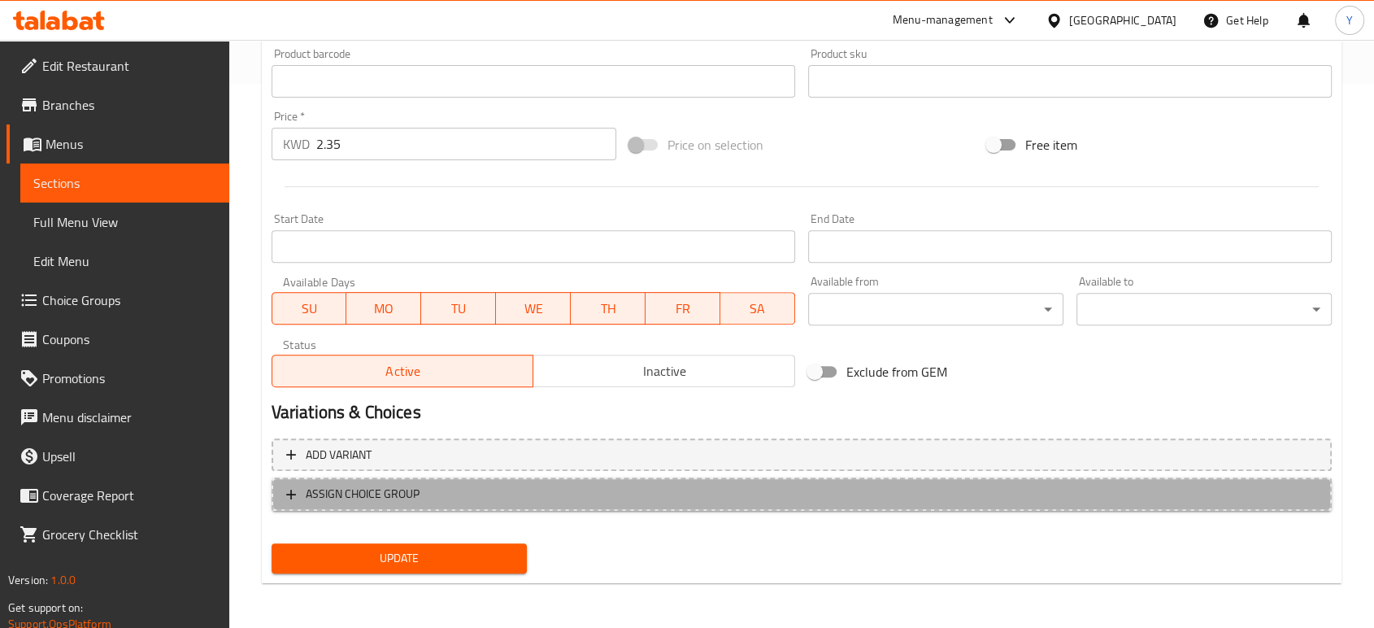
click at [424, 497] on span "ASSIGN CHOICE GROUP" at bounding box center [801, 494] width 1031 height 20
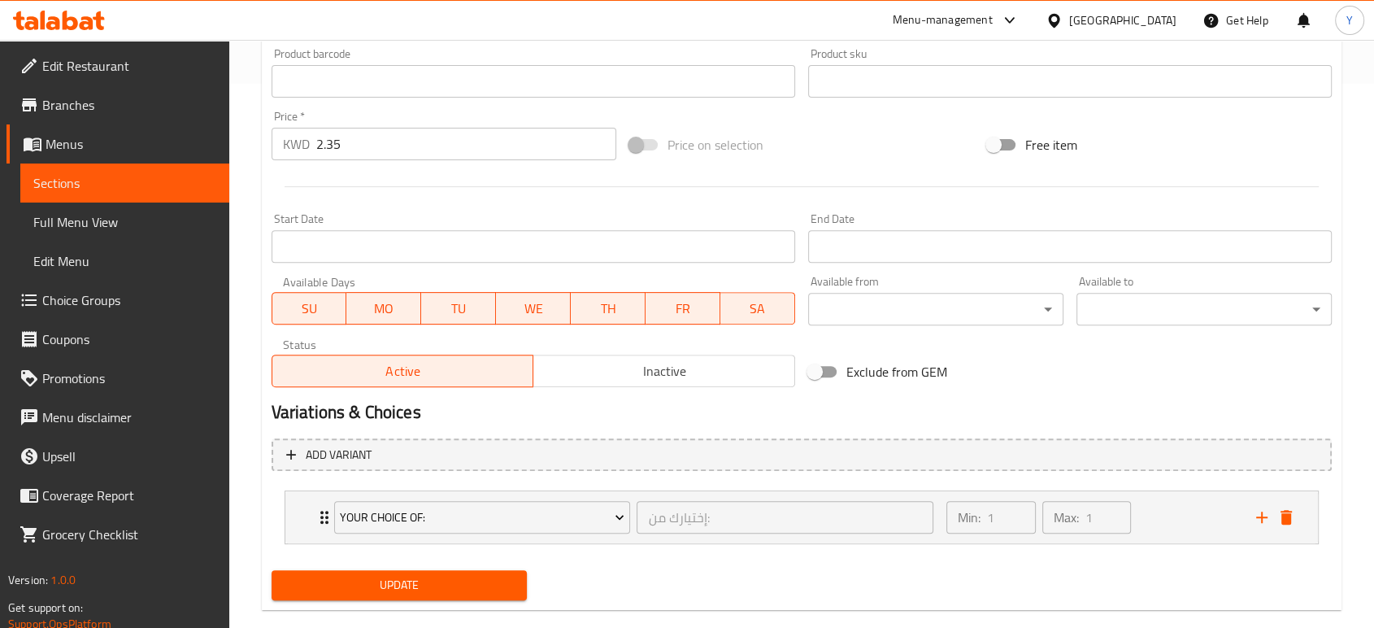
scroll to position [571, 0]
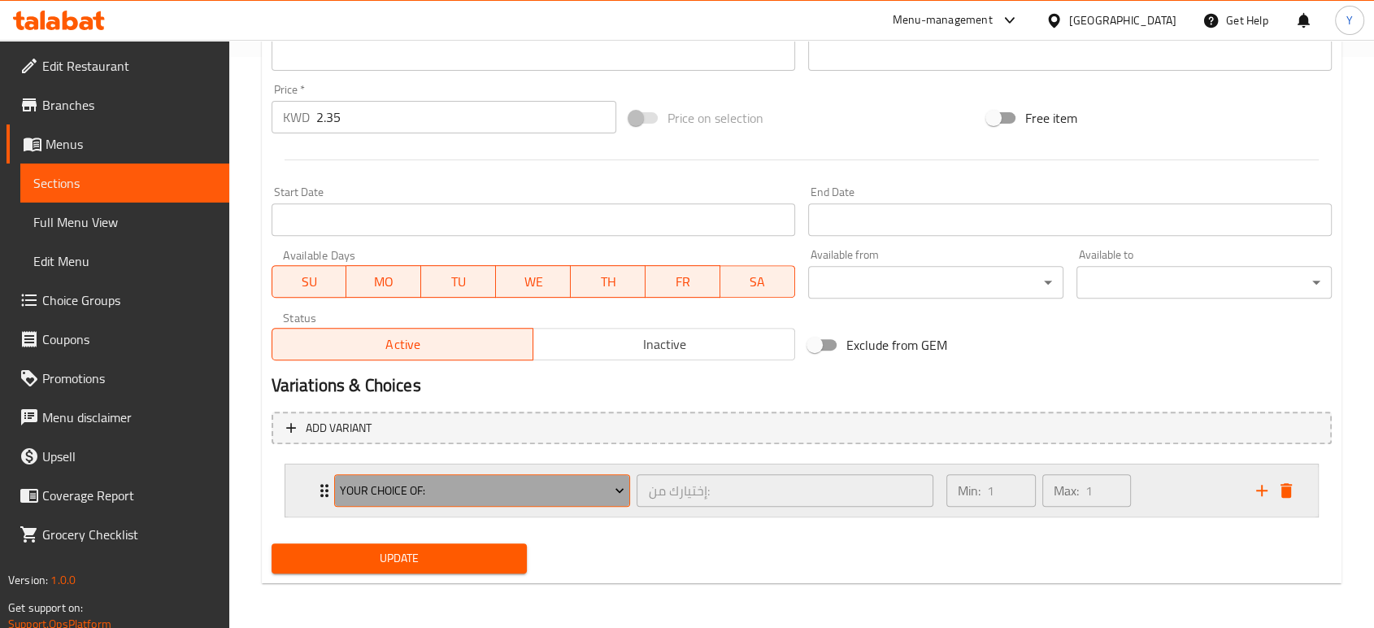
click at [409, 484] on span "Your Choice Of:" at bounding box center [482, 490] width 285 height 20
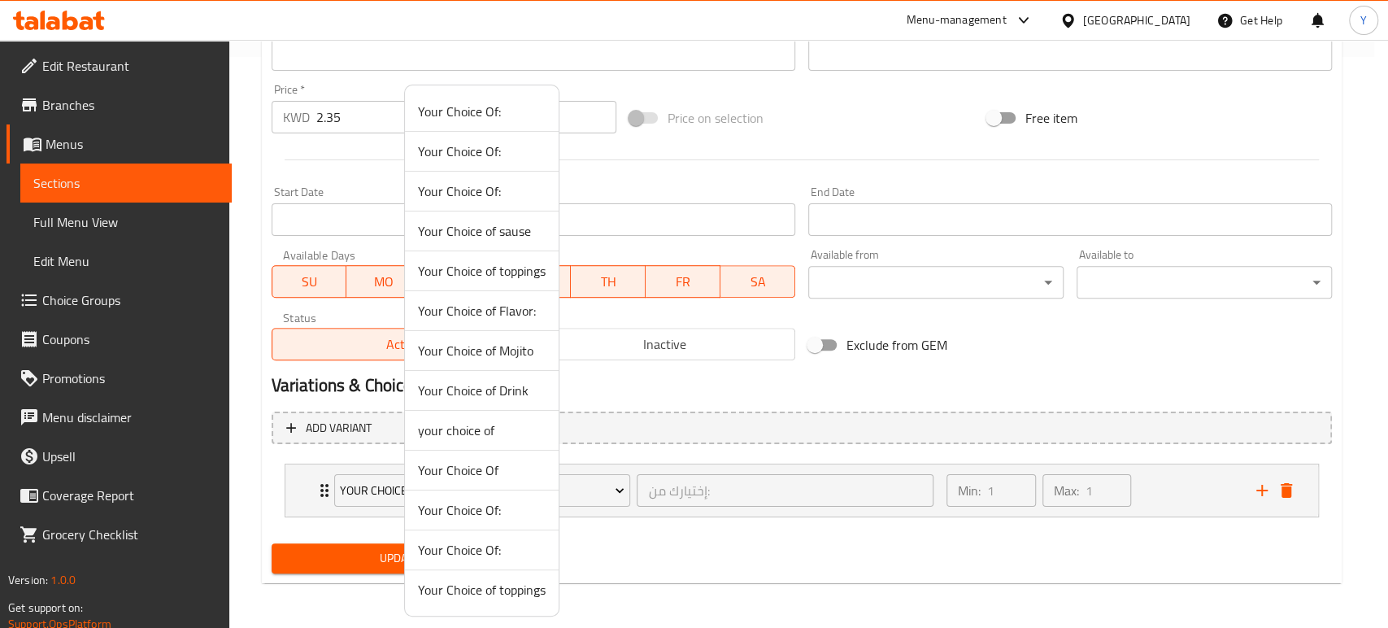
click at [497, 272] on span "Your Choice of toppings" at bounding box center [482, 271] width 128 height 20
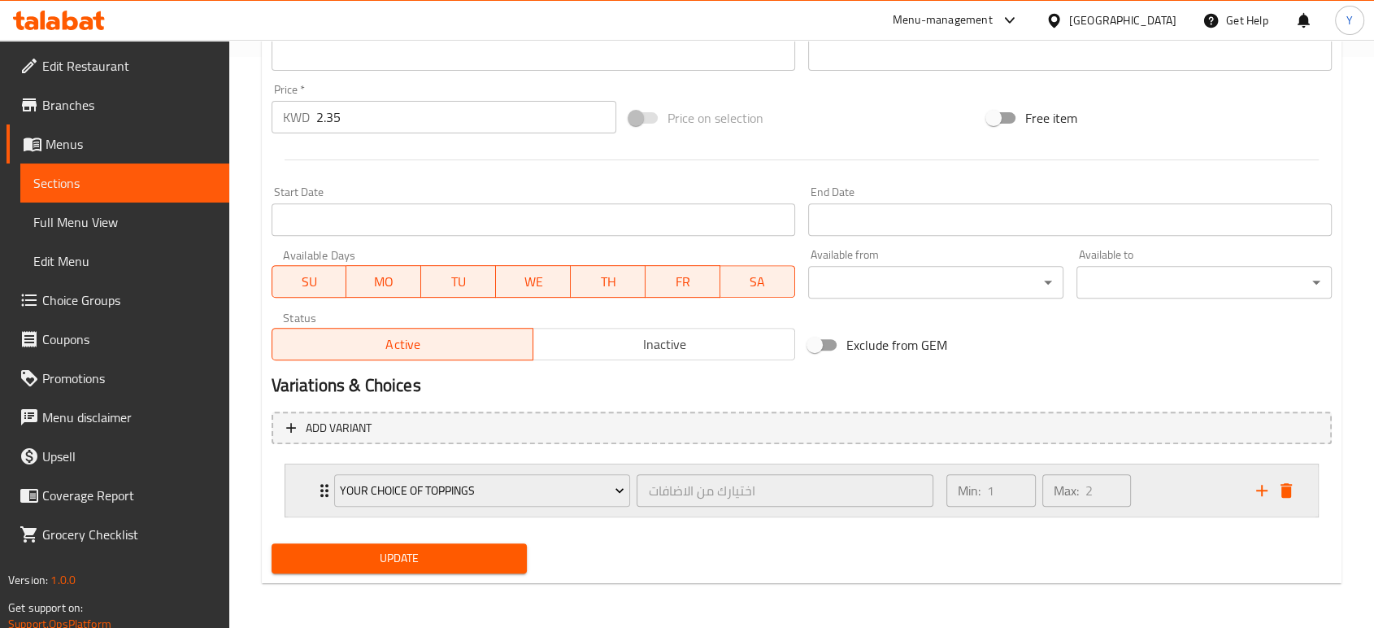
click at [319, 493] on icon "Expand" at bounding box center [325, 490] width 20 height 20
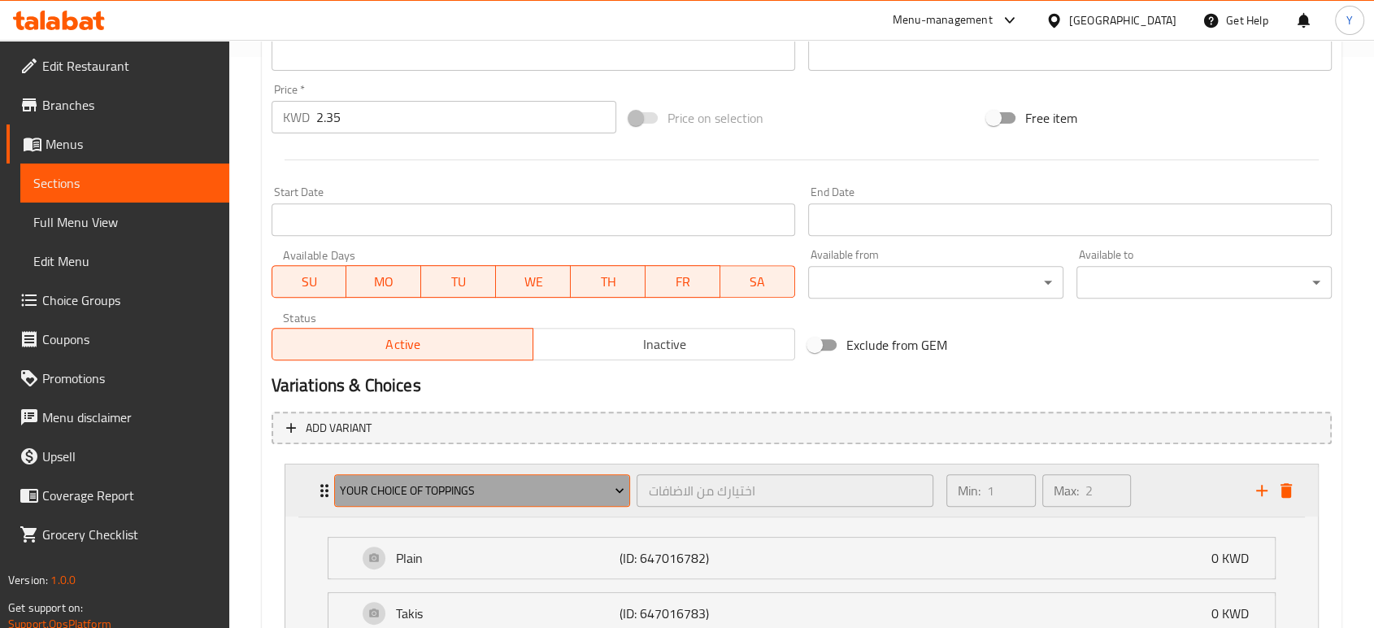
click at [411, 489] on span "Your Choice of toppings" at bounding box center [482, 490] width 285 height 20
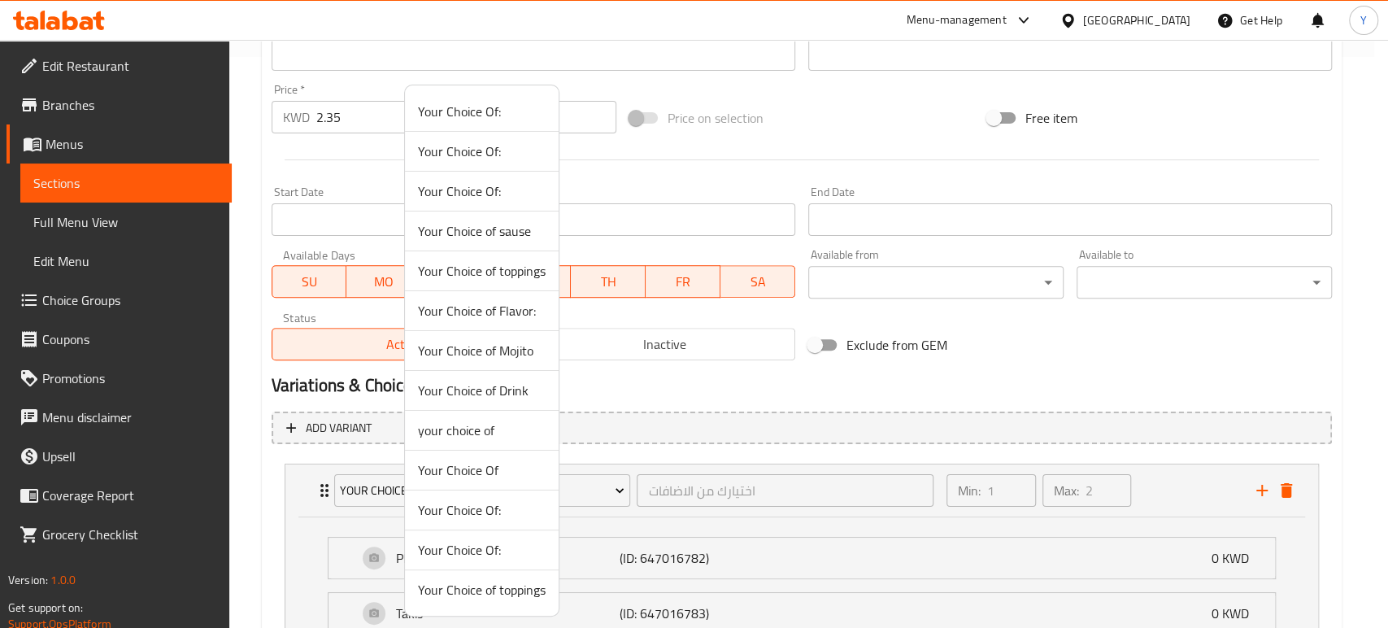
click at [493, 587] on span "Your Choice of toppings" at bounding box center [482, 590] width 128 height 20
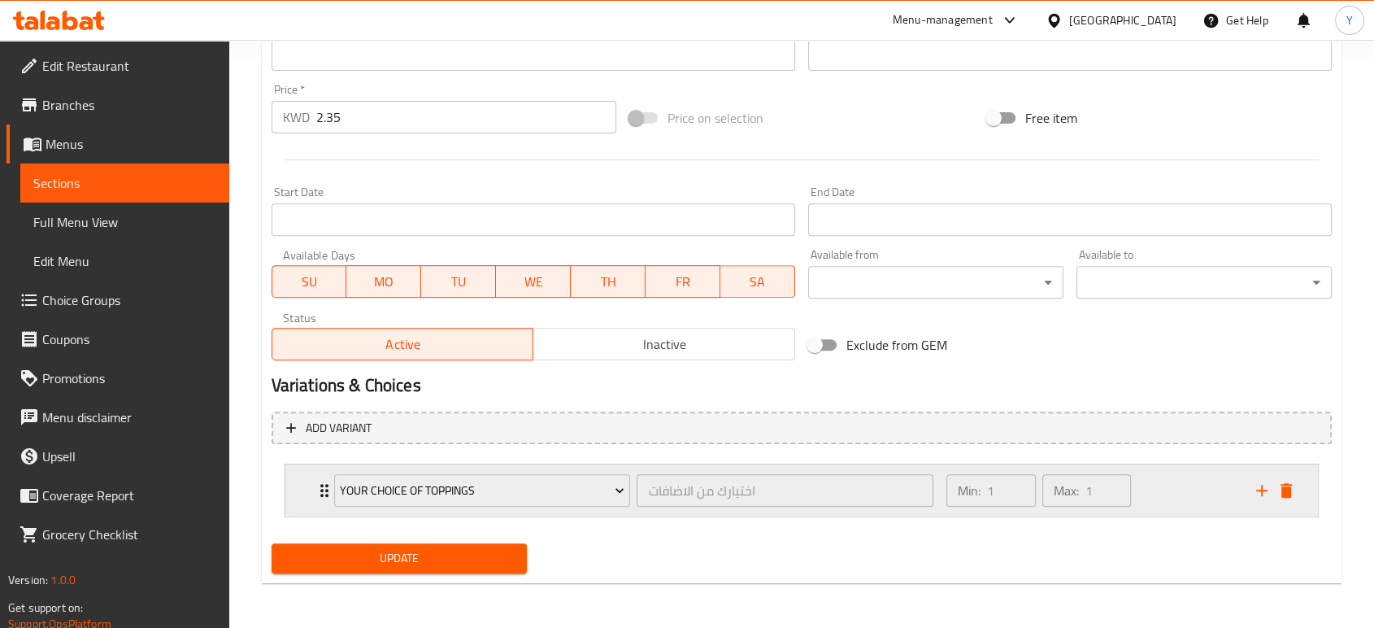
click at [312, 495] on div "Your Choice of toppings اختيارك من الاضافات ​ Min: 1 ​ Max: 1 ​" at bounding box center [801, 490] width 1032 height 52
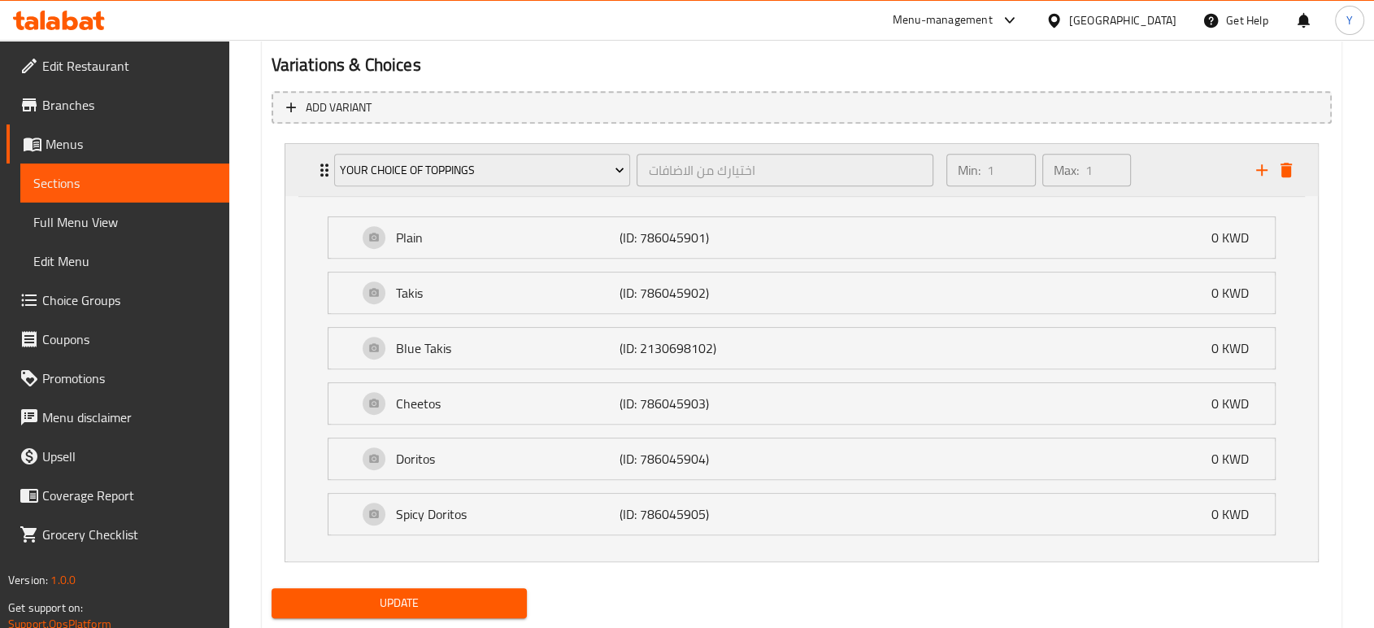
scroll to position [935, 0]
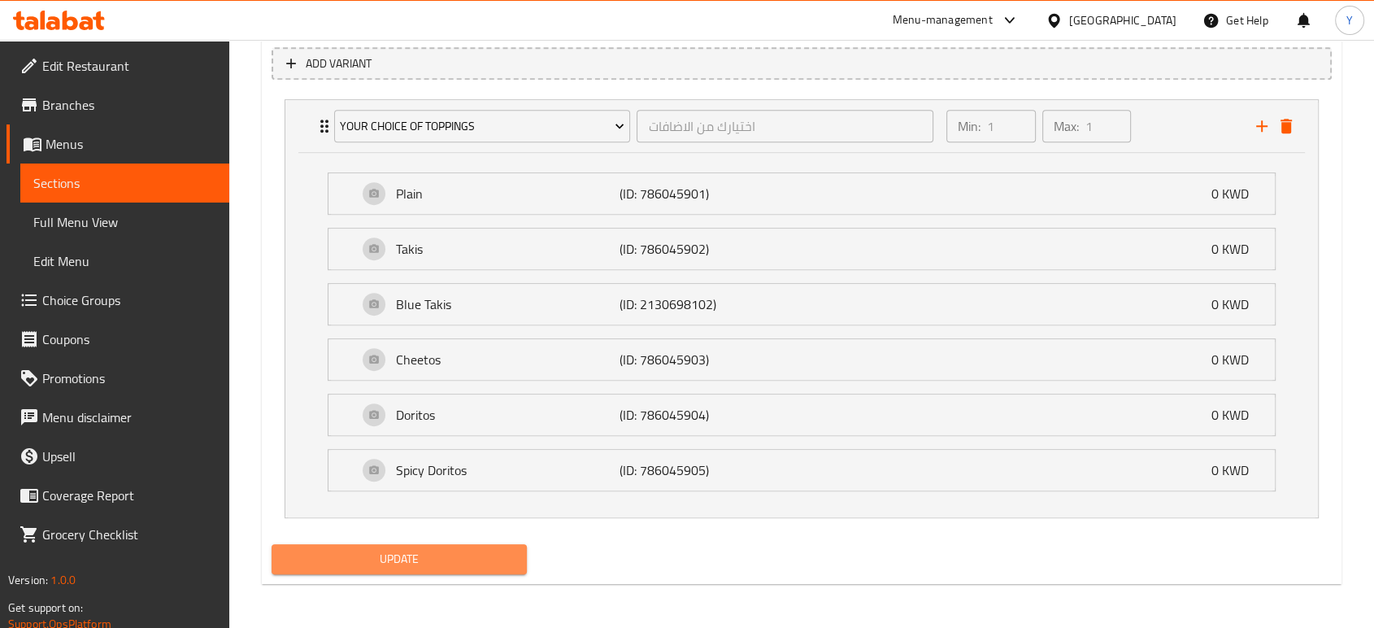
click at [364, 565] on span "Update" at bounding box center [399, 559] width 229 height 20
click at [480, 554] on span "Update" at bounding box center [399, 559] width 229 height 20
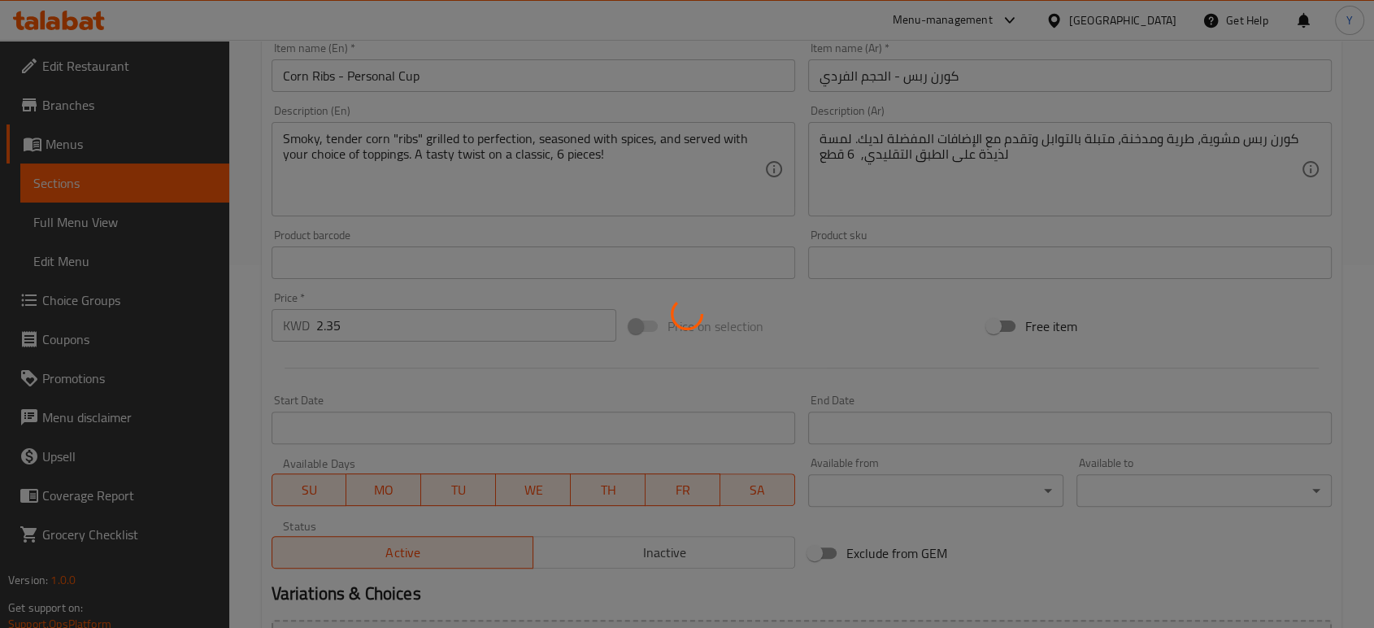
scroll to position [0, 0]
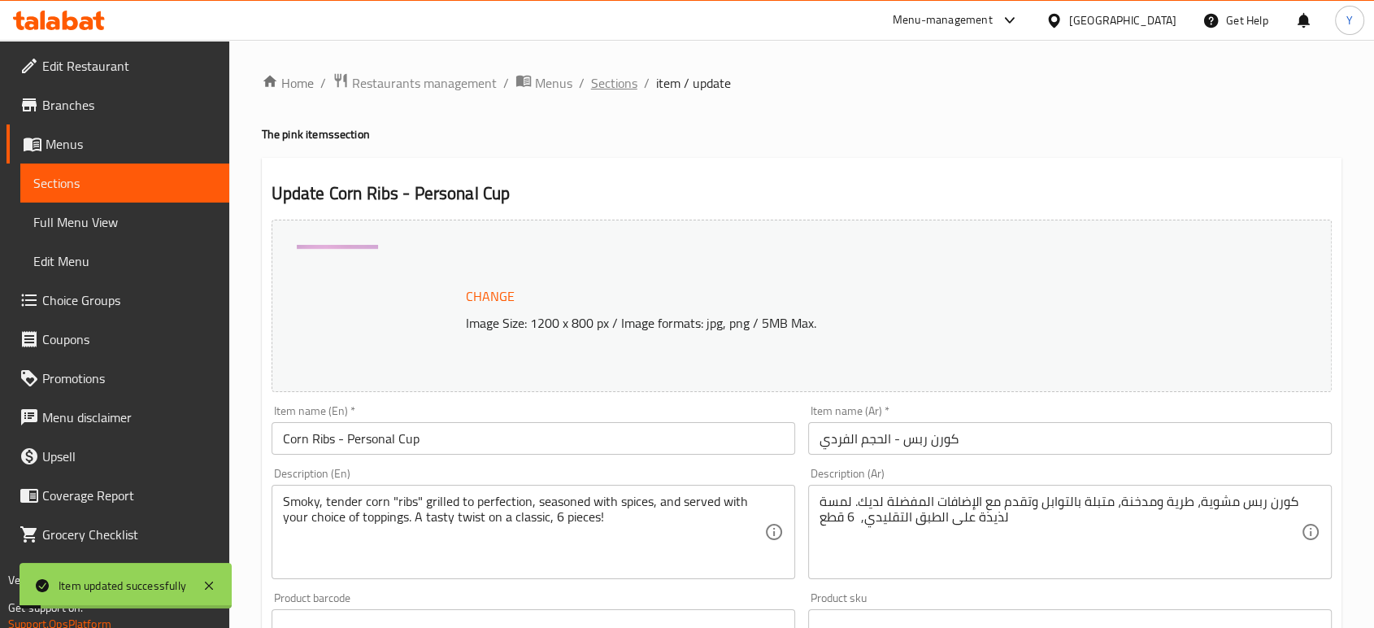
click at [616, 90] on span "Sections" at bounding box center [614, 83] width 46 height 20
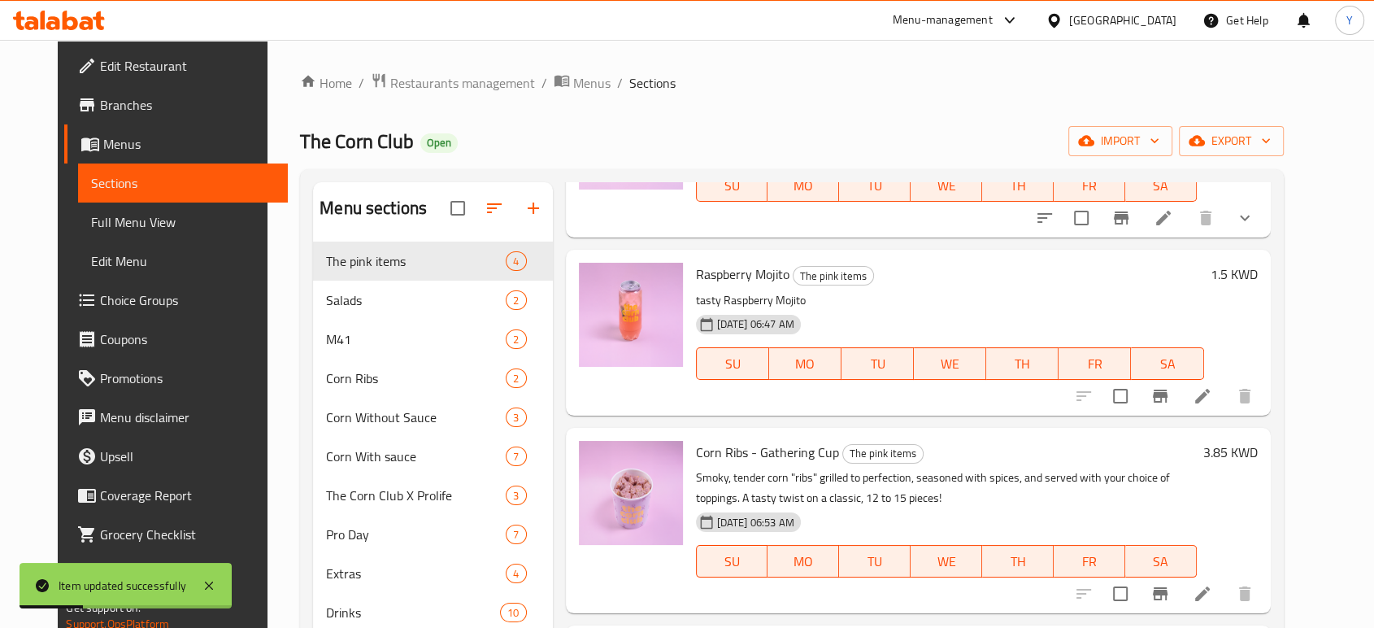
scroll to position [228, 0]
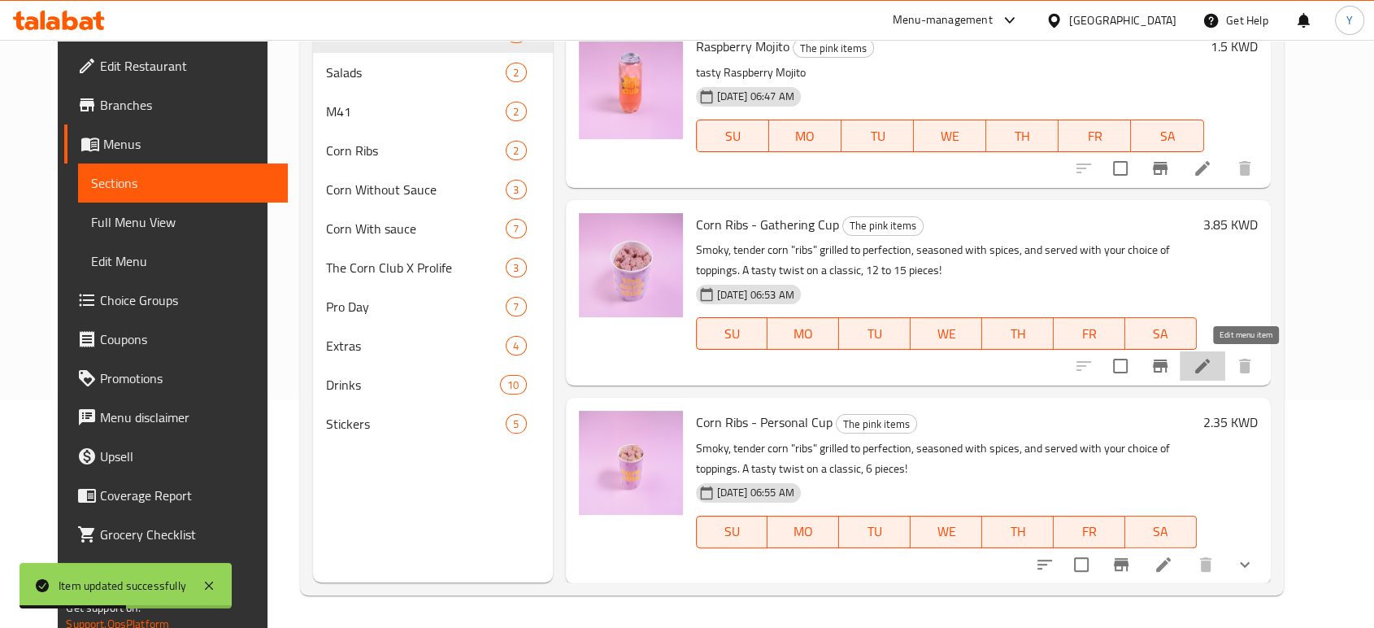
click at [1210, 365] on icon at bounding box center [1202, 365] width 15 height 15
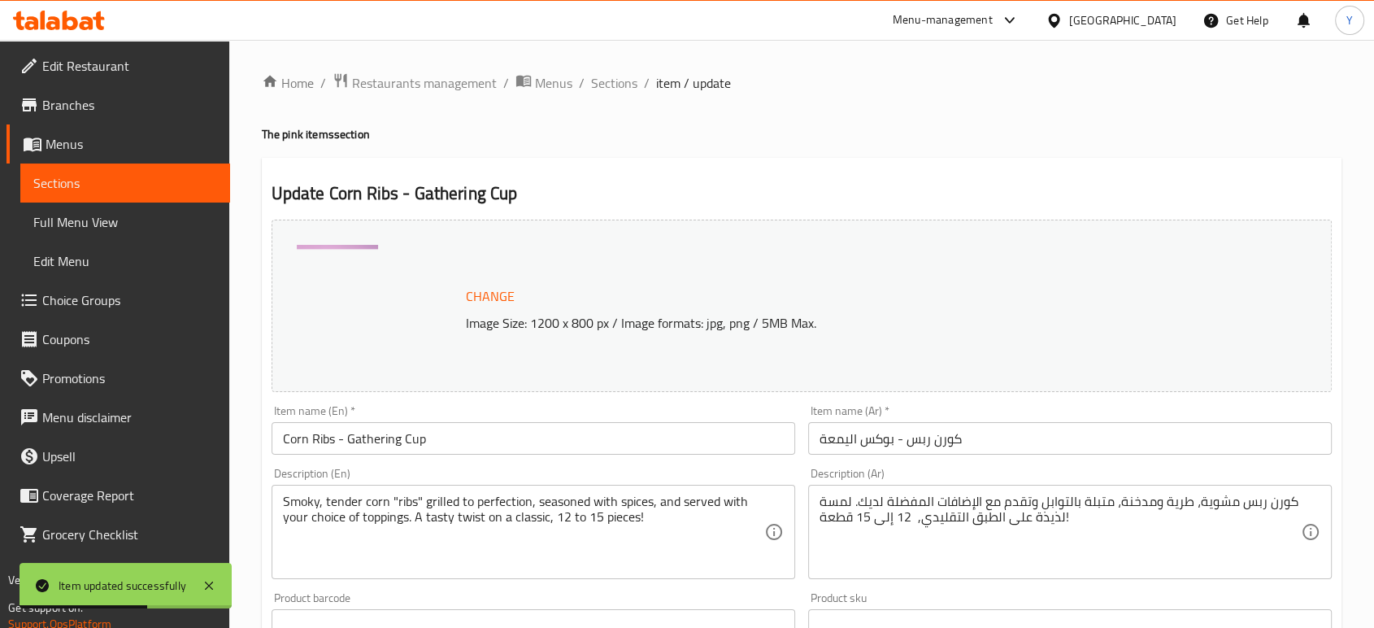
scroll to position [544, 0]
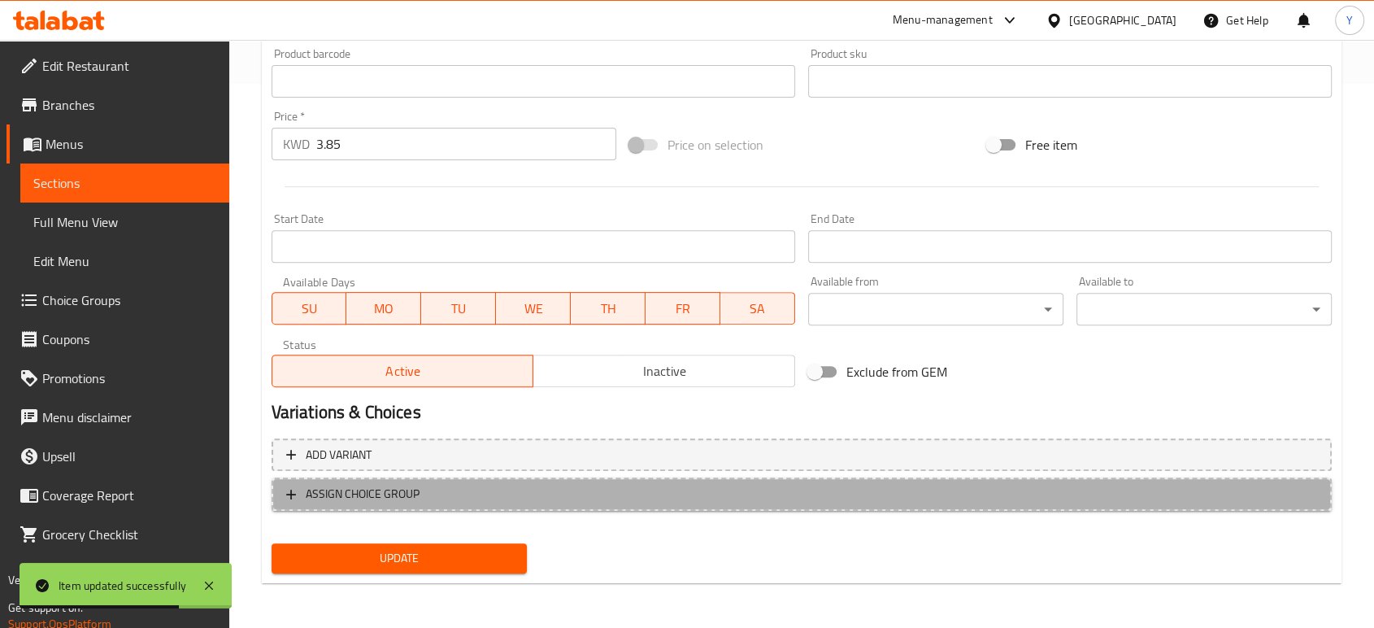
click at [296, 493] on icon "button" at bounding box center [291, 494] width 16 height 16
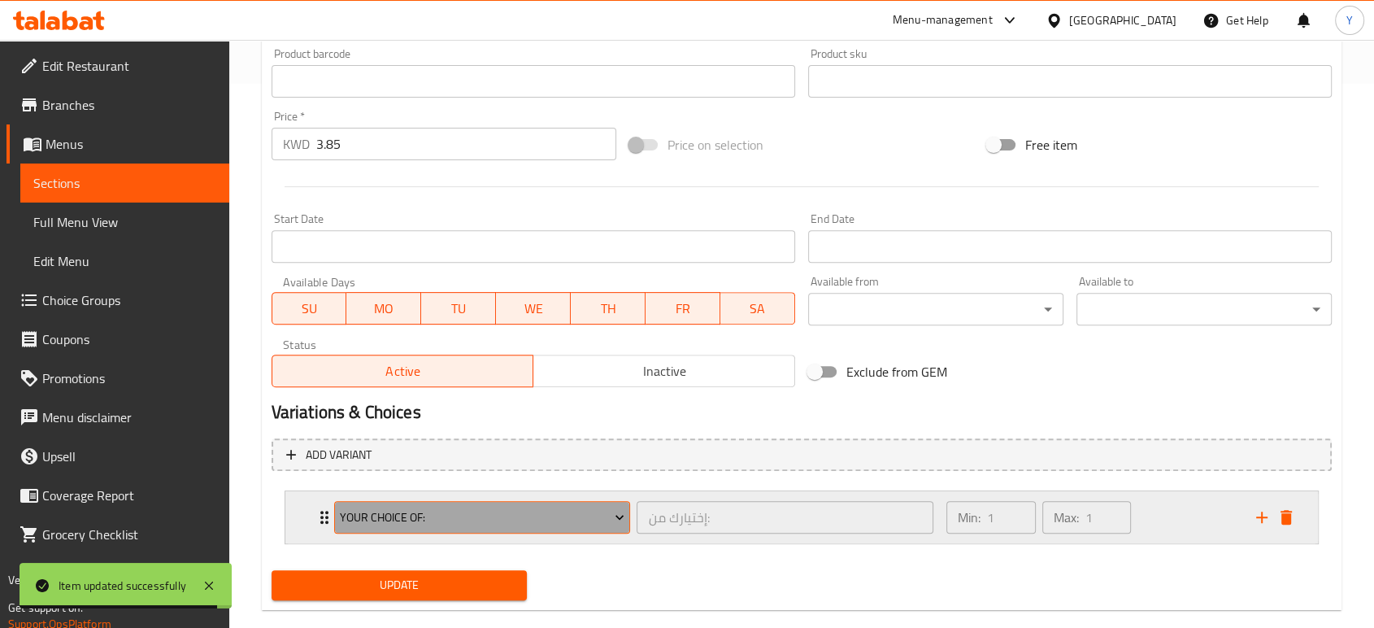
click at [381, 507] on span "Your Choice Of:" at bounding box center [482, 517] width 285 height 20
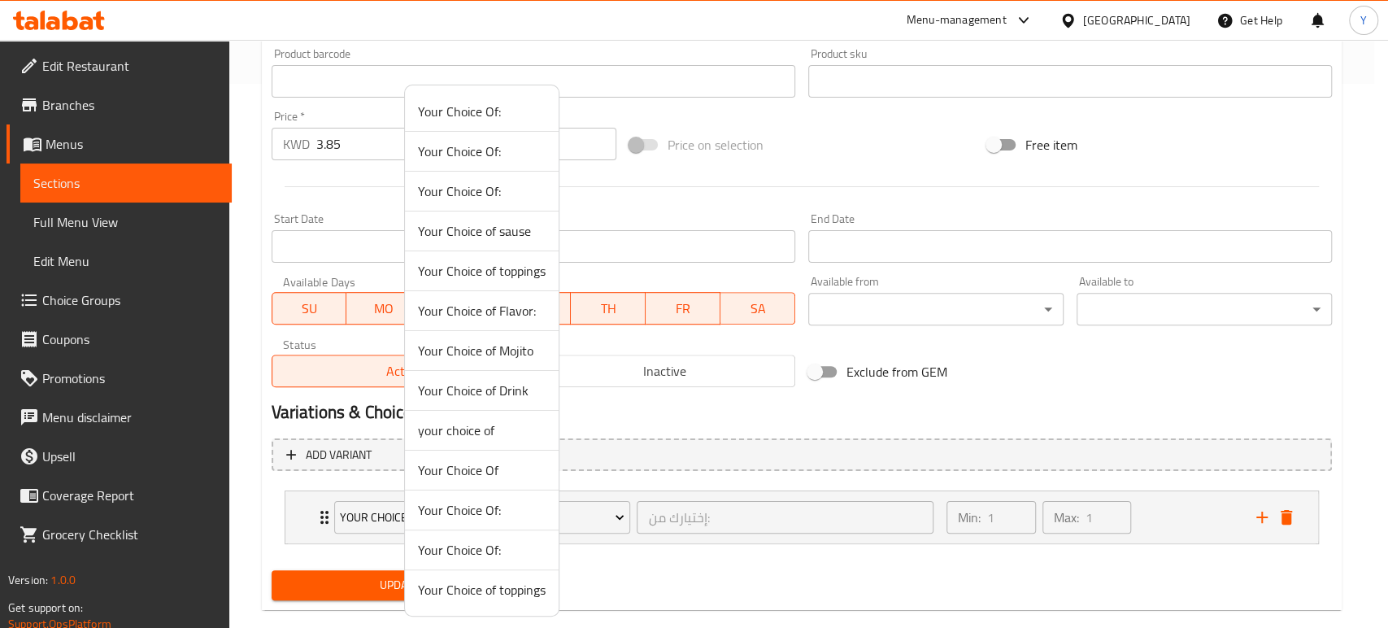
click at [502, 272] on span "Your Choice of toppings" at bounding box center [482, 271] width 128 height 20
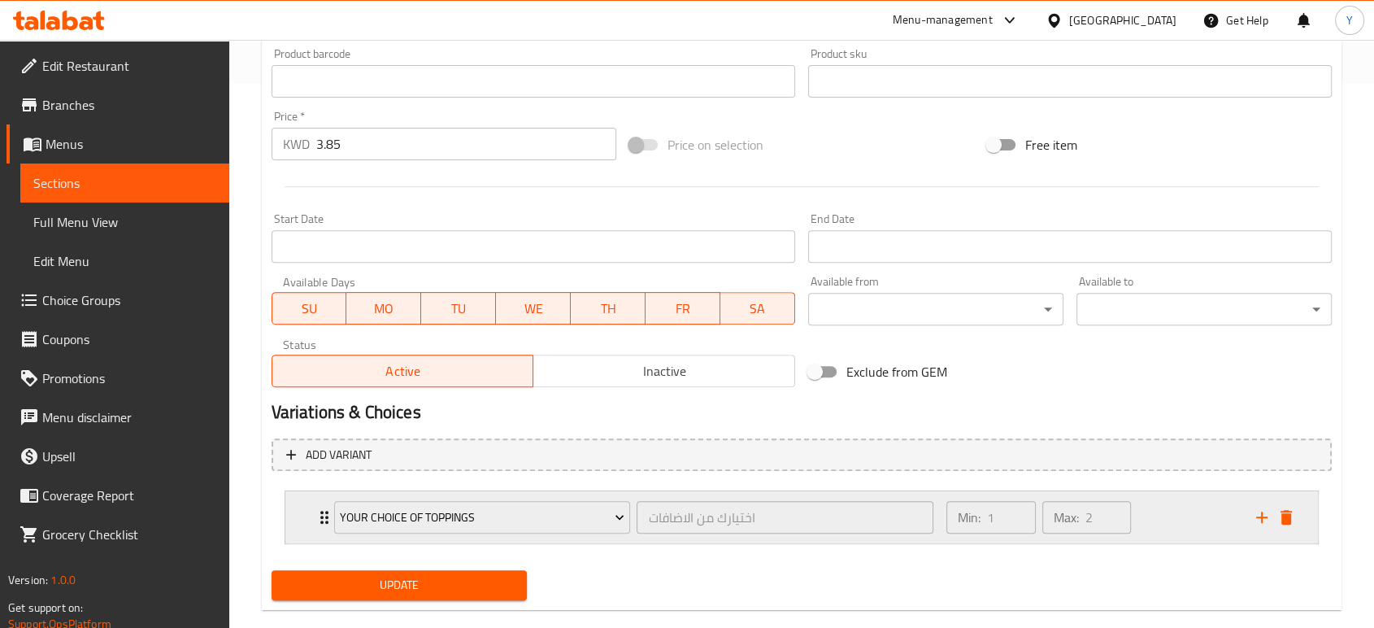
click at [328, 508] on div "Your Choice of toppings اختيارك من الاضافات ​" at bounding box center [633, 517] width 619 height 52
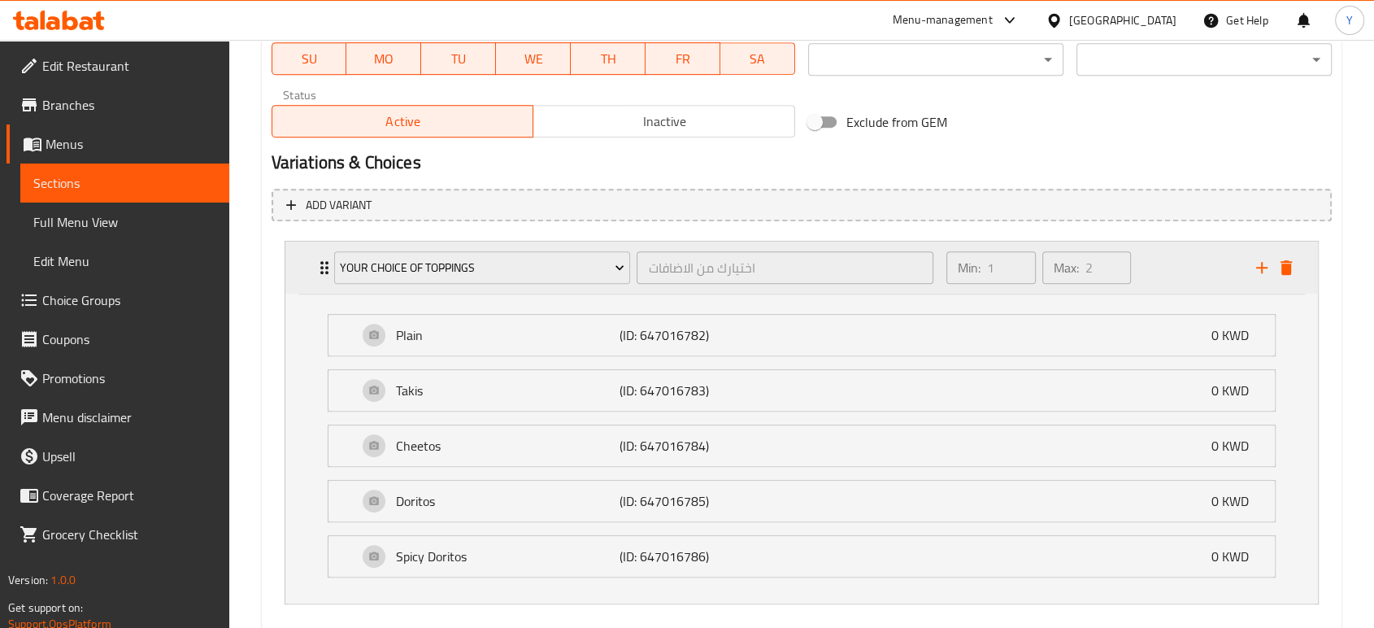
scroll to position [880, 0]
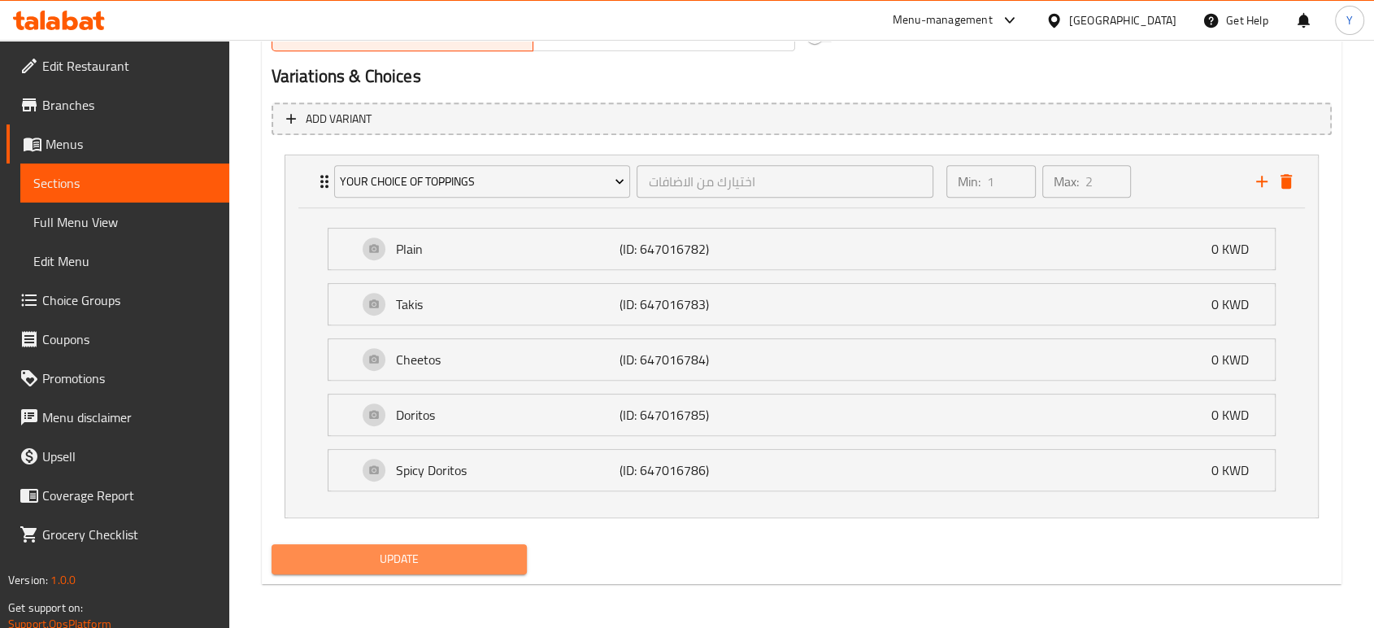
click at [338, 551] on span "Update" at bounding box center [399, 559] width 229 height 20
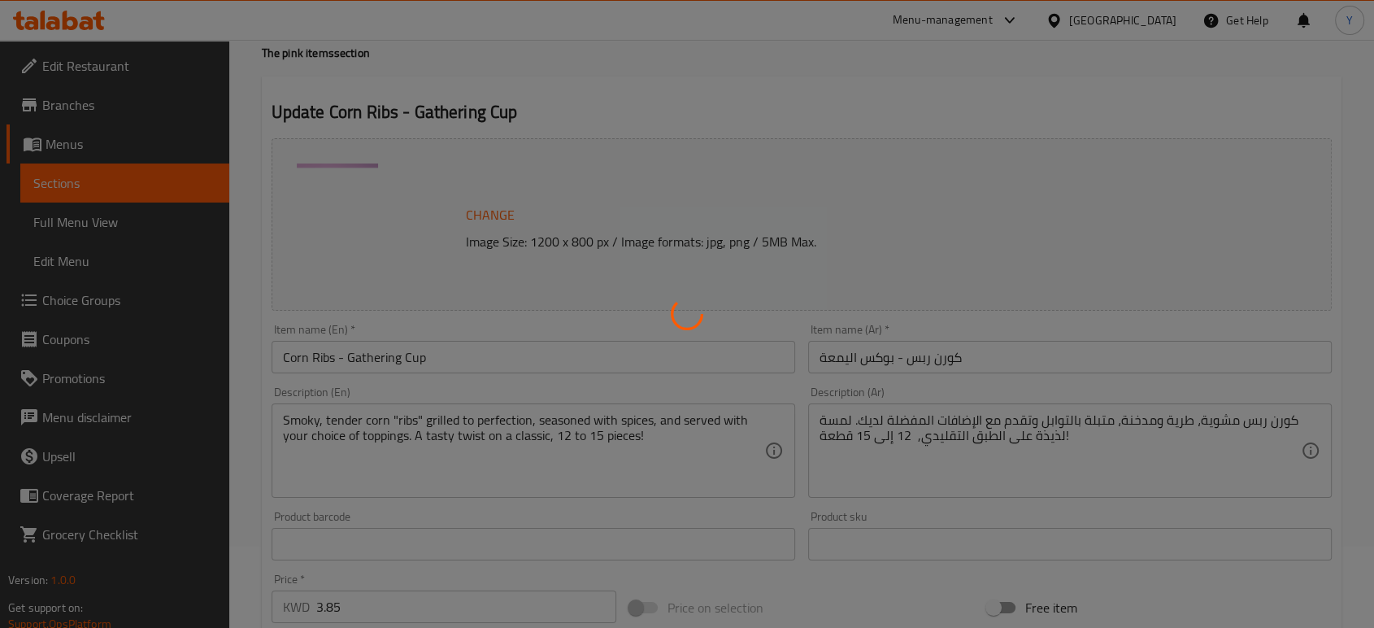
scroll to position [0, 0]
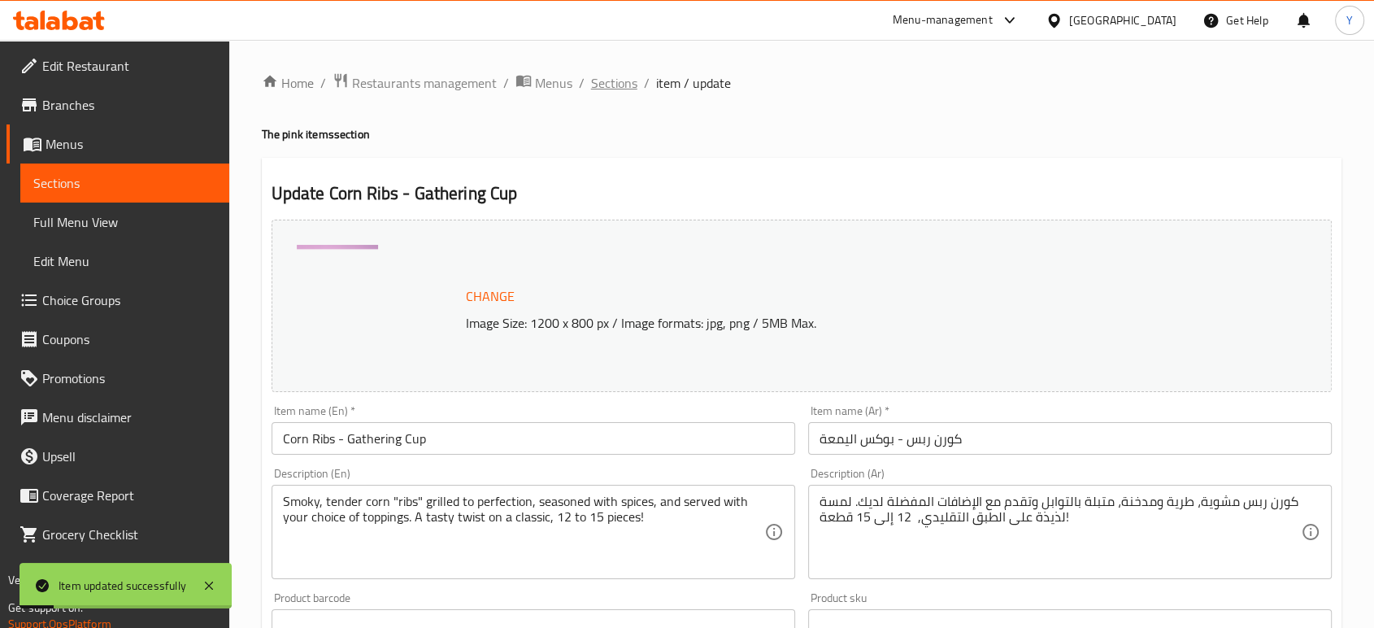
click at [616, 83] on span "Sections" at bounding box center [614, 83] width 46 height 20
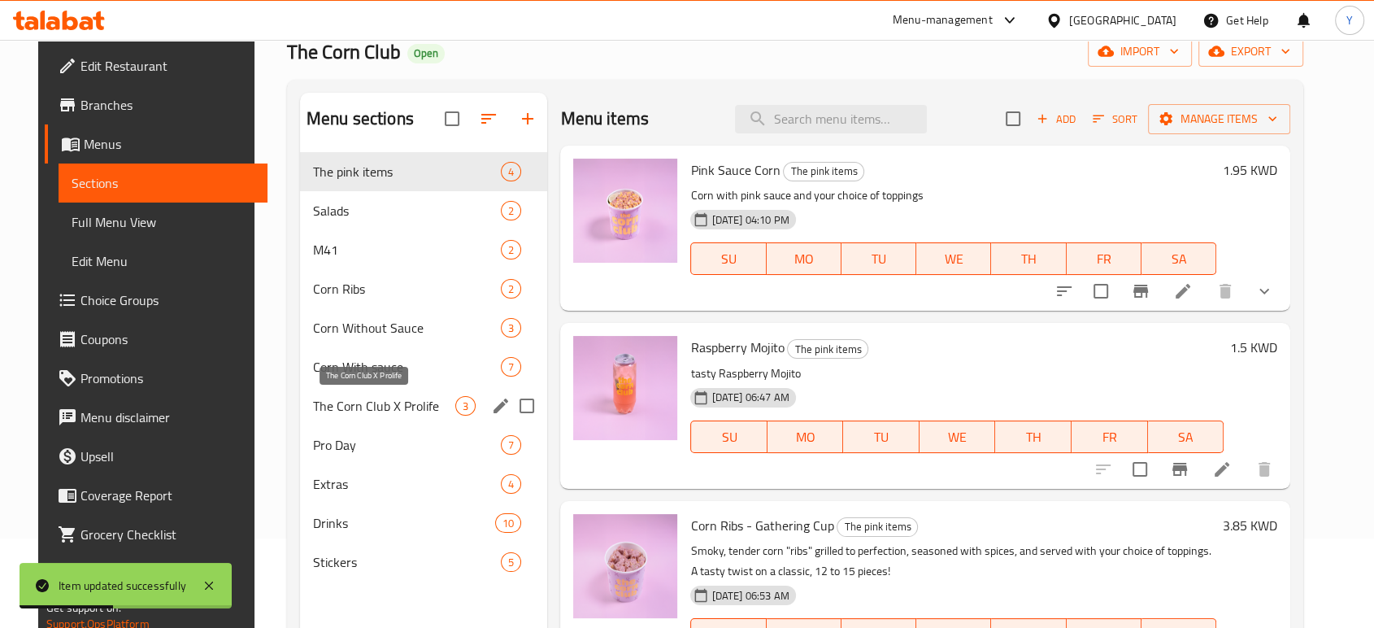
scroll to position [104, 0]
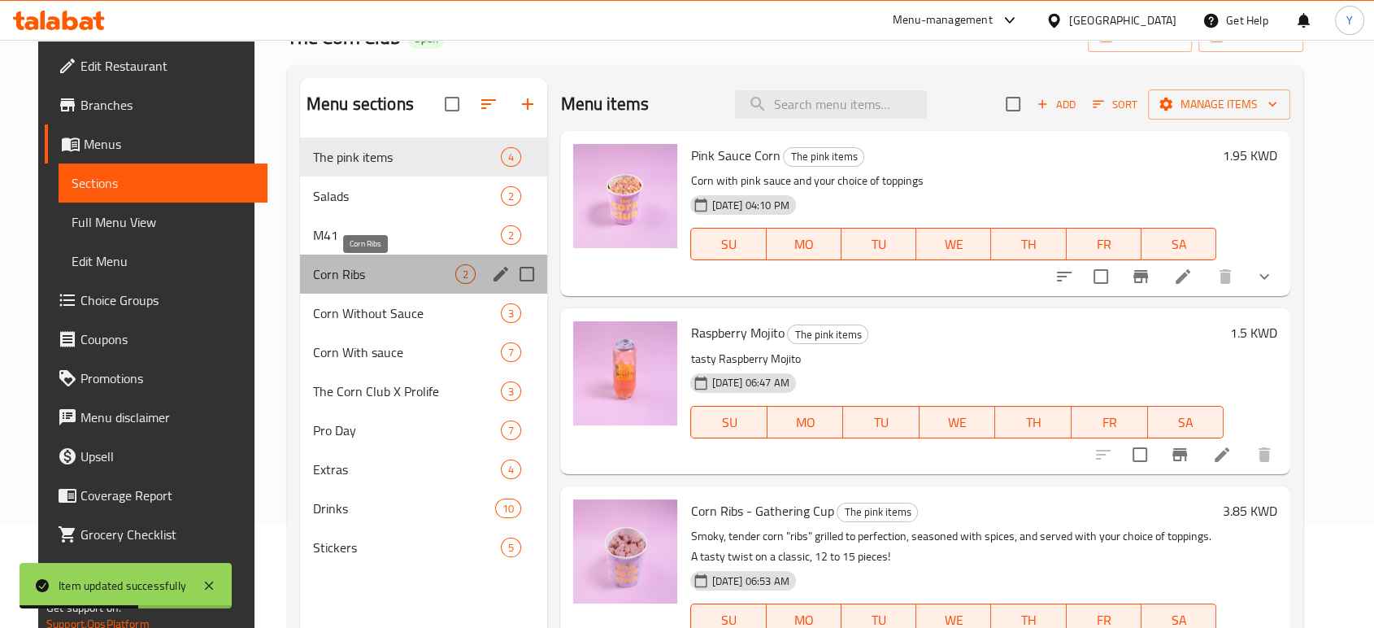
click at [393, 281] on span "Corn Ribs" at bounding box center [384, 274] width 142 height 20
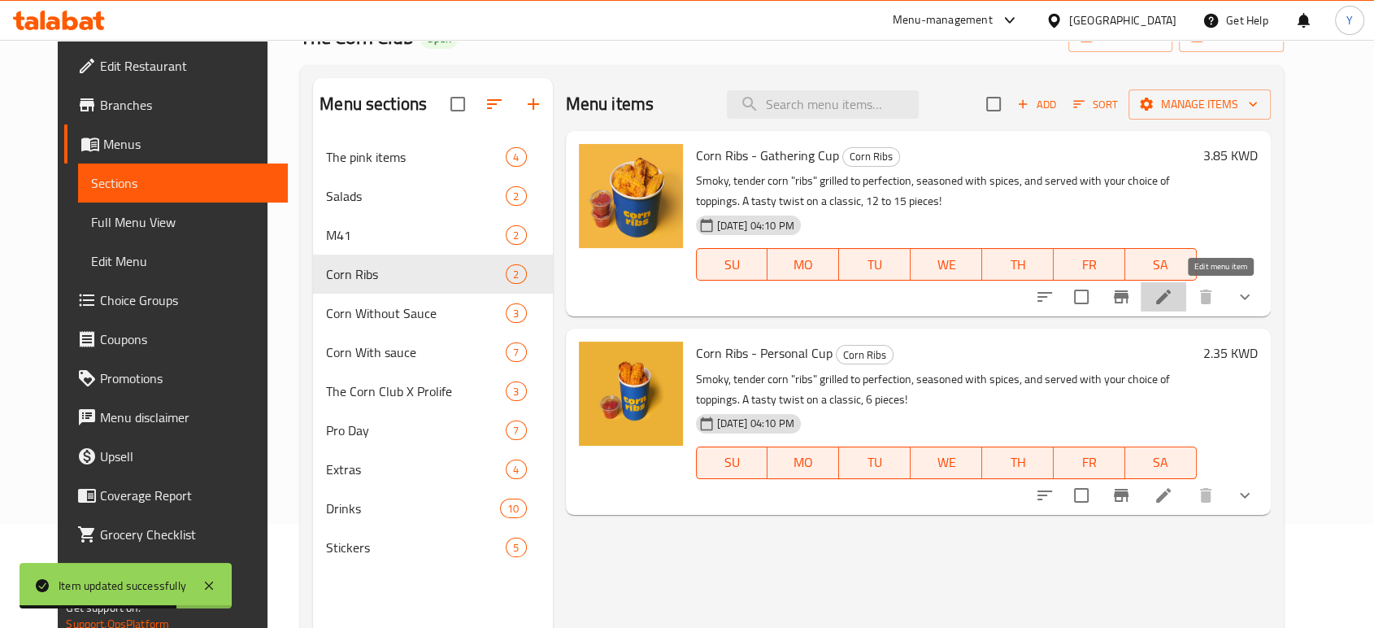
click at [1171, 303] on icon at bounding box center [1163, 296] width 15 height 15
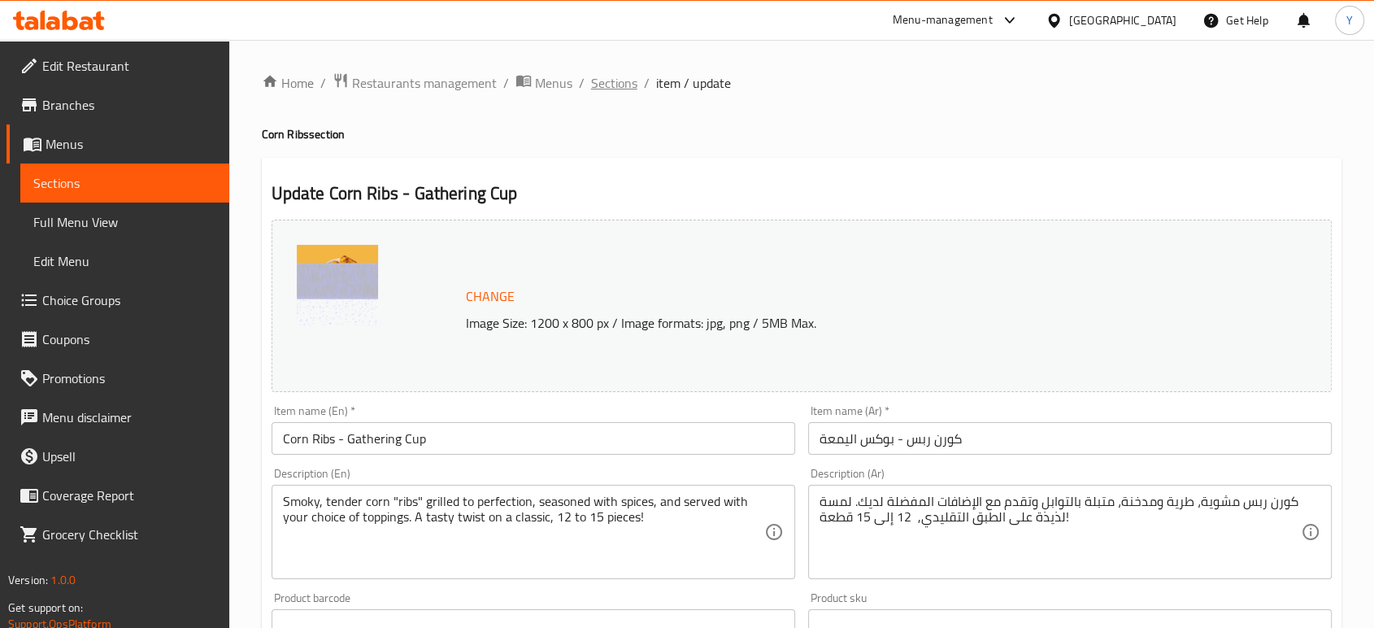
click at [619, 79] on span "Sections" at bounding box center [614, 83] width 46 height 20
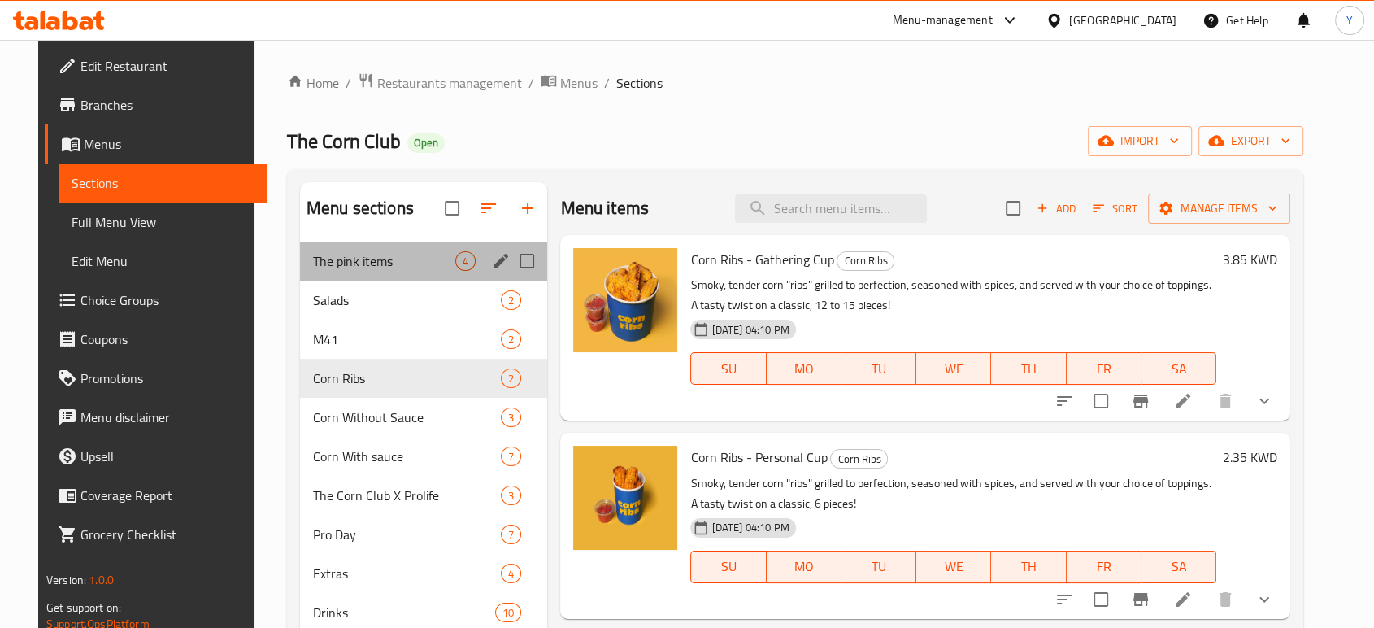
click at [385, 278] on div "The pink items 4" at bounding box center [424, 260] width 248 height 39
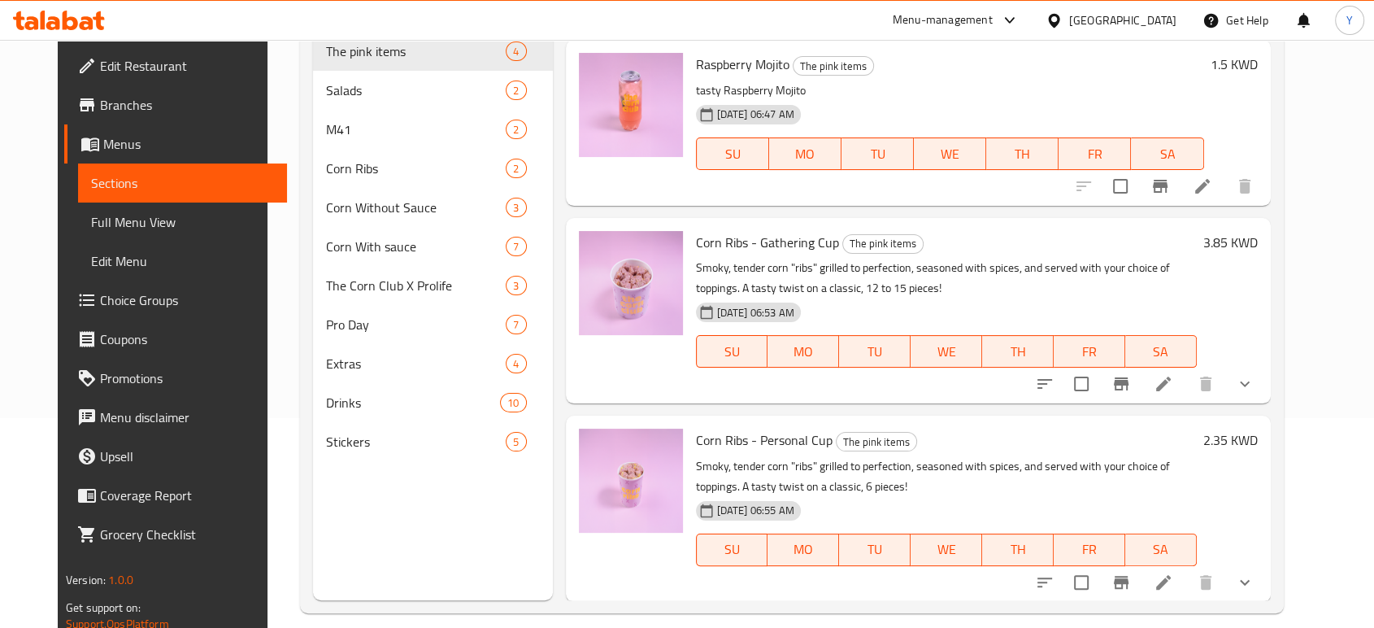
scroll to position [228, 0]
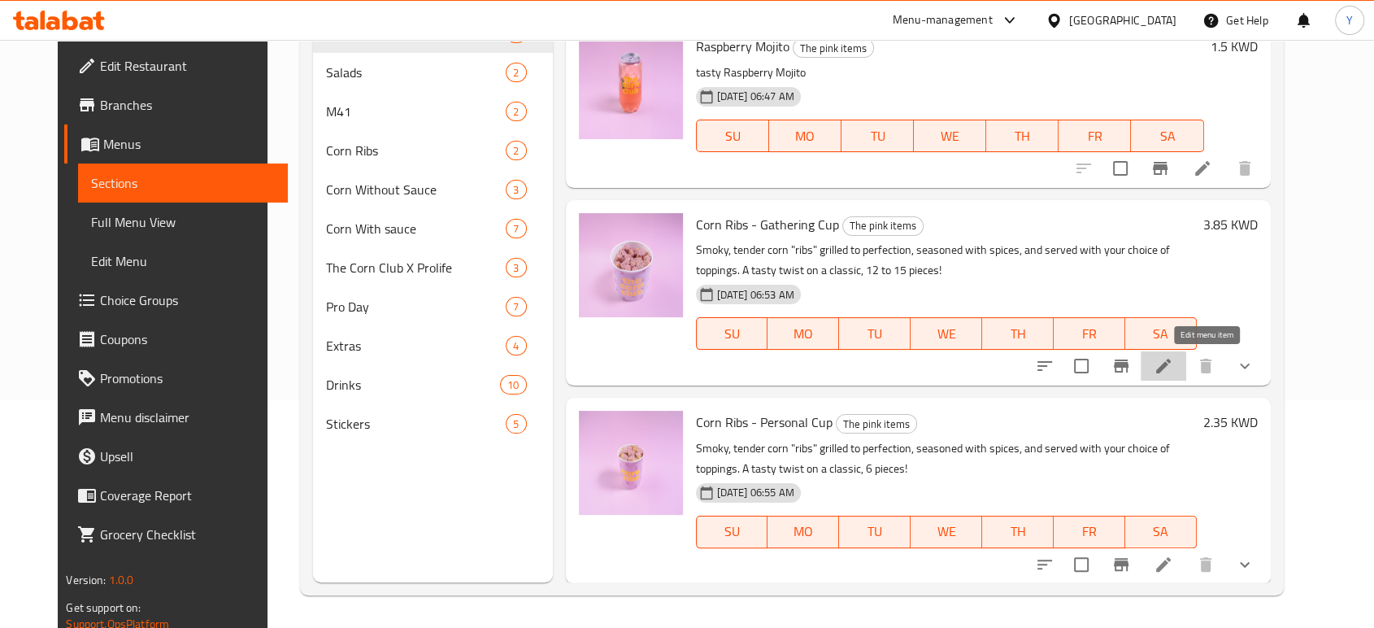
click at [1171, 371] on icon at bounding box center [1163, 365] width 15 height 15
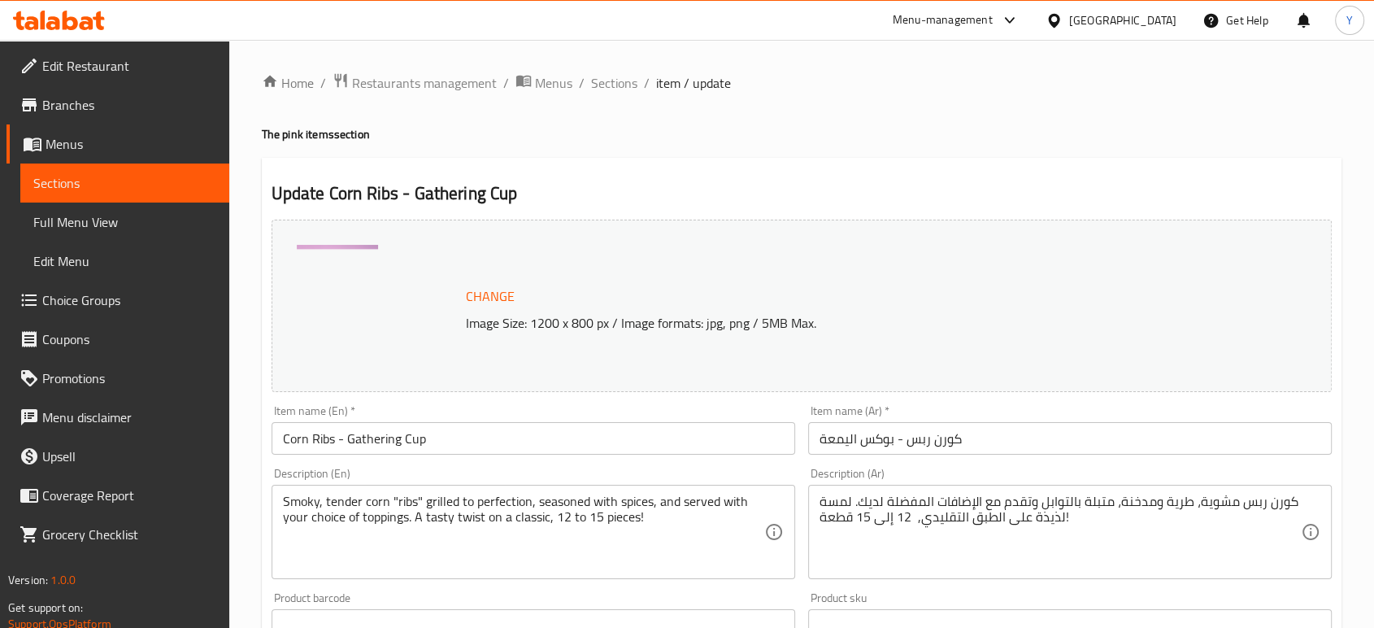
scroll to position [571, 0]
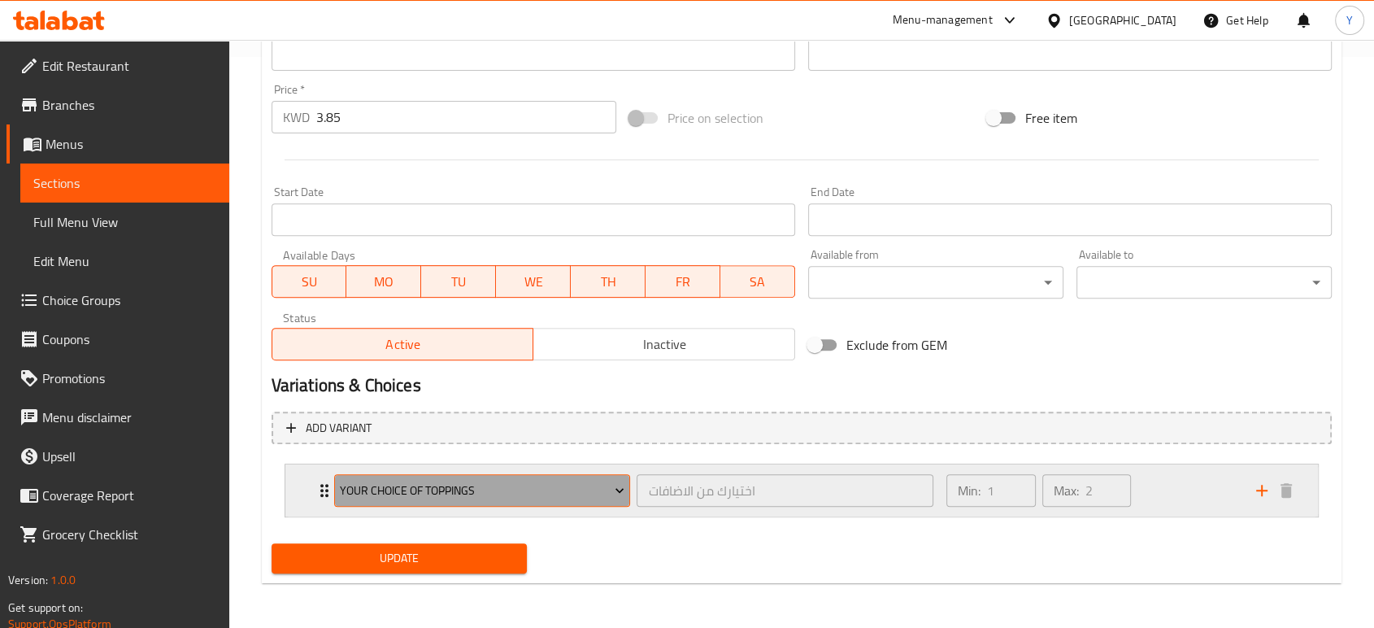
click at [371, 497] on span "Your Choice of toppings" at bounding box center [482, 490] width 285 height 20
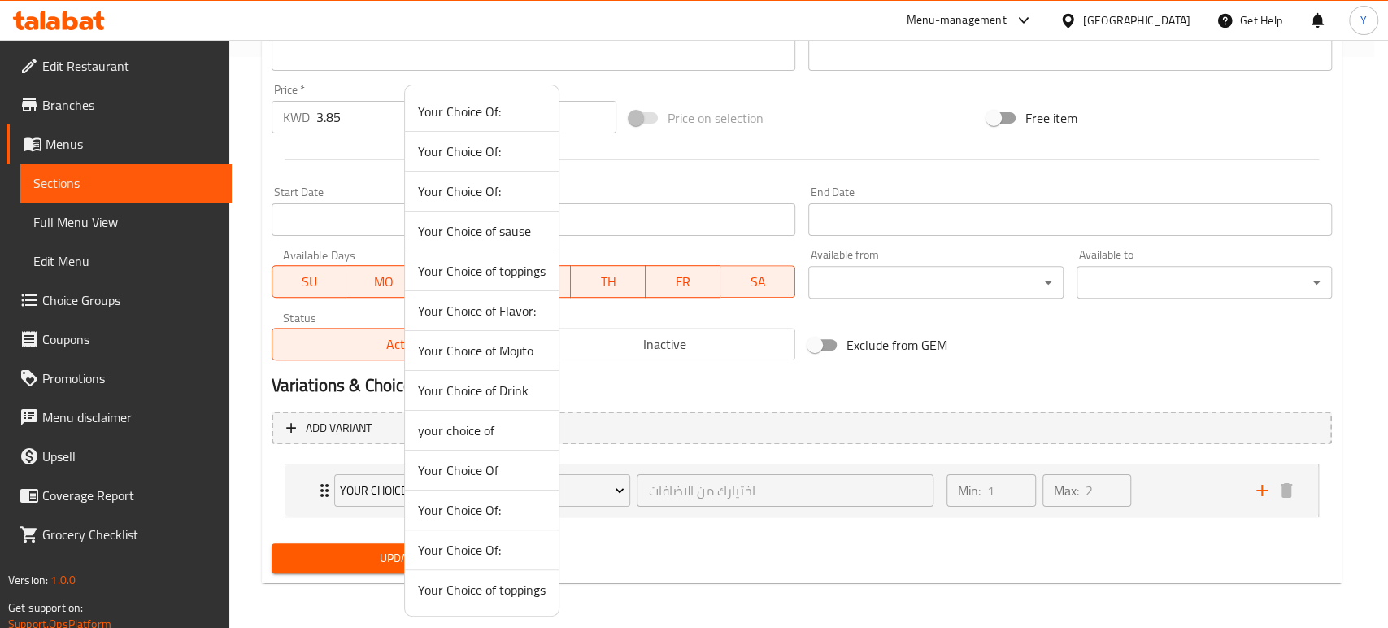
click at [326, 481] on div at bounding box center [694, 314] width 1388 height 628
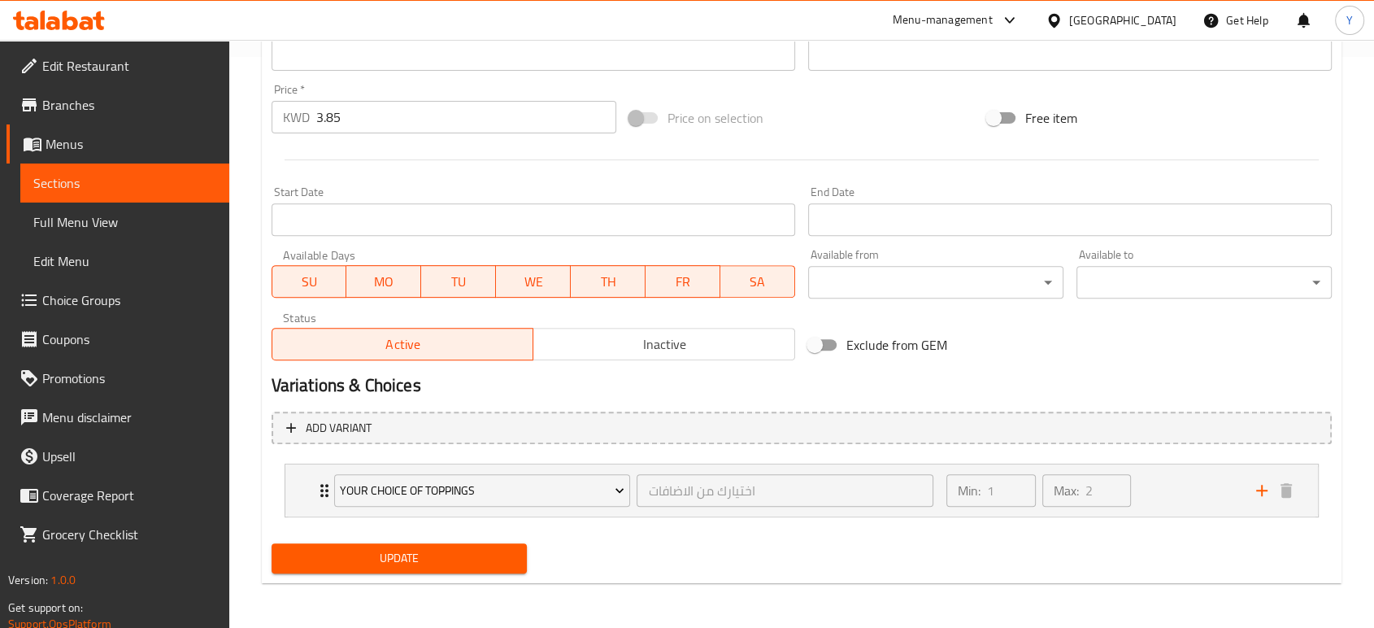
click at [326, 481] on div "Your Choice of toppings اختيارك من الاضافات ​" at bounding box center [633, 490] width 619 height 52
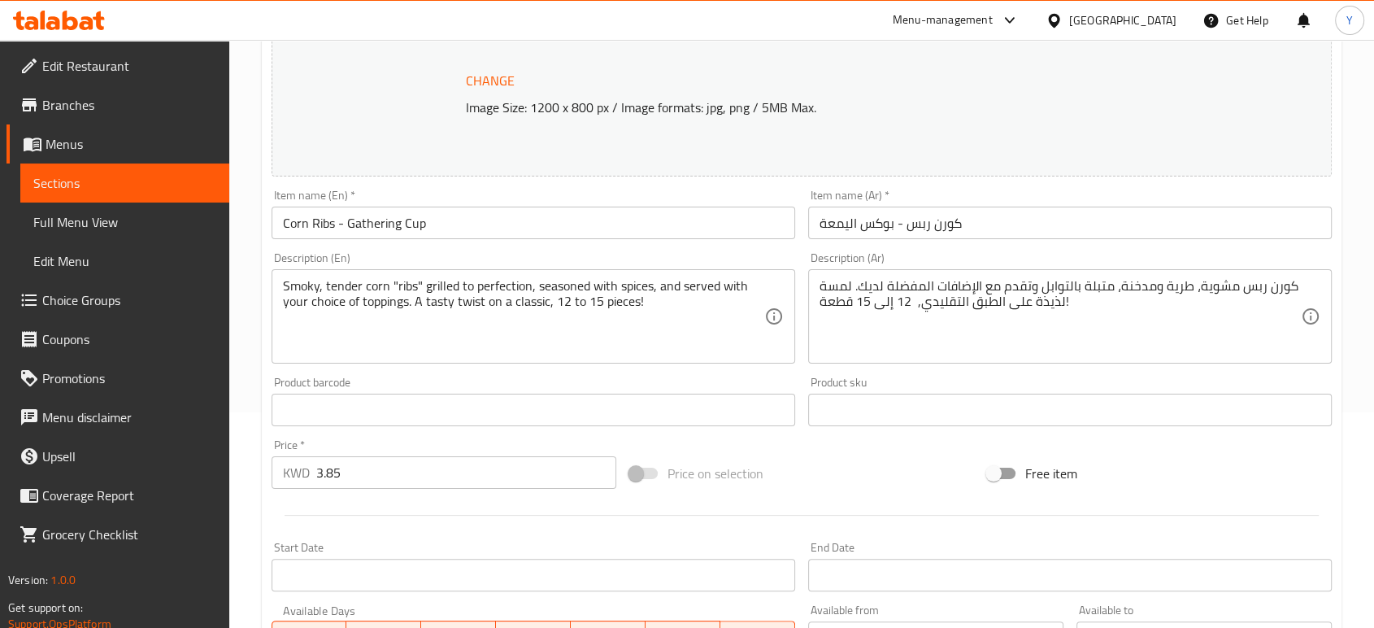
scroll to position [0, 0]
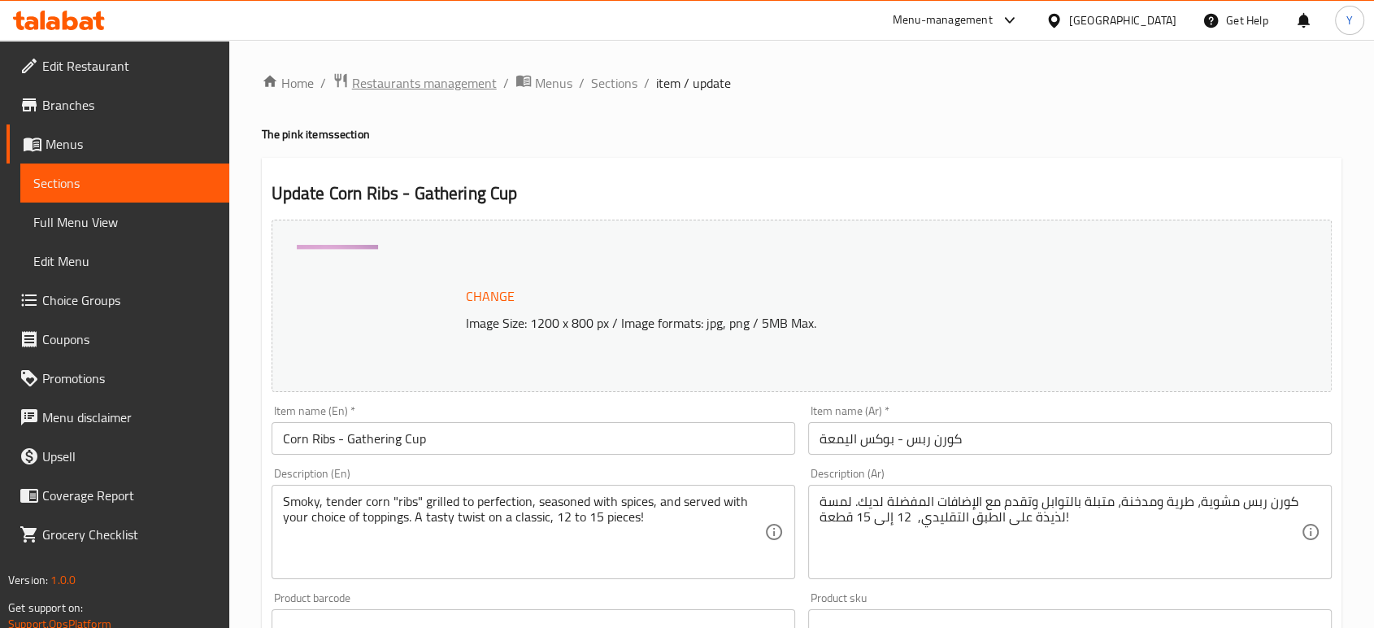
click at [457, 88] on span "Restaurants management" at bounding box center [424, 83] width 145 height 20
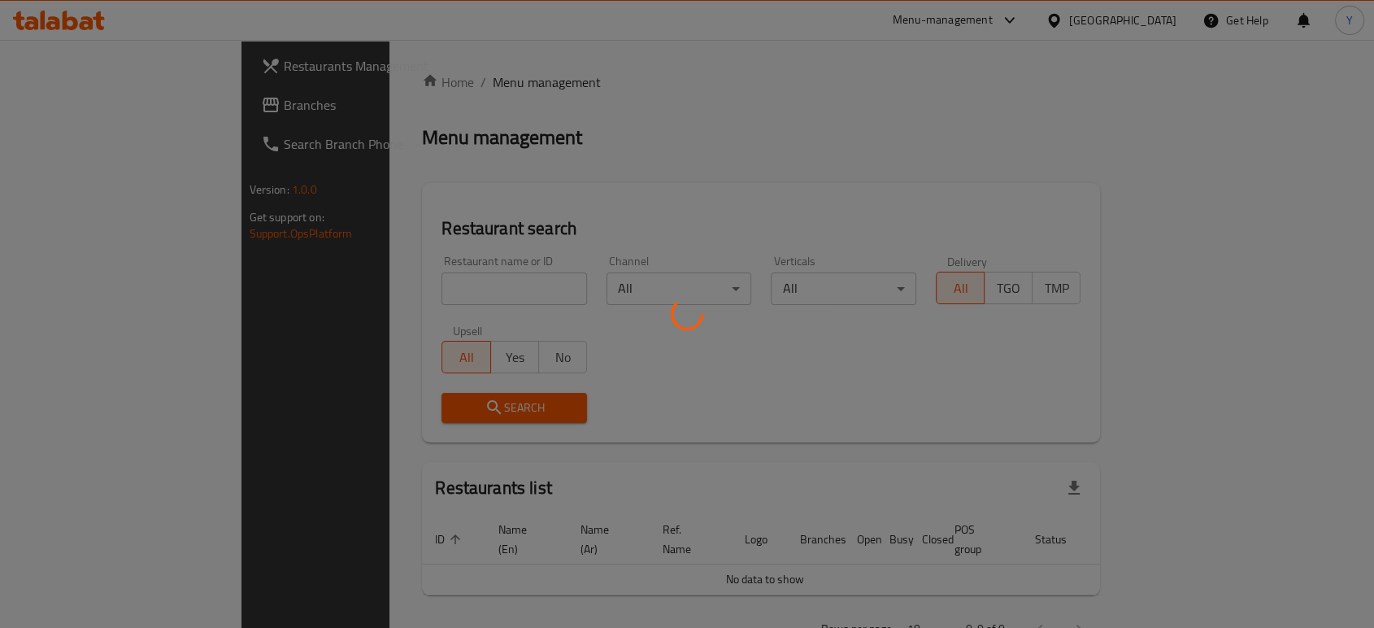
click at [408, 284] on div at bounding box center [687, 314] width 1374 height 628
click at [402, 288] on div at bounding box center [687, 314] width 1374 height 628
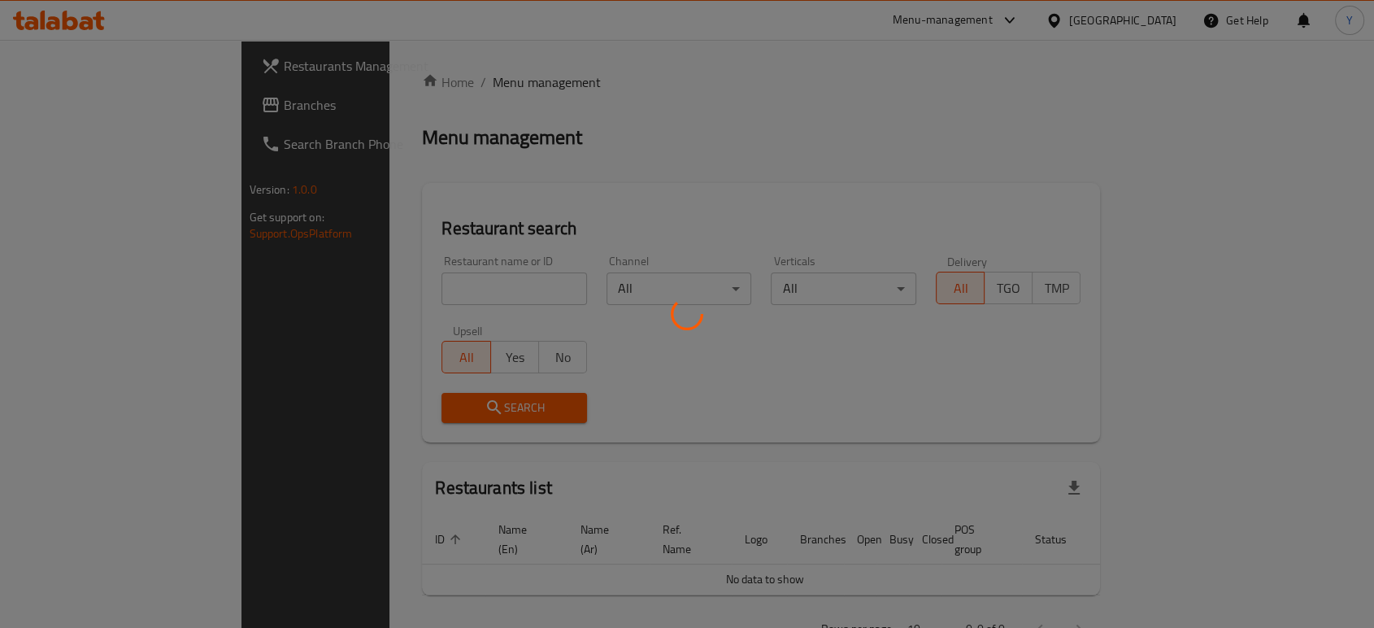
click at [402, 288] on div at bounding box center [687, 314] width 1374 height 628
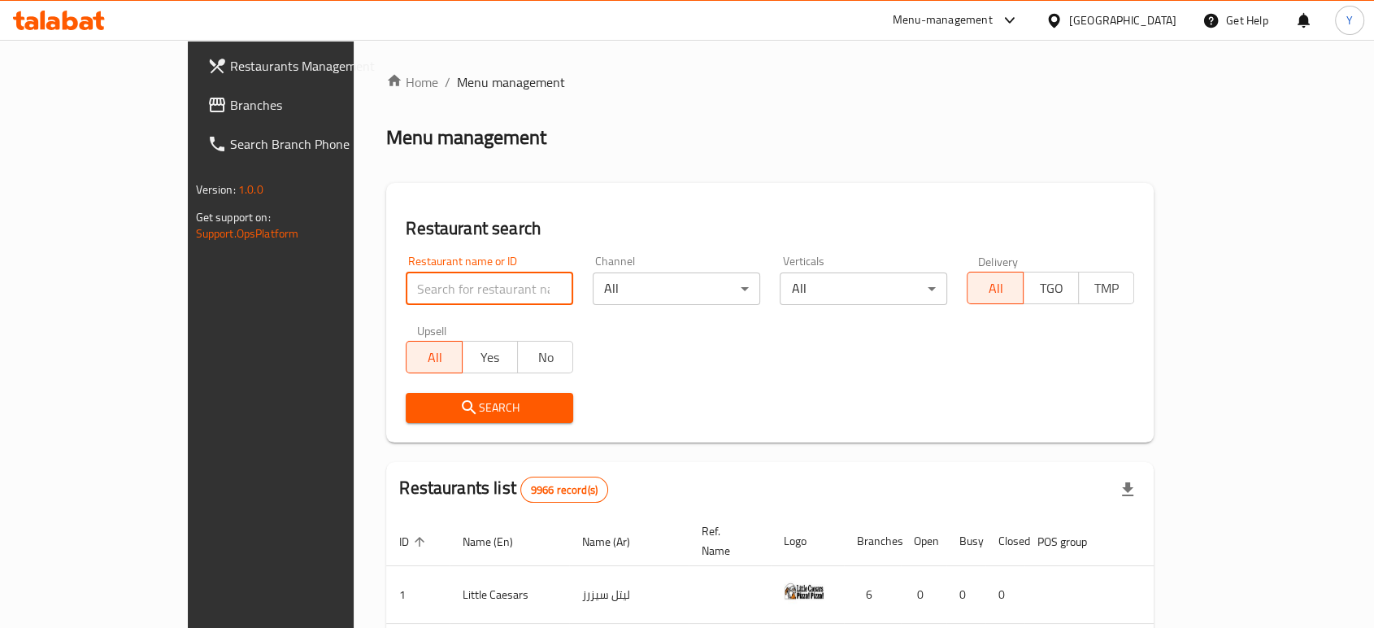
click at [409, 294] on input "search" at bounding box center [489, 288] width 167 height 33
type input "THE CORN CLUB"
click button "Search" at bounding box center [489, 408] width 167 height 30
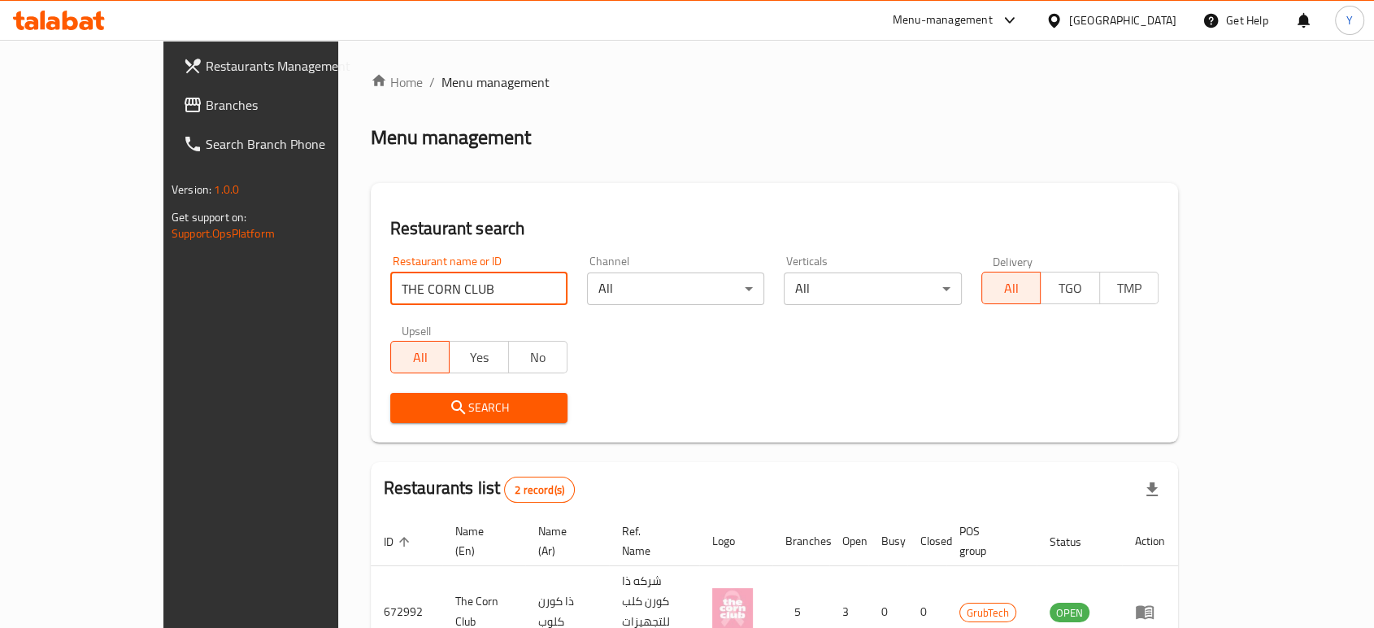
scroll to position [121, 0]
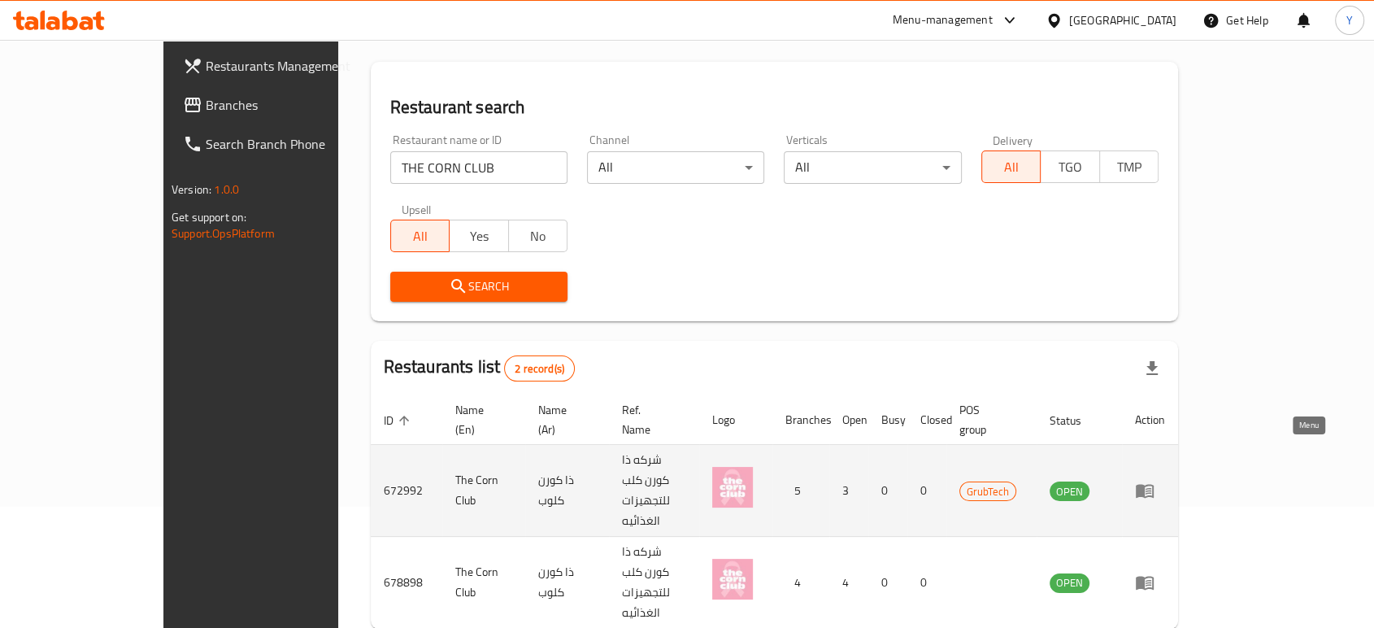
click at [1153, 484] on icon "enhanced table" at bounding box center [1145, 491] width 18 height 14
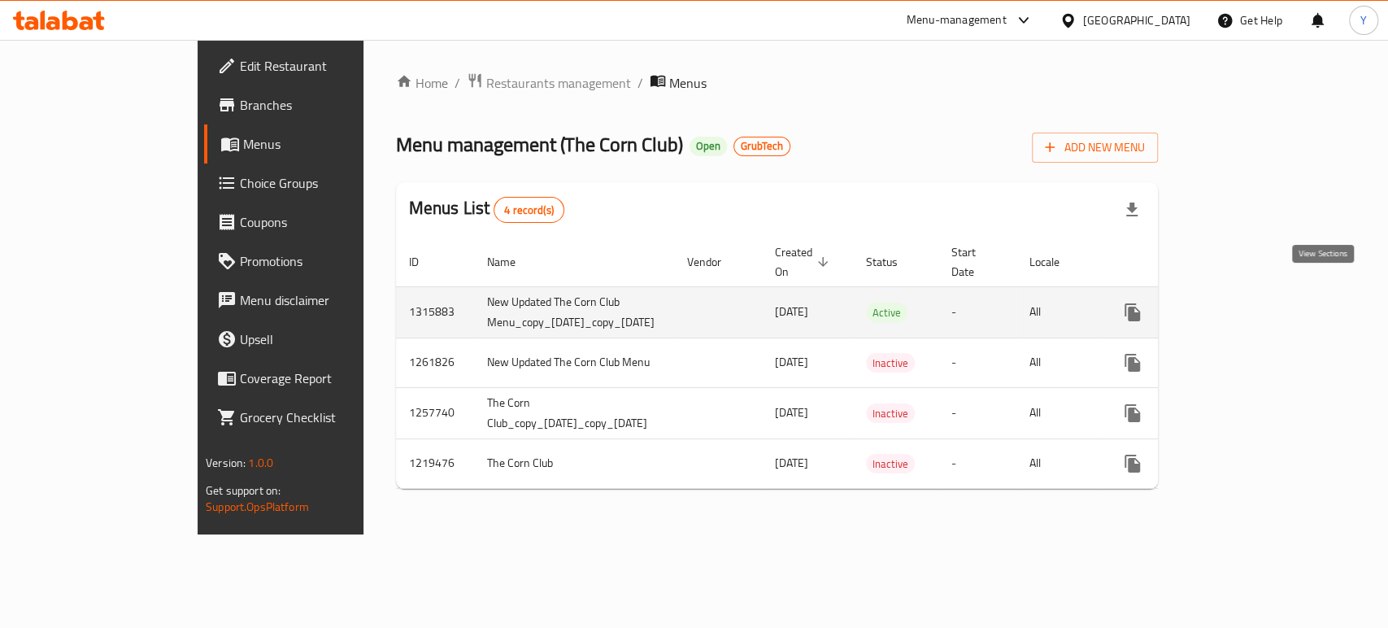
click at [1257, 305] on icon "enhanced table" at bounding box center [1249, 312] width 15 height 15
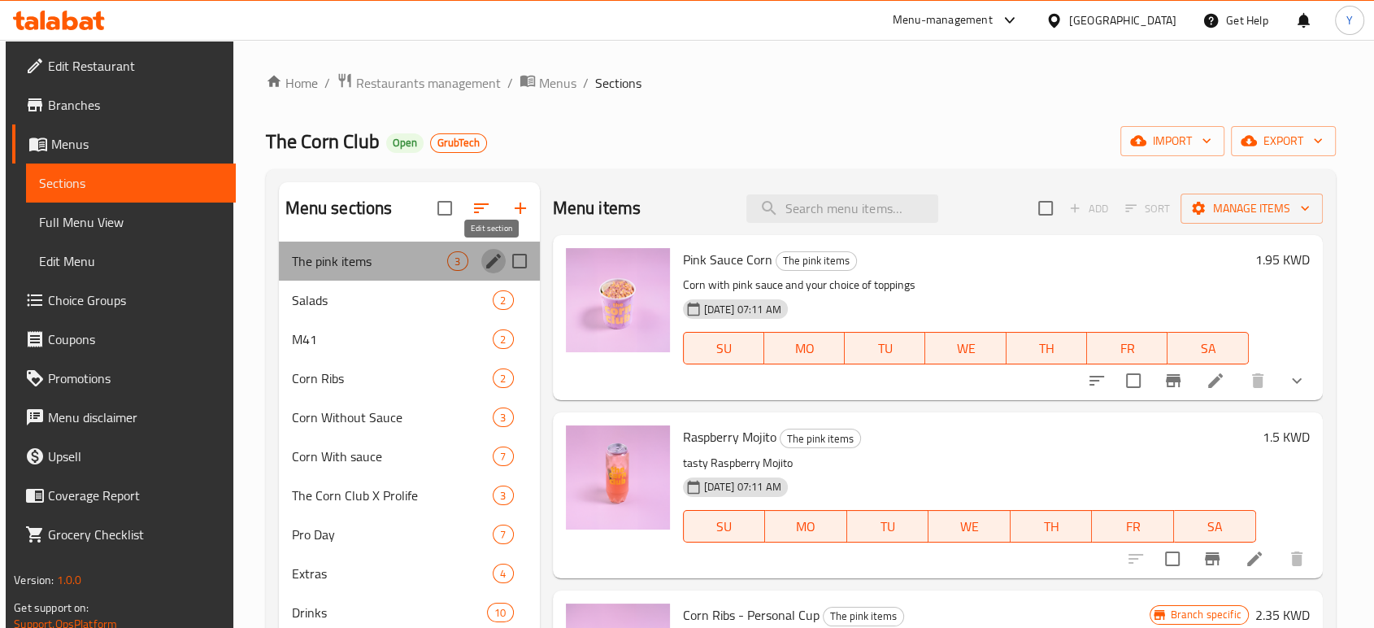
click at [494, 262] on icon "edit" at bounding box center [494, 261] width 20 height 20
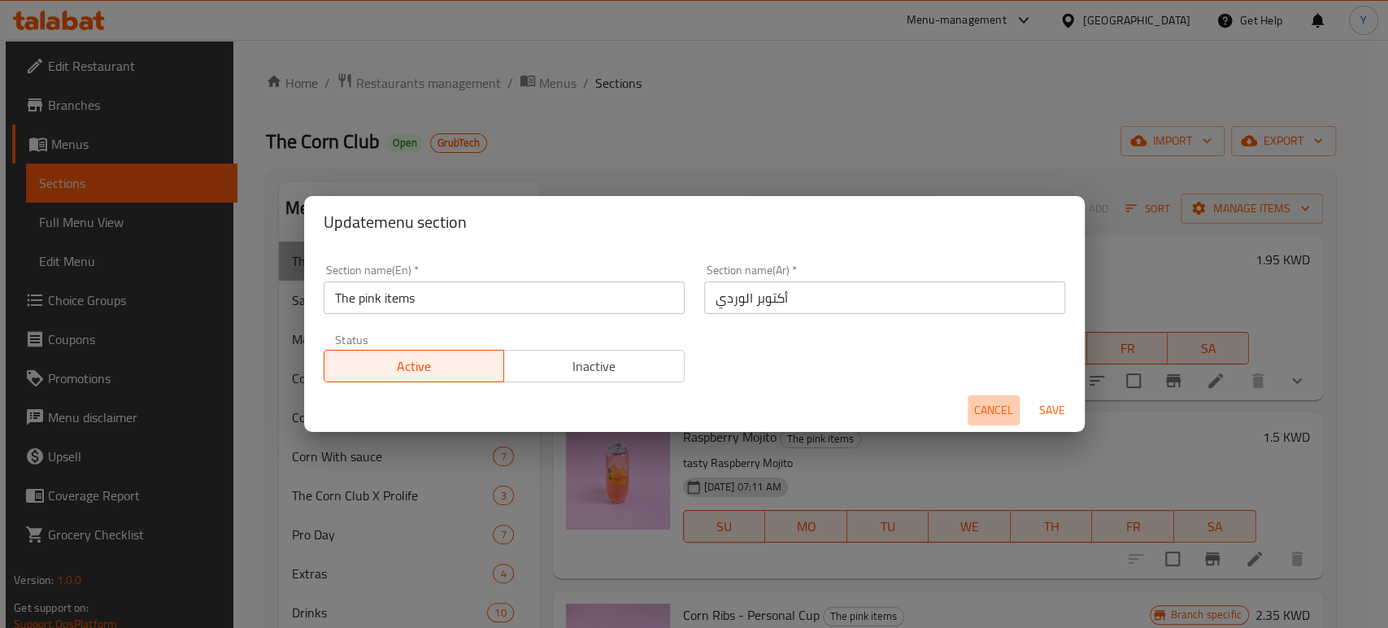
click at [990, 411] on span "Cancel" at bounding box center [993, 410] width 39 height 20
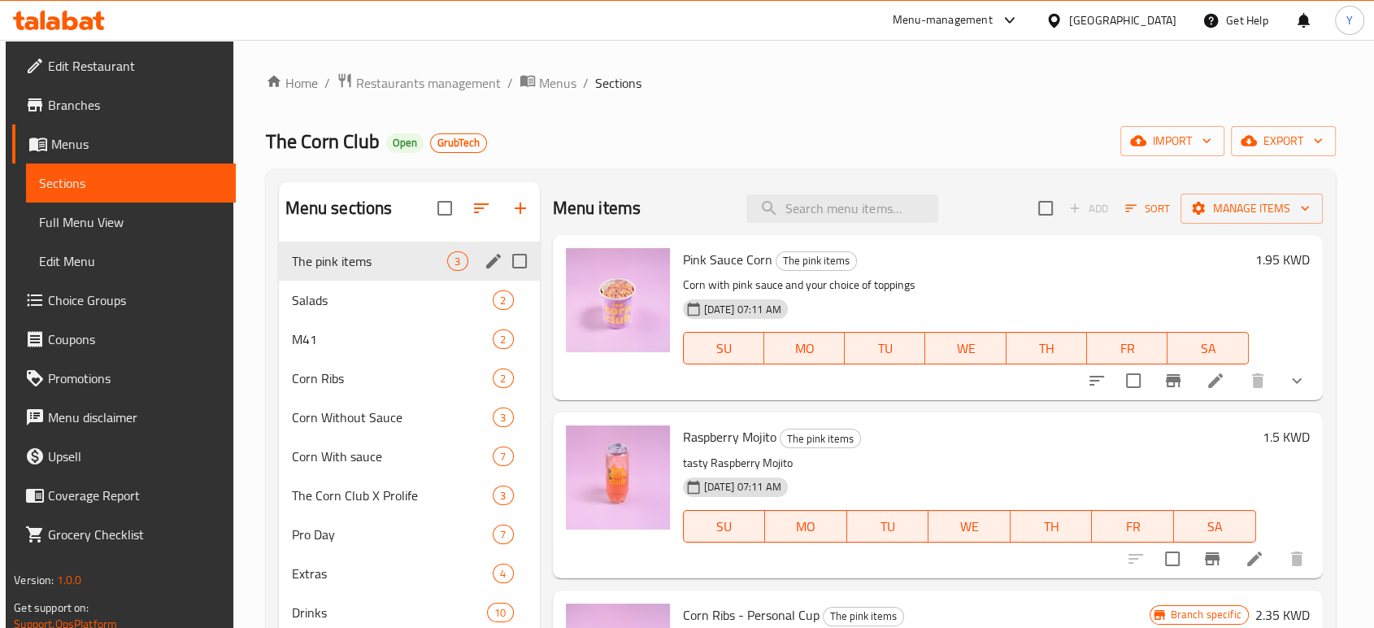
click at [923, 252] on h6 "Pink Sauce Corn The pink items" at bounding box center [966, 259] width 566 height 23
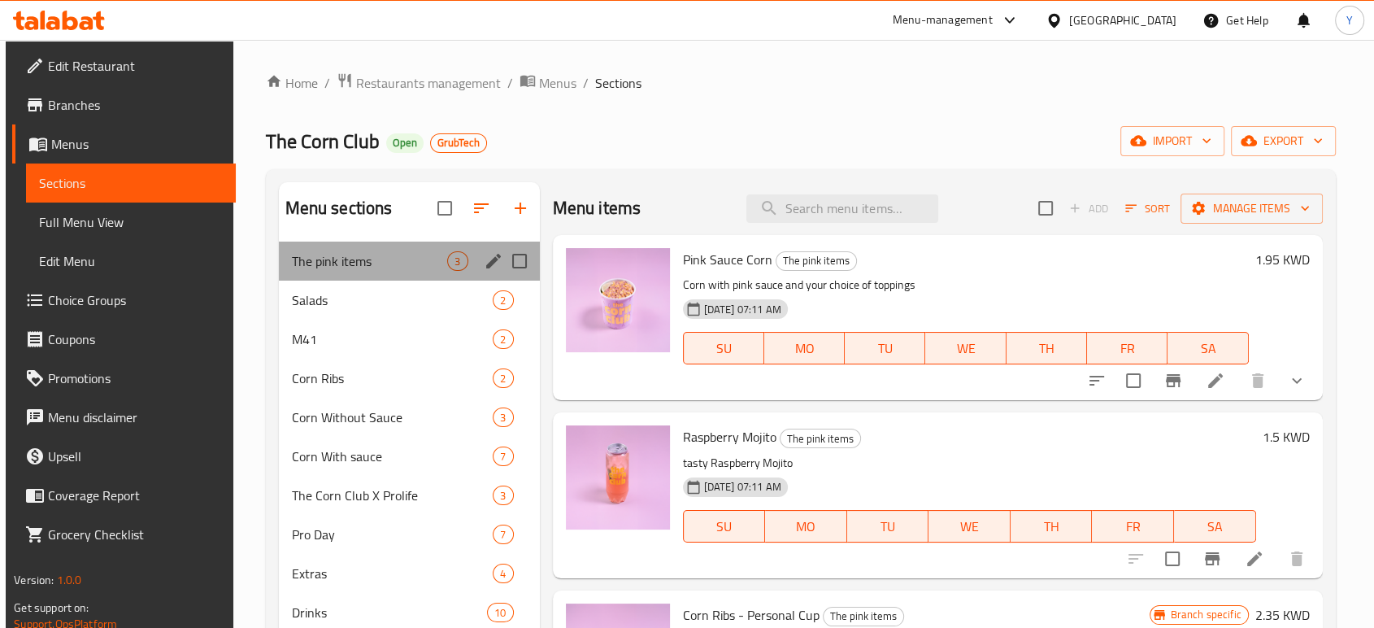
click at [373, 273] on div "The pink items 3" at bounding box center [409, 260] width 261 height 39
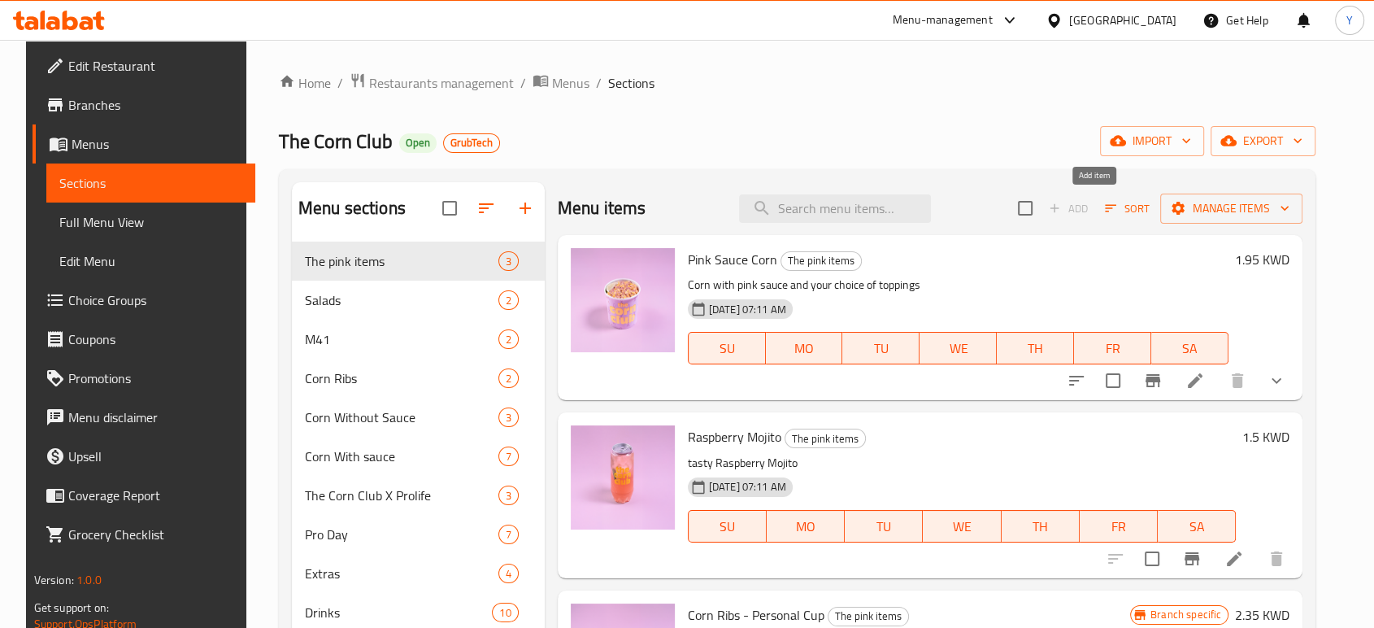
click at [1094, 206] on span "Add" at bounding box center [1068, 208] width 52 height 25
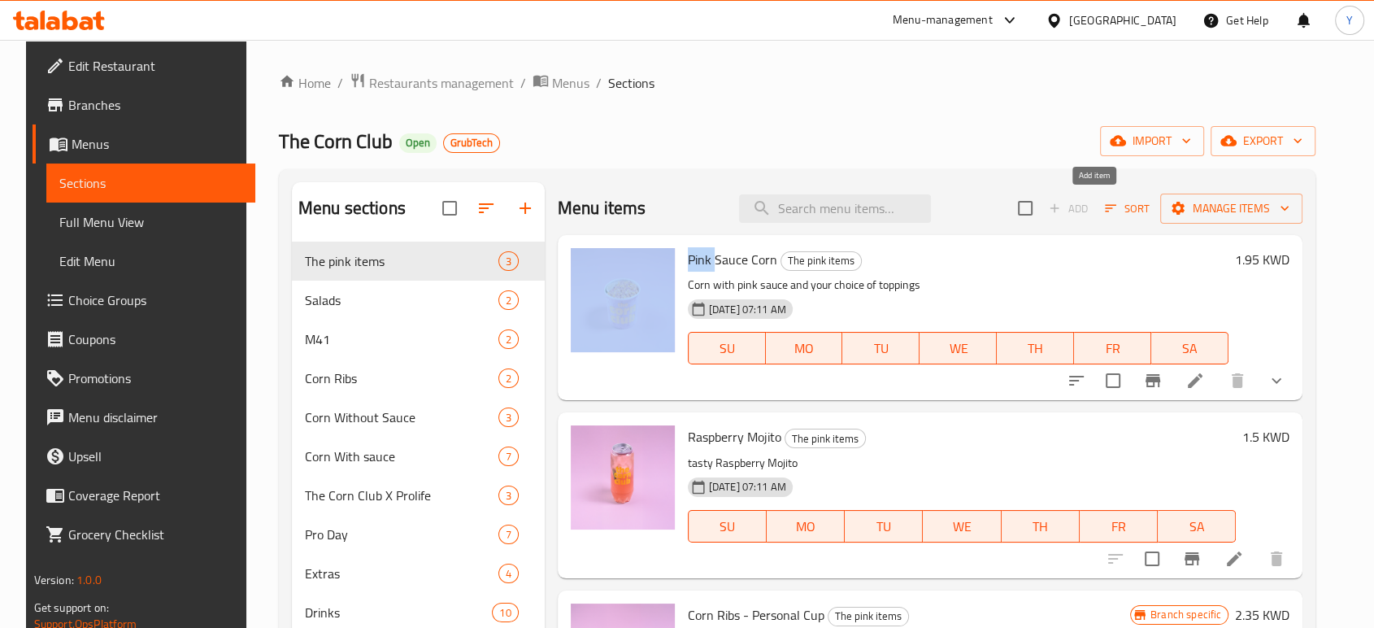
click at [1094, 206] on span "Add" at bounding box center [1068, 208] width 52 height 25
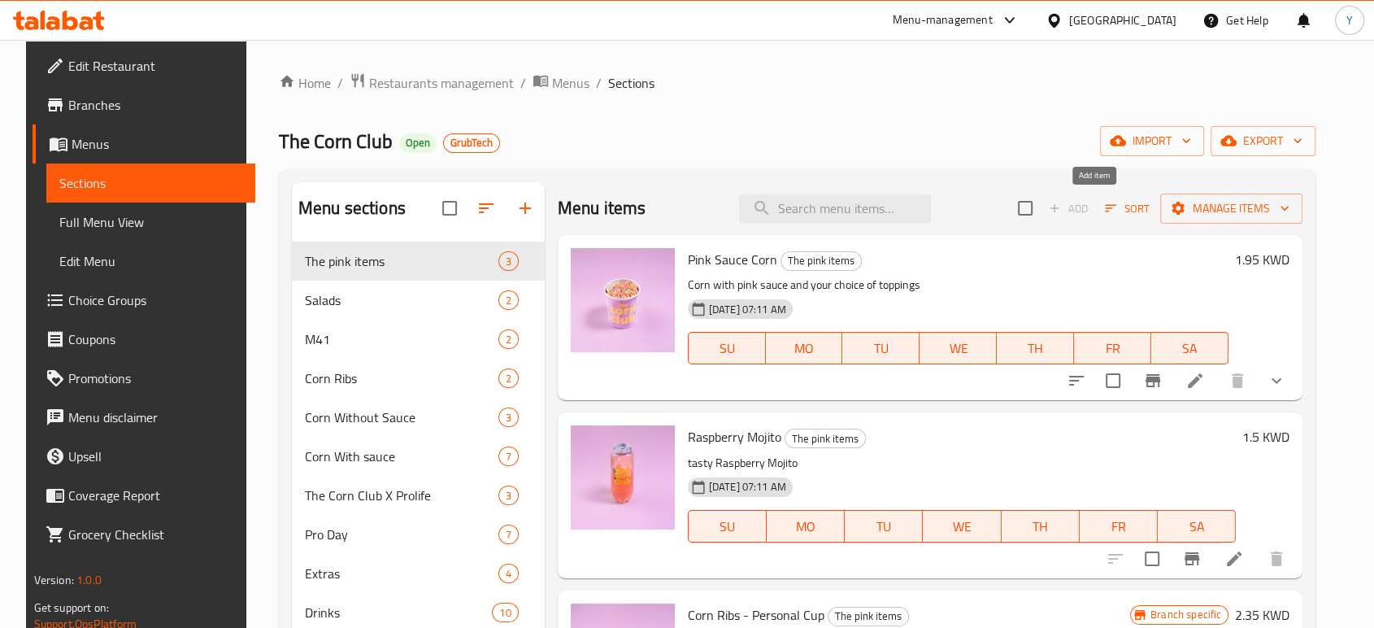
click at [1094, 206] on span "Add" at bounding box center [1068, 208] width 52 height 25
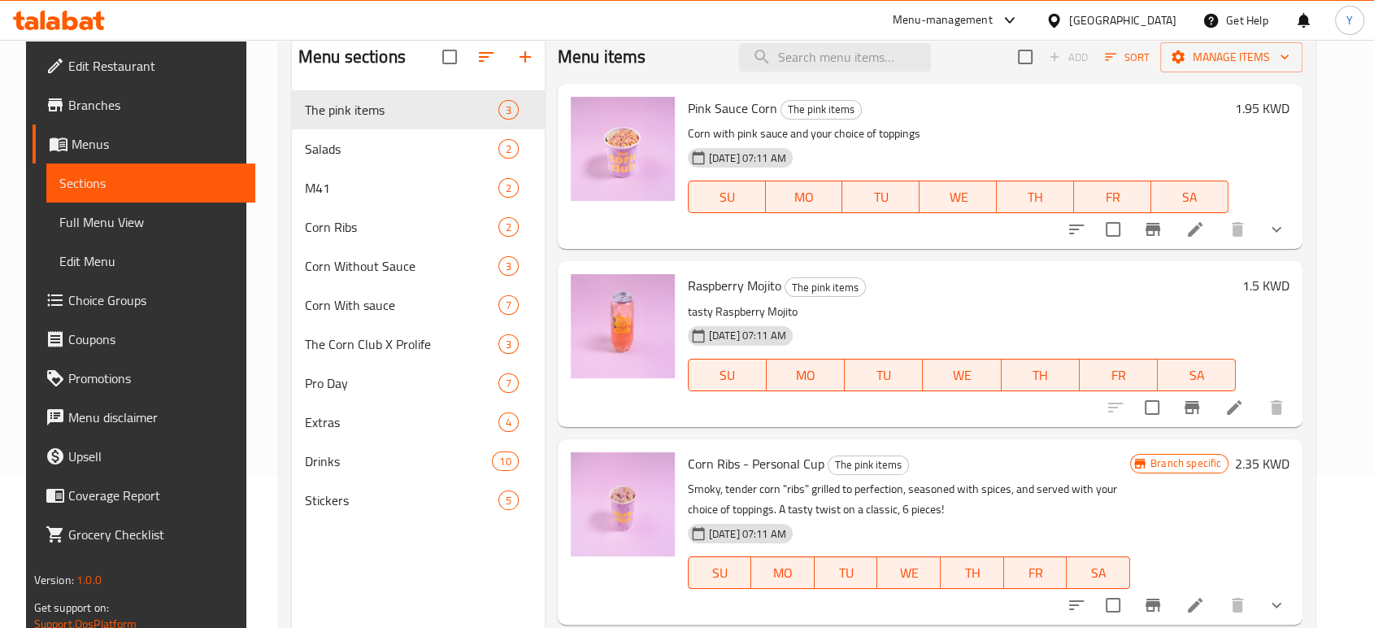
scroll to position [228, 0]
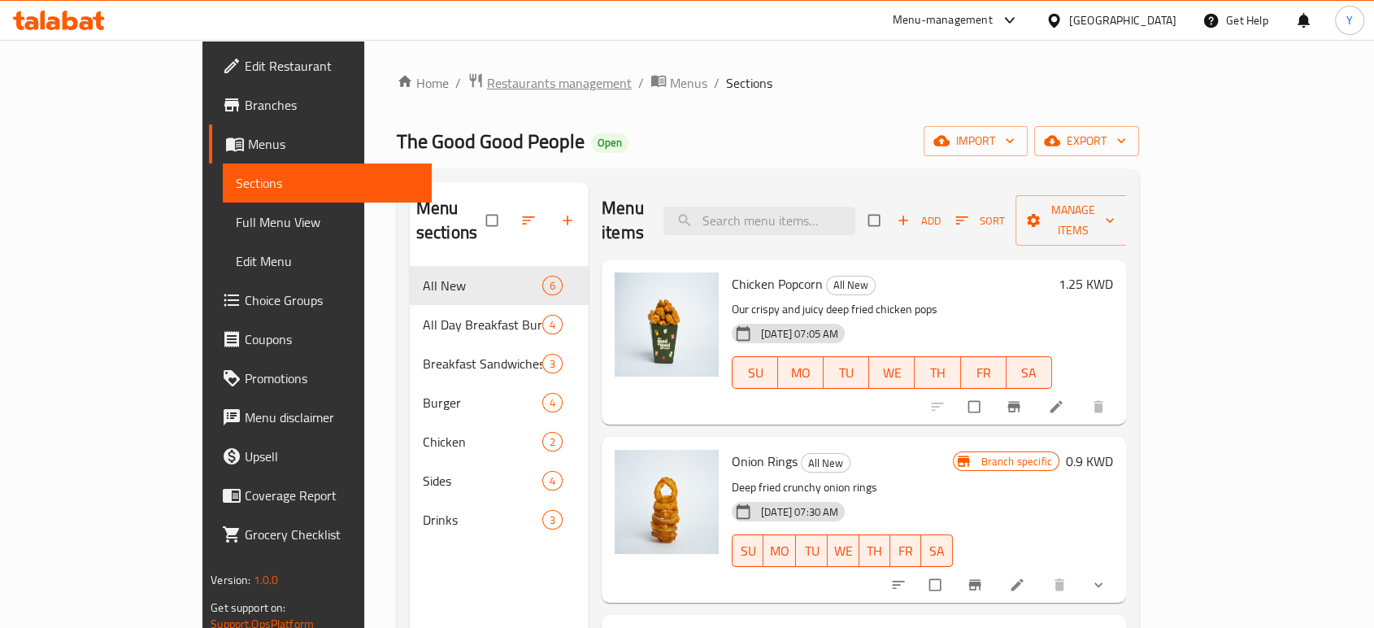
click at [487, 82] on span "Restaurants management" at bounding box center [559, 83] width 145 height 20
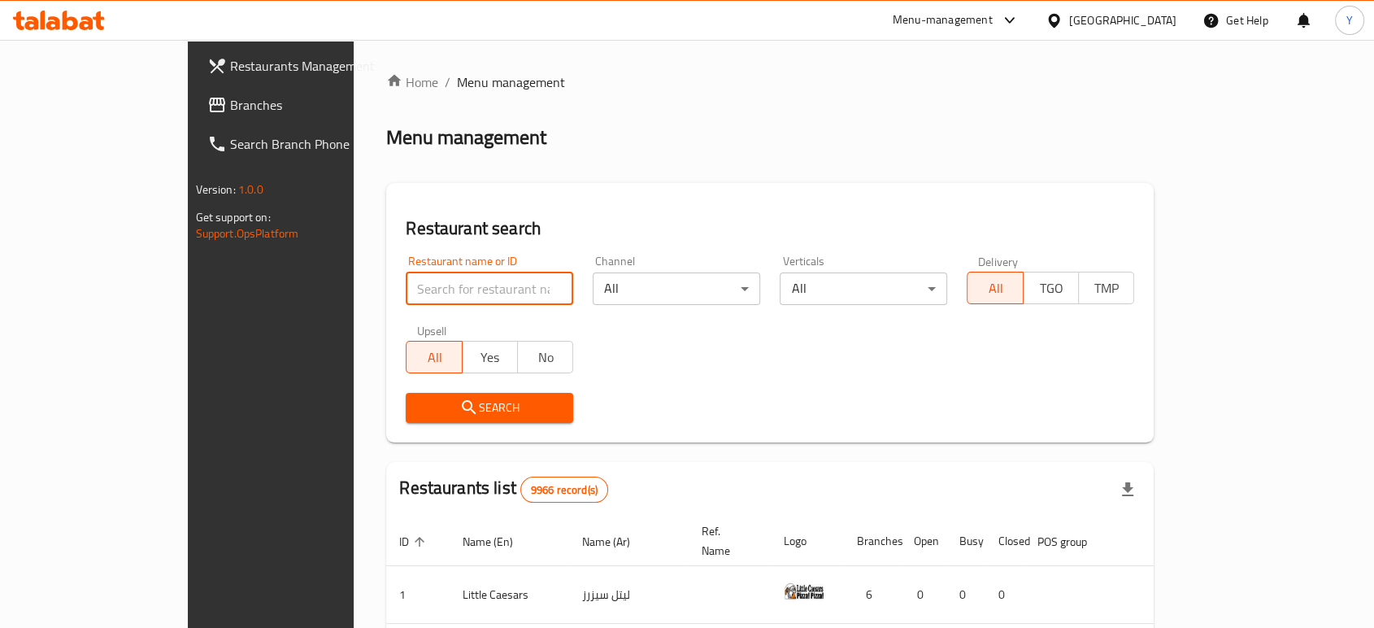
click at [418, 277] on input "search" at bounding box center [489, 288] width 167 height 33
type input "THE CORN"
click button "Search" at bounding box center [489, 408] width 167 height 30
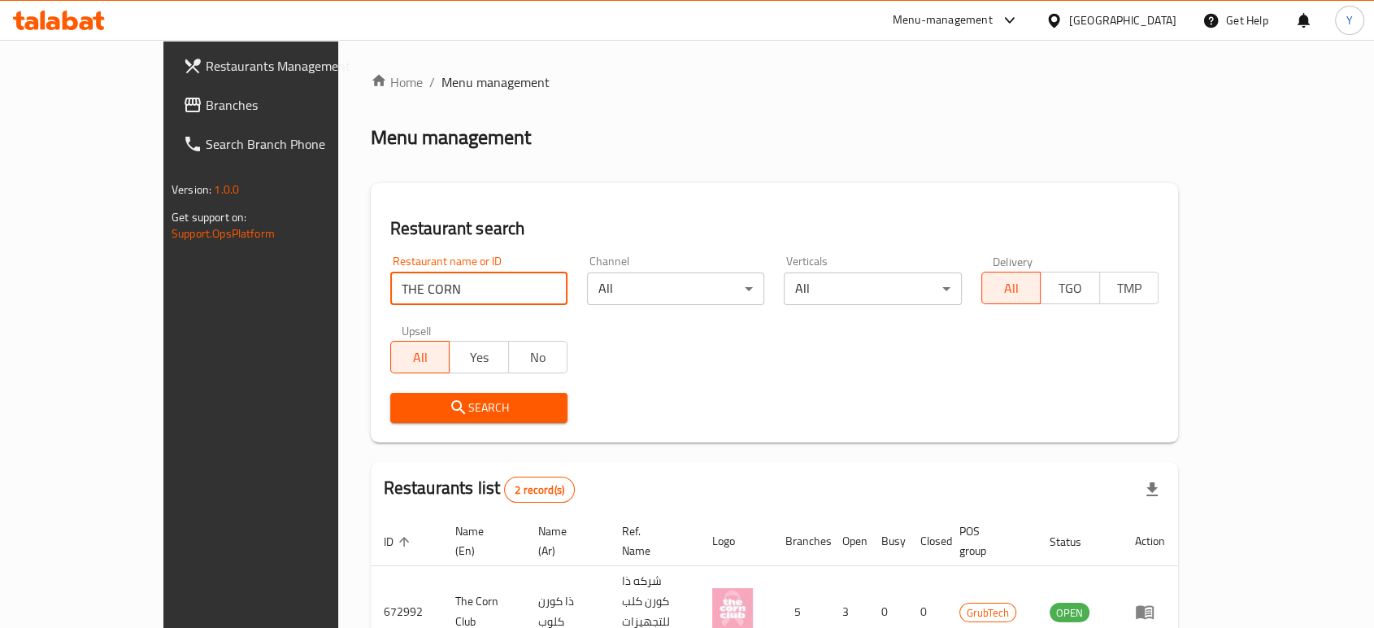
scroll to position [121, 0]
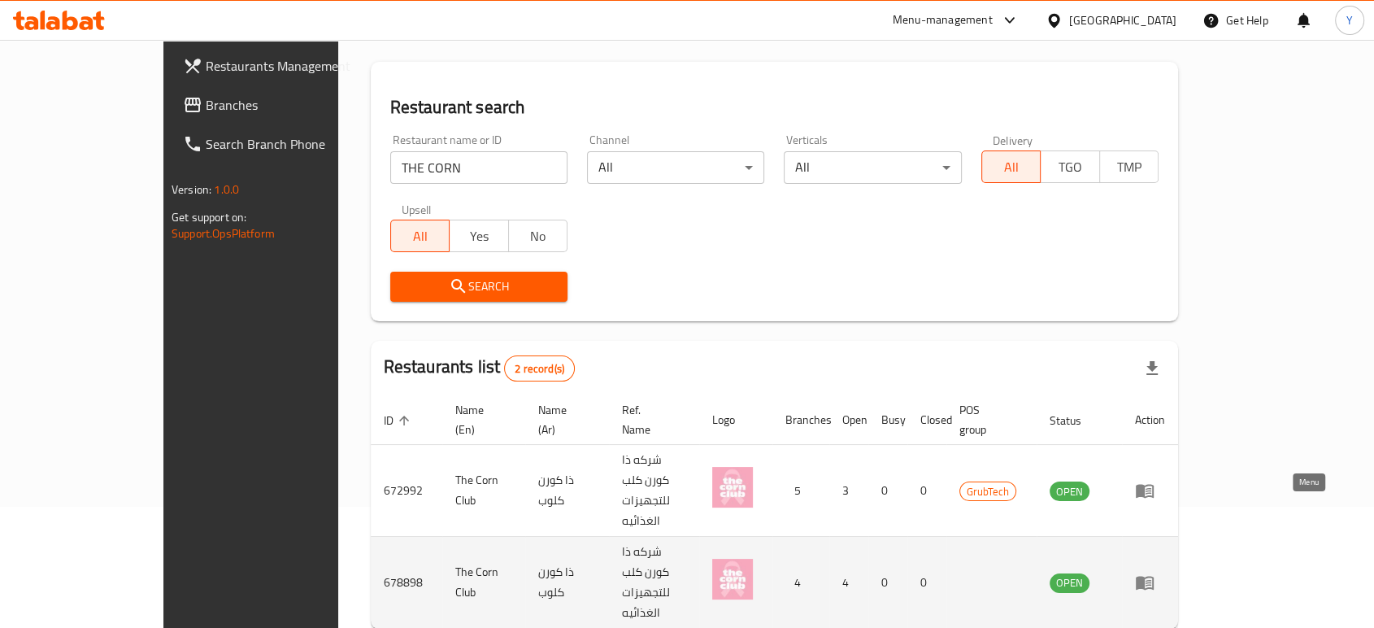
click at [1154, 572] on icon "enhanced table" at bounding box center [1145, 582] width 20 height 20
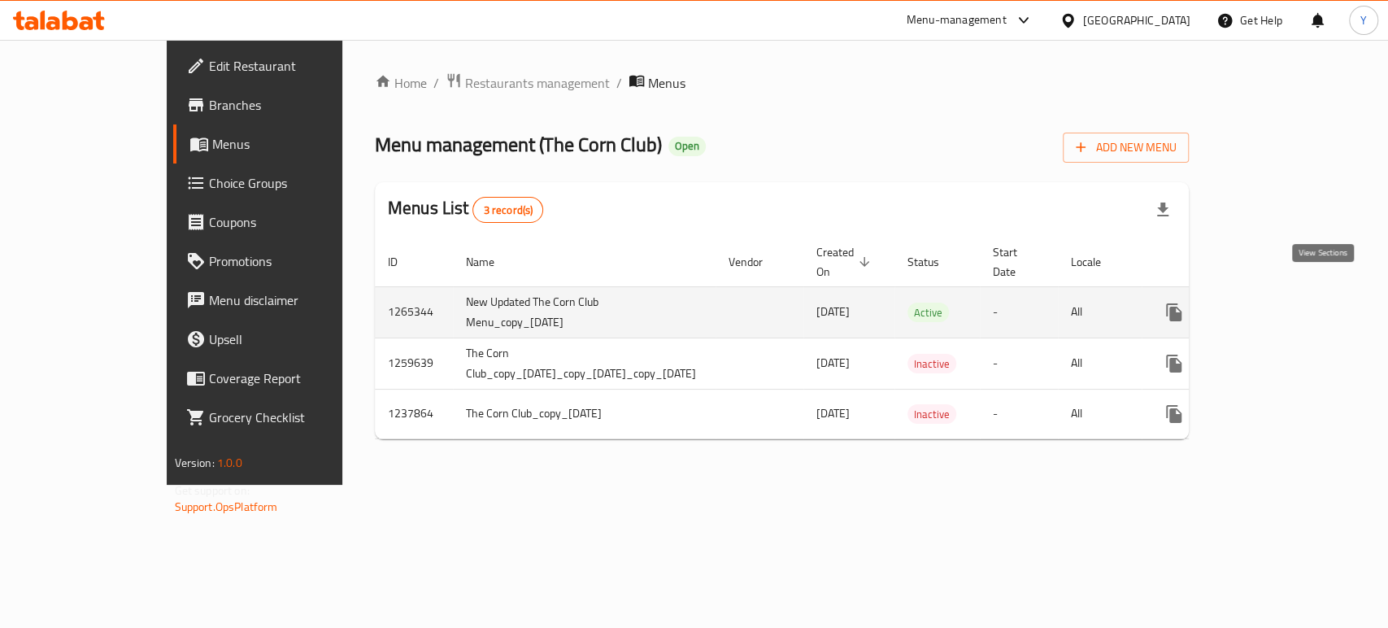
click at [1310, 304] on link "enhanced table" at bounding box center [1290, 312] width 39 height 39
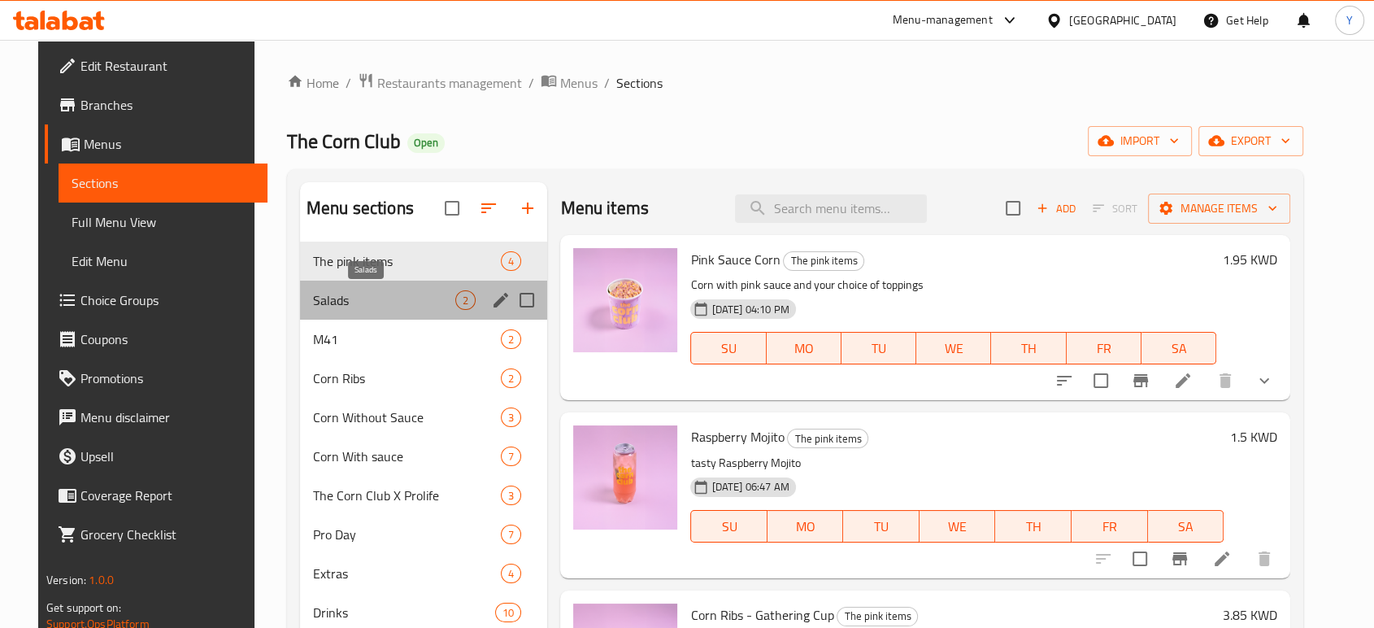
click at [390, 307] on span "Salads" at bounding box center [384, 300] width 142 height 20
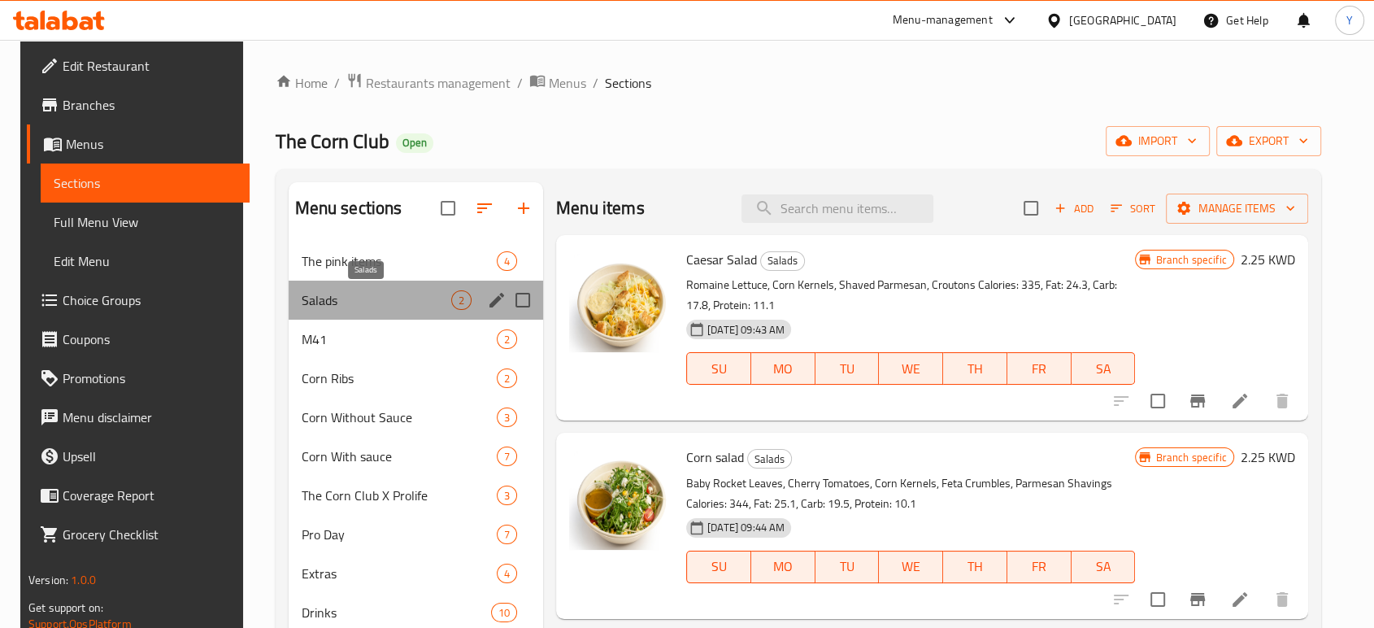
drag, startPoint x: 390, startPoint y: 307, endPoint x: 379, endPoint y: 290, distance: 20.5
click at [379, 290] on span "Salads" at bounding box center [377, 300] width 150 height 20
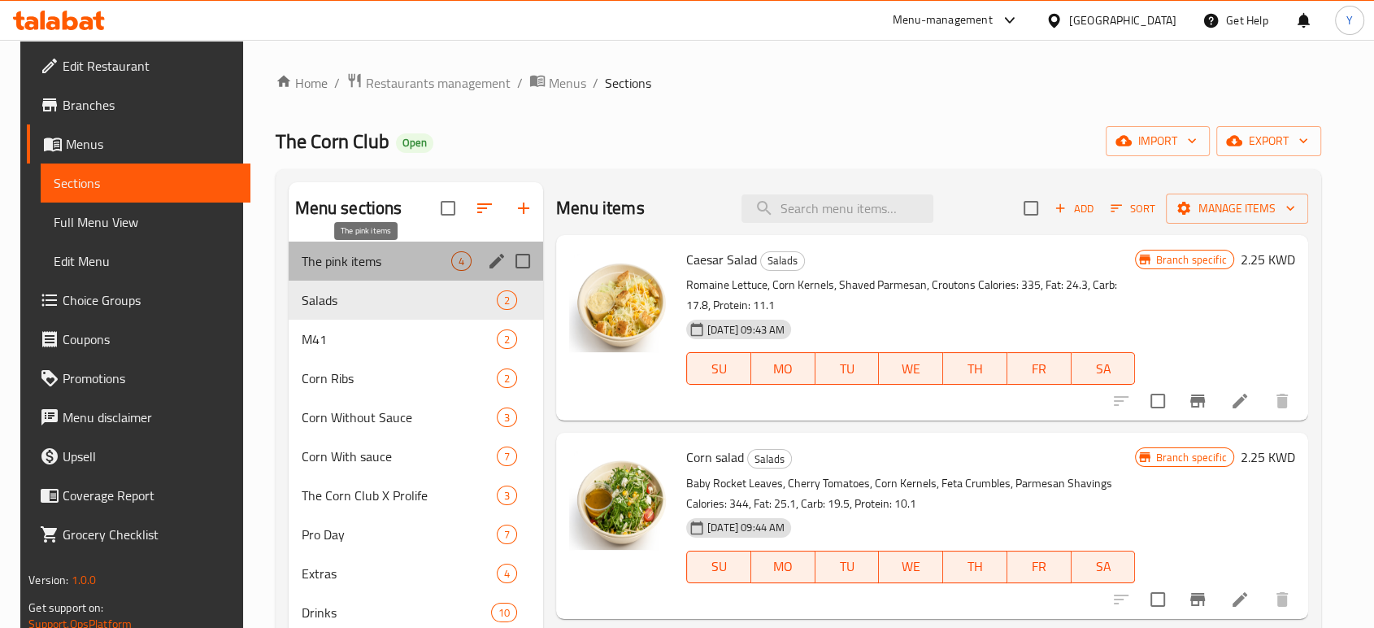
click at [358, 264] on span "The pink items" at bounding box center [377, 261] width 150 height 20
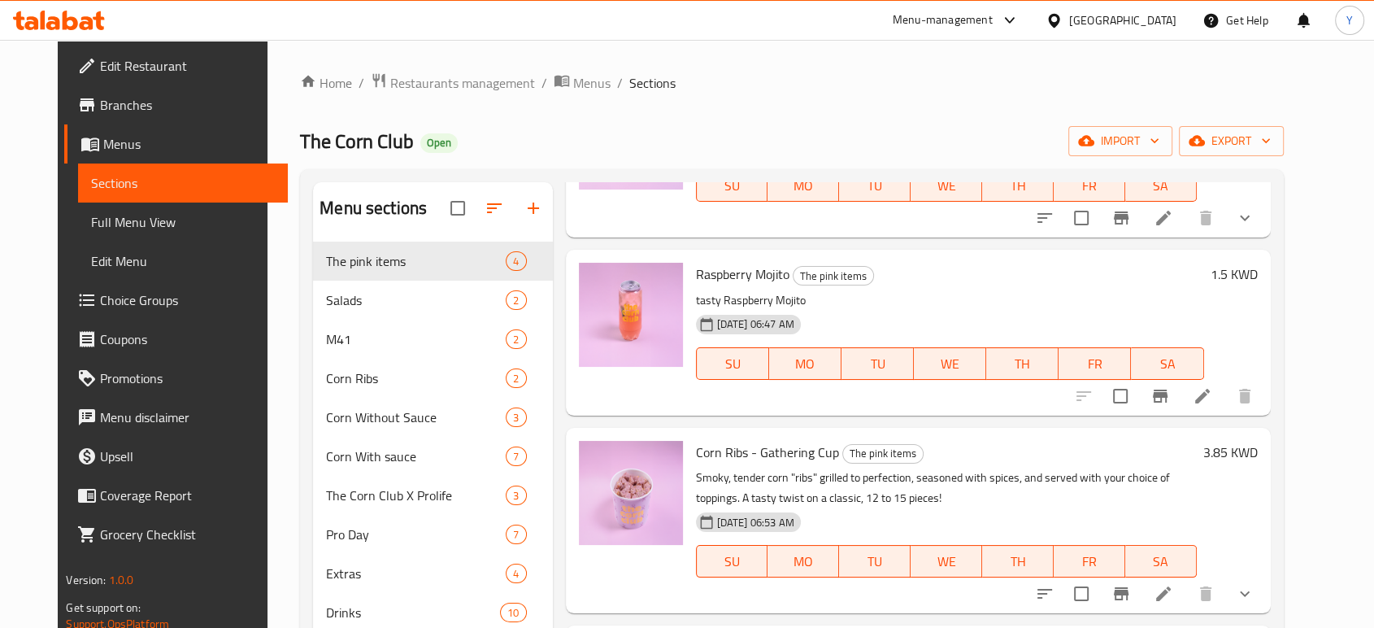
scroll to position [228, 0]
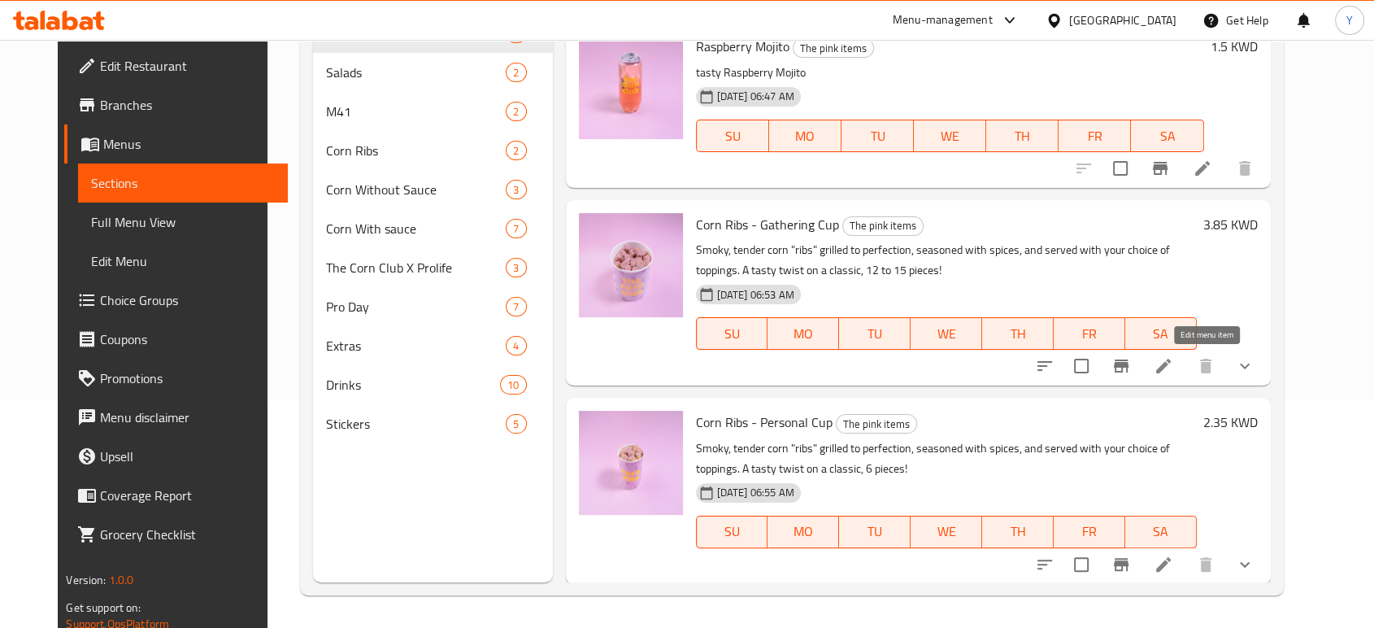
click at [1173, 371] on icon at bounding box center [1163, 366] width 20 height 20
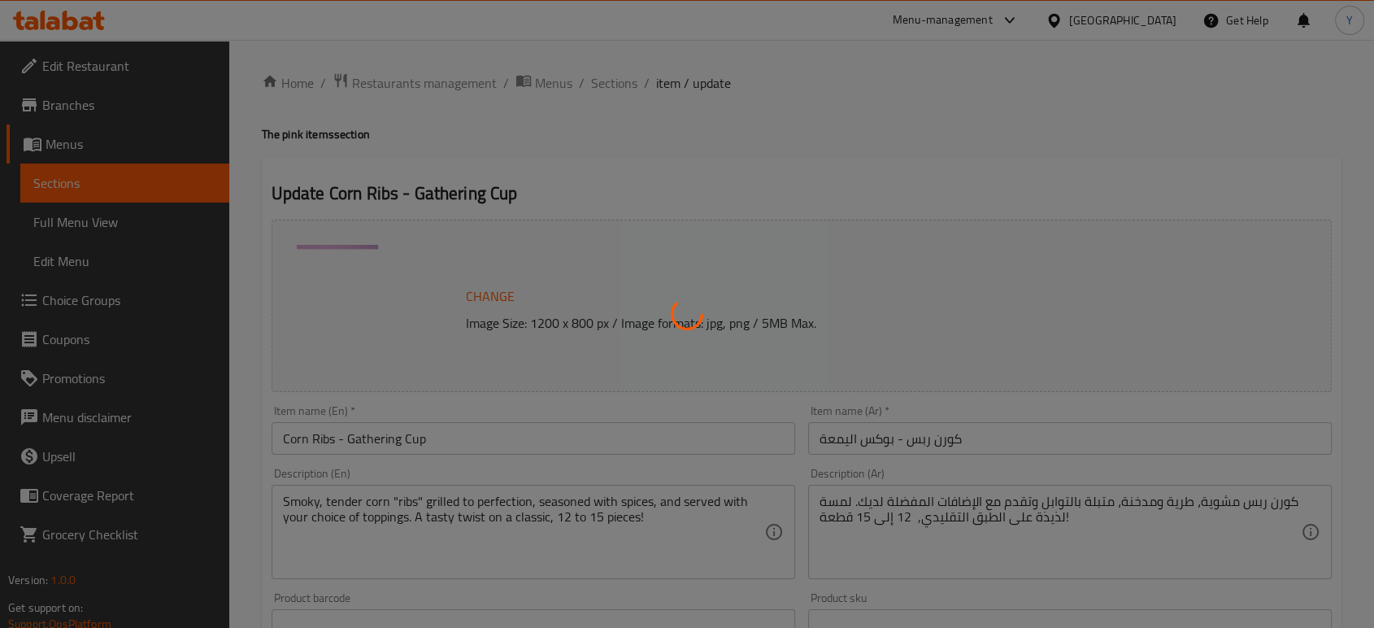
type input "اختيارك من الاضافات"
type input "1"
type input "2"
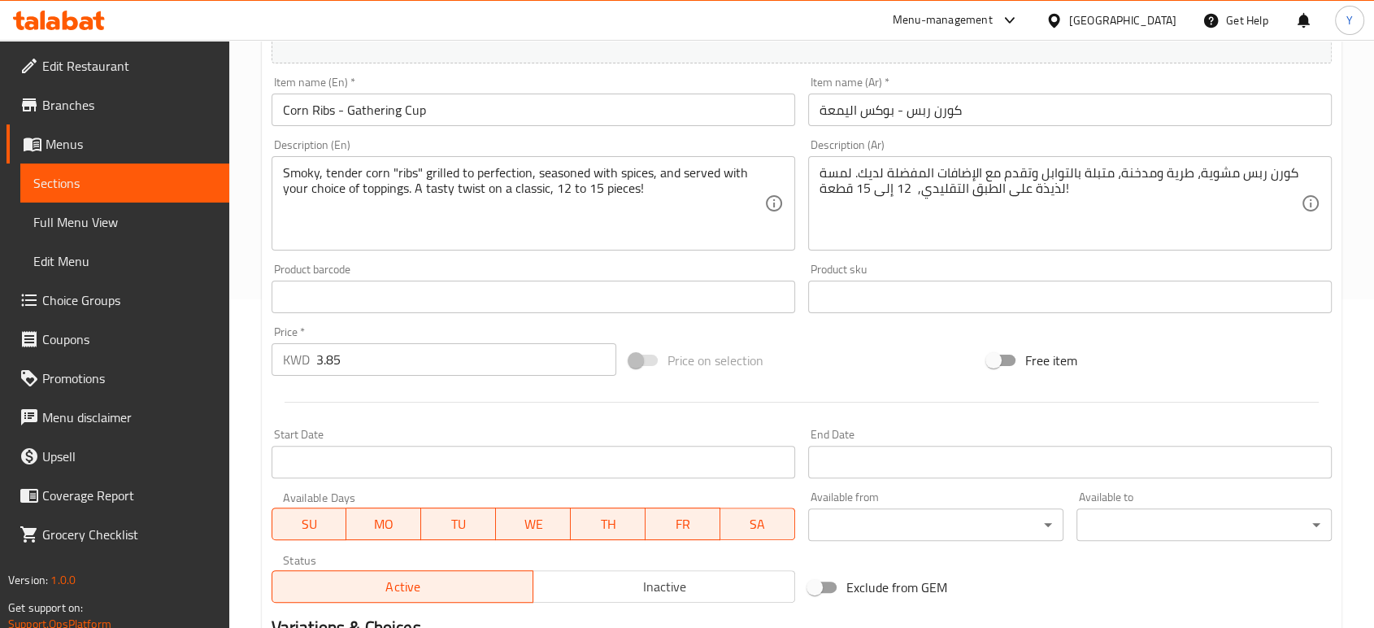
scroll to position [312, 0]
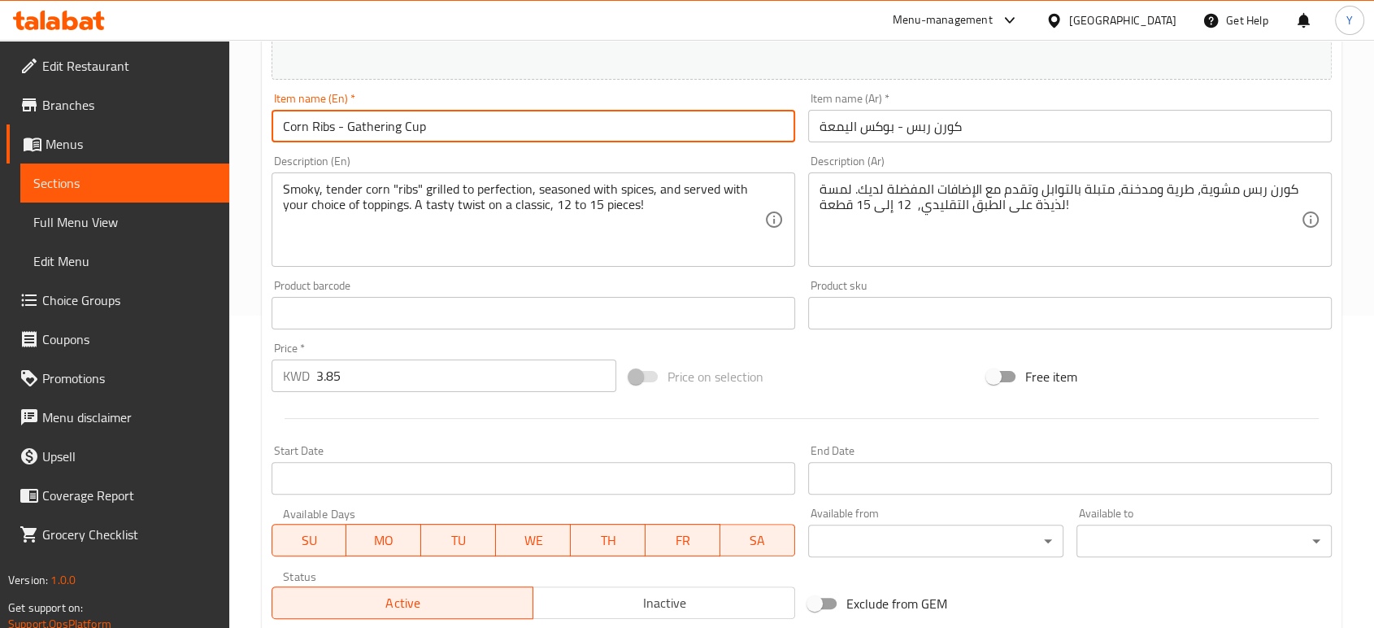
click at [411, 130] on input "Corn Ribs - Gathering Cup" at bounding box center [534, 126] width 524 height 33
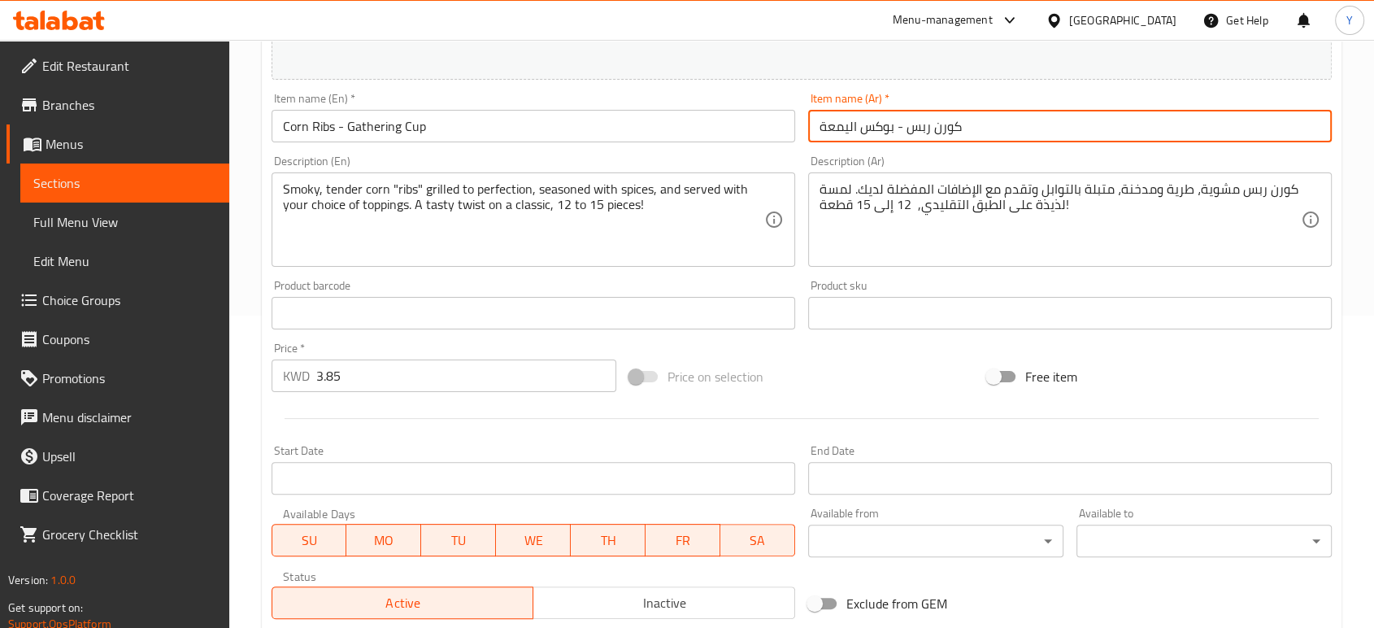
click at [909, 129] on input "كورن ربس - بوكس اليمعة" at bounding box center [1070, 126] width 524 height 33
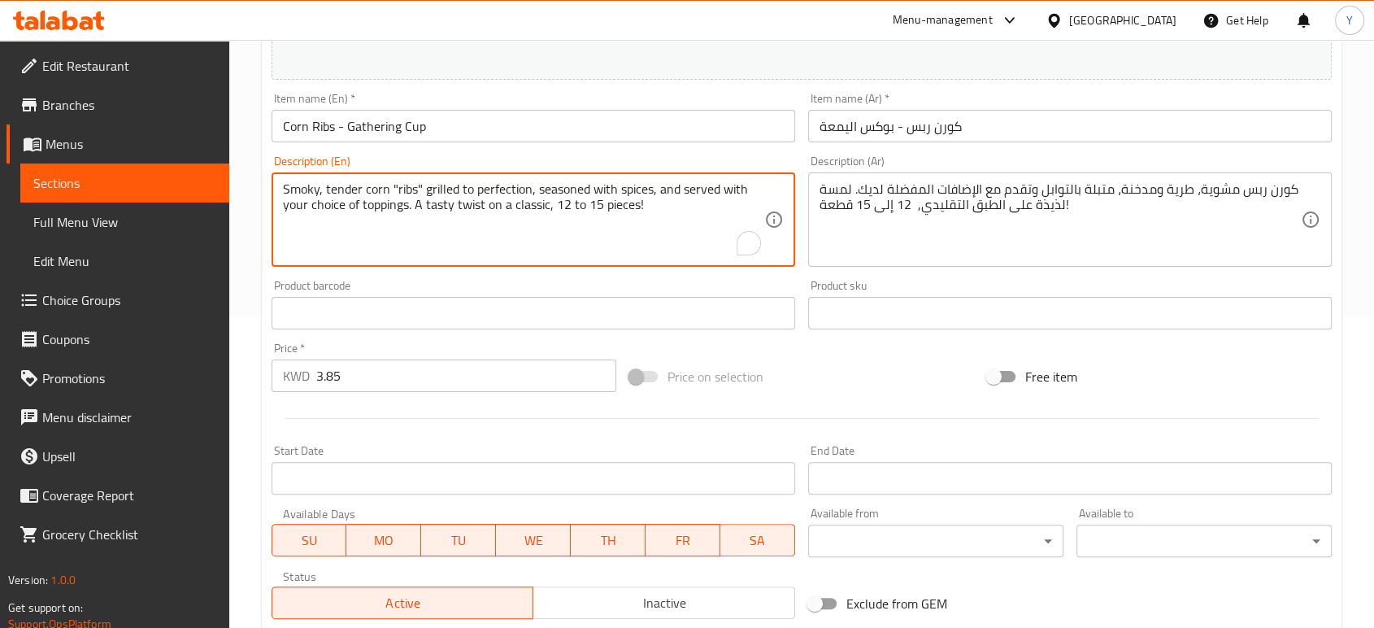
click at [579, 251] on textarea "Smoky, tender corn "ribs" grilled to perfection, seasoned with spices, and serv…" at bounding box center [523, 219] width 481 height 77
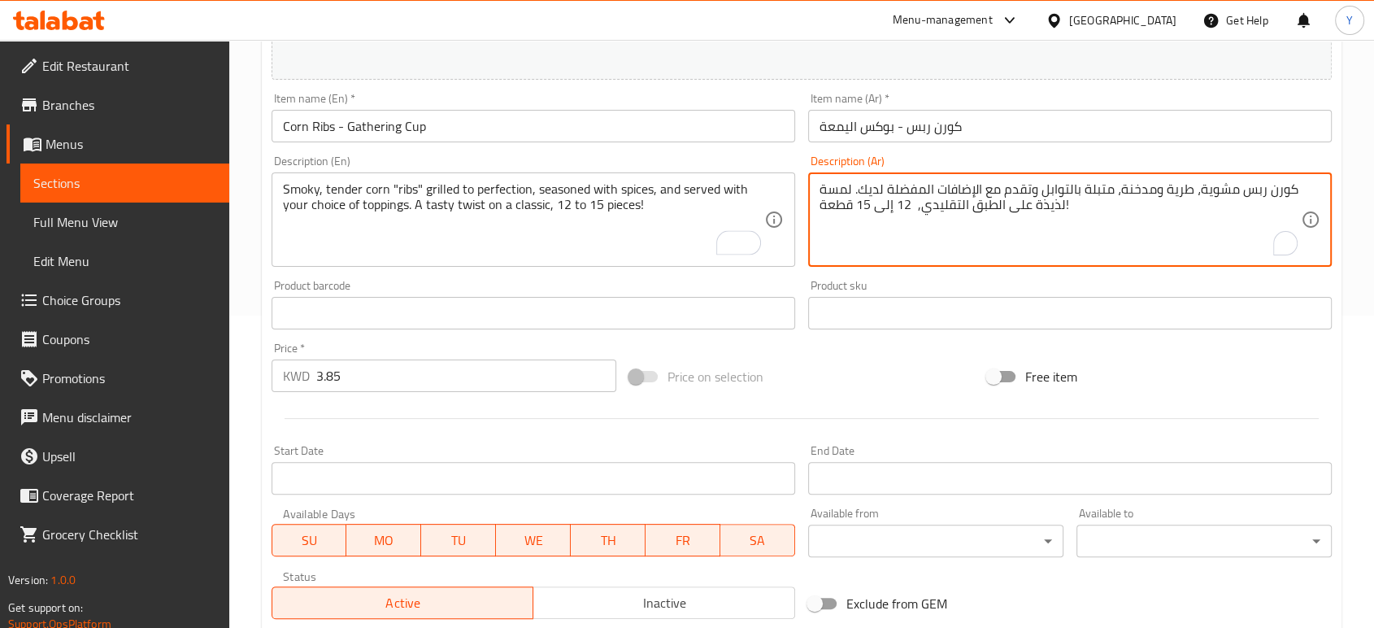
click at [1019, 187] on textarea "كورن ربس مشوية، طرية ومدخنة، متبلة بالتوابل وتقدم مع الإضافات المفضلة لديك. لمس…" at bounding box center [1059, 219] width 481 height 77
type textarea "كورن ربس مشوية، طرية ومدخنة، متبلة بالتوابل وتقدم مع الإضافات المفضلة لديك. لمس…"
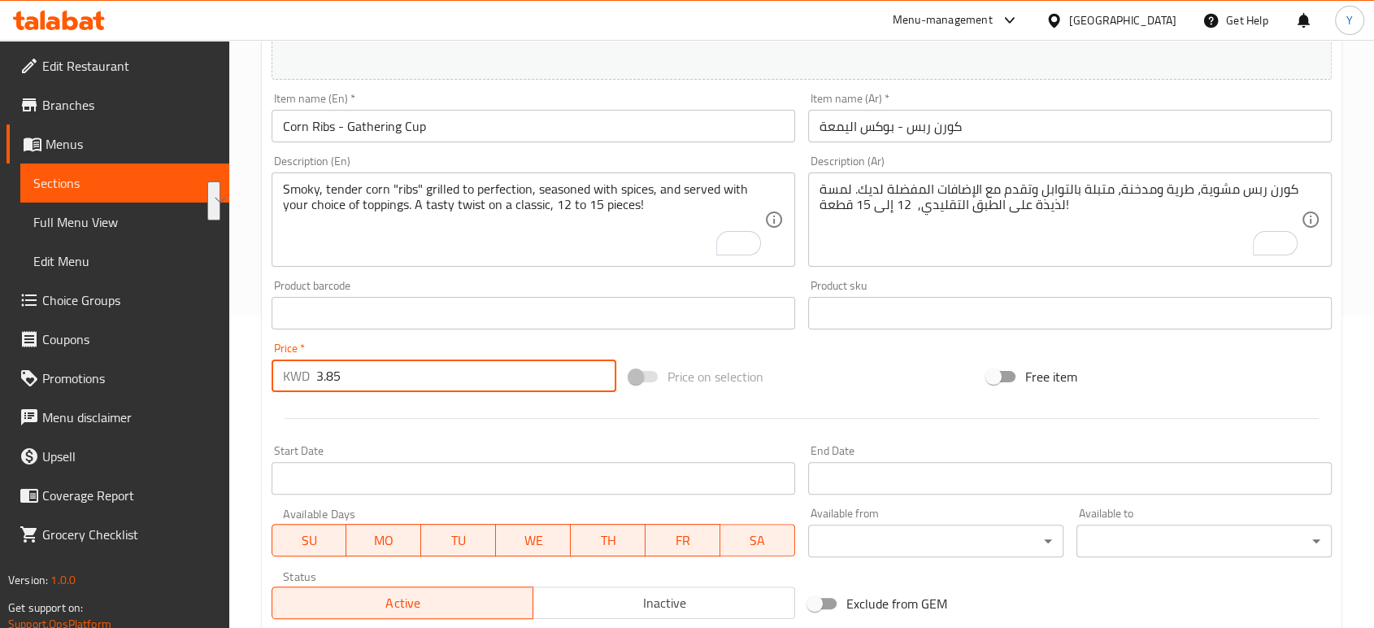
click at [469, 371] on input "3.85" at bounding box center [466, 375] width 300 height 33
type input "-10"
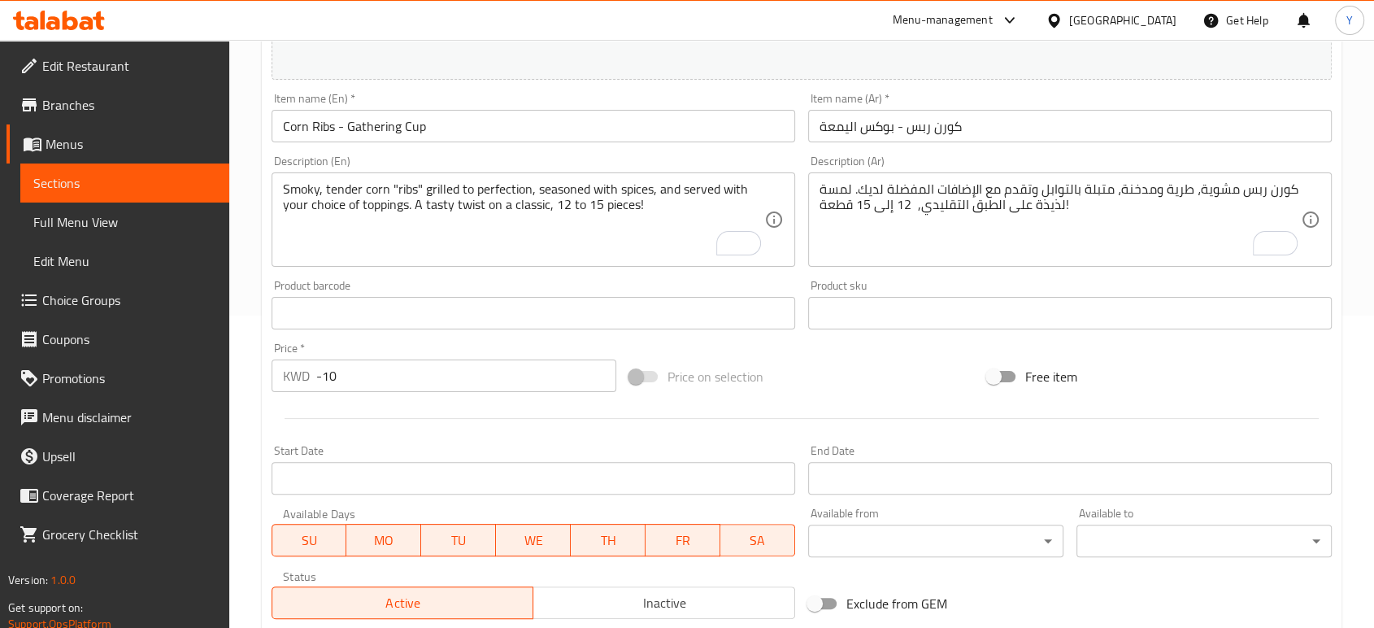
click at [464, 445] on div "Start Date Start Date" at bounding box center [534, 470] width 524 height 50
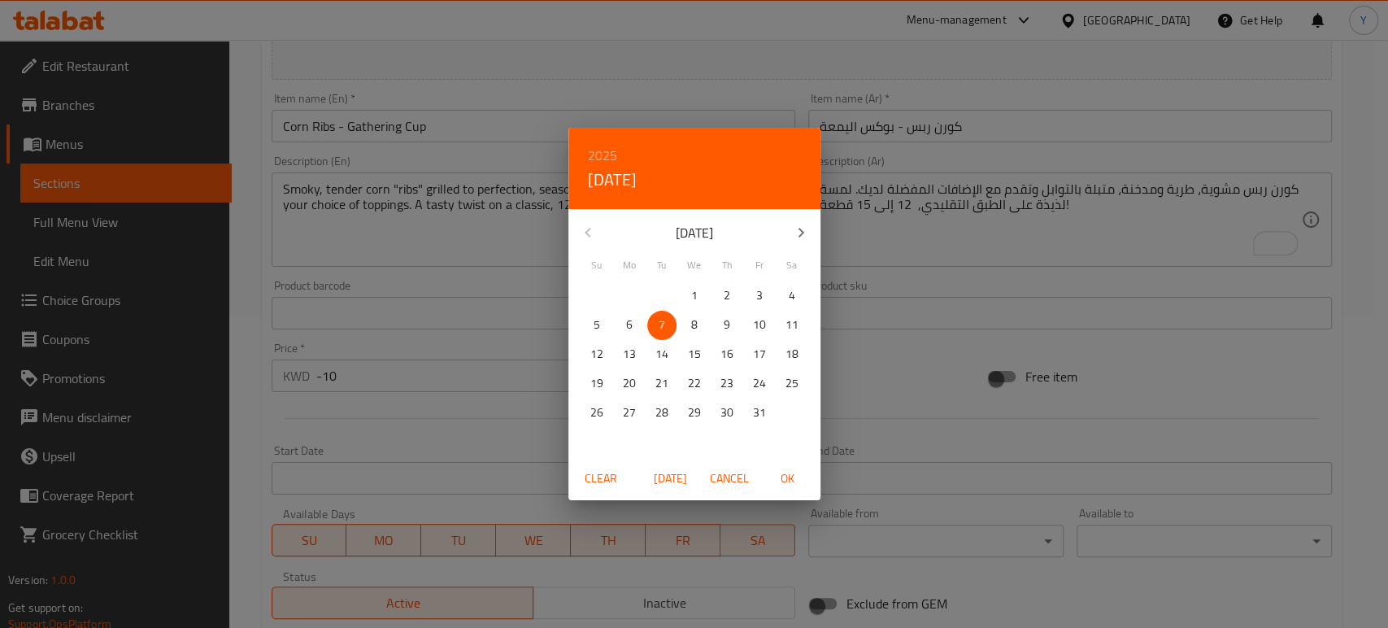
click at [726, 476] on span "Cancel" at bounding box center [729, 478] width 39 height 20
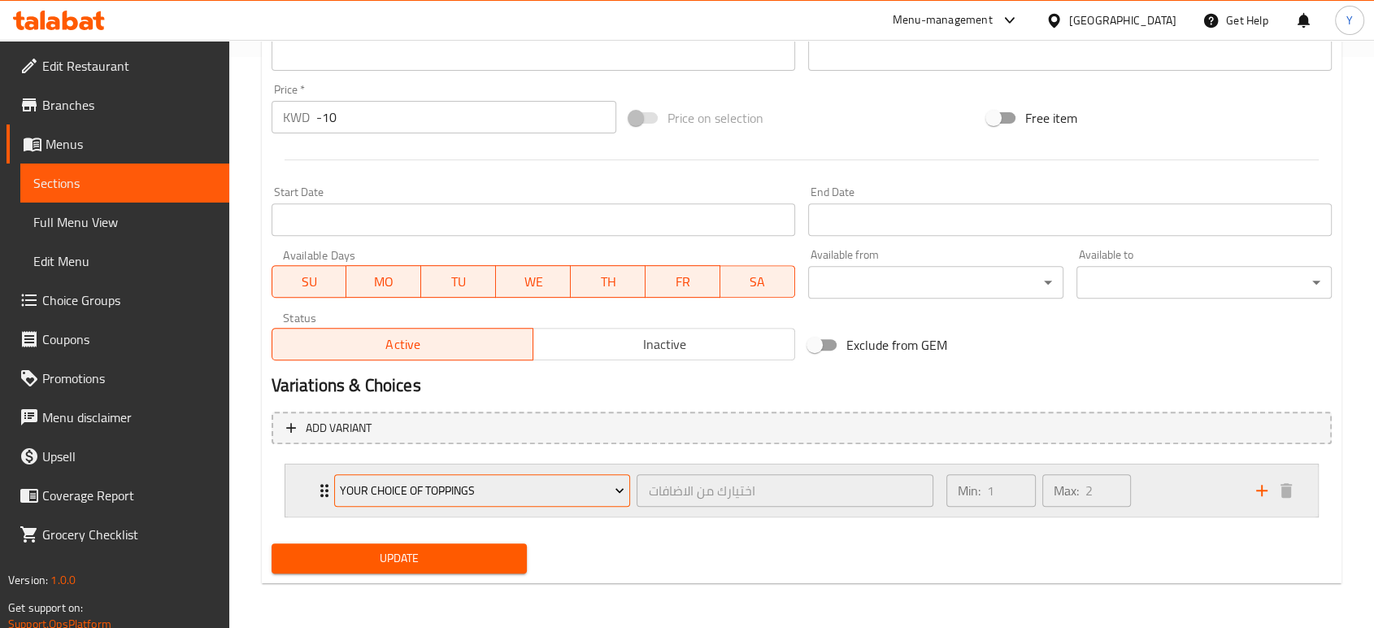
scroll to position [0, 0]
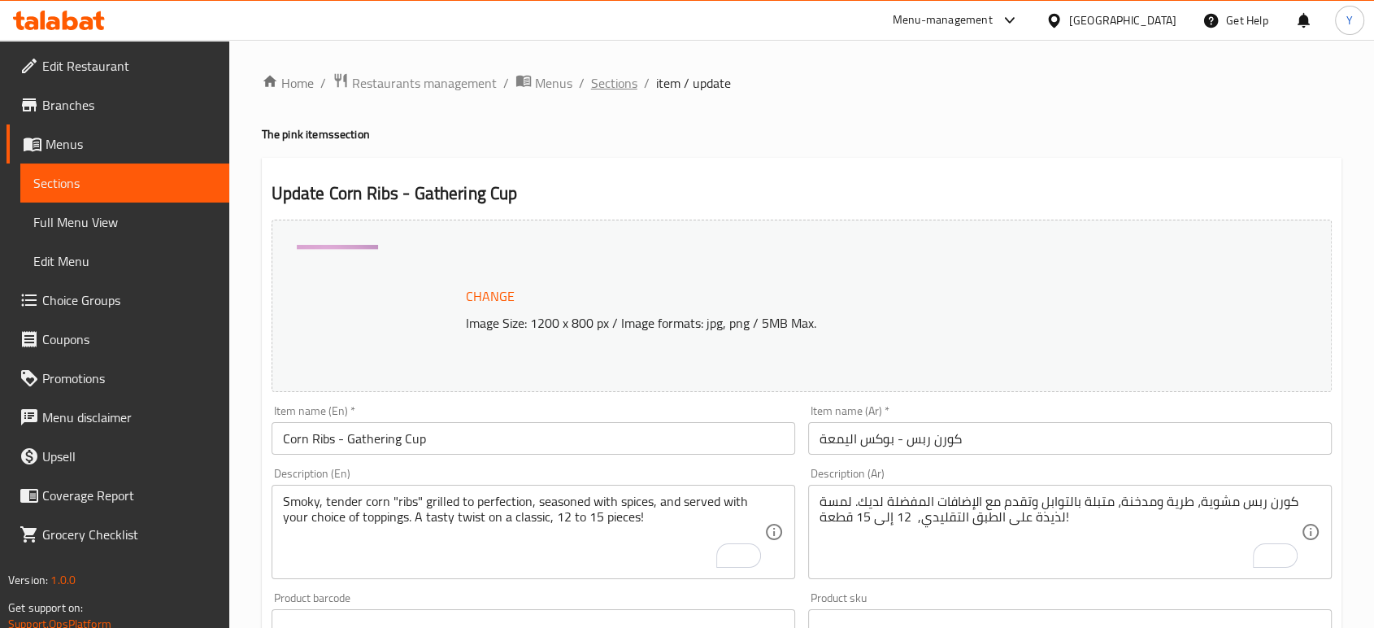
click at [606, 76] on span "Sections" at bounding box center [614, 83] width 46 height 20
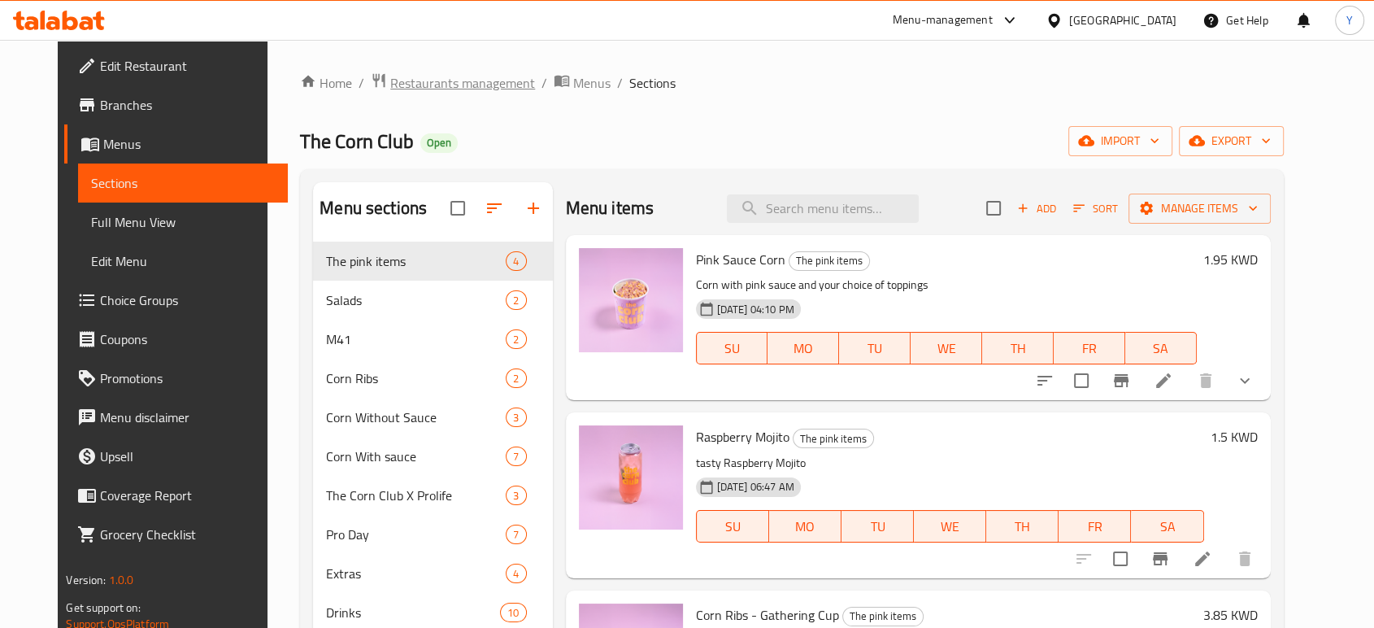
click at [459, 76] on span "Restaurants management" at bounding box center [462, 83] width 145 height 20
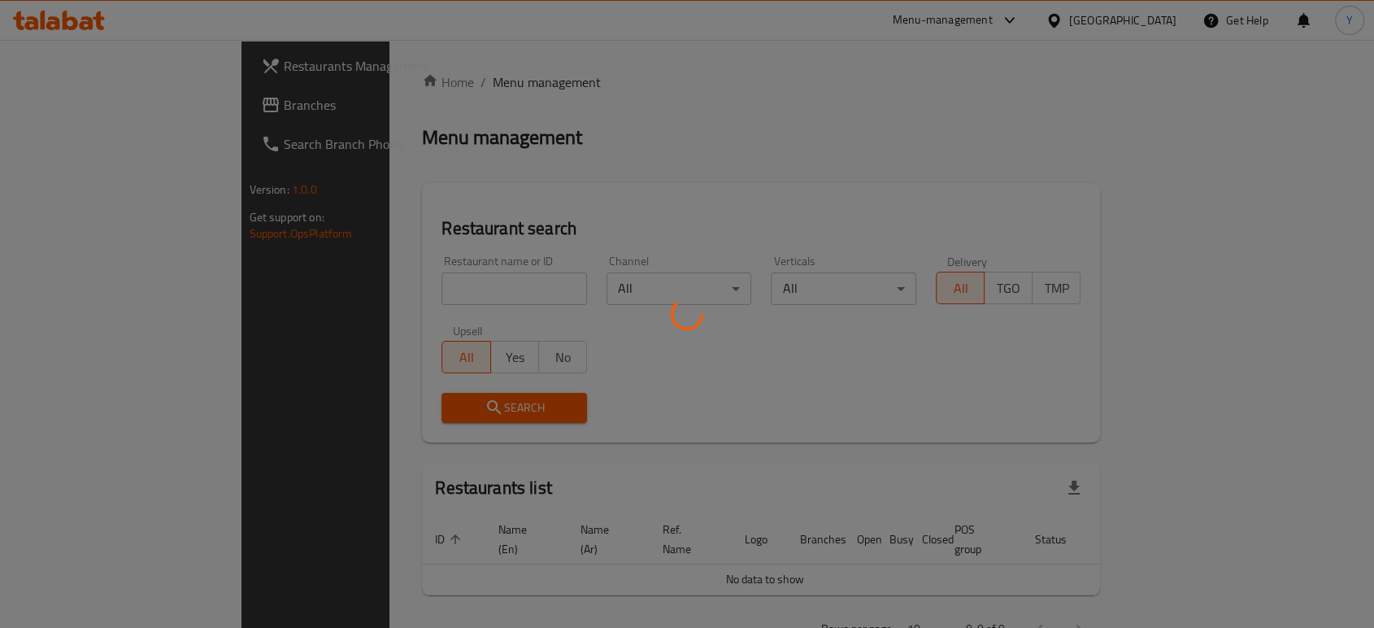
click at [443, 287] on div at bounding box center [687, 314] width 1374 height 628
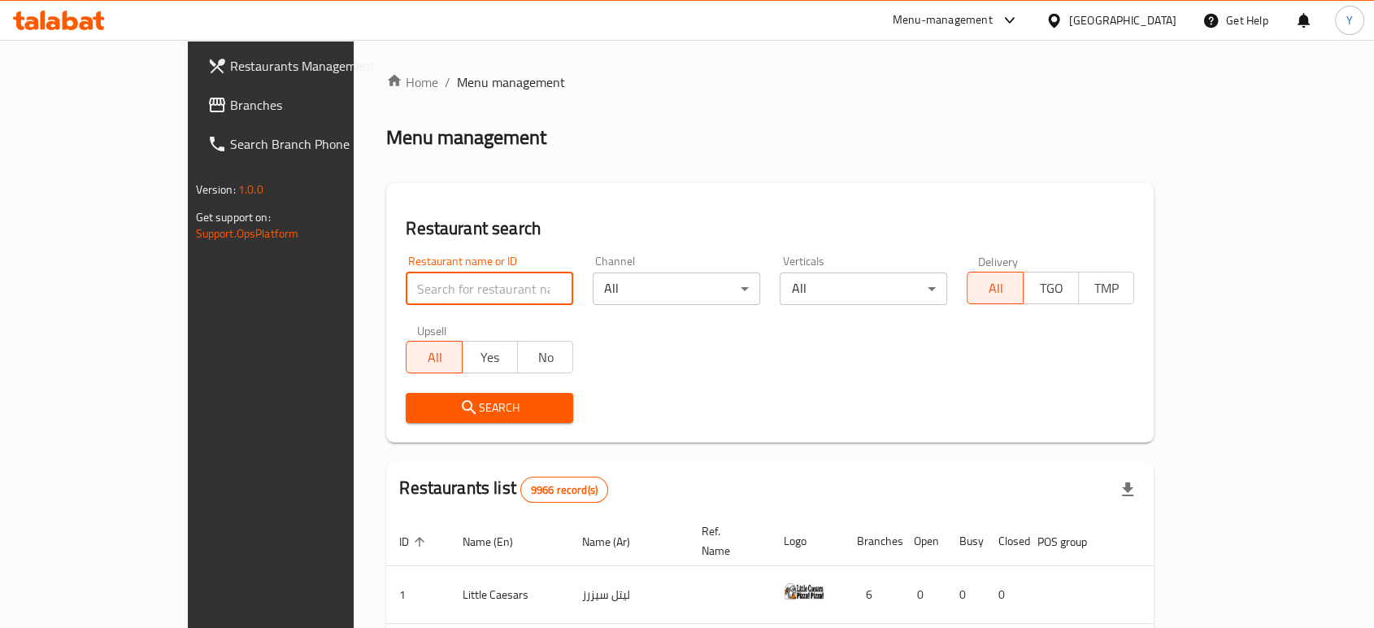
click at [443, 287] on input "search" at bounding box center [489, 288] width 167 height 33
type input "DUNIA"
click button "Search" at bounding box center [489, 408] width 167 height 30
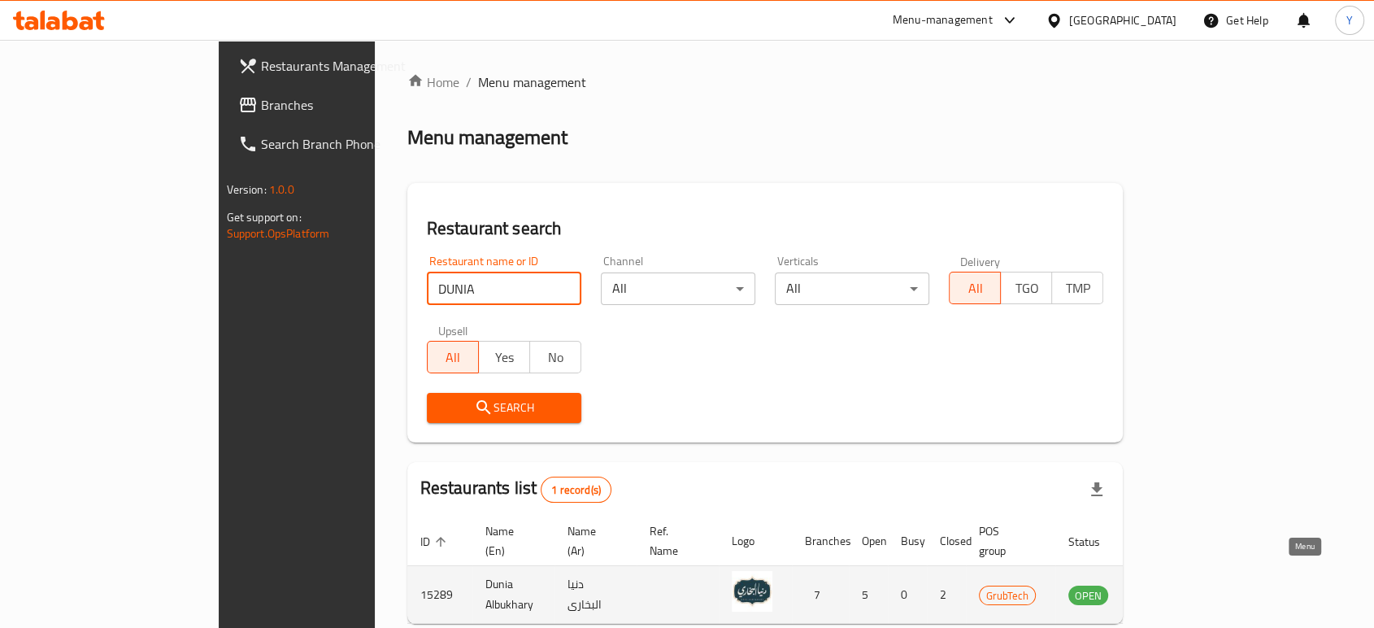
click at [1172, 589] on icon "enhanced table" at bounding box center [1163, 596] width 18 height 14
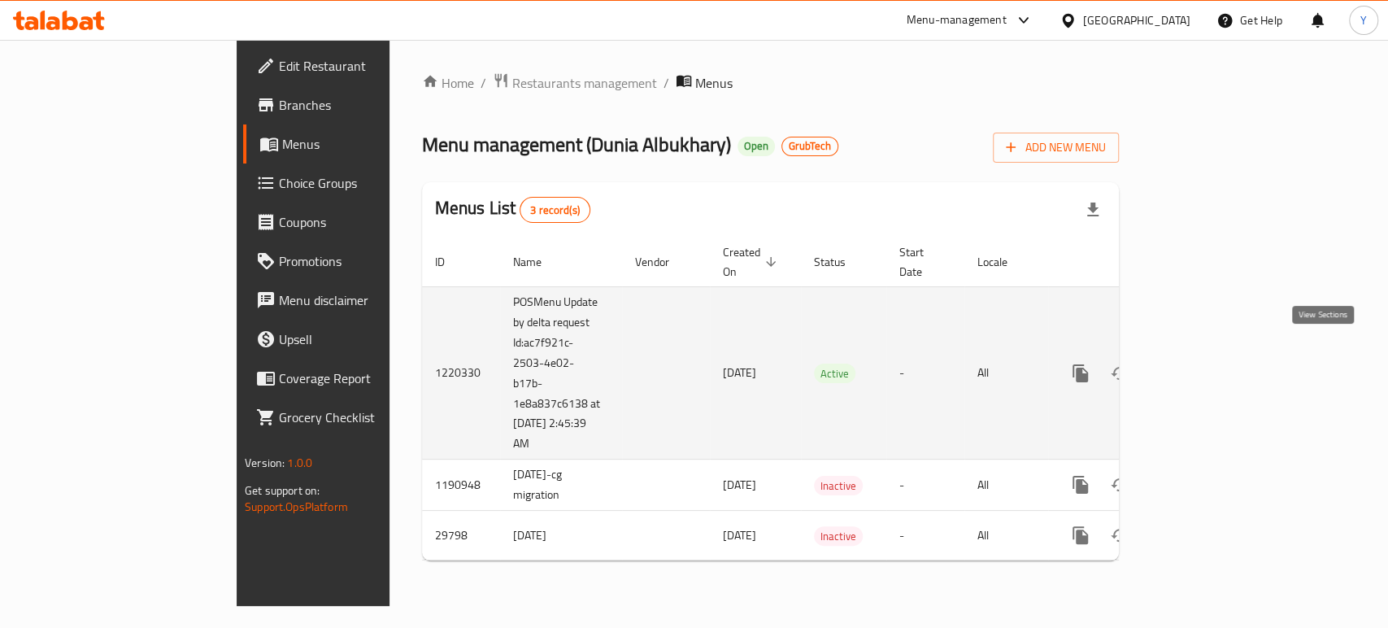
click at [1217, 366] on link "enhanced table" at bounding box center [1197, 373] width 39 height 39
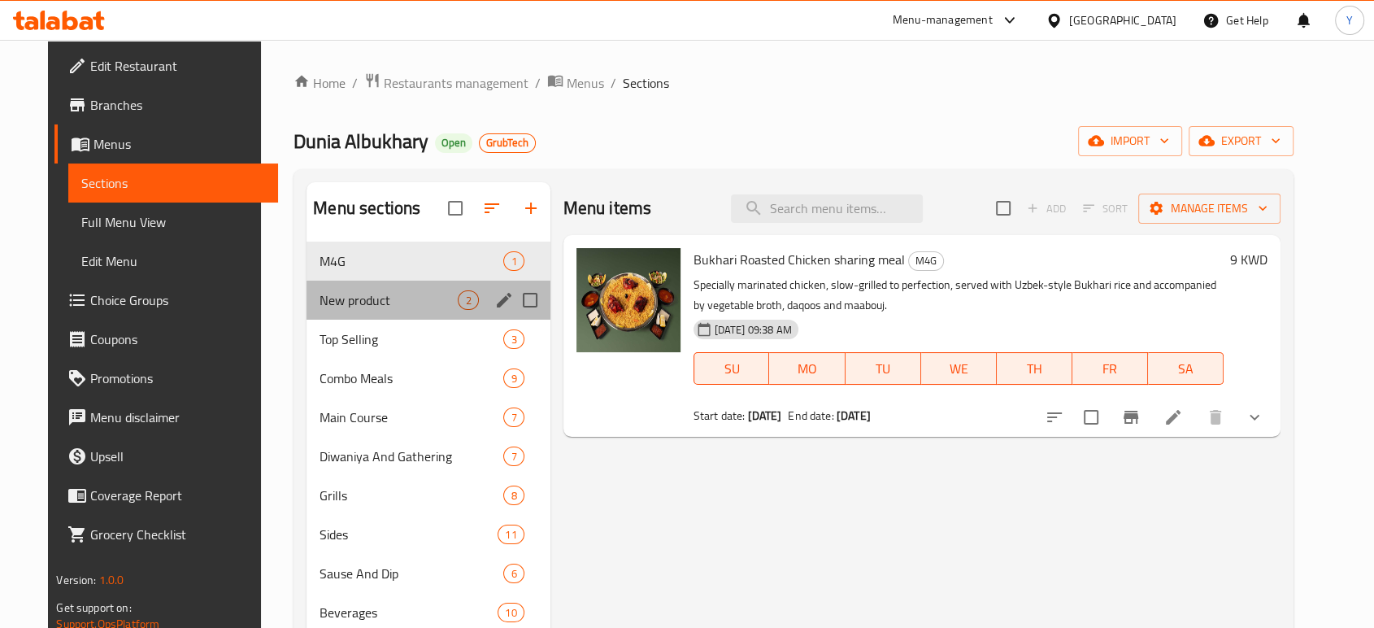
click at [371, 315] on div "New product 2" at bounding box center [427, 299] width 243 height 39
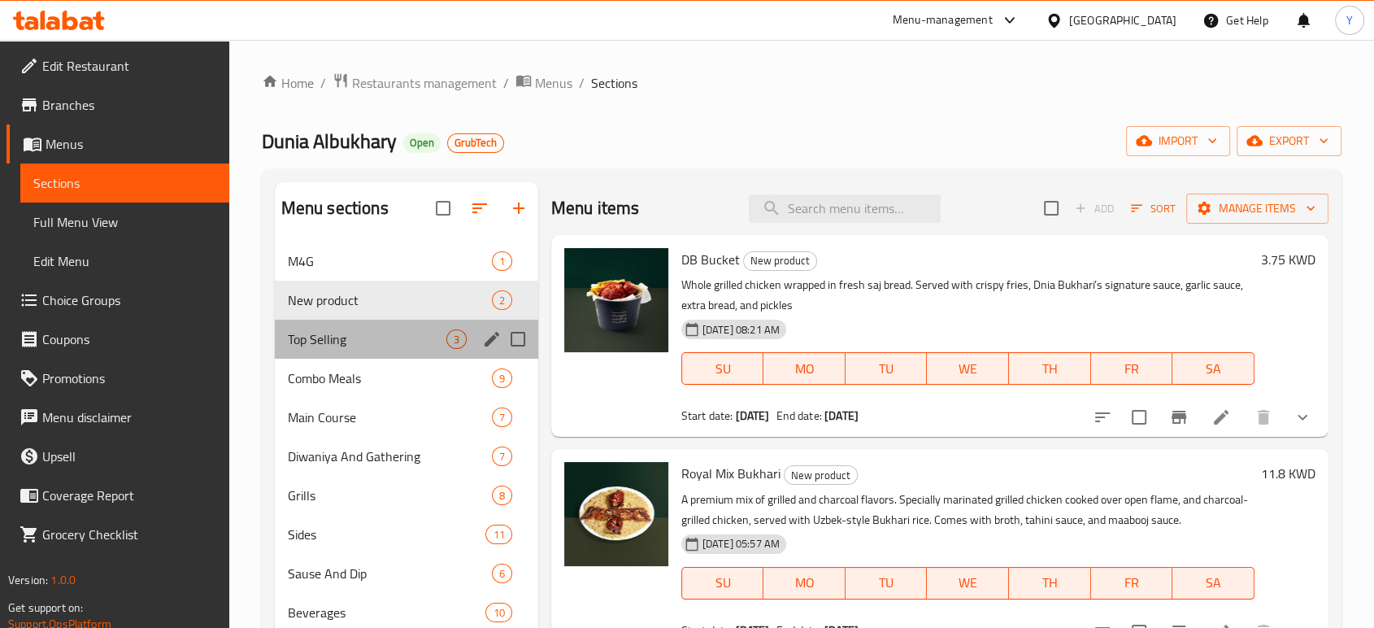
click at [403, 350] on div "Top Selling 3" at bounding box center [406, 338] width 263 height 39
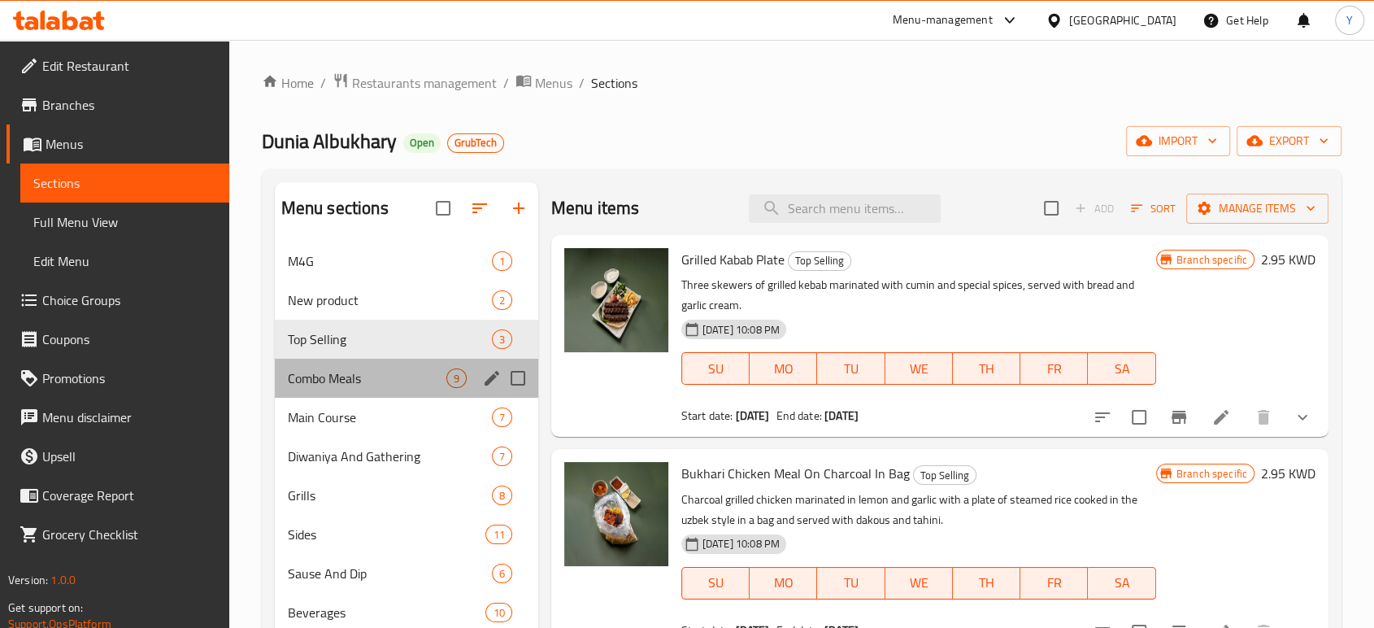
click at [406, 391] on div "Combo Meals 9" at bounding box center [406, 377] width 263 height 39
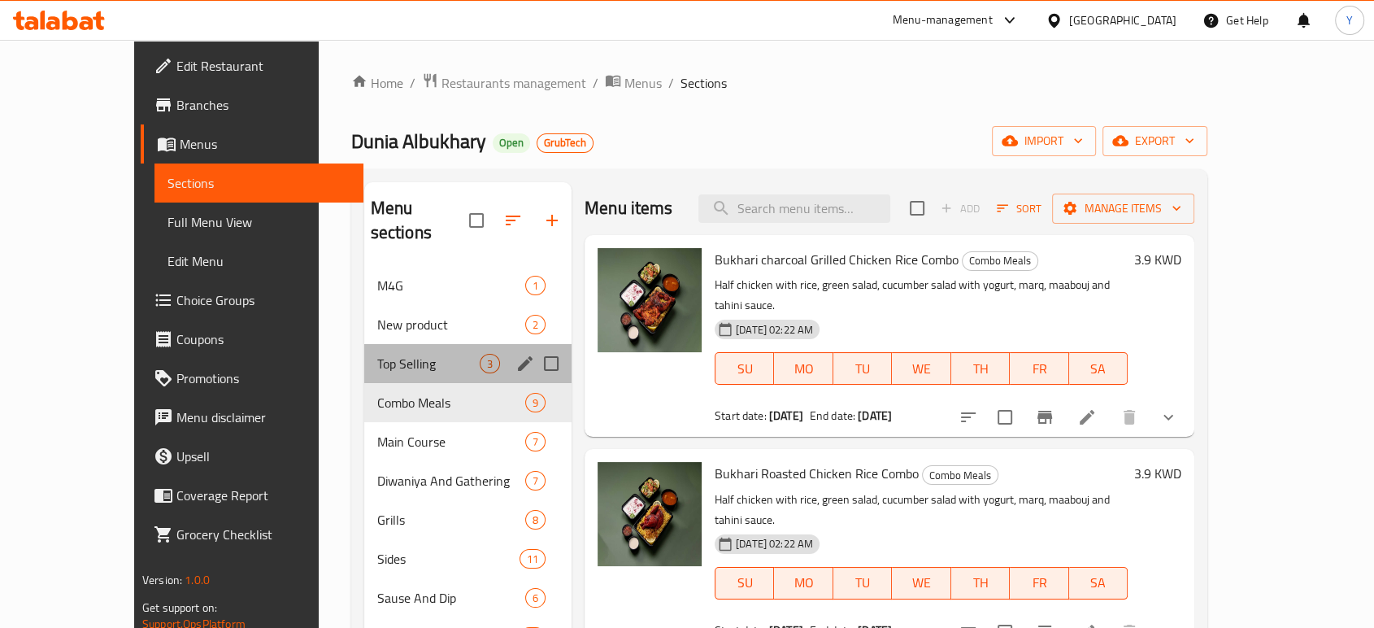
click at [364, 356] on div "Top Selling 3" at bounding box center [467, 363] width 207 height 39
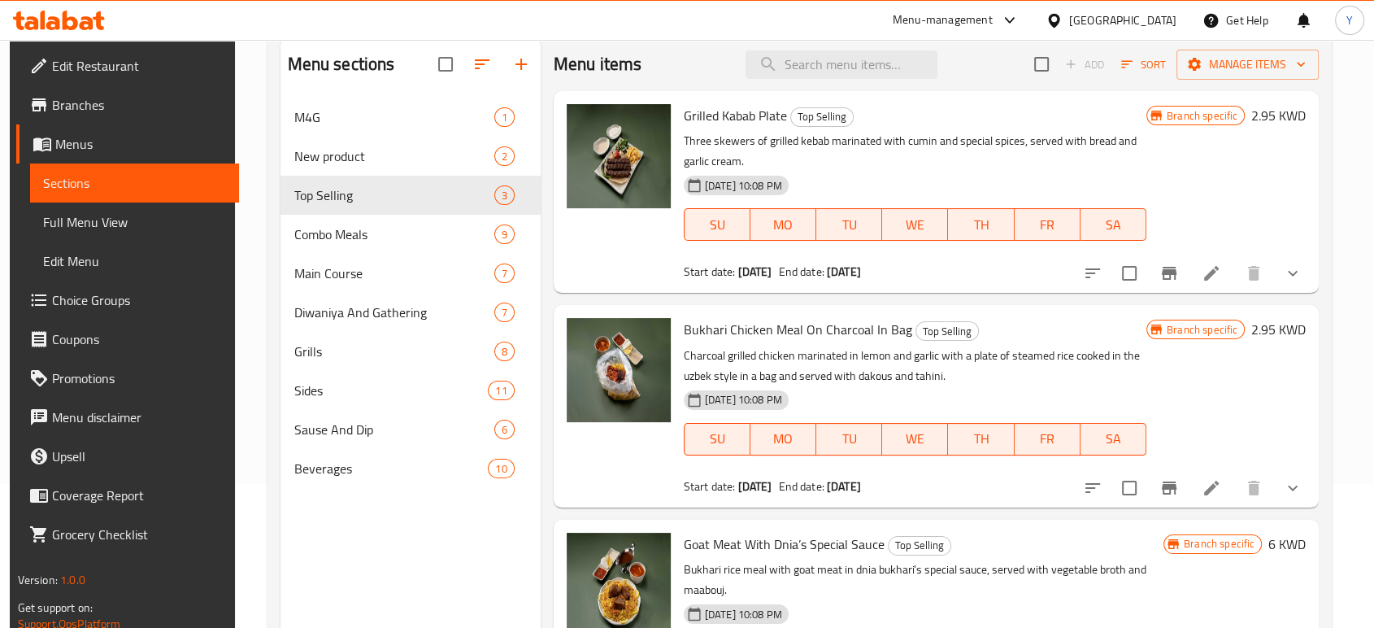
scroll to position [119, 0]
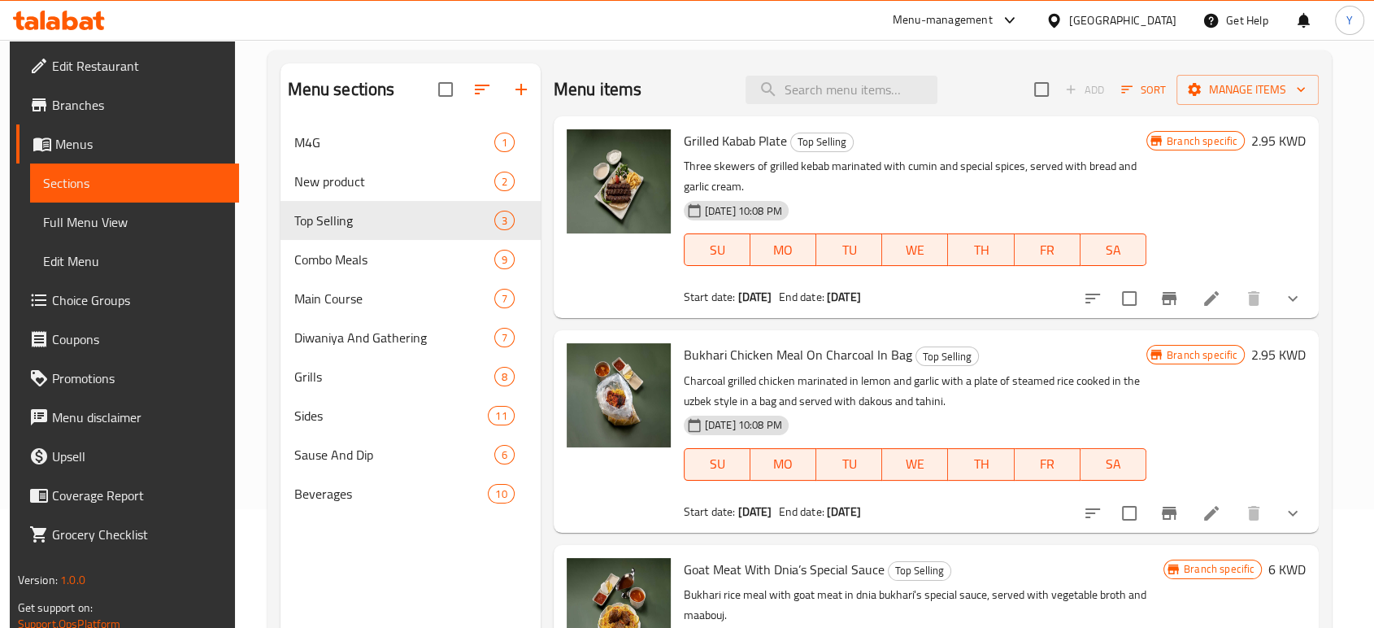
click at [736, 354] on span "Bukhari Chicken Meal On Charcoal In Bag" at bounding box center [798, 354] width 228 height 24
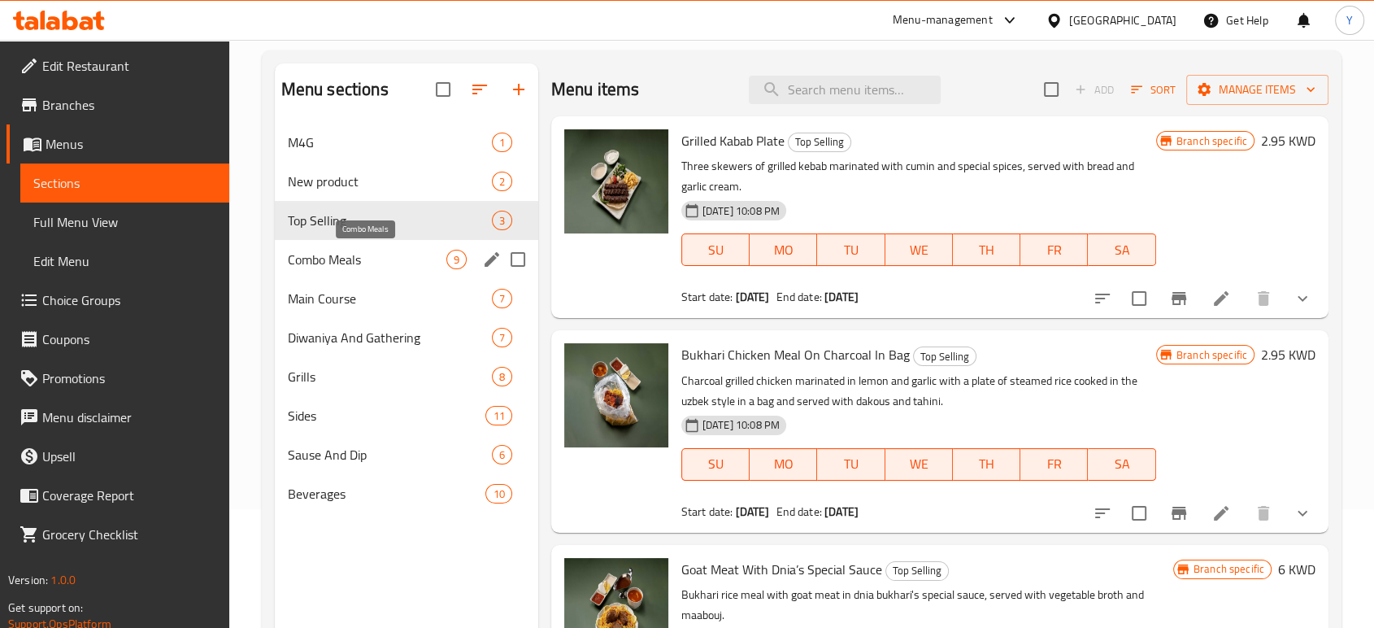
click at [380, 264] on span "Combo Meals" at bounding box center [367, 260] width 159 height 20
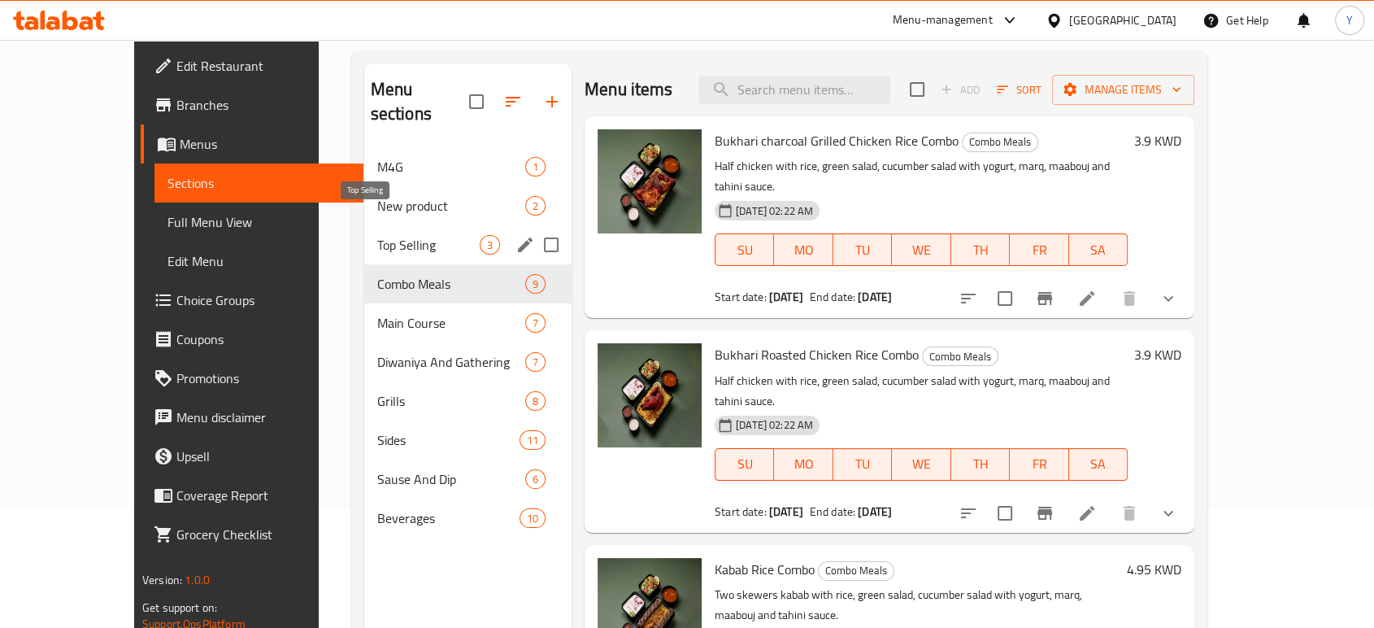
click at [382, 235] on span "Top Selling" at bounding box center [428, 245] width 102 height 20
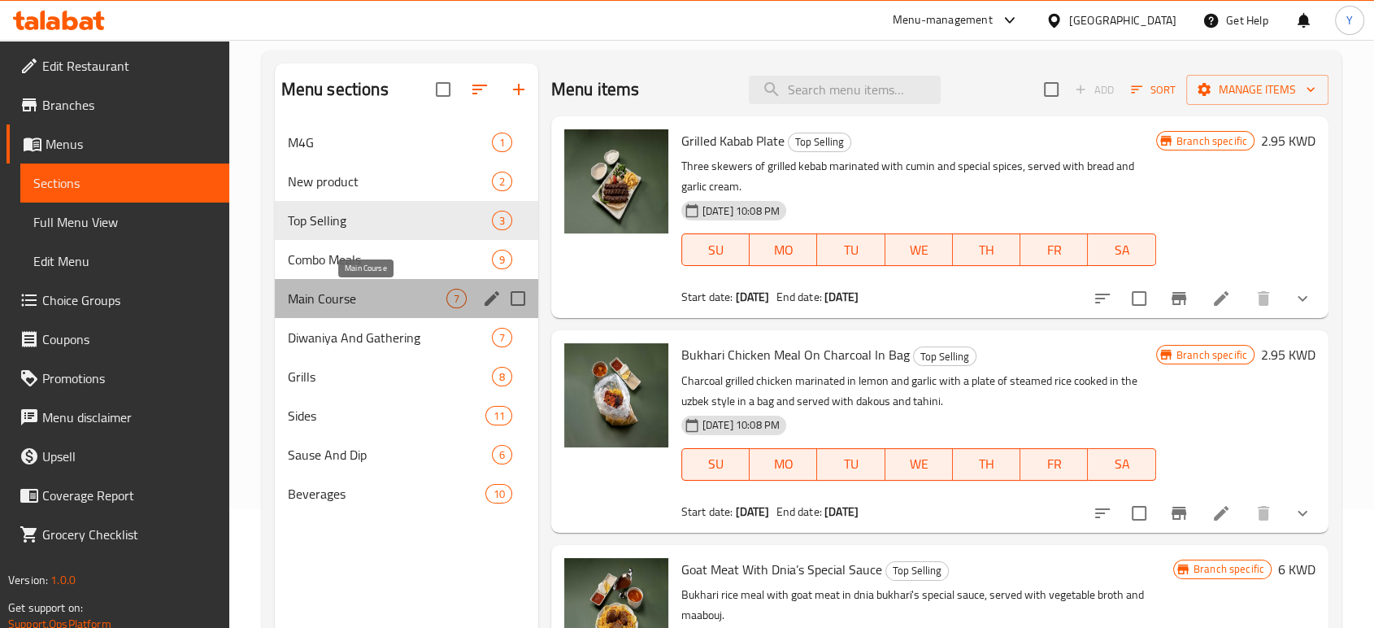
click at [376, 301] on span "Main Course" at bounding box center [367, 299] width 159 height 20
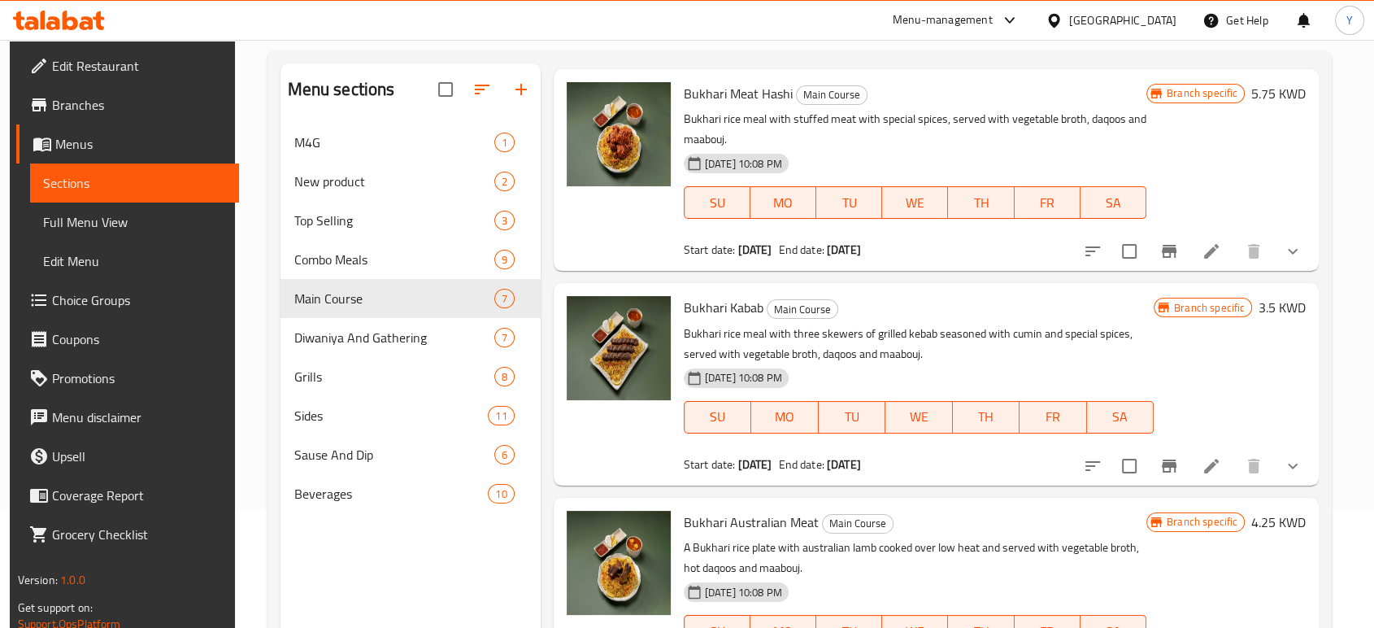
scroll to position [911, 0]
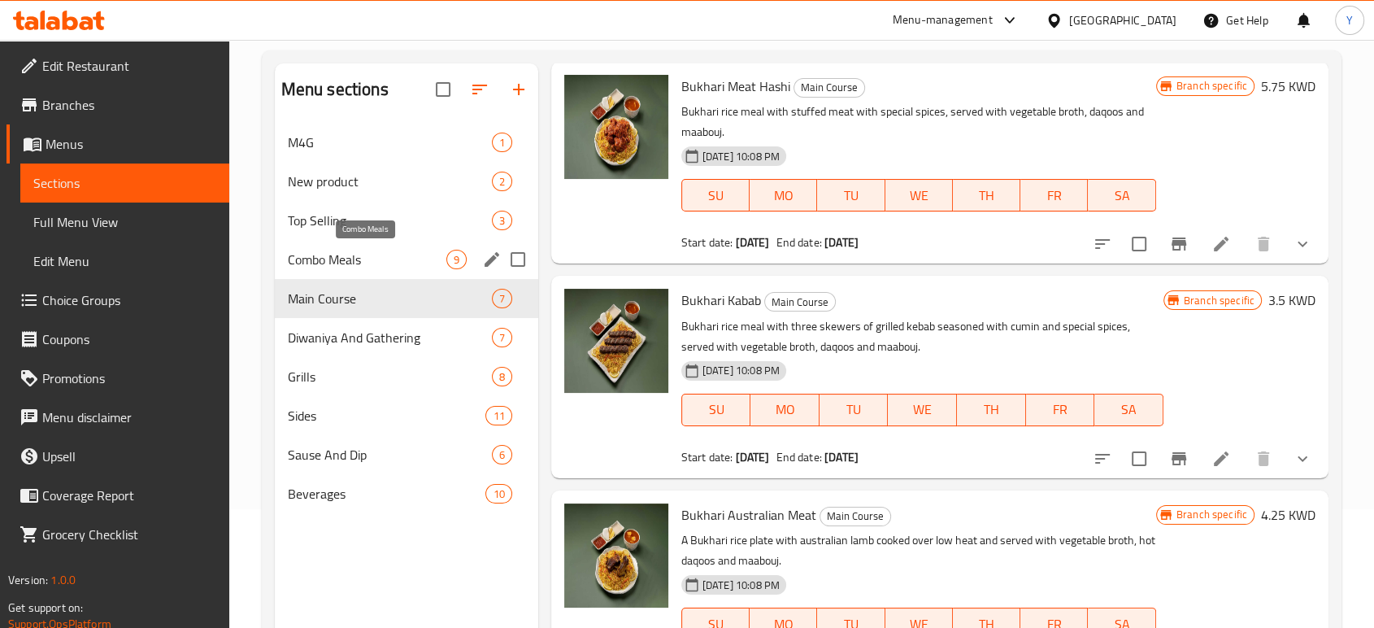
click at [365, 254] on span "Combo Meals" at bounding box center [367, 260] width 159 height 20
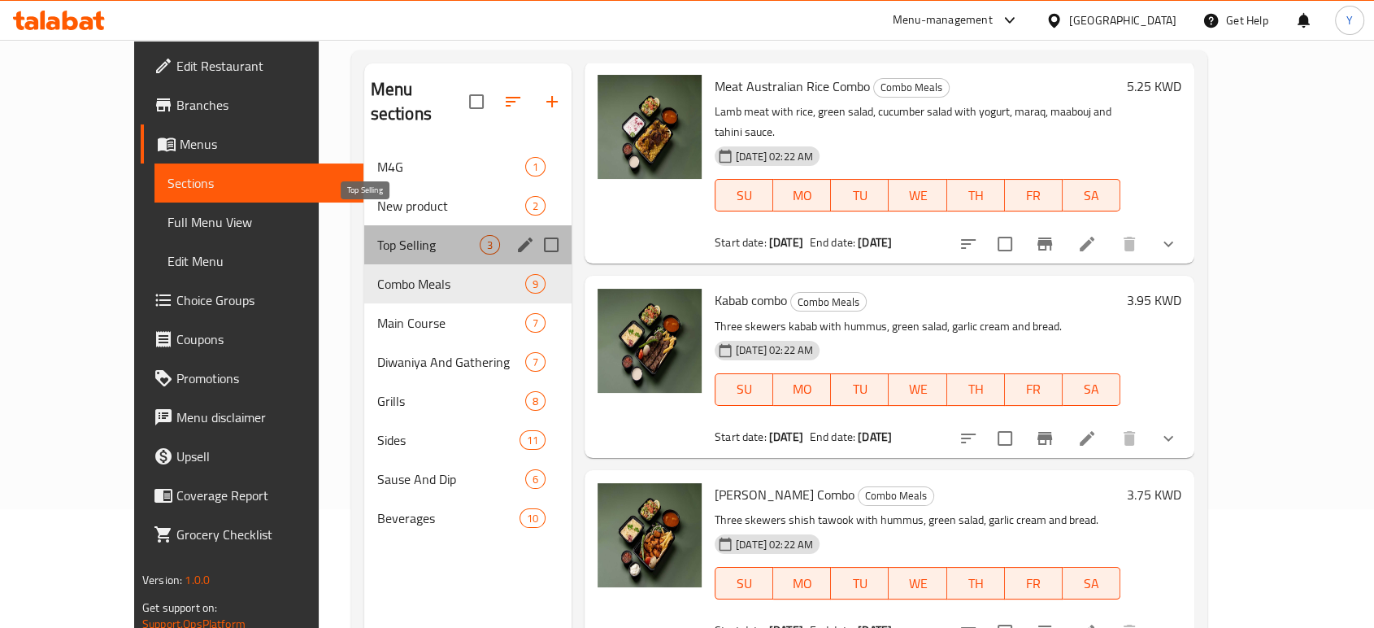
click at [377, 235] on span "Top Selling" at bounding box center [428, 245] width 102 height 20
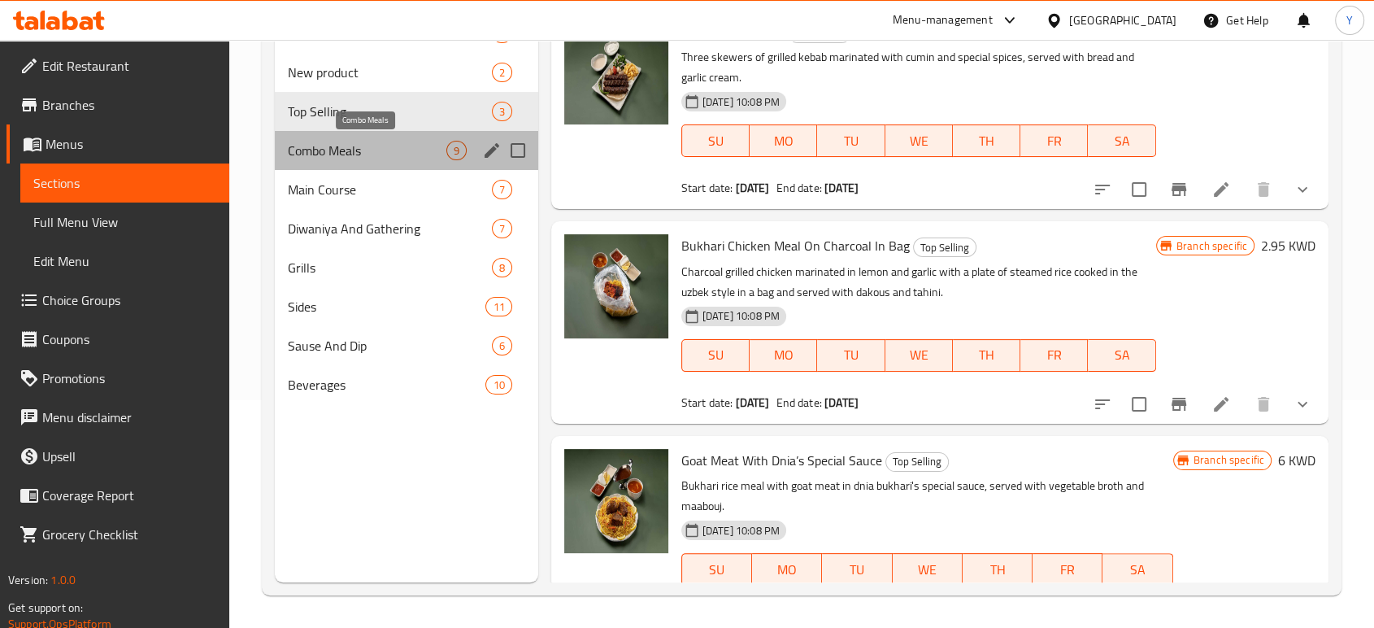
click at [402, 156] on span "Combo Meals" at bounding box center [367, 151] width 159 height 20
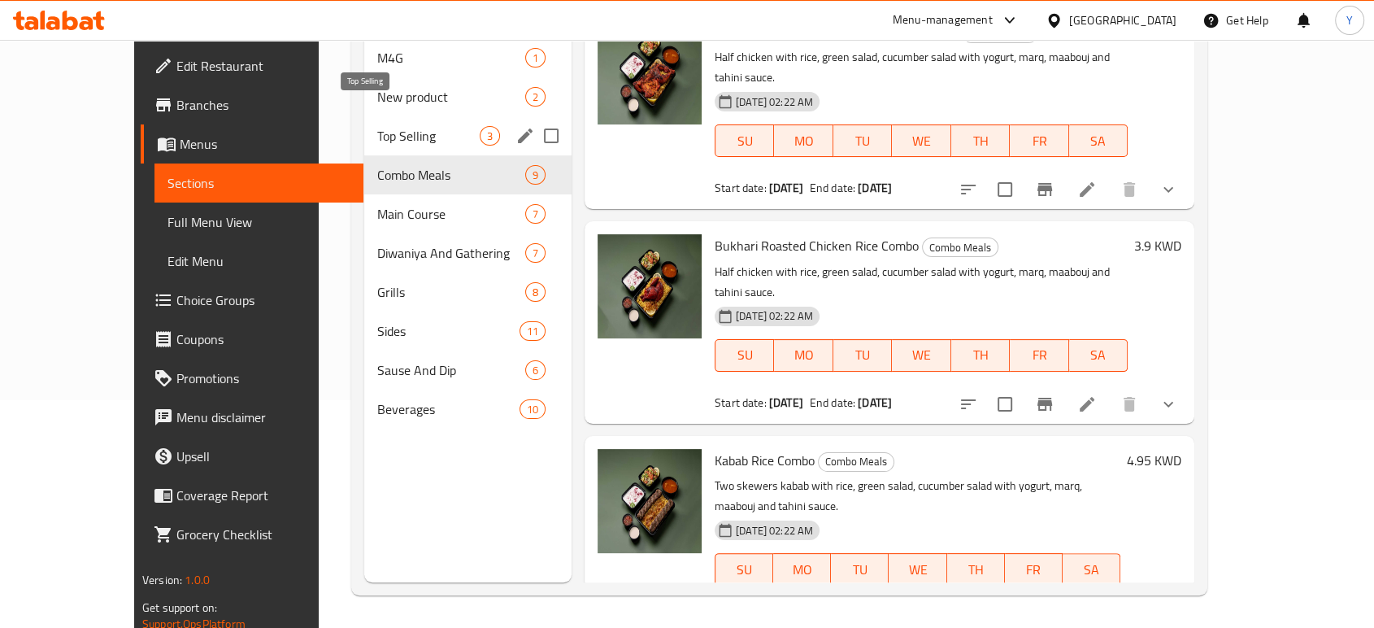
click at [398, 126] on span "Top Selling" at bounding box center [428, 136] width 102 height 20
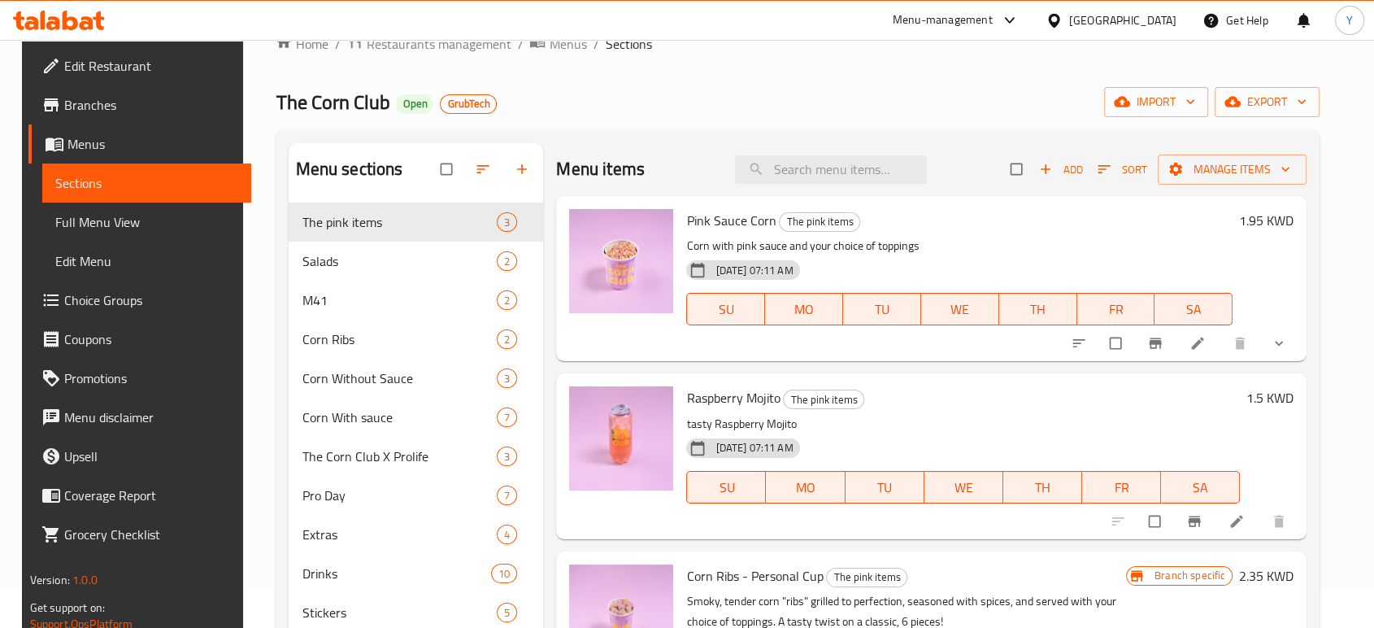
scroll to position [42, 0]
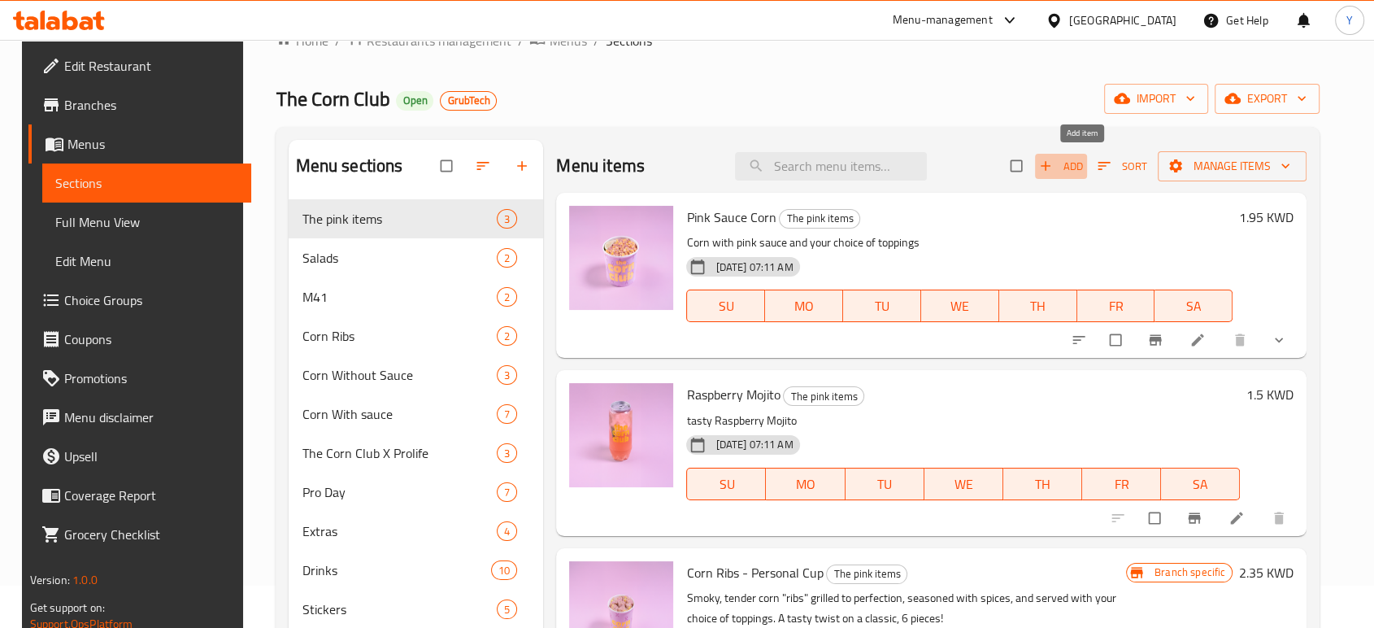
click at [1083, 169] on span "Add" at bounding box center [1061, 166] width 44 height 19
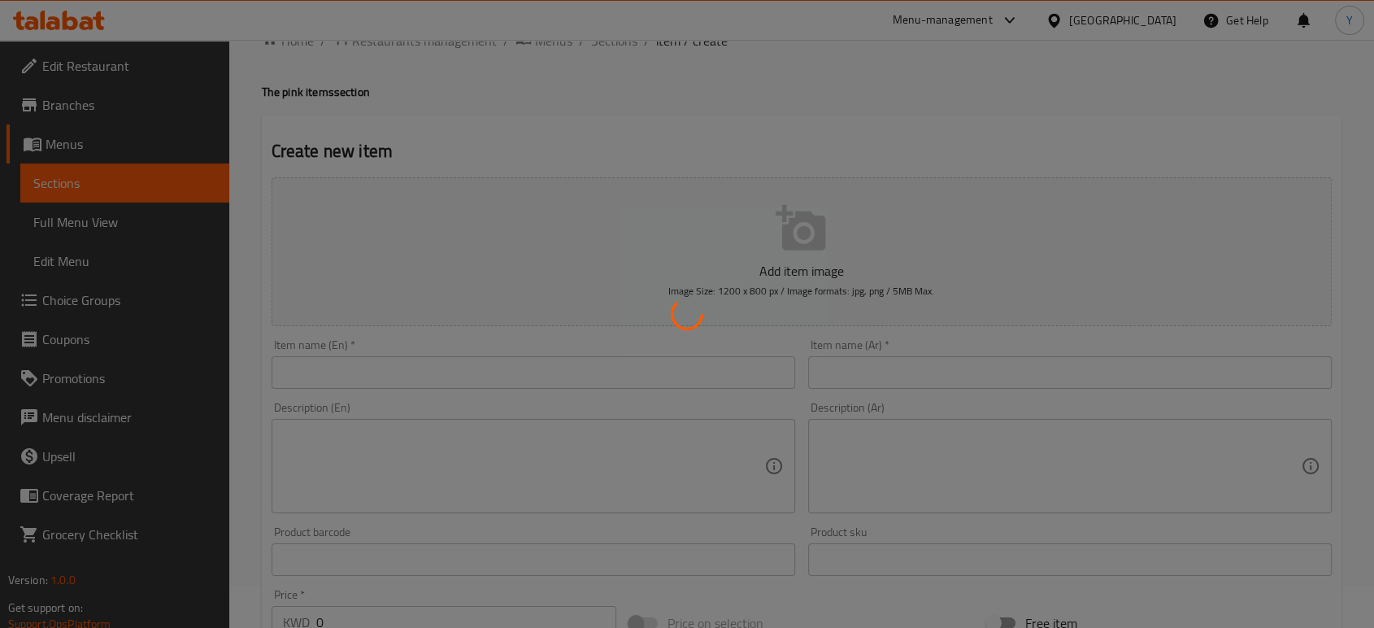
click at [667, 237] on div at bounding box center [687, 314] width 1374 height 628
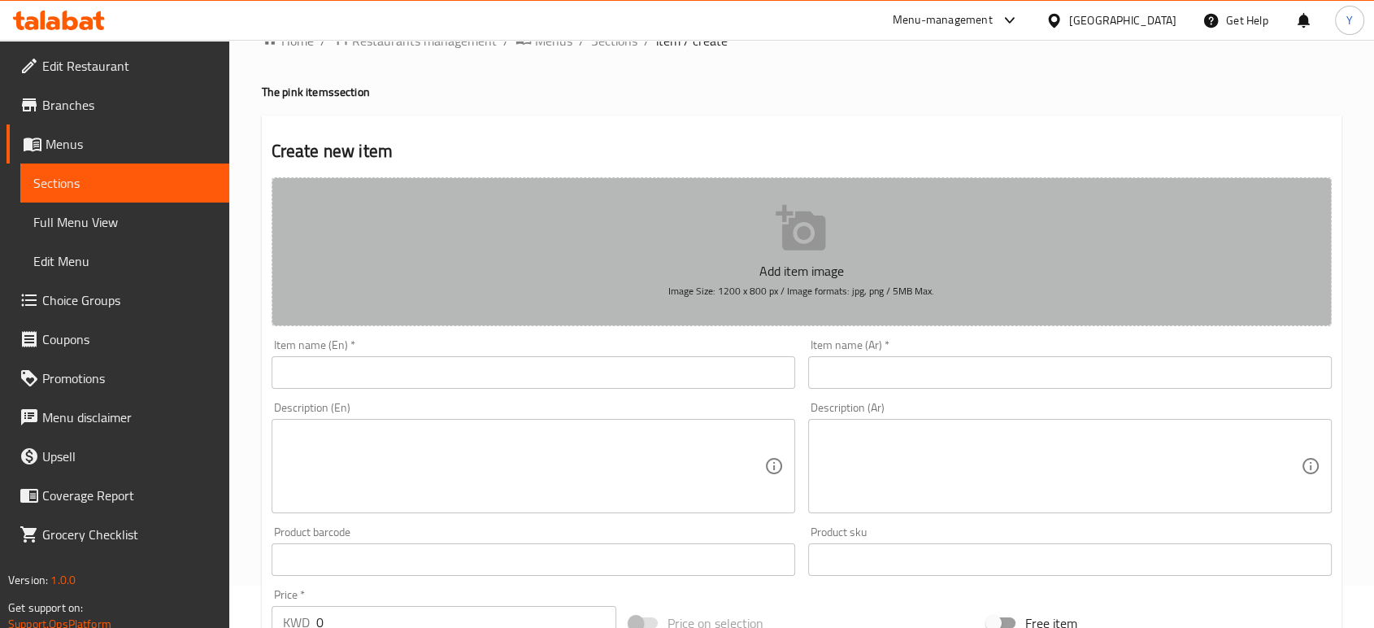
click at [667, 237] on button "Add item image Image Size: 1200 x 800 px / Image formats: jpg, png / 5MB Max." at bounding box center [802, 251] width 1060 height 149
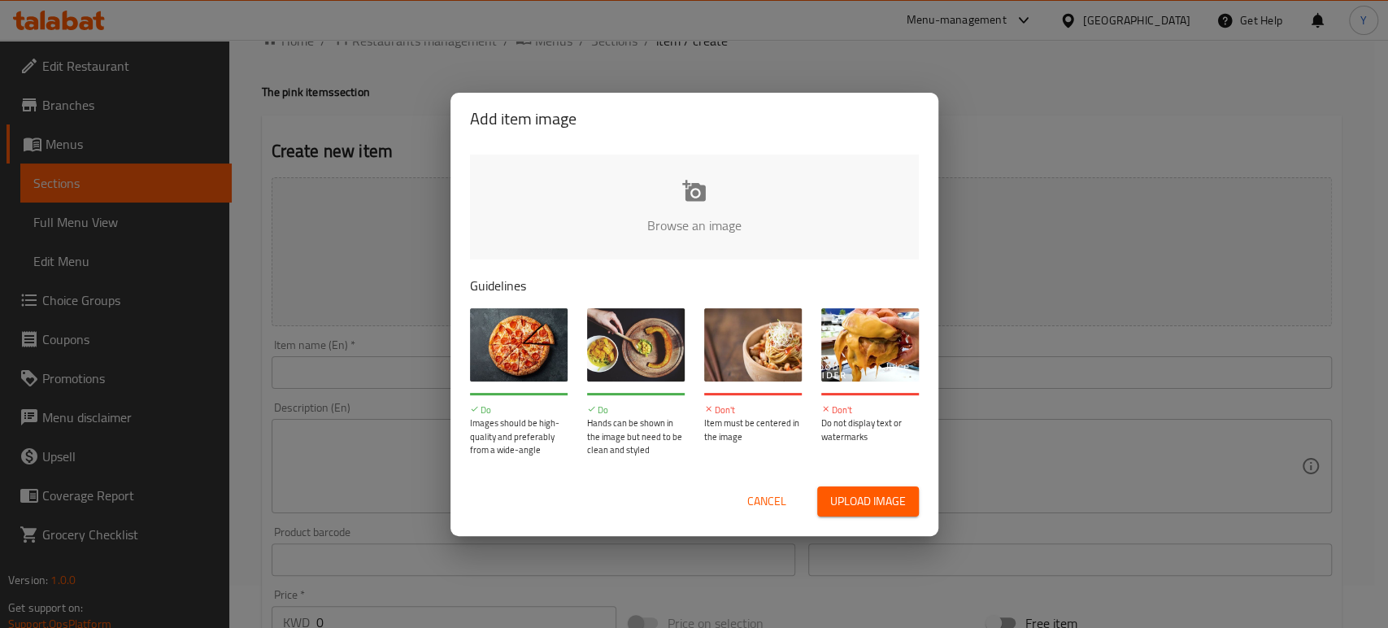
click at [667, 193] on input "file" at bounding box center [1244, 230] width 1548 height 152
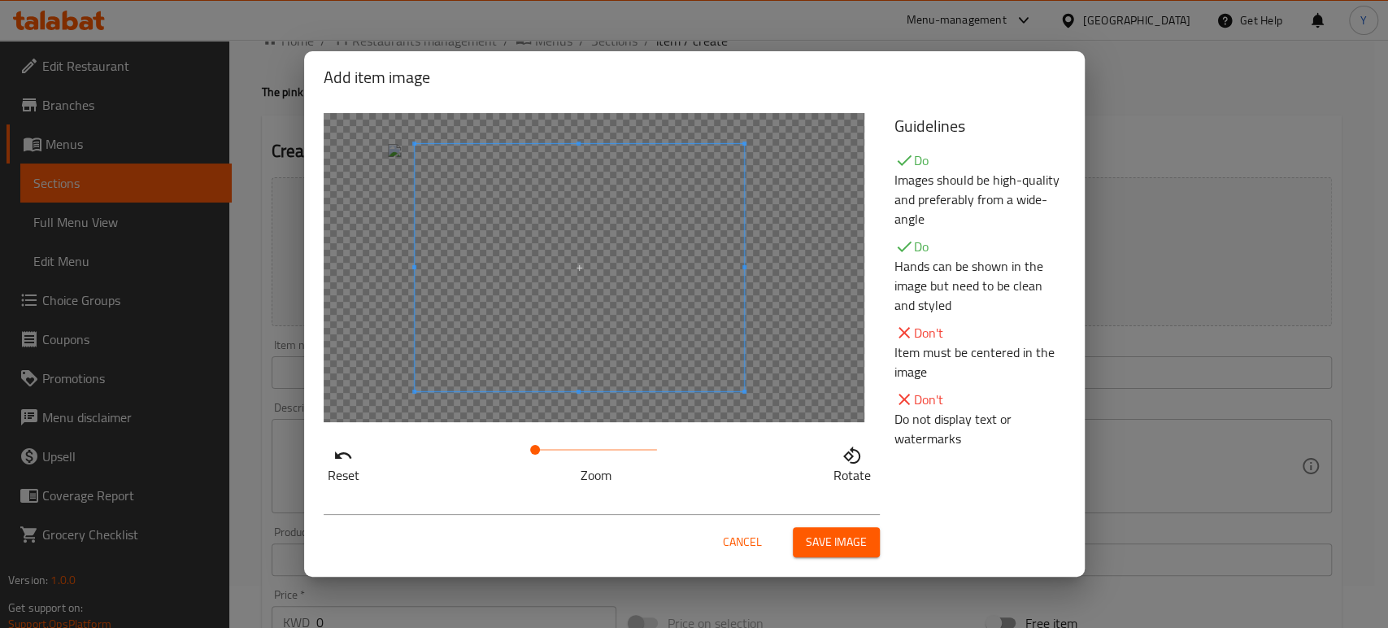
click at [680, 290] on span at bounding box center [579, 267] width 329 height 247
click at [845, 543] on span "Save image" at bounding box center [836, 542] width 61 height 20
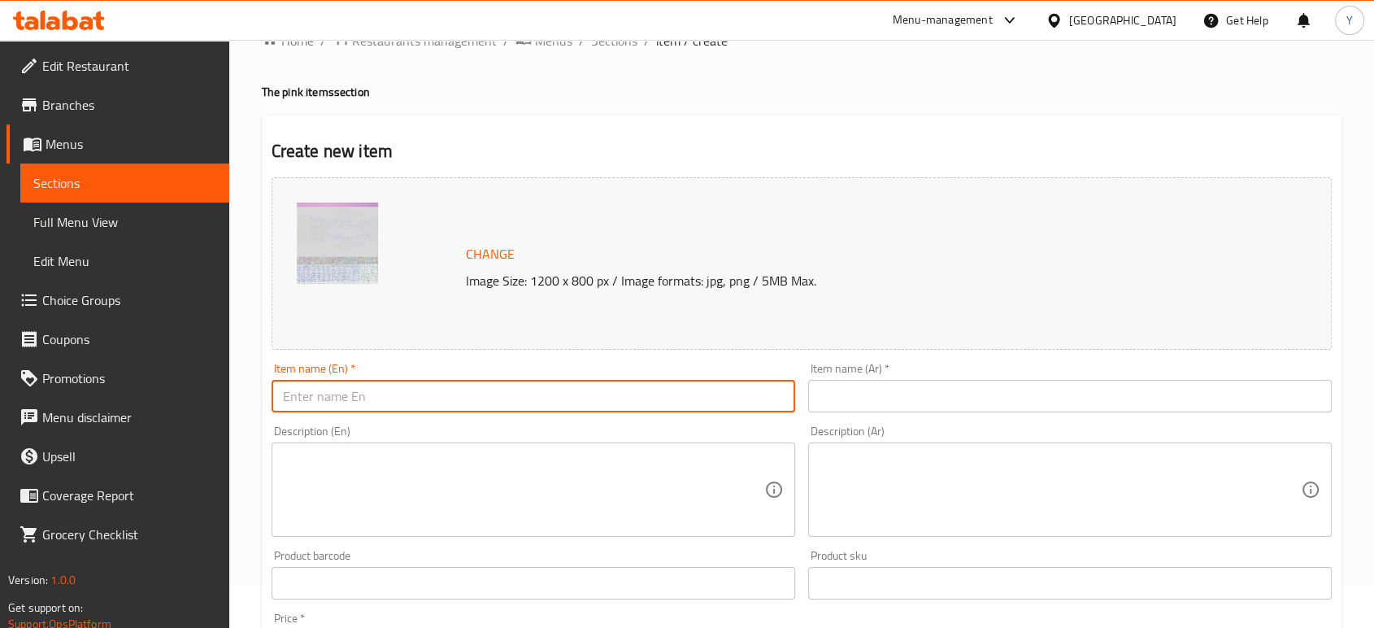
click at [423, 388] on input "text" at bounding box center [534, 396] width 524 height 33
paste input "Corn Ribs - Gathering Cup"
type input "Corn Ribs - Gathering Cup"
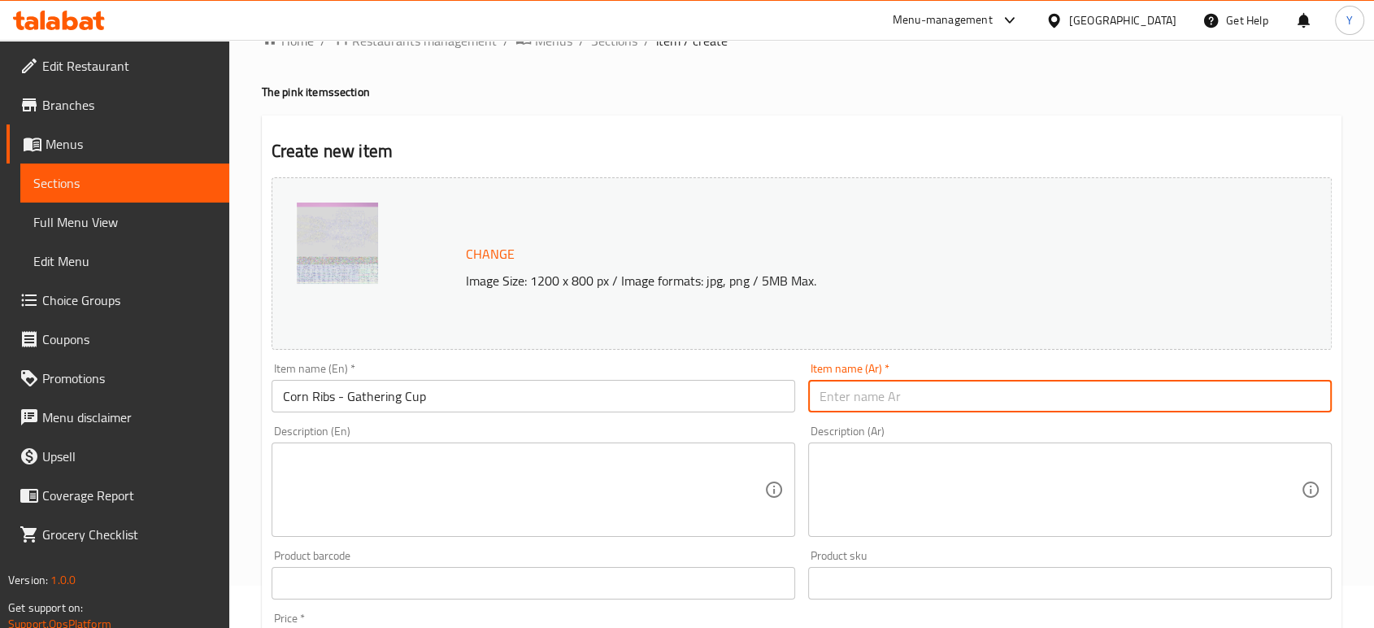
paste input "كورن ربس - بوكس اليمعة"
type input "كورن ربس - بوكس اليمعة"
click at [547, 474] on textarea at bounding box center [523, 489] width 481 height 77
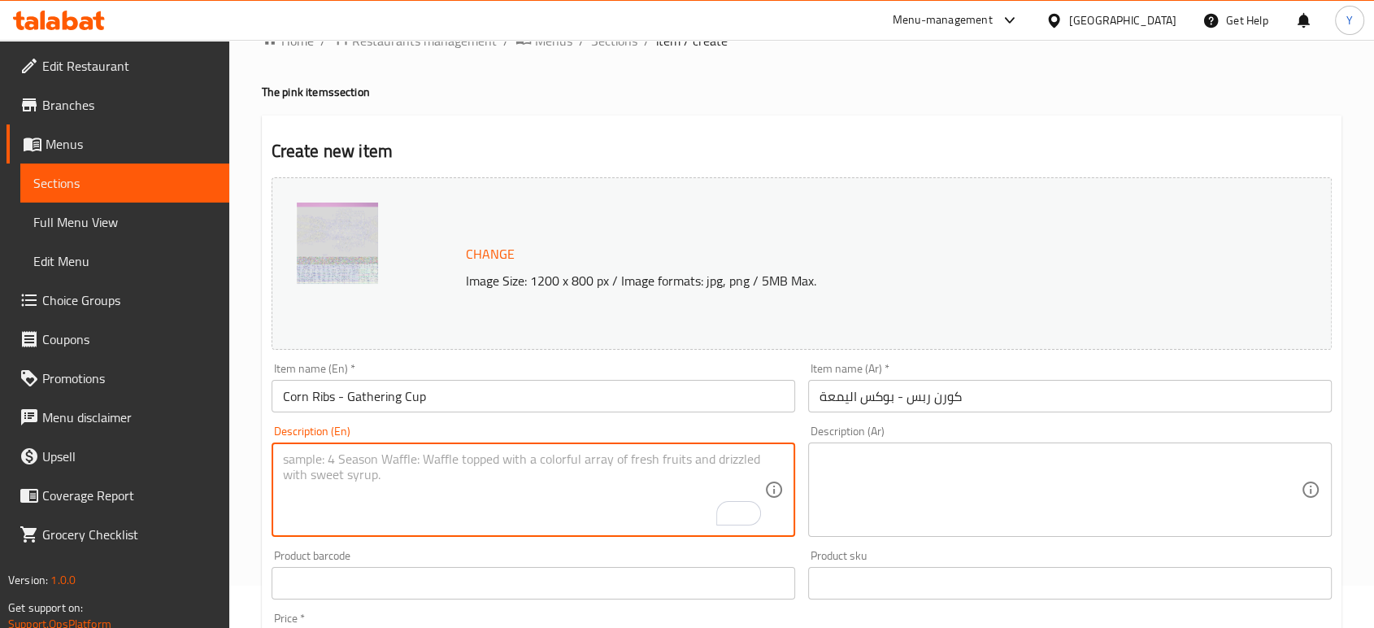
paste textarea "Smoky, tender corn "ribs" grilled to perfection, seasoned with spices, and serv…"
type textarea "Smoky, tender corn "ribs" grilled to perfection, seasoned with spices, and serv…"
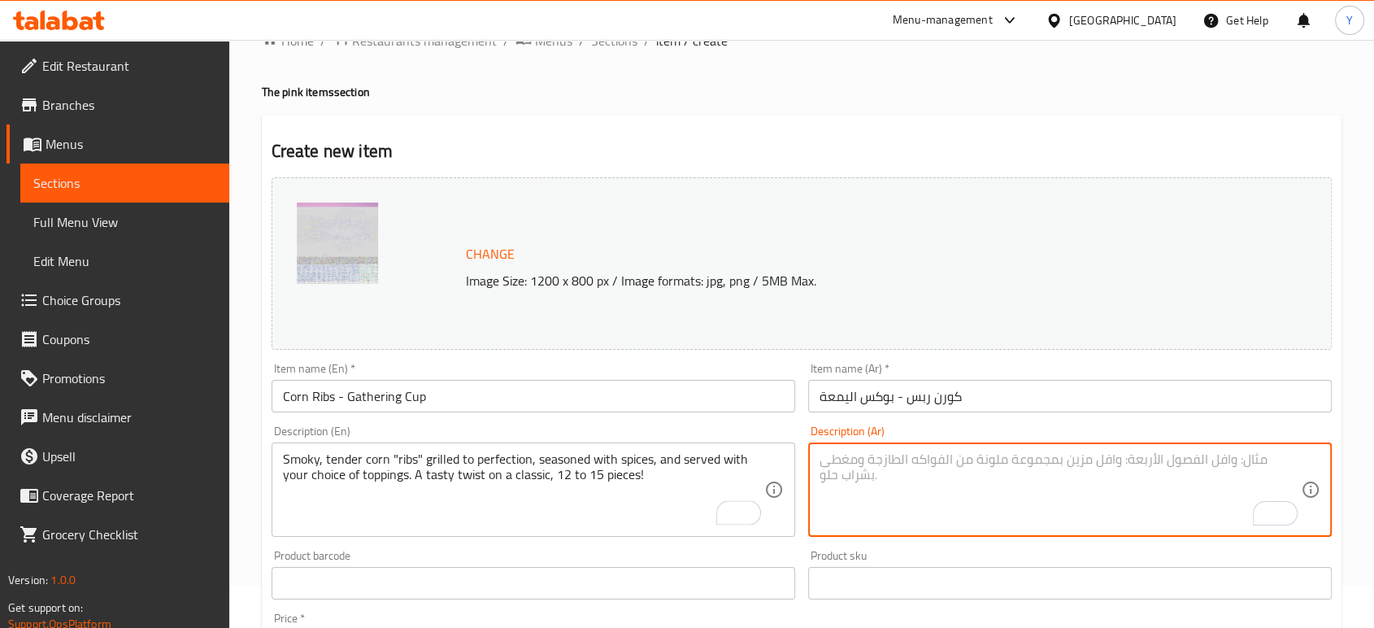
paste textarea "كورن ربس مشوية، طرية ومدخنة، متبلة بالتوابل وتقدم مع الإضافات المفضلة لديك. لمس…"
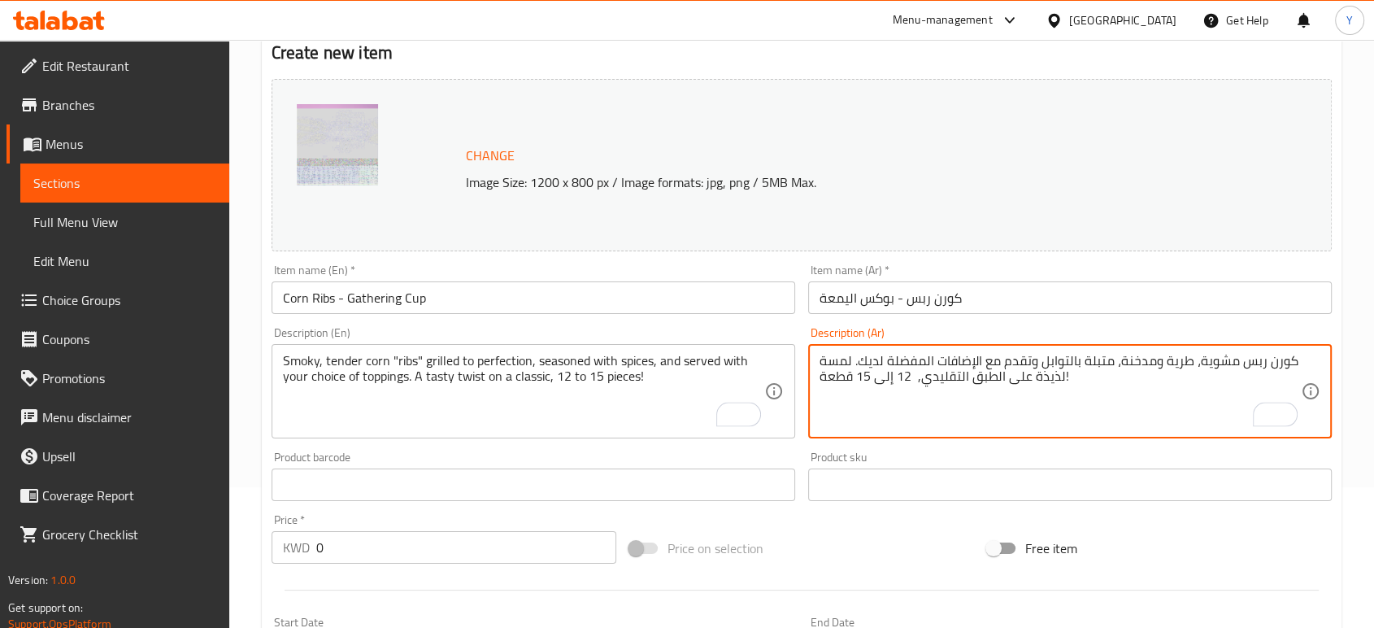
scroll to position [149, 0]
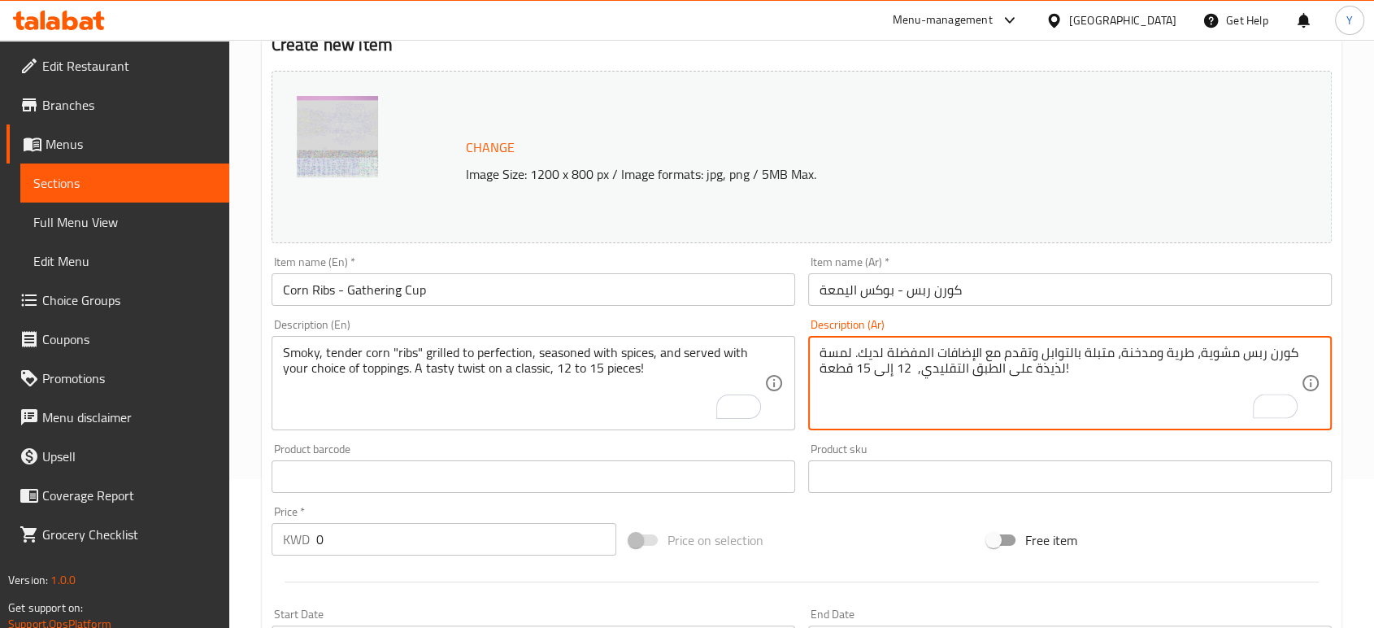
type textarea "كورن ربس مشوية، طرية ومدخنة، متبلة بالتوابل وتقدم مع الإضافات المفضلة لديك. لمس…"
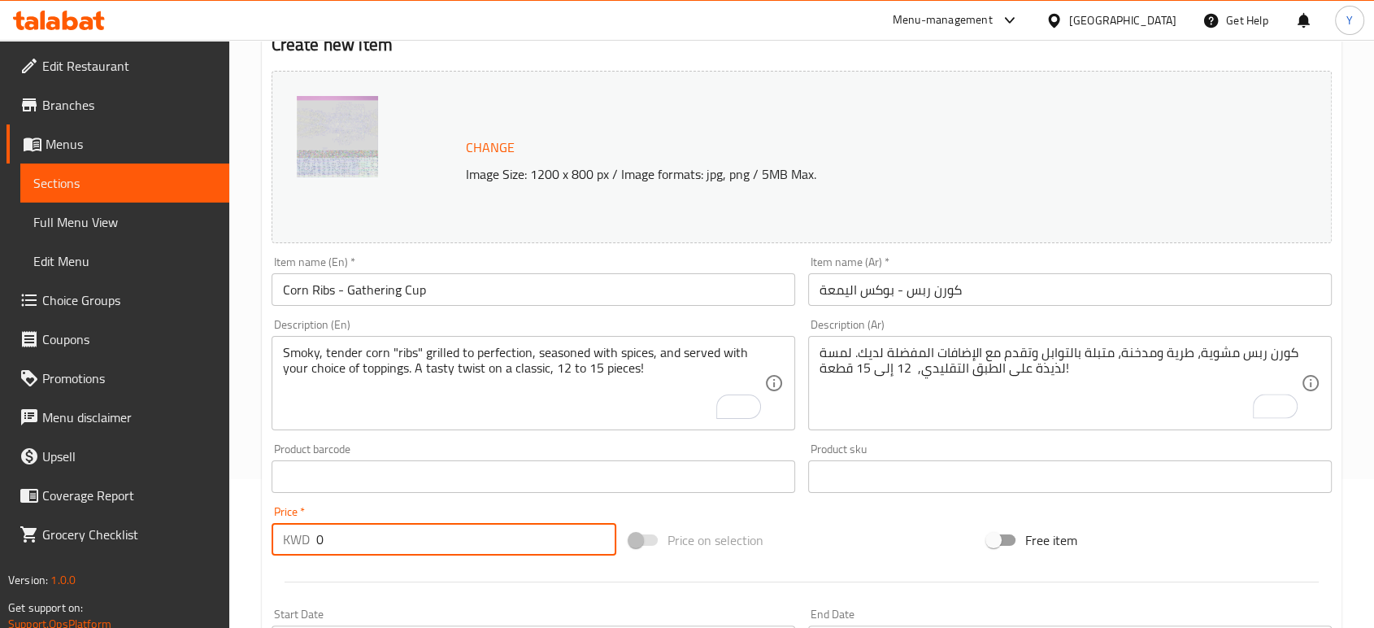
click at [422, 543] on input "0" at bounding box center [466, 539] width 300 height 33
click at [399, 534] on input "-21" at bounding box center [466, 539] width 300 height 33
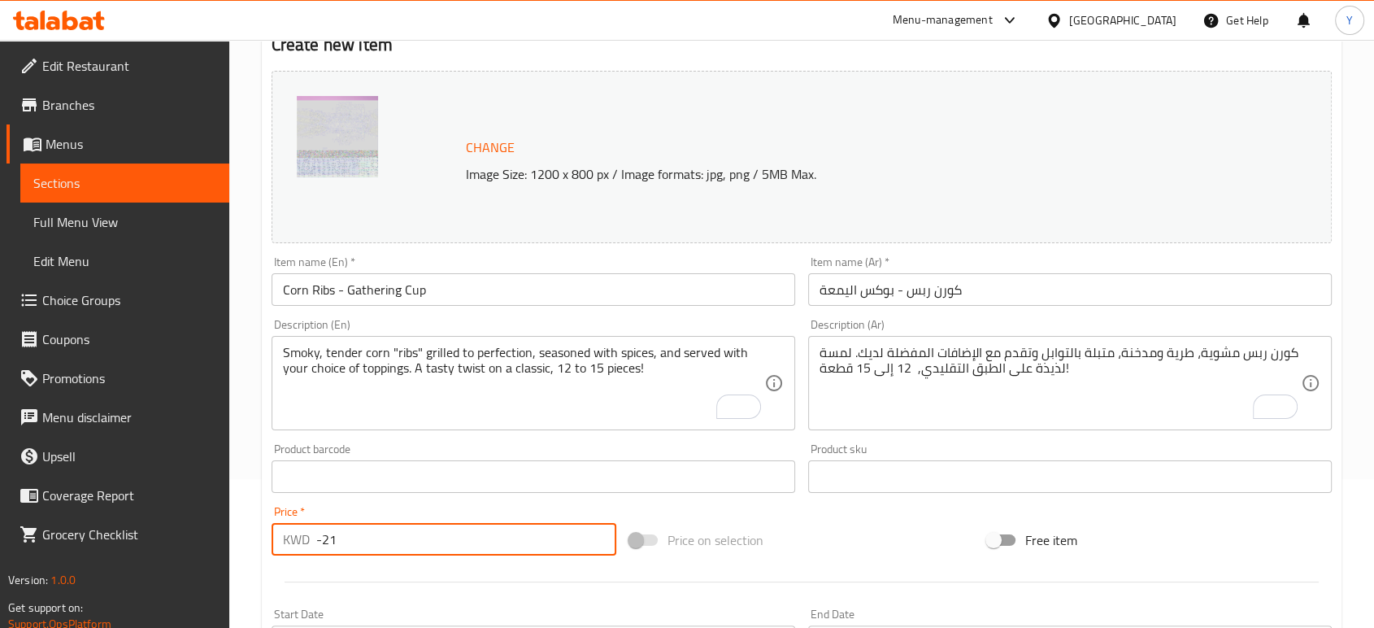
click at [399, 534] on input "-21" at bounding box center [466, 539] width 300 height 33
paste input "3.85"
type input "3.85"
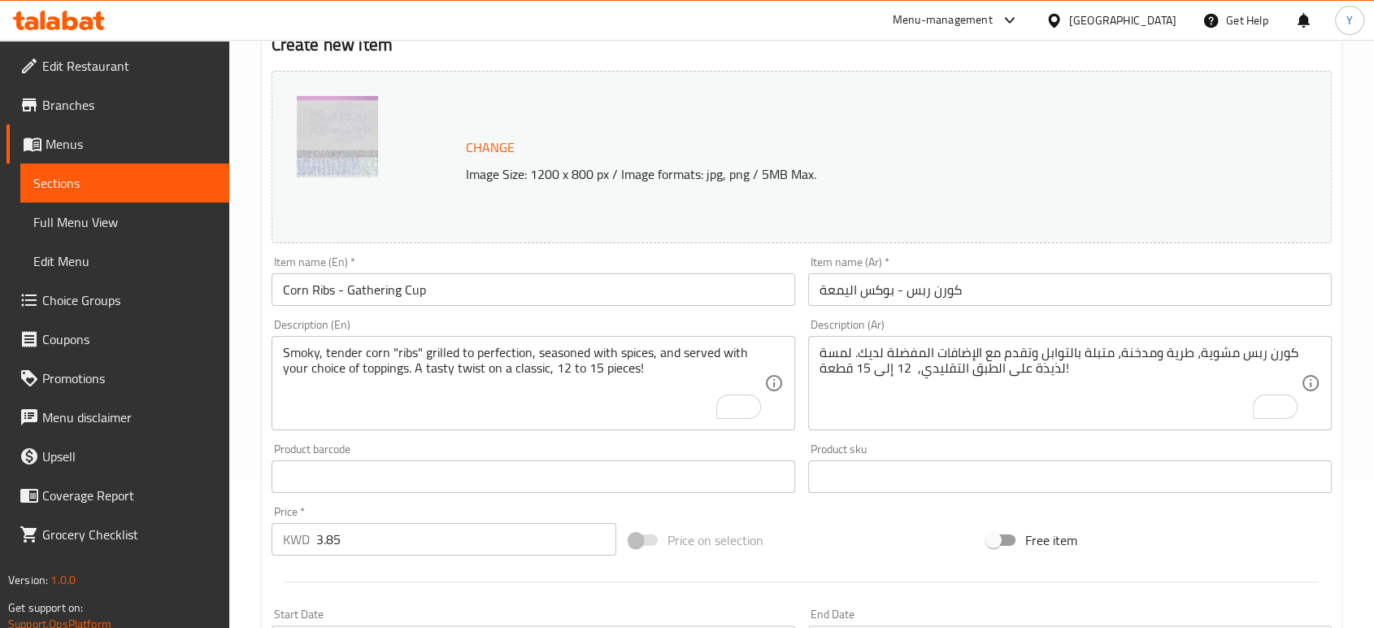
click at [254, 428] on div "Home / Restaurants management / Menus / Sections / item / create The pink items…" at bounding box center [801, 457] width 1145 height 1132
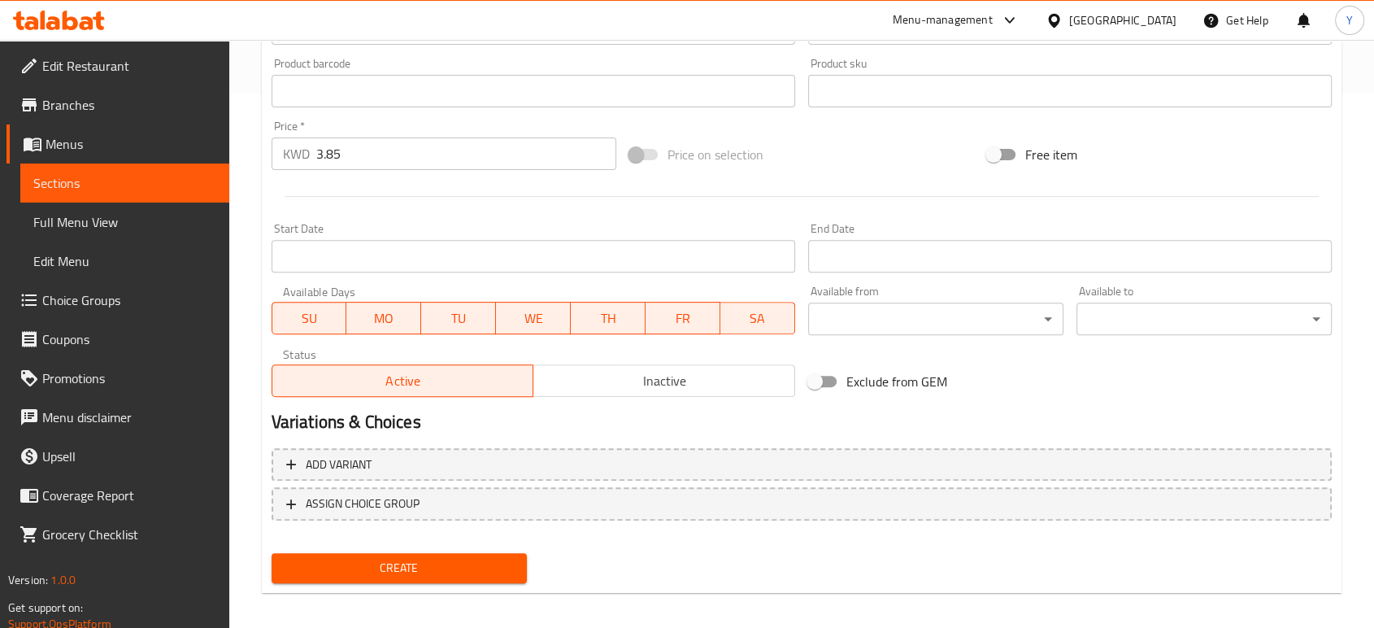
scroll to position [544, 0]
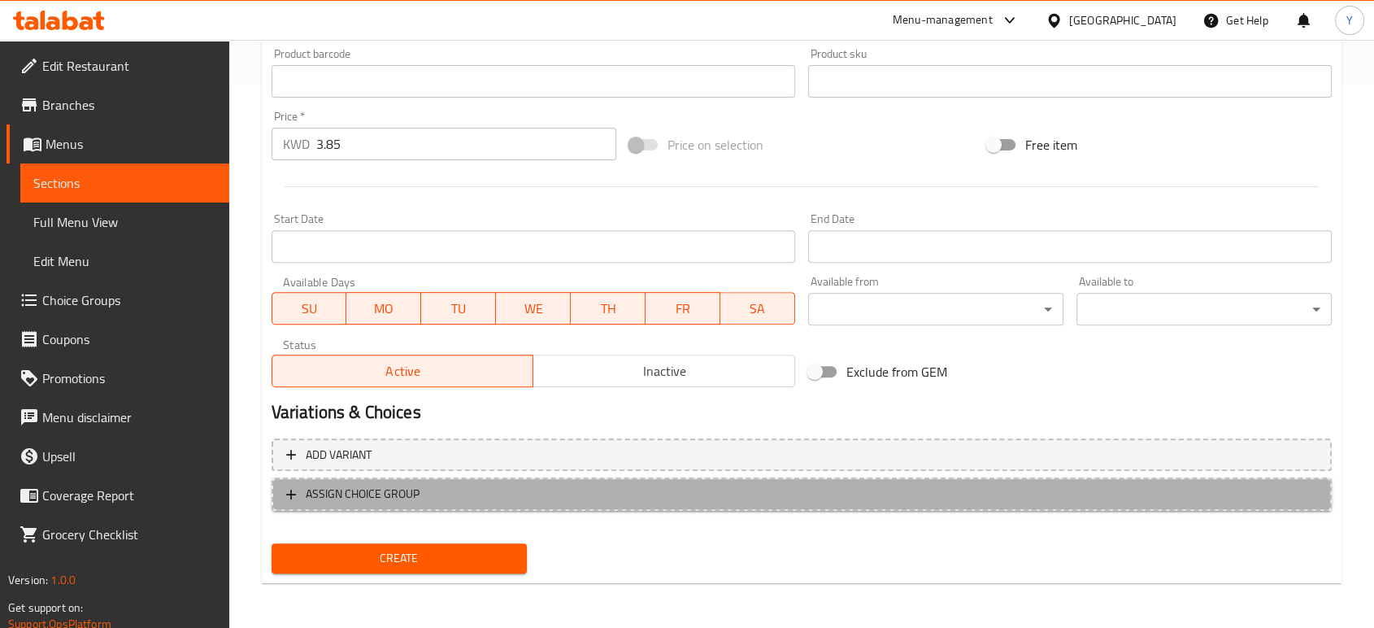
click at [331, 493] on span "ASSIGN CHOICE GROUP" at bounding box center [363, 494] width 114 height 20
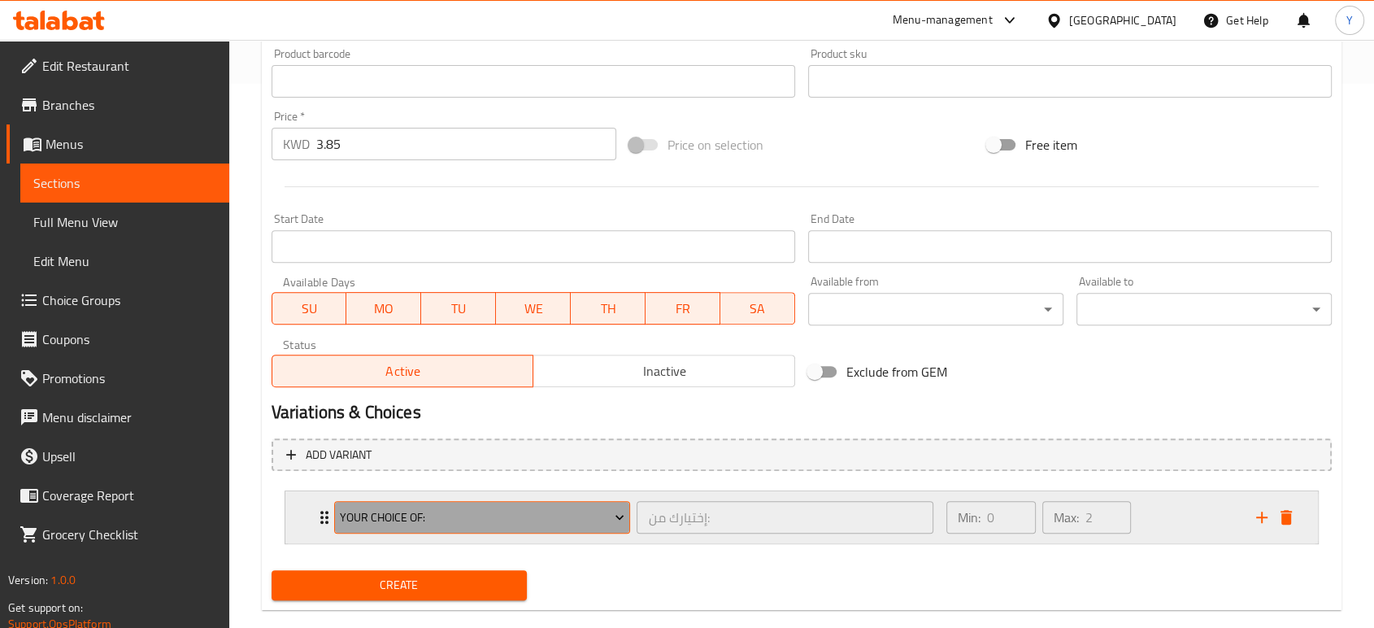
click at [428, 506] on button "Your Choice Of:" at bounding box center [482, 517] width 297 height 33
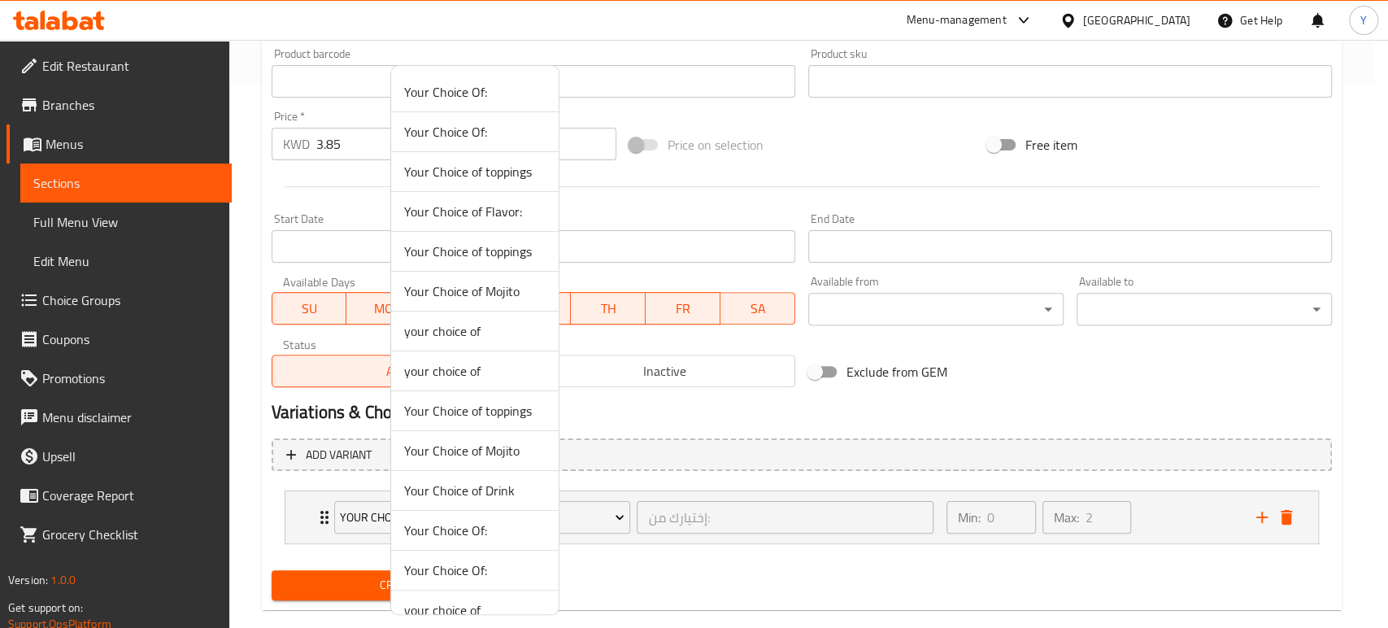
click at [471, 248] on span "Your Choice of toppings" at bounding box center [474, 251] width 141 height 20
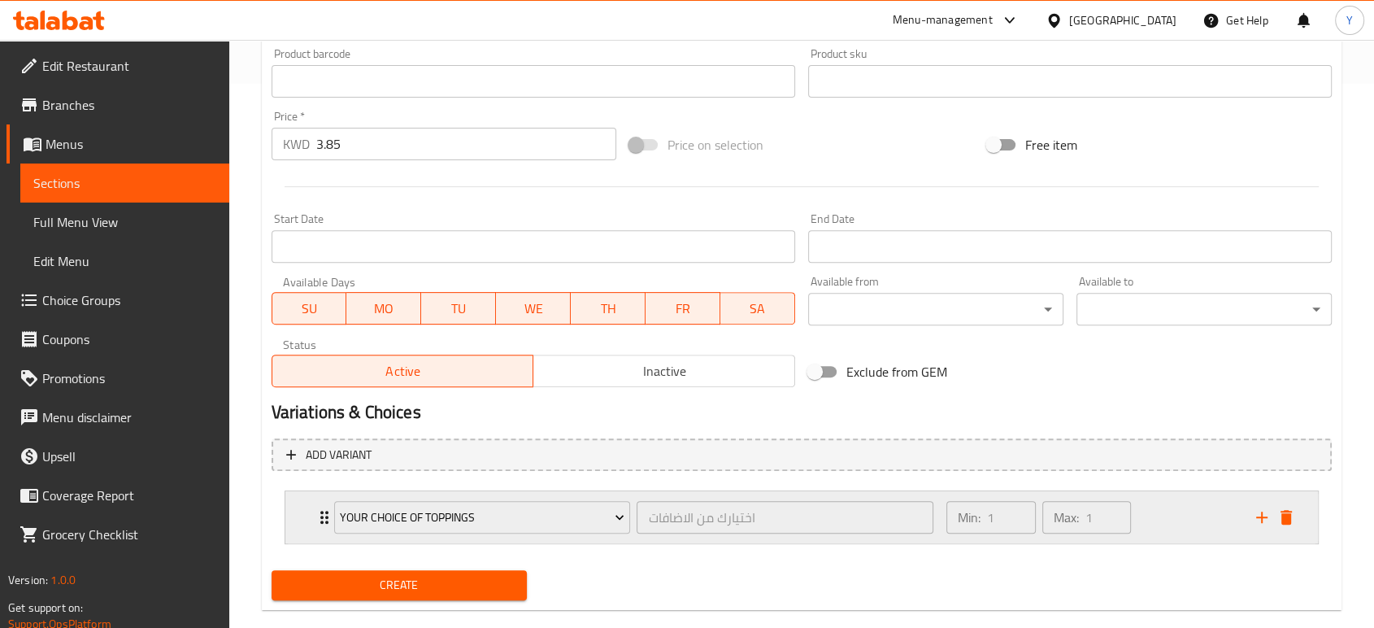
click at [312, 514] on div "Your Choice of toppings اختيارك من الاضافات ​ Min: 1 ​ Max: 1 ​" at bounding box center [801, 517] width 1032 height 52
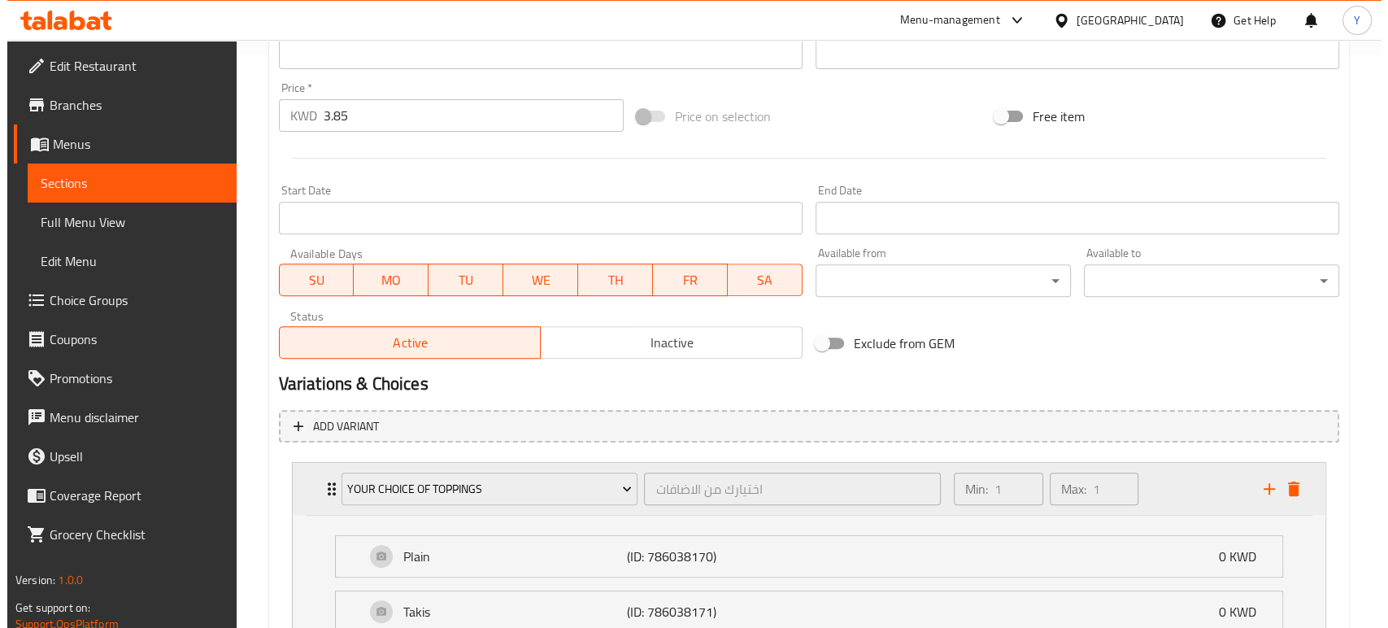
scroll to position [572, 0]
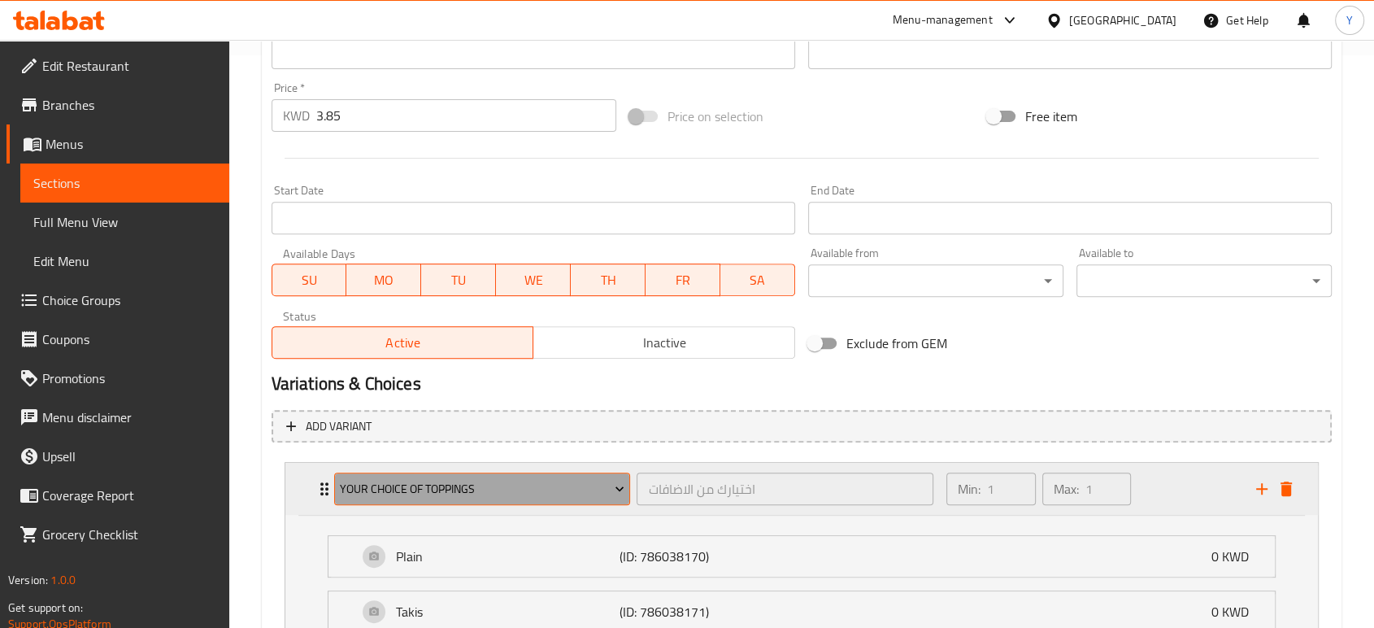
click at [404, 491] on span "Your Choice of toppings" at bounding box center [482, 489] width 285 height 20
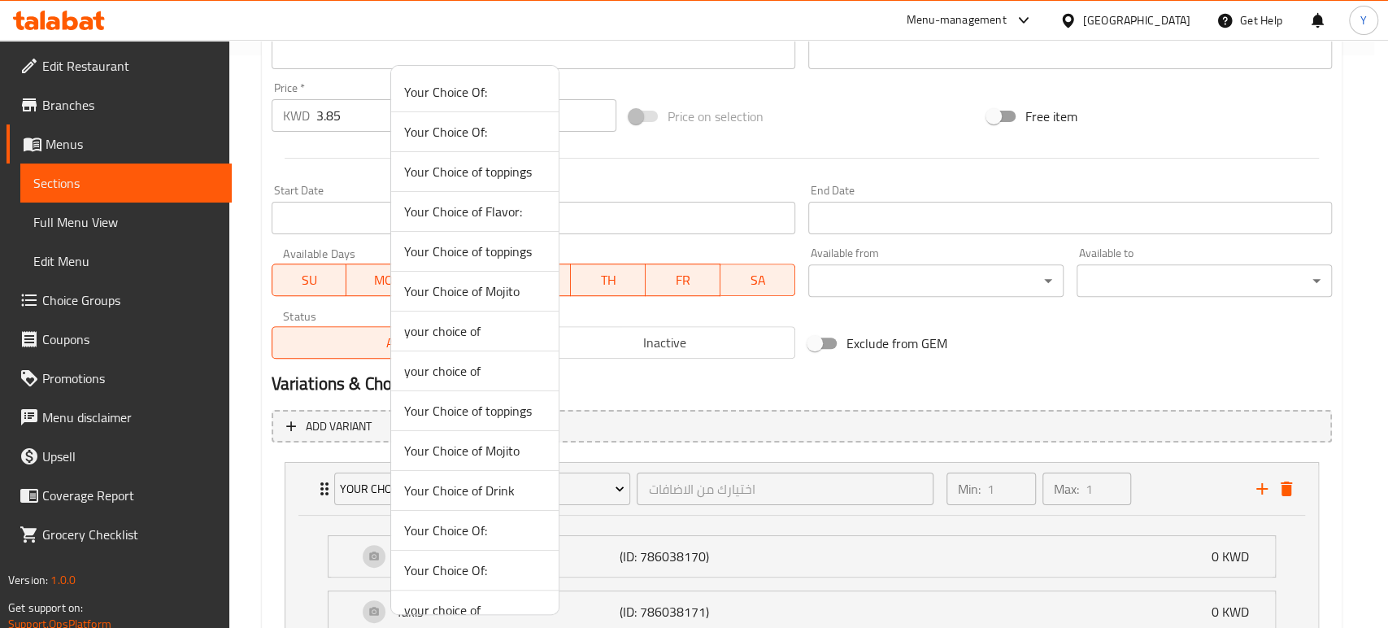
click at [482, 170] on span "Your Choice of toppings" at bounding box center [474, 172] width 141 height 20
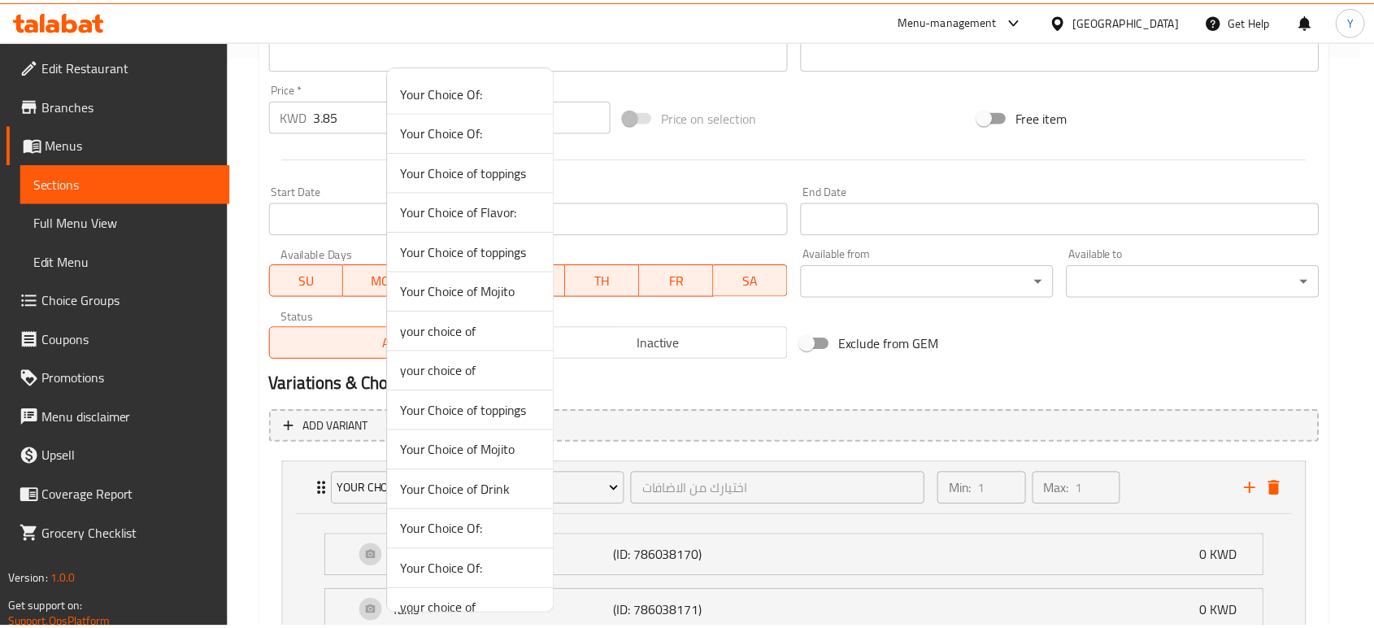
scroll to position [571, 0]
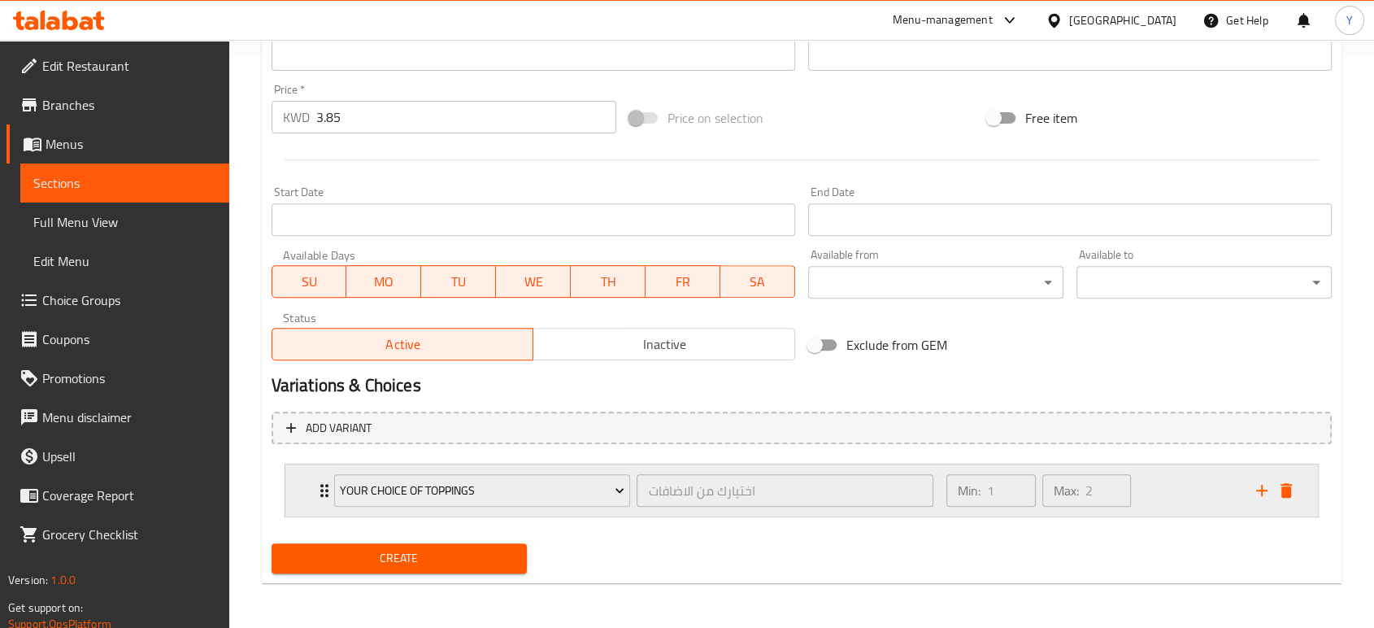
click at [299, 512] on div "Your Choice of toppings اختيارك من الاضافات ​ Min: 1 ​ Max: 2 ​" at bounding box center [801, 490] width 1032 height 52
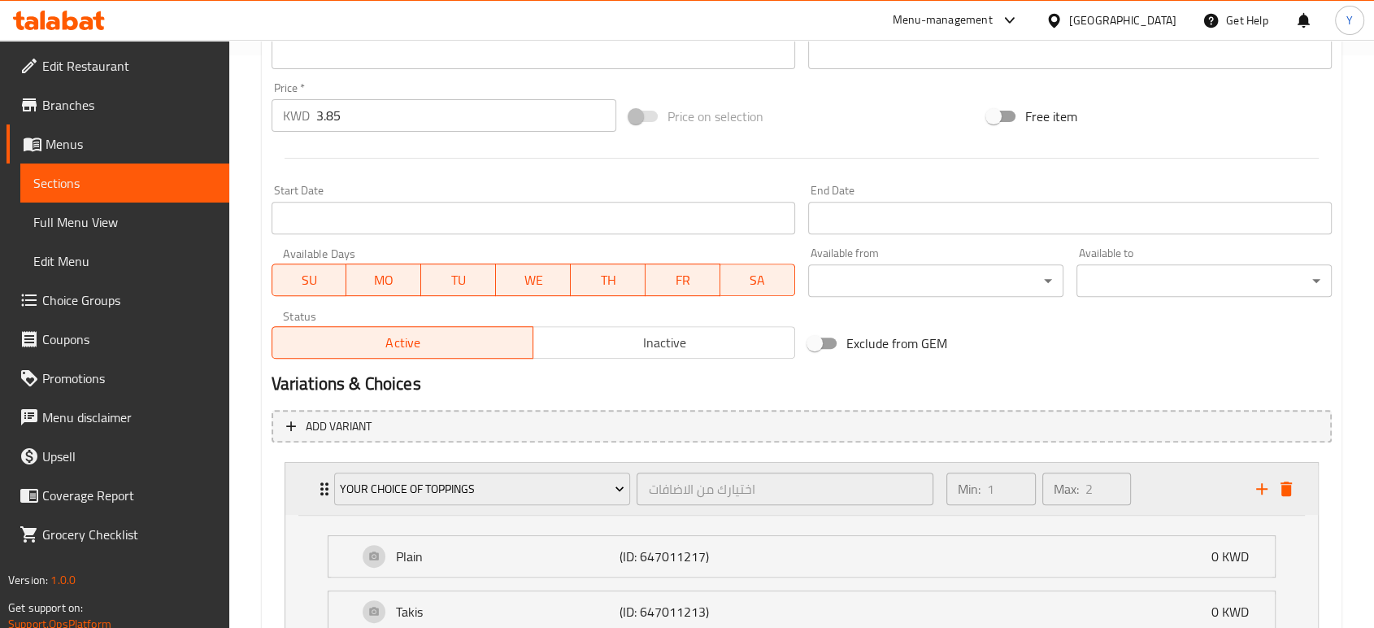
scroll to position [935, 0]
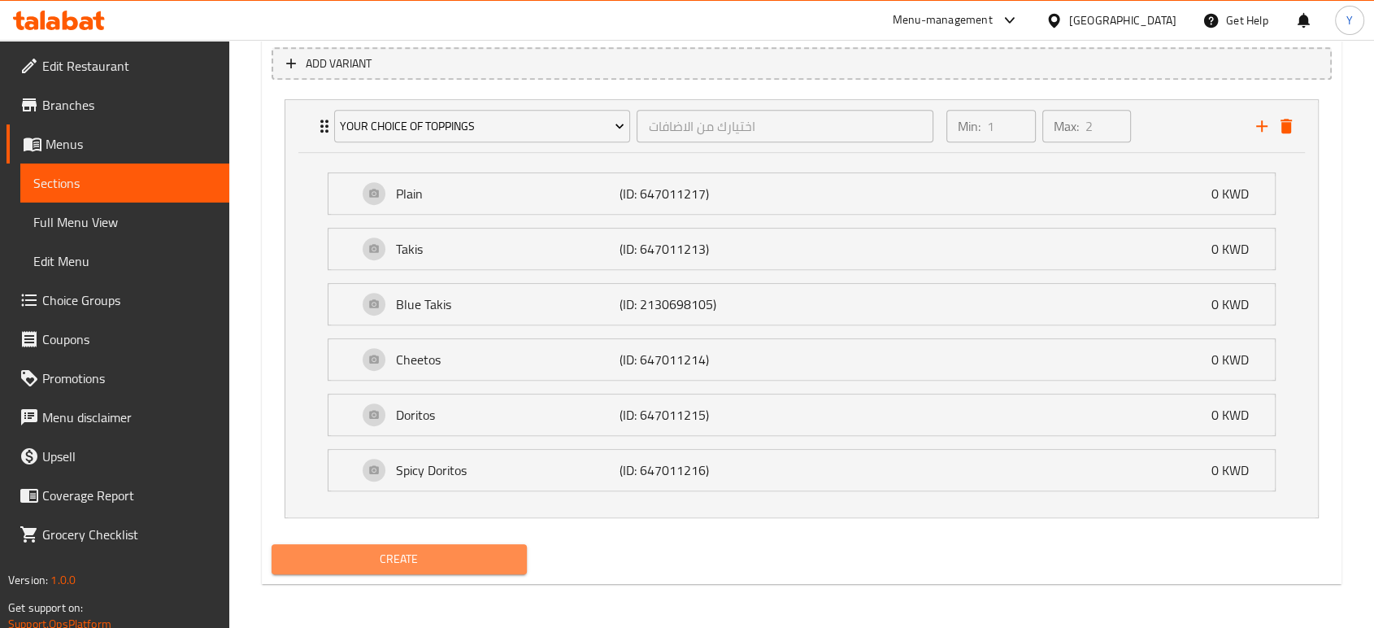
click at [377, 557] on span "Create" at bounding box center [399, 559] width 229 height 20
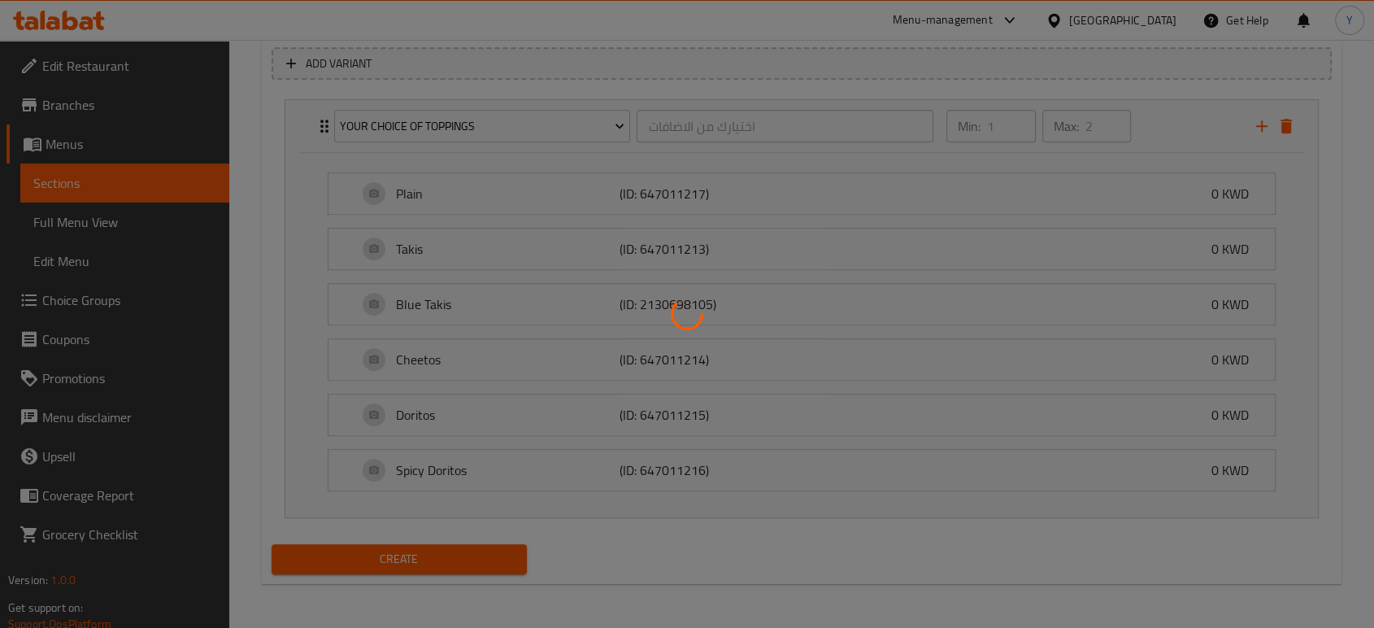
type input "0"
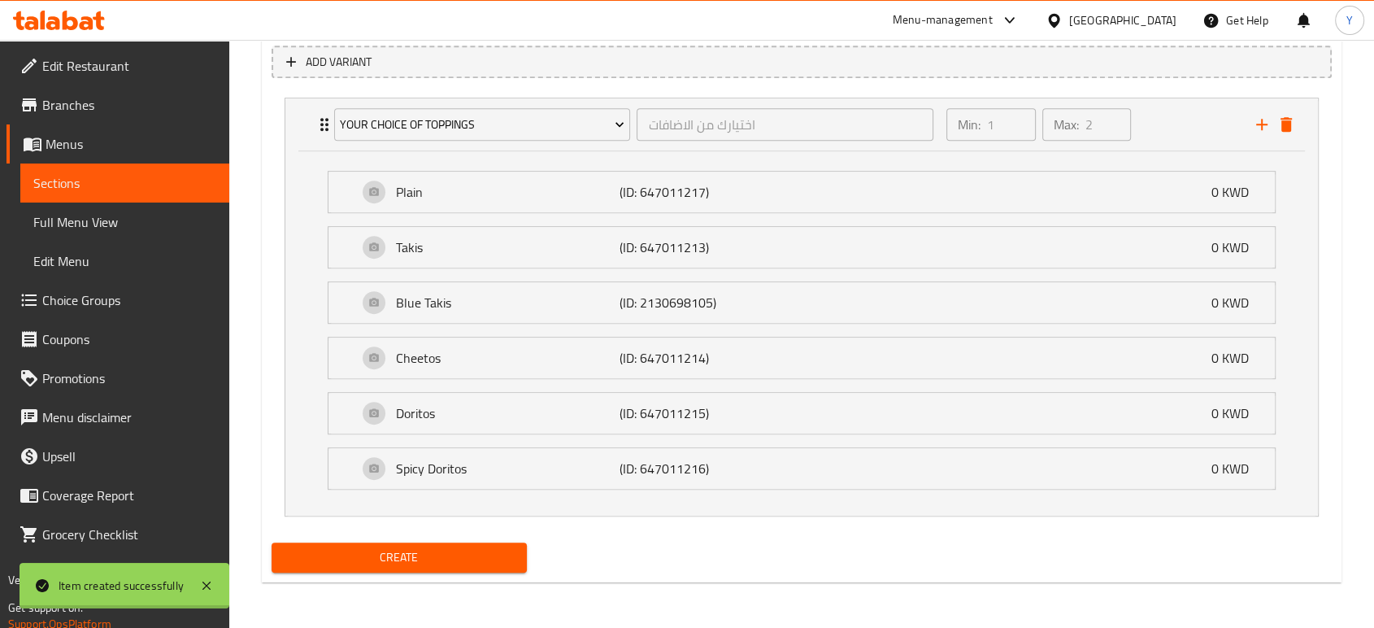
scroll to position [911, 0]
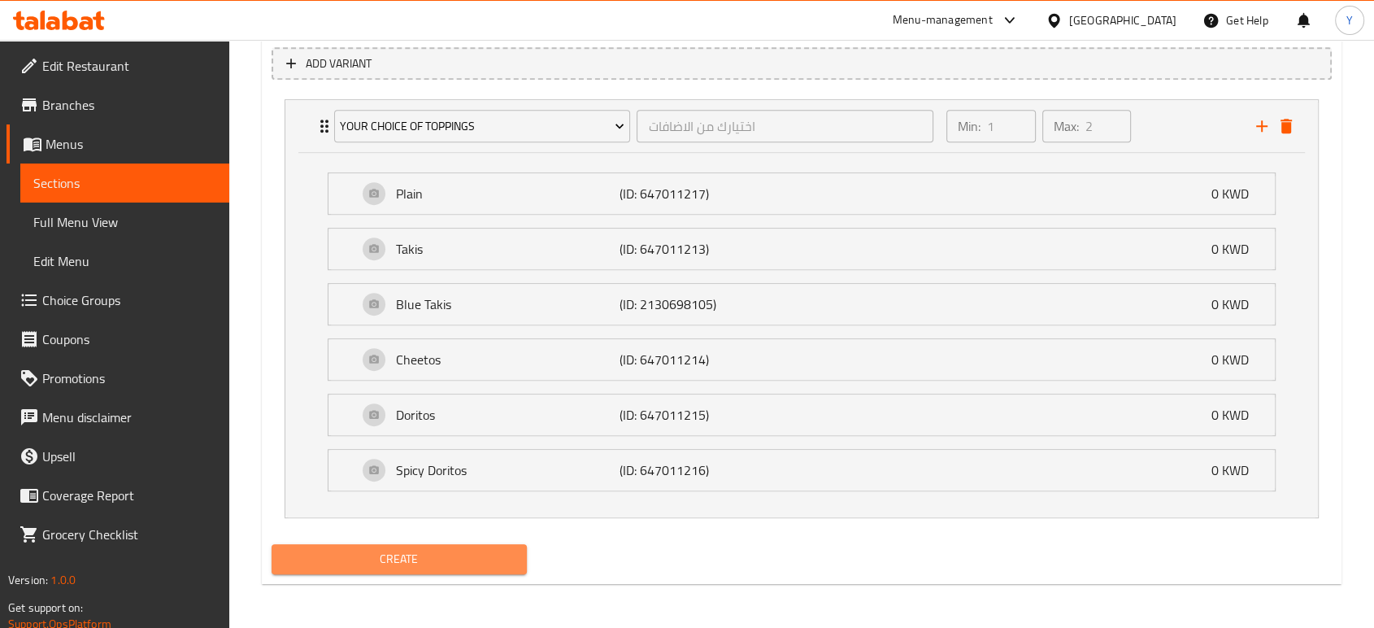
click at [378, 555] on span "Create" at bounding box center [399, 559] width 229 height 20
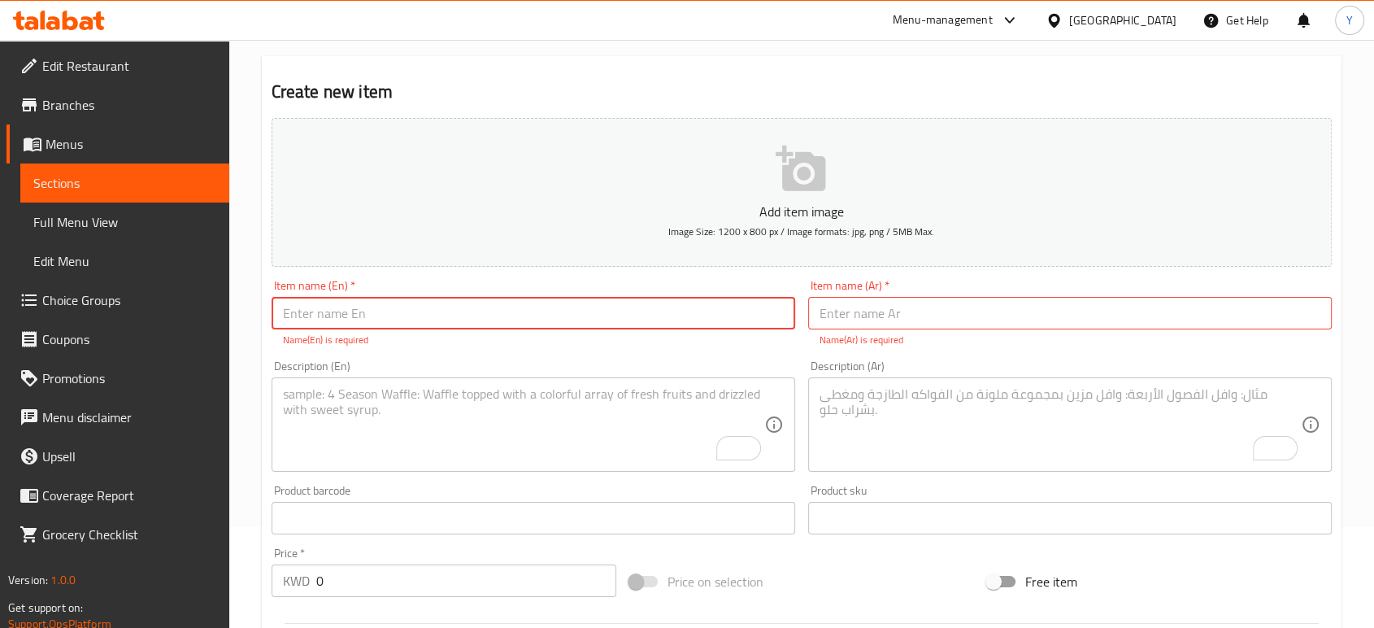
scroll to position [0, 0]
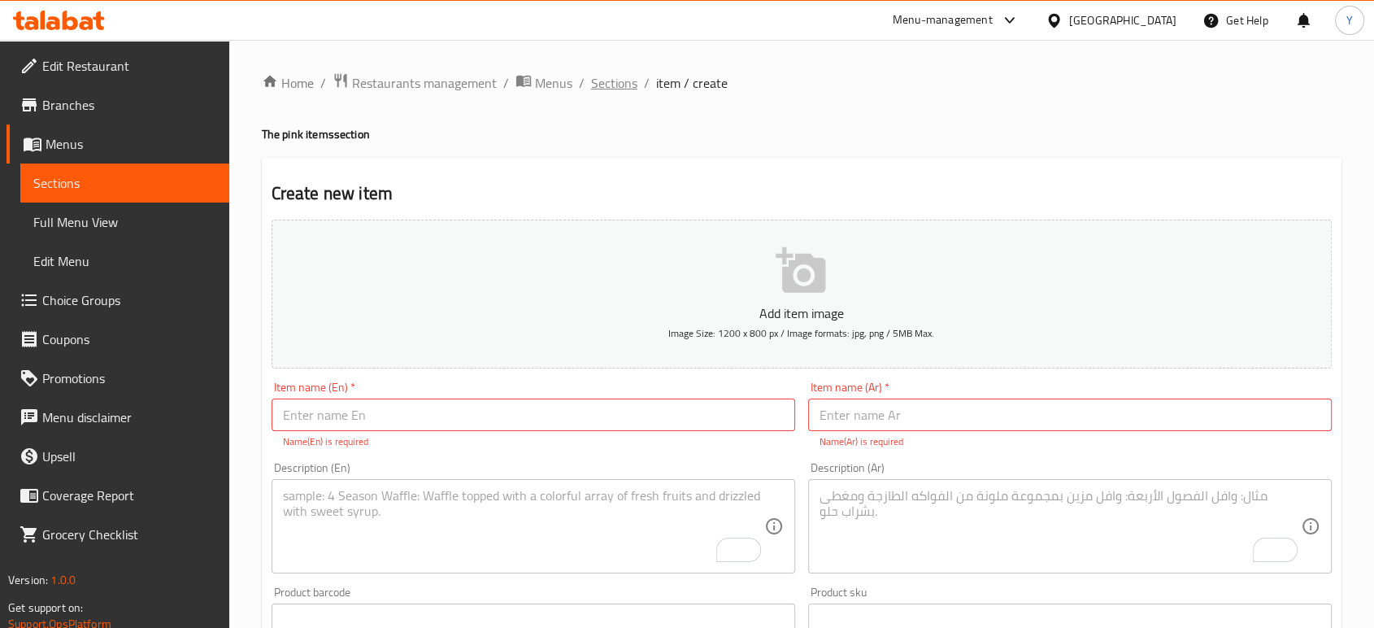
click at [626, 76] on span "Sections" at bounding box center [614, 83] width 46 height 20
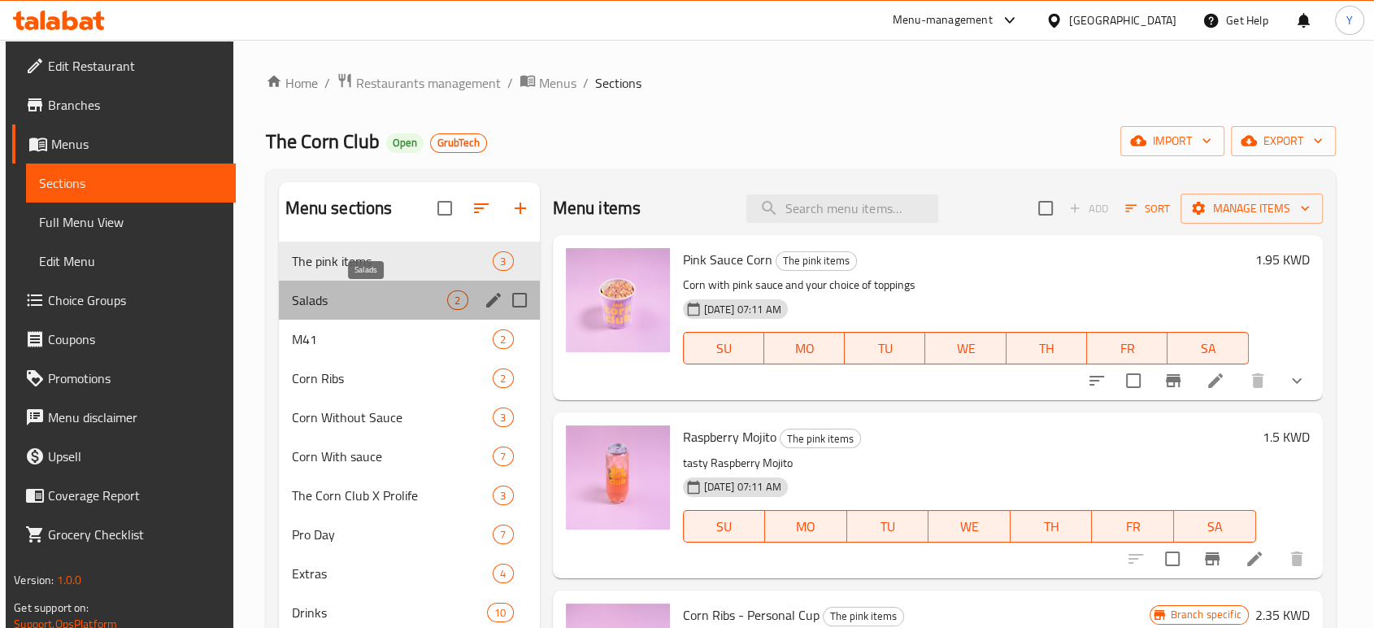
click at [377, 295] on span "Salads" at bounding box center [370, 300] width 156 height 20
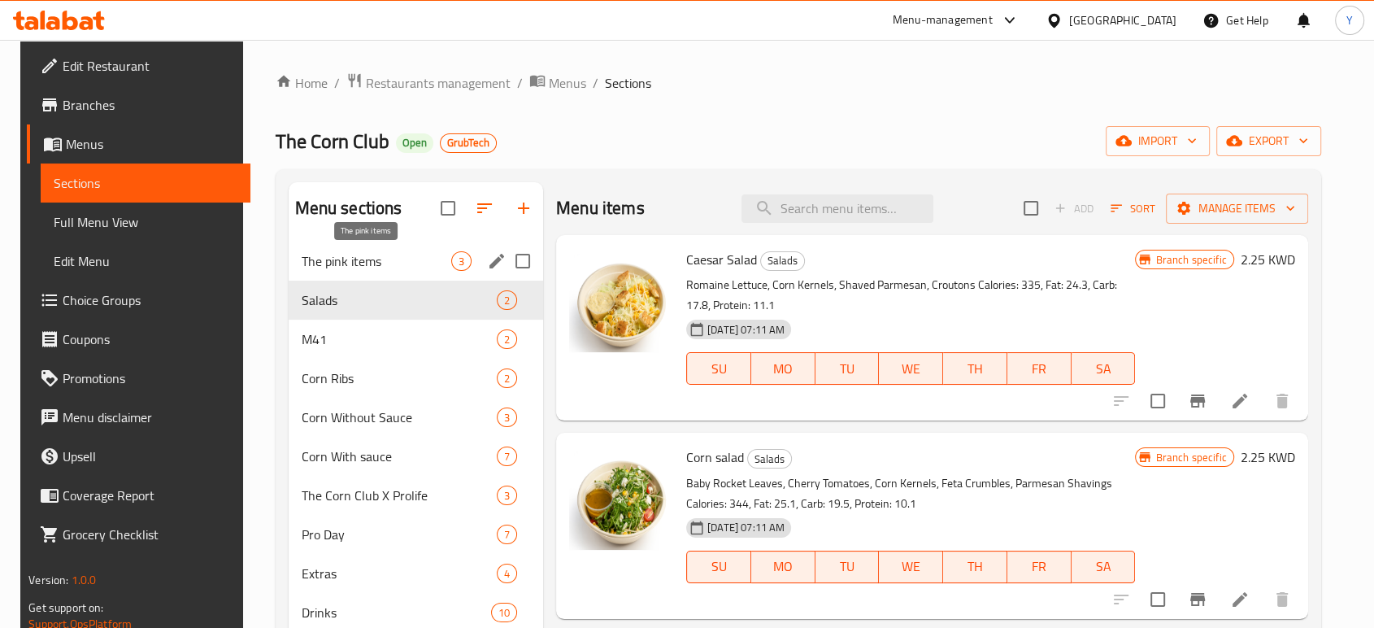
click at [371, 263] on span "The pink items" at bounding box center [377, 261] width 150 height 20
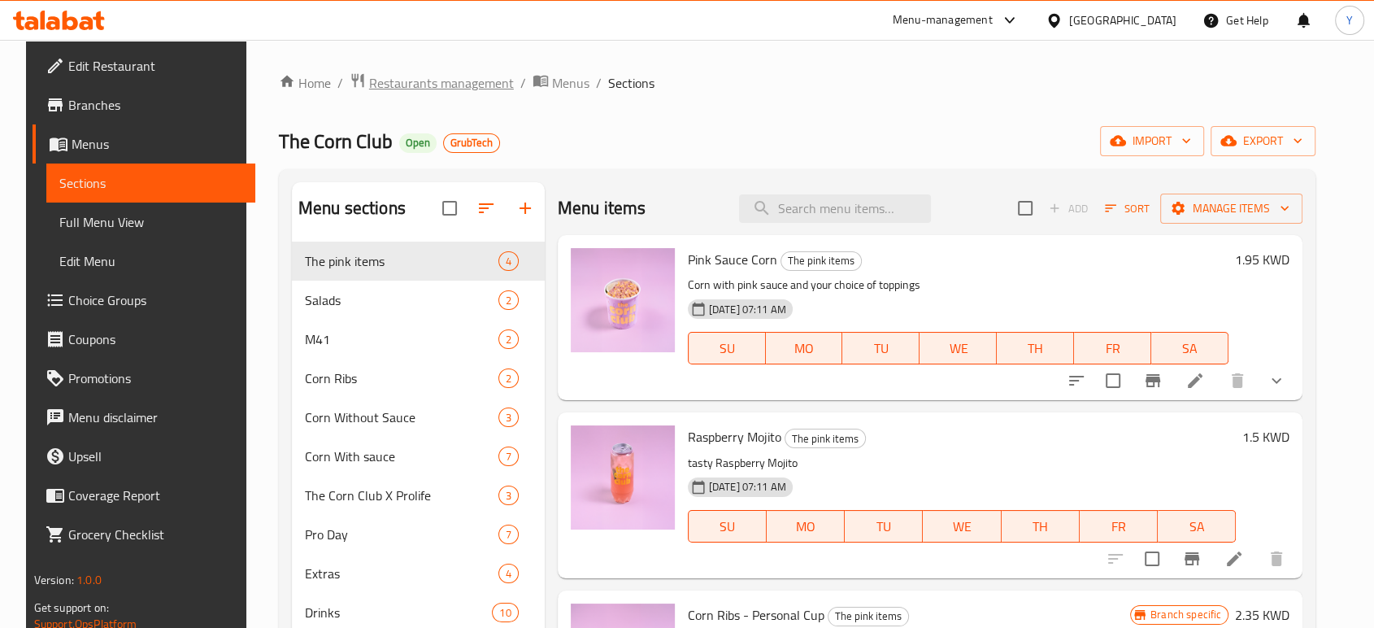
click at [443, 82] on span "Restaurants management" at bounding box center [441, 83] width 145 height 20
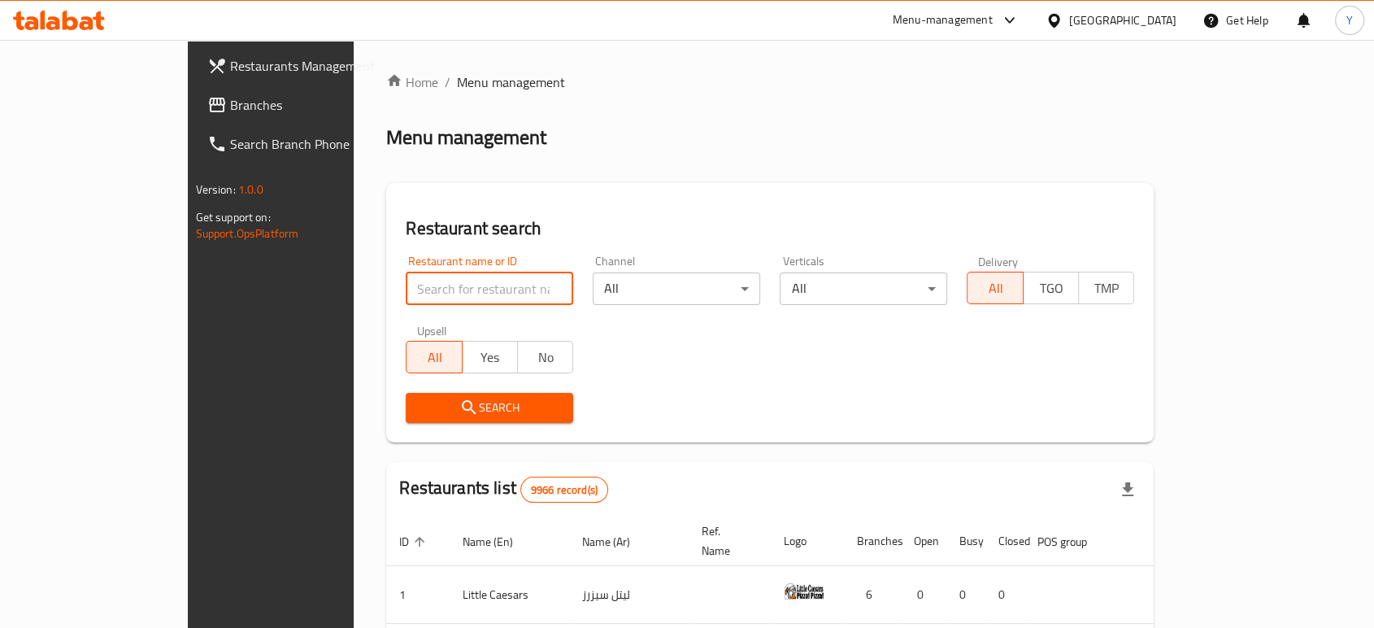
click at [406, 294] on input "search" at bounding box center [489, 288] width 167 height 33
type input "t"
type input "dunia"
click button "Search" at bounding box center [489, 408] width 167 height 30
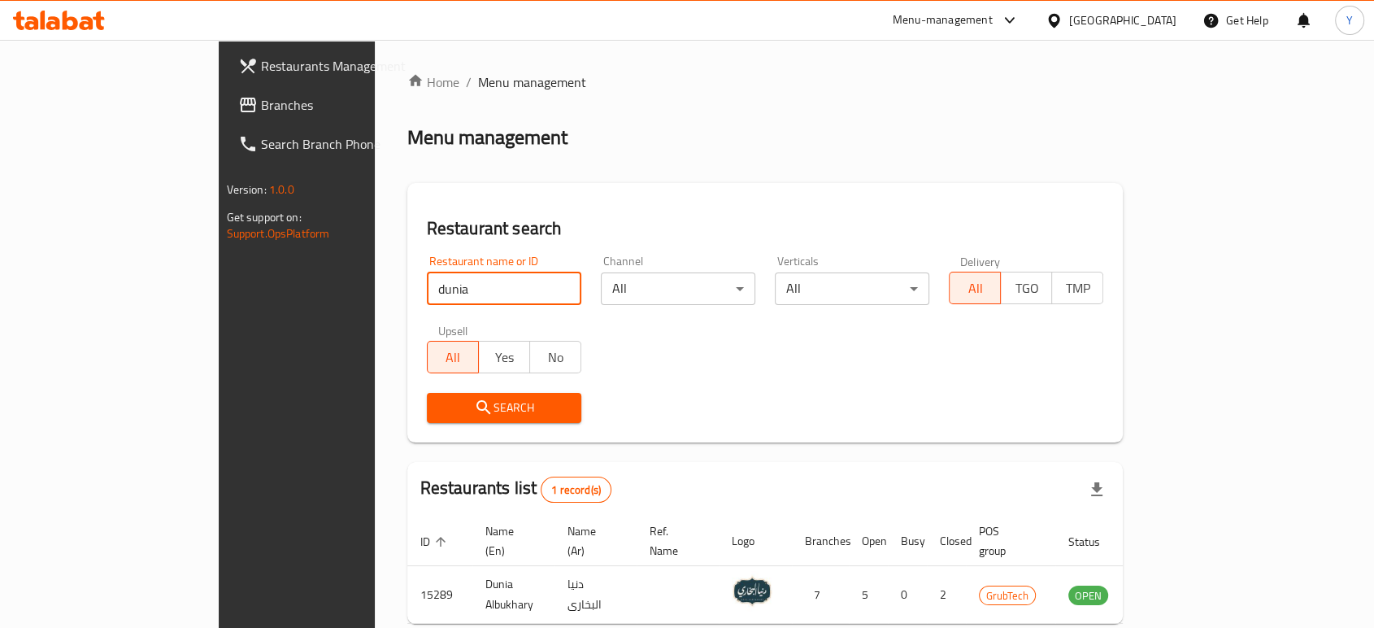
scroll to position [65, 0]
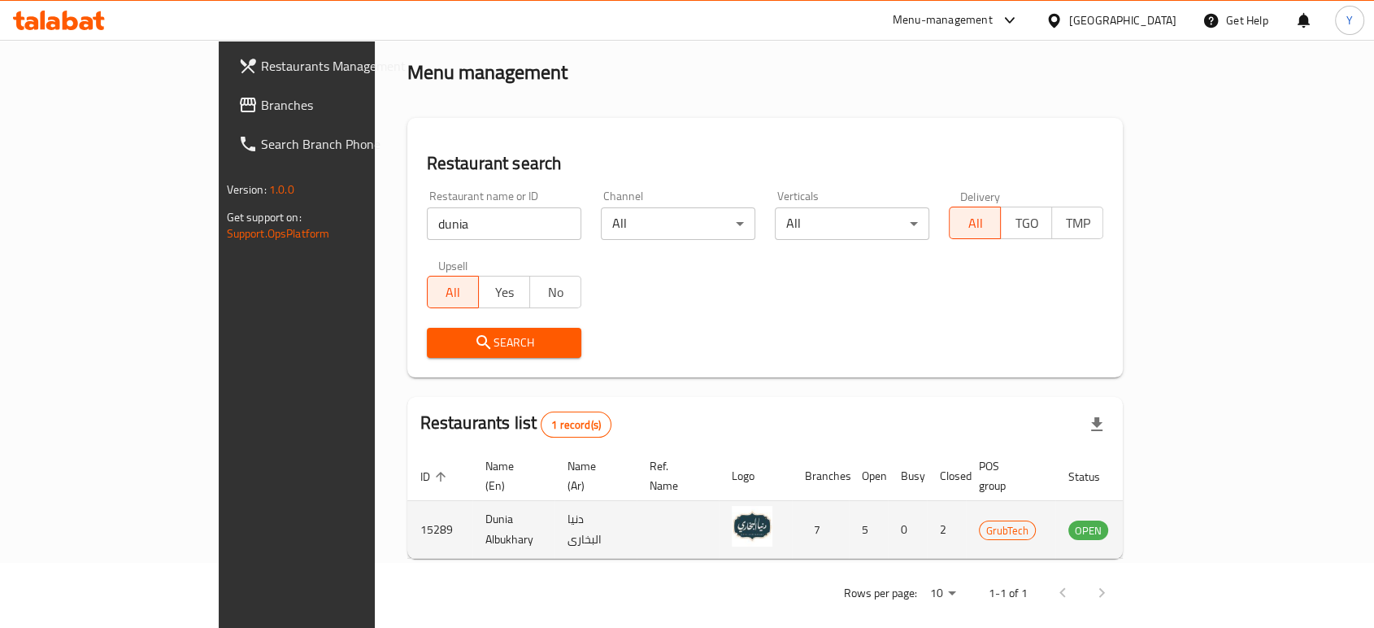
click at [1197, 504] on td "enhanced table" at bounding box center [1168, 530] width 56 height 58
click at [1173, 519] on icon "enhanced table" at bounding box center [1163, 529] width 20 height 20
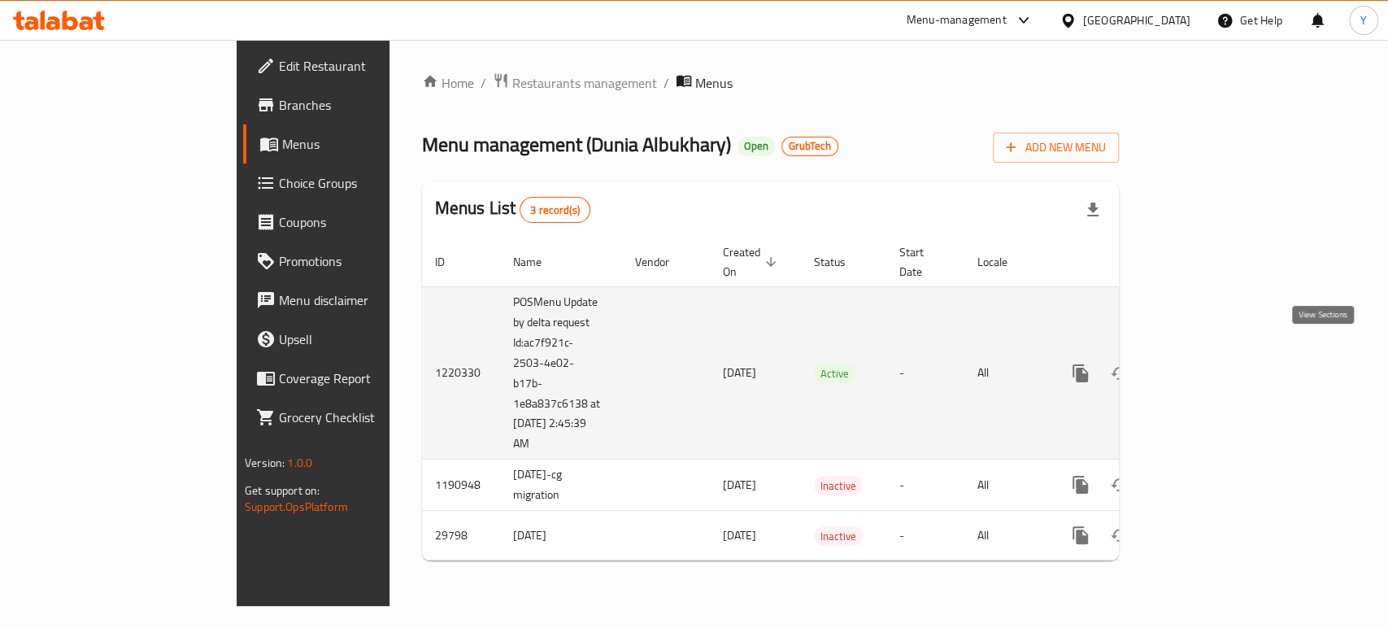
click at [1207, 363] on icon "enhanced table" at bounding box center [1198, 373] width 20 height 20
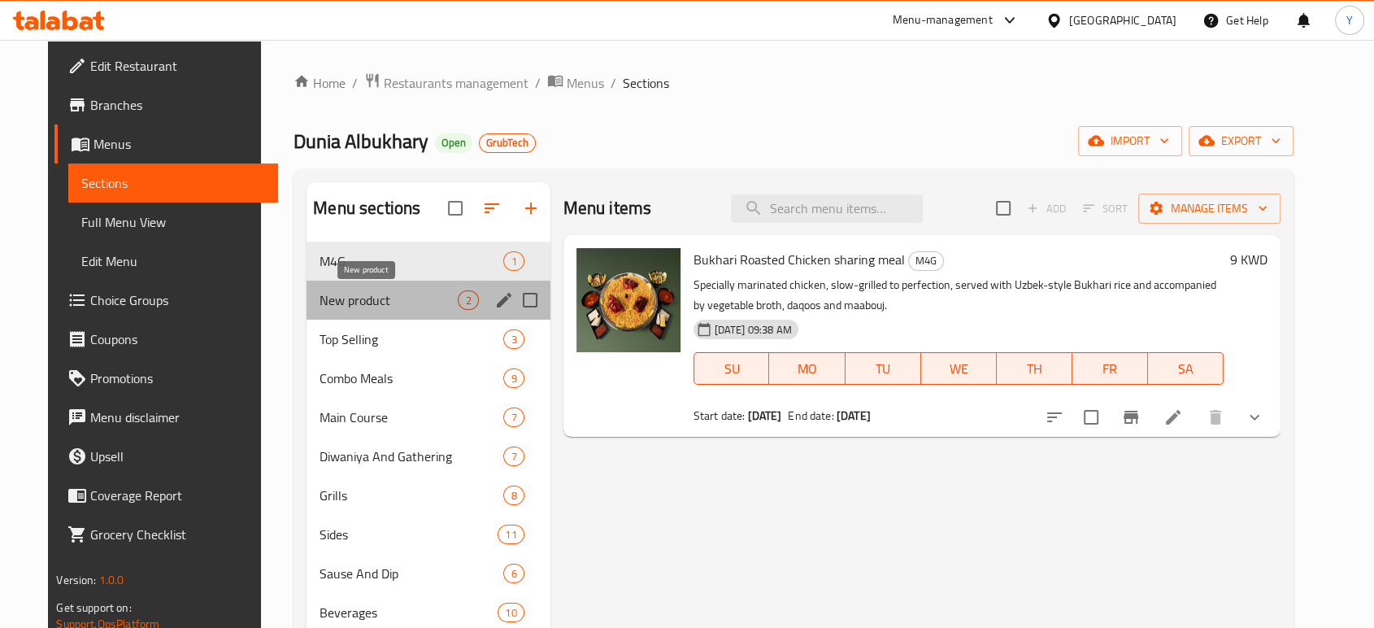
click at [361, 298] on span "New product" at bounding box center [388, 300] width 138 height 20
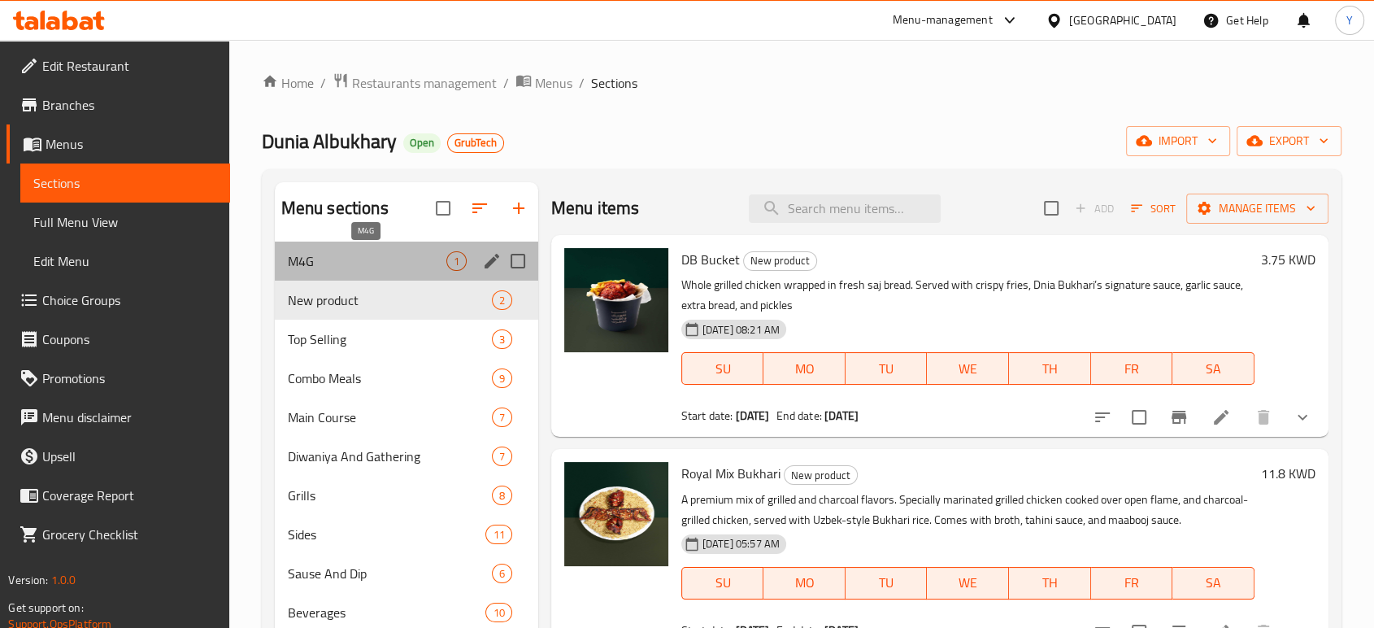
click at [348, 264] on span "M4G" at bounding box center [367, 261] width 159 height 20
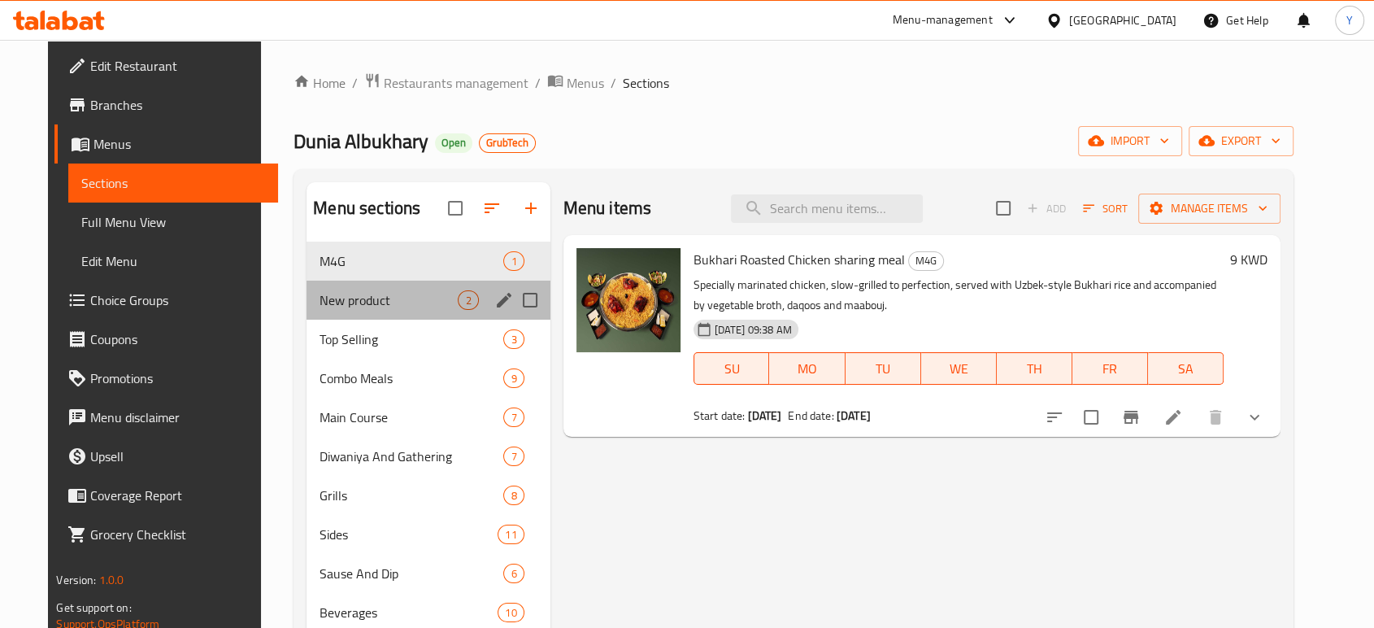
click at [362, 287] on div "New product 2" at bounding box center [427, 299] width 243 height 39
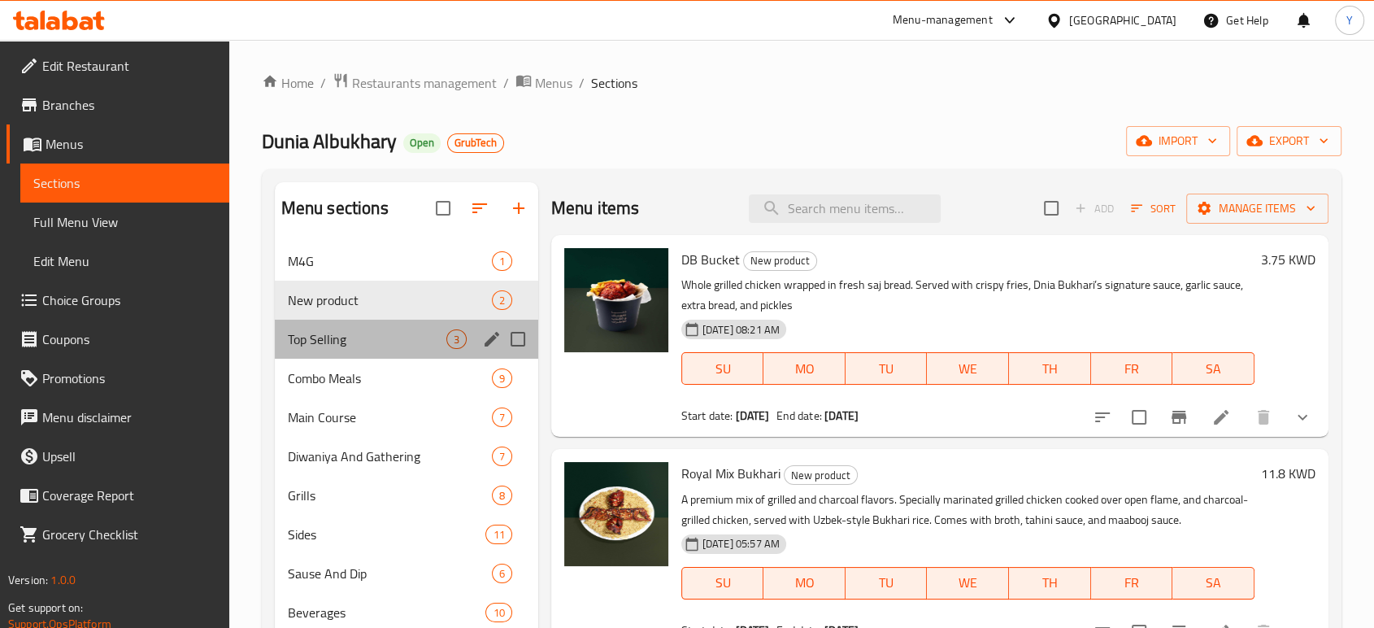
click at [358, 323] on div "Top Selling 3" at bounding box center [406, 338] width 263 height 39
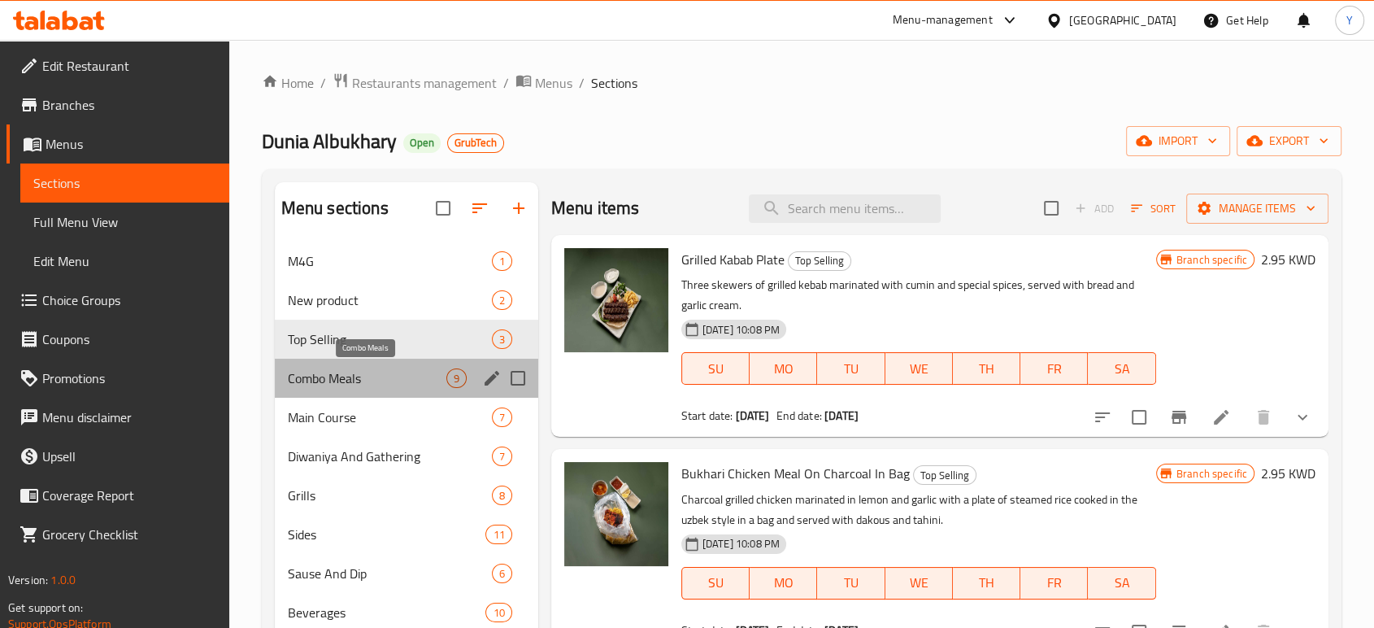
click at [366, 378] on span "Combo Meals" at bounding box center [367, 378] width 159 height 20
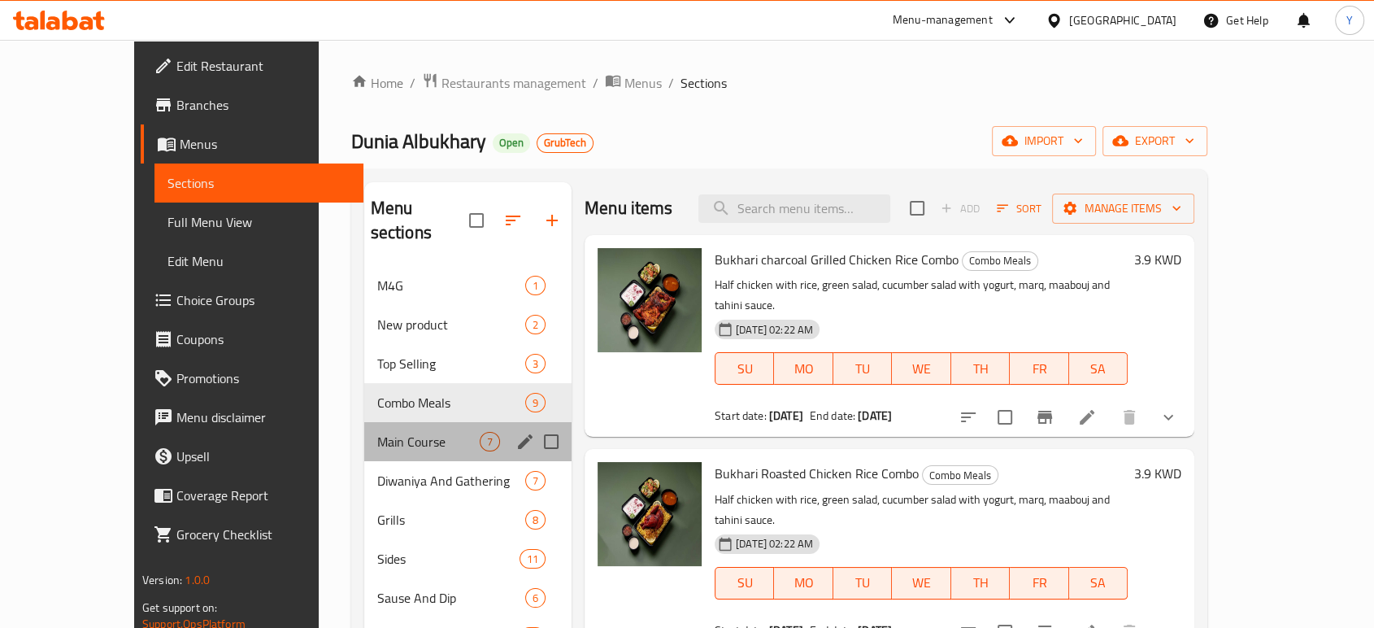
click at [371, 422] on div "Main Course 7" at bounding box center [467, 441] width 207 height 39
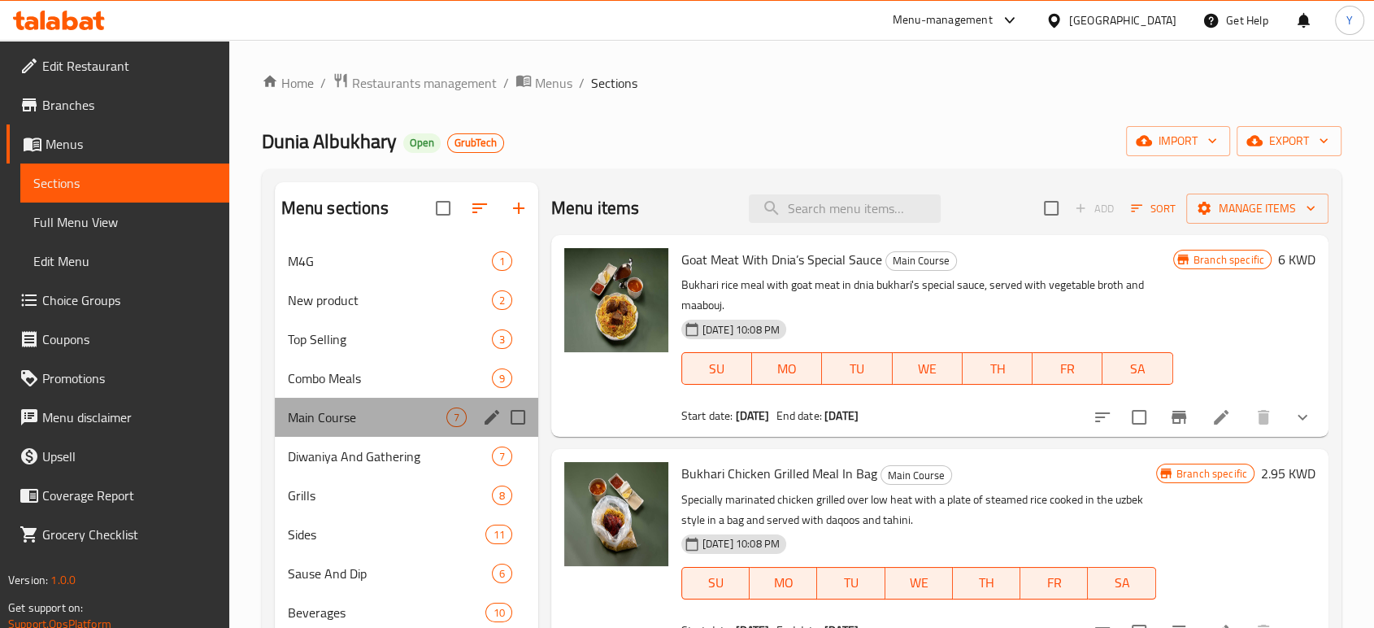
click at [369, 428] on div "Main Course 7" at bounding box center [406, 417] width 263 height 39
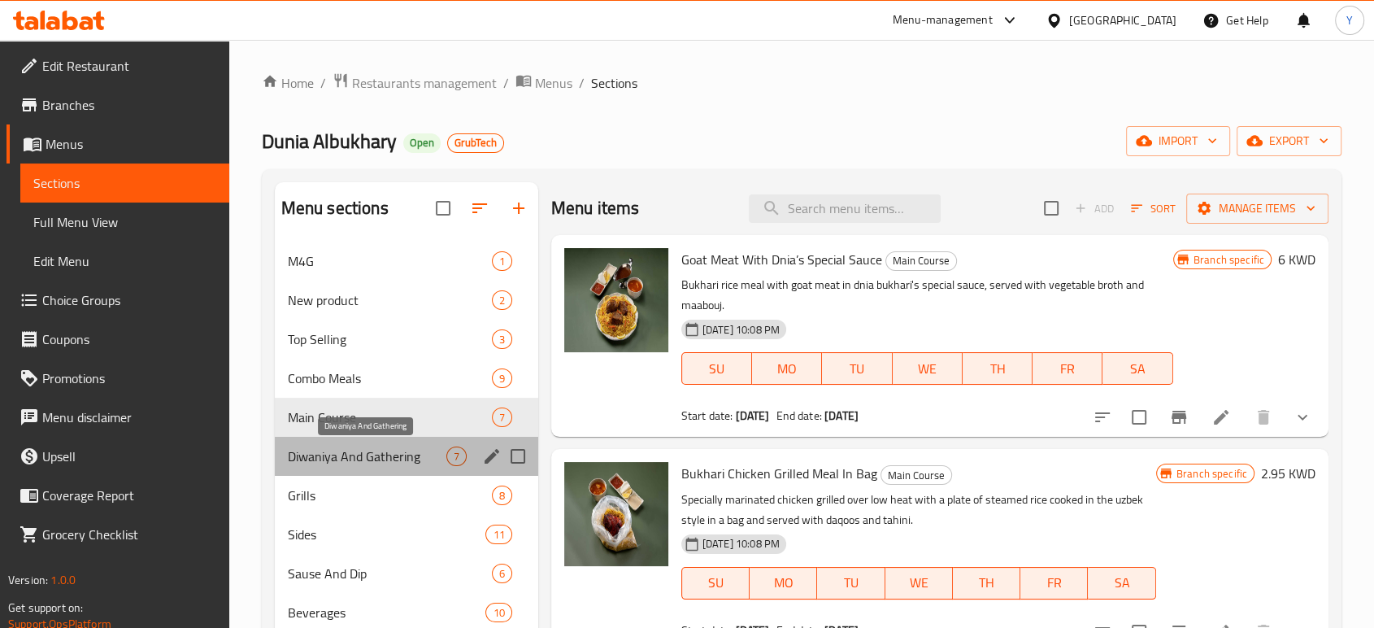
click at [369, 450] on span "Diwaniya And Gathering" at bounding box center [367, 456] width 159 height 20
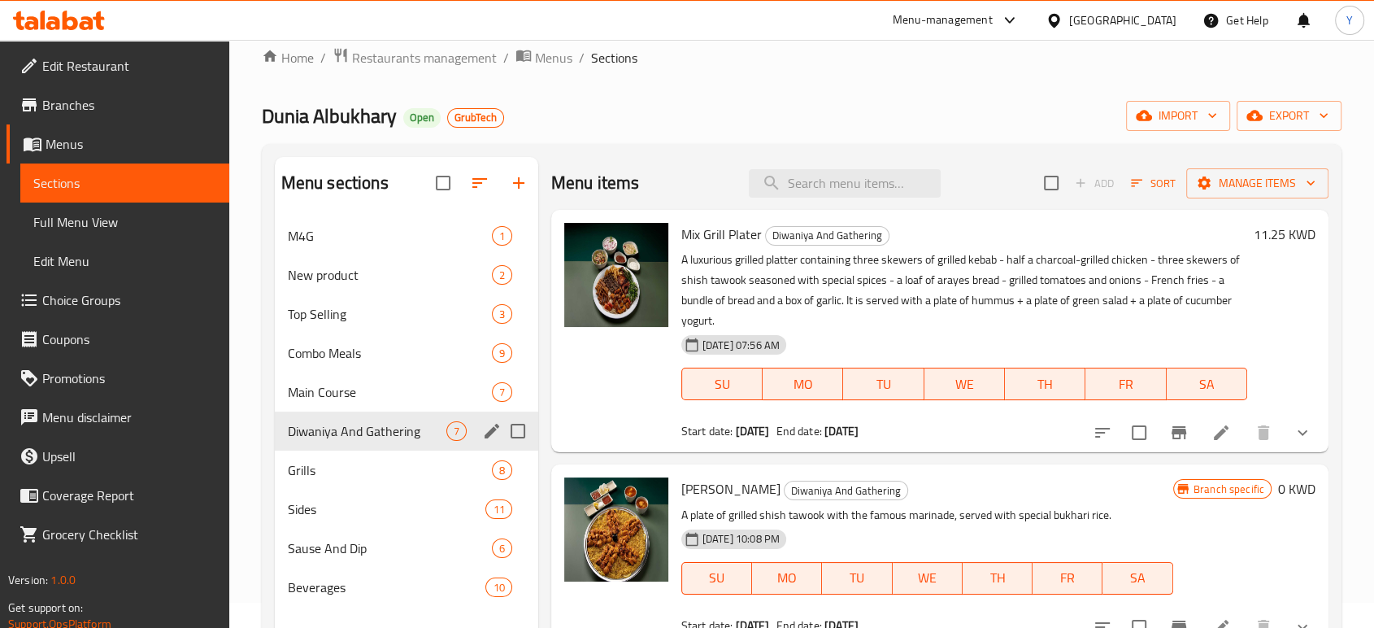
scroll to position [27, 0]
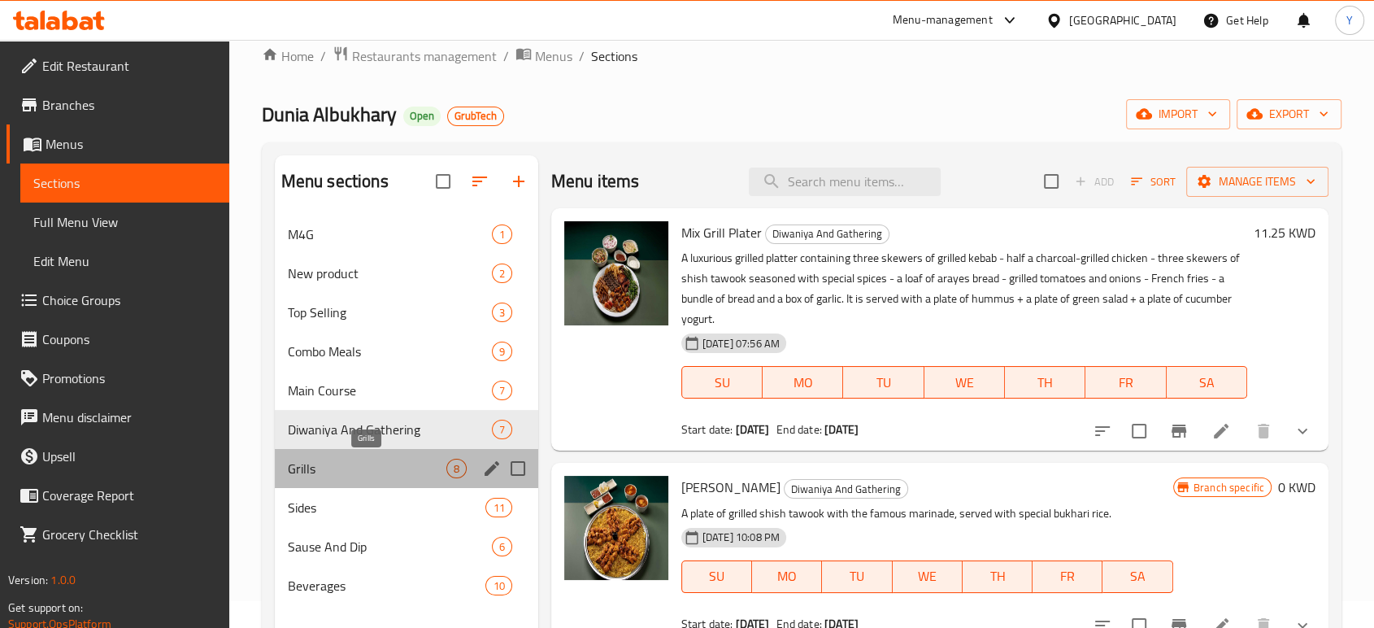
click at [368, 464] on span "Grills" at bounding box center [367, 468] width 159 height 20
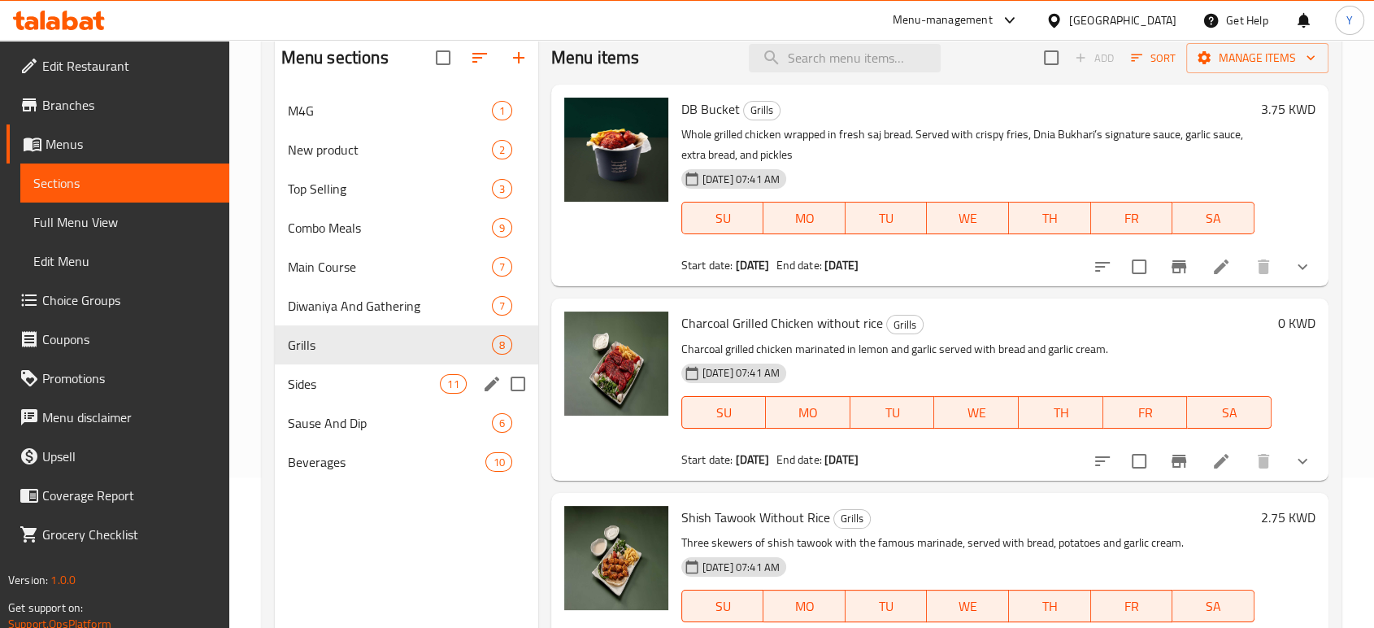
scroll to position [163, 0]
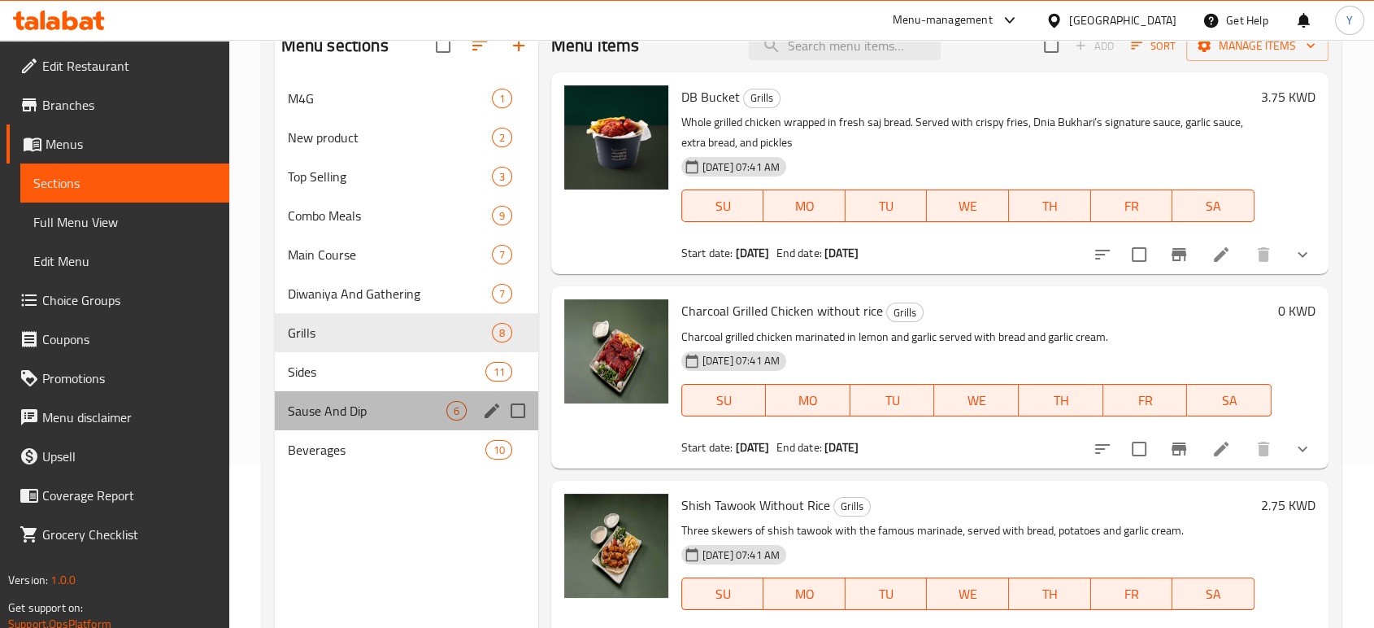
click at [371, 391] on div "Sause And Dip 6" at bounding box center [406, 410] width 263 height 39
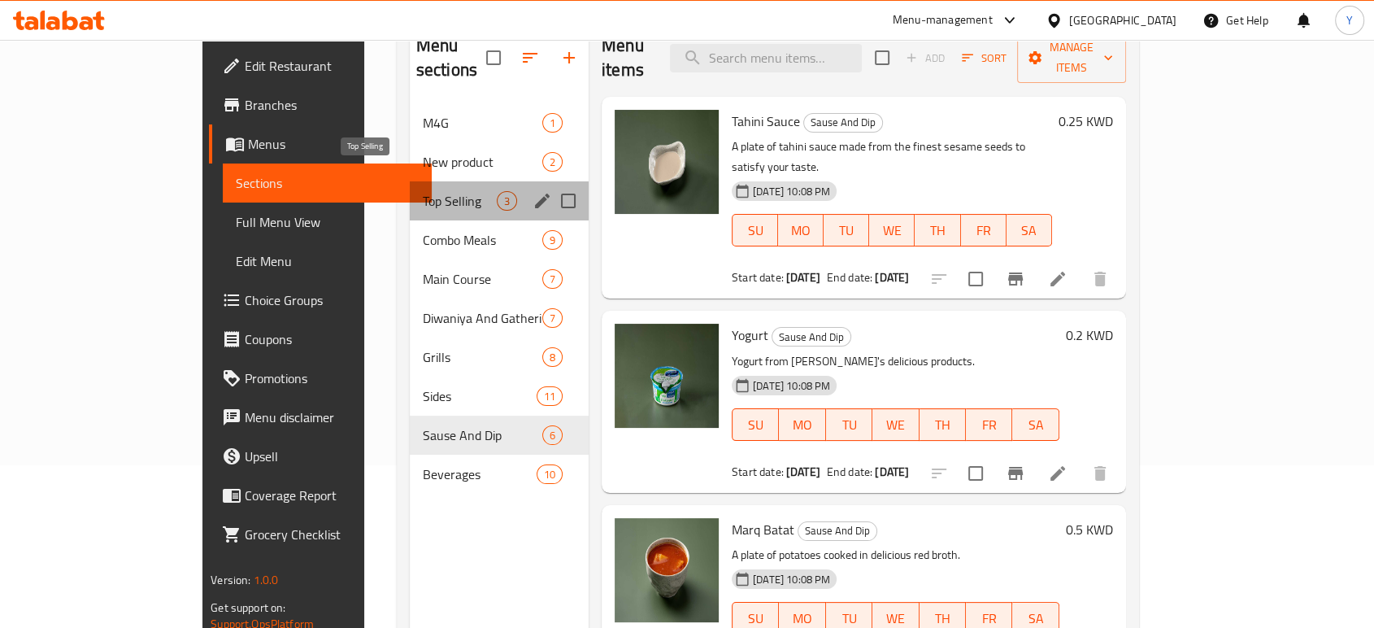
click at [423, 191] on span "Top Selling" at bounding box center [460, 201] width 74 height 20
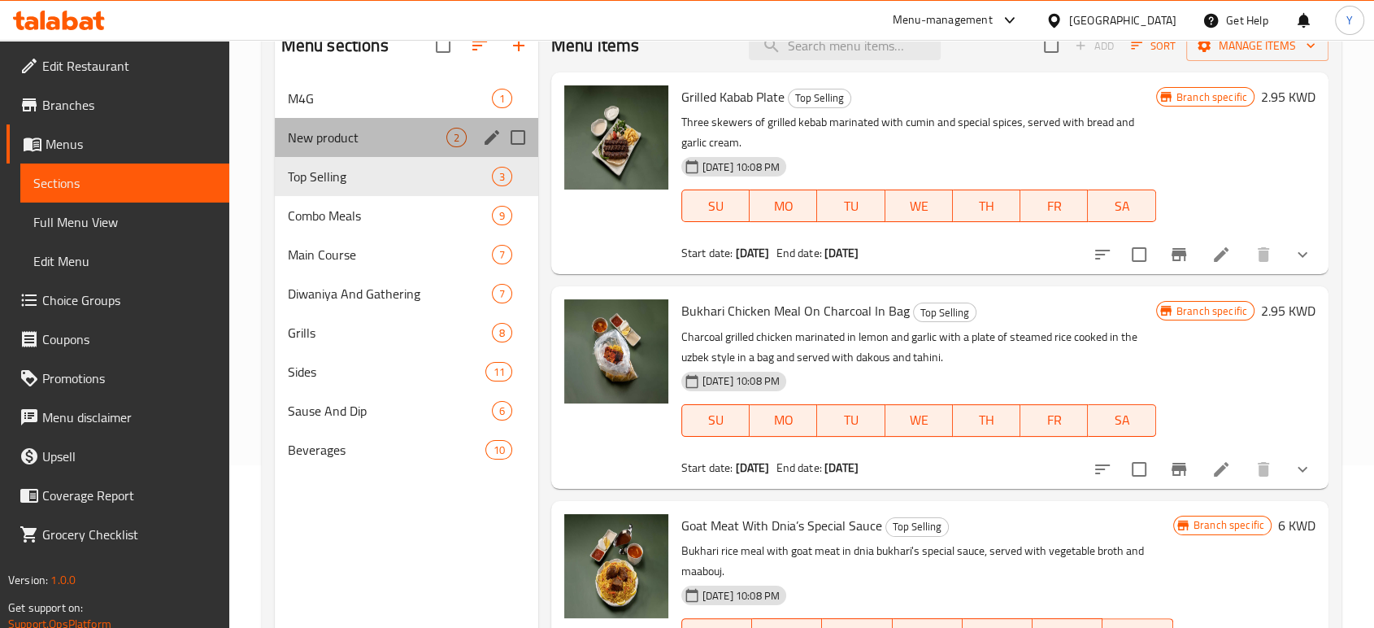
click at [390, 148] on div "New product 2" at bounding box center [406, 137] width 263 height 39
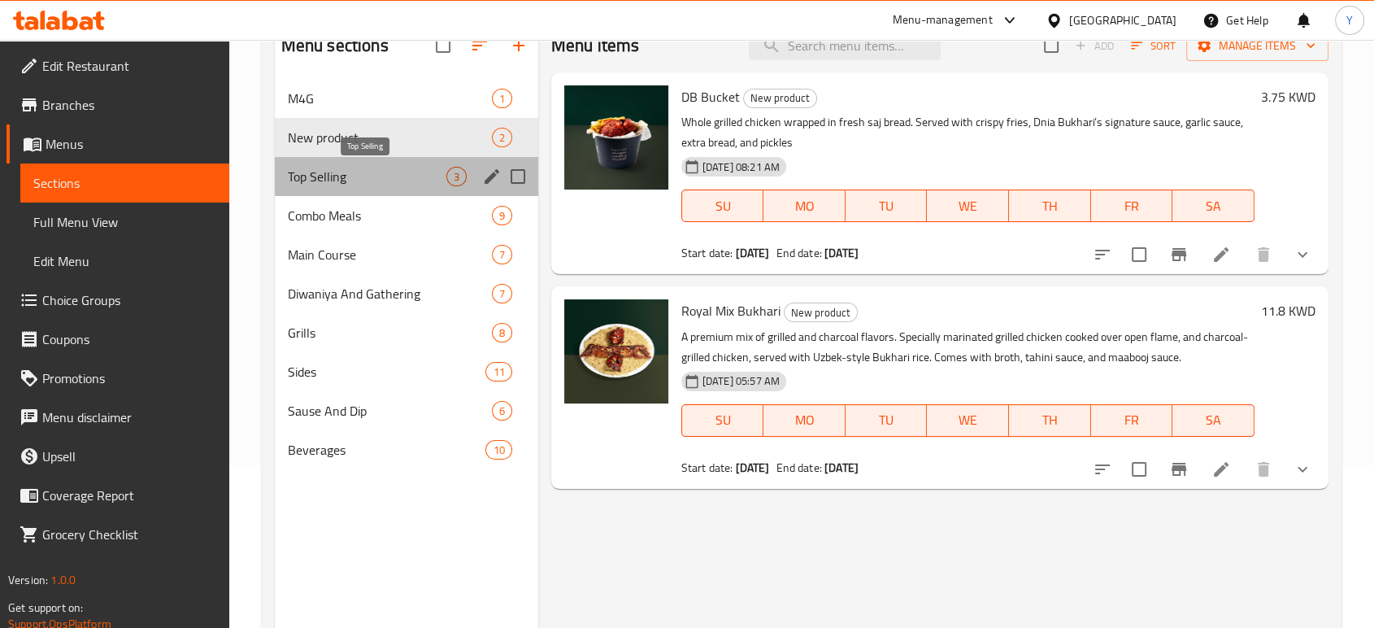
click at [398, 170] on span "Top Selling" at bounding box center [367, 177] width 159 height 20
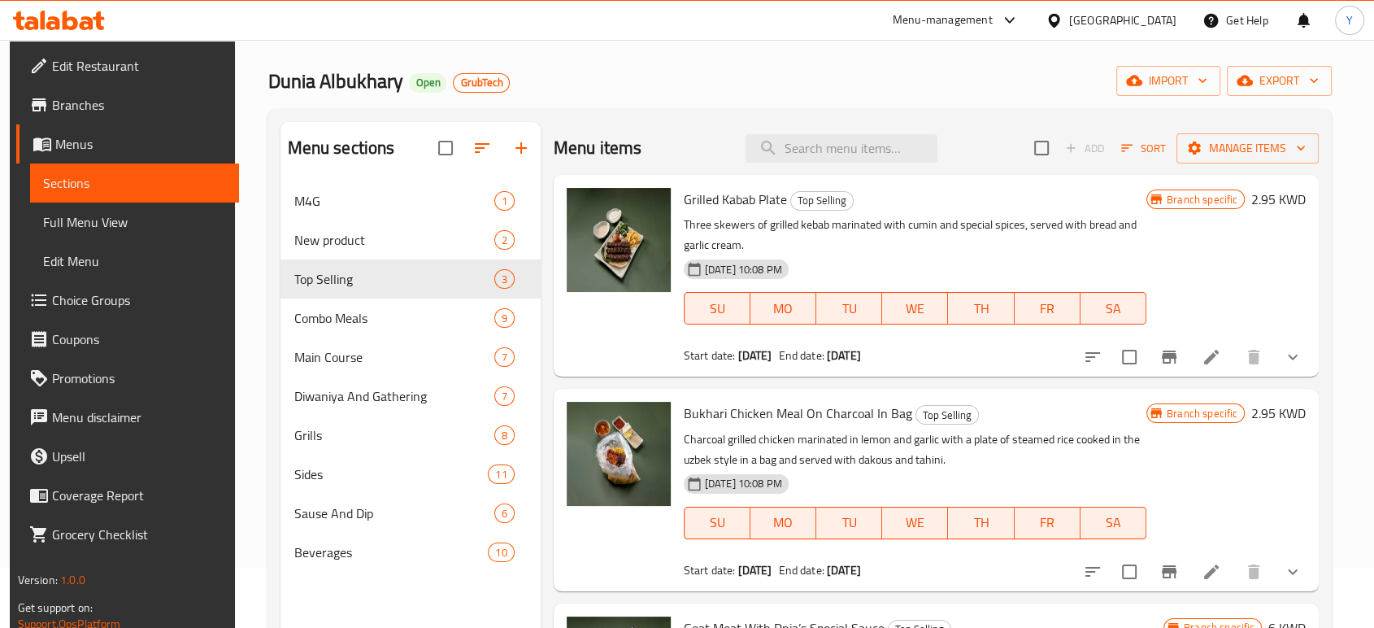
scroll to position [33, 0]
